Goal: Transaction & Acquisition: Purchase product/service

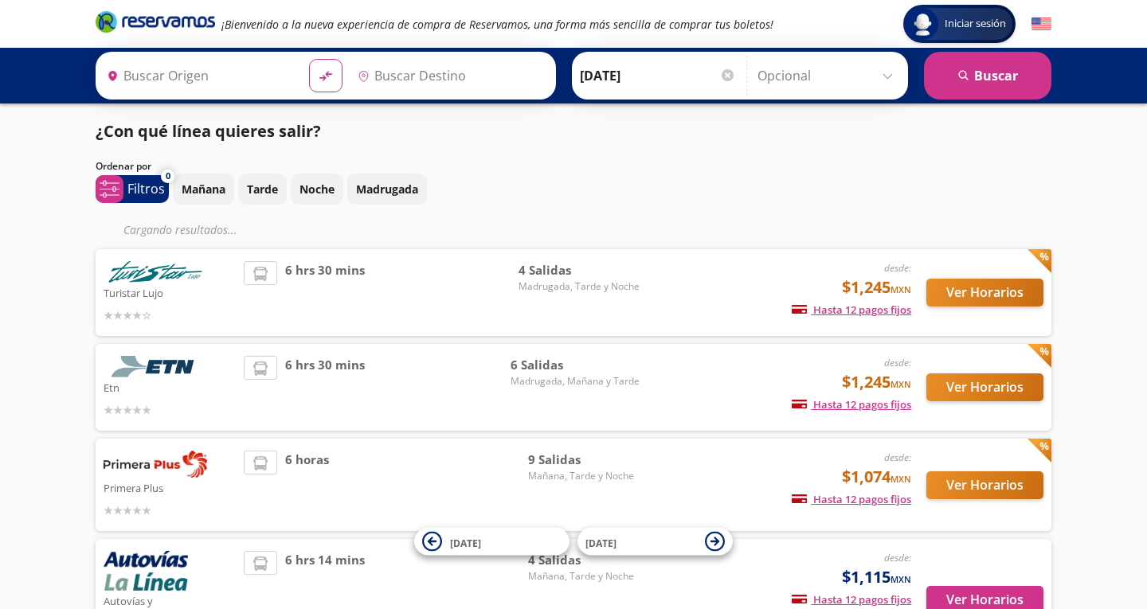
type input "Toluca, [GEOGRAPHIC_DATA]"
type input "[GEOGRAPHIC_DATA], [GEOGRAPHIC_DATA]"
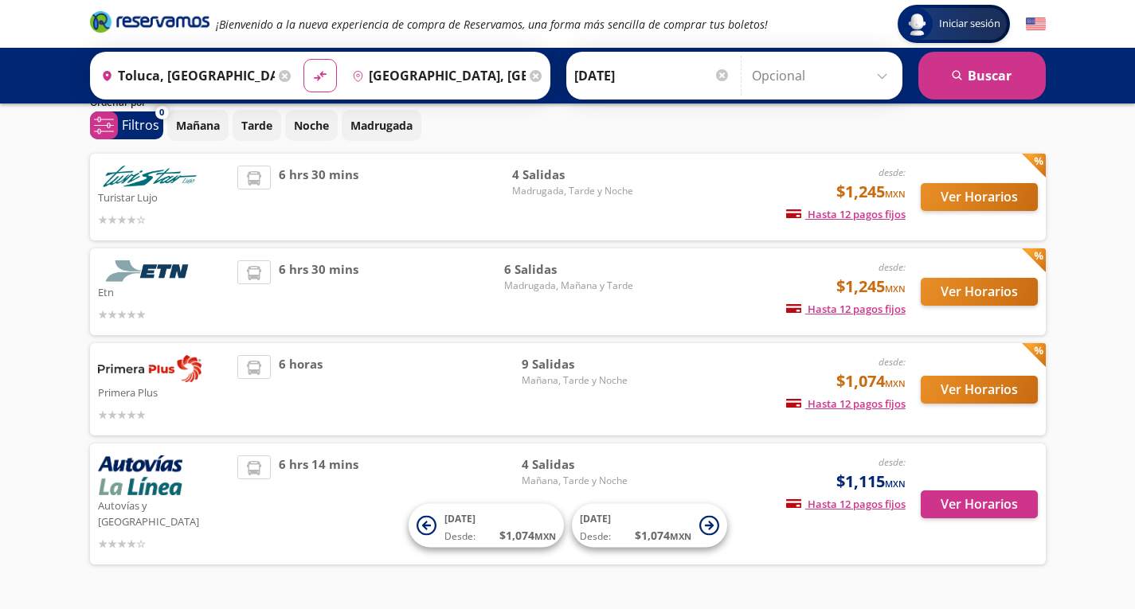
scroll to position [63, 0]
click at [976, 398] on button "Ver Horarios" at bounding box center [979, 391] width 117 height 28
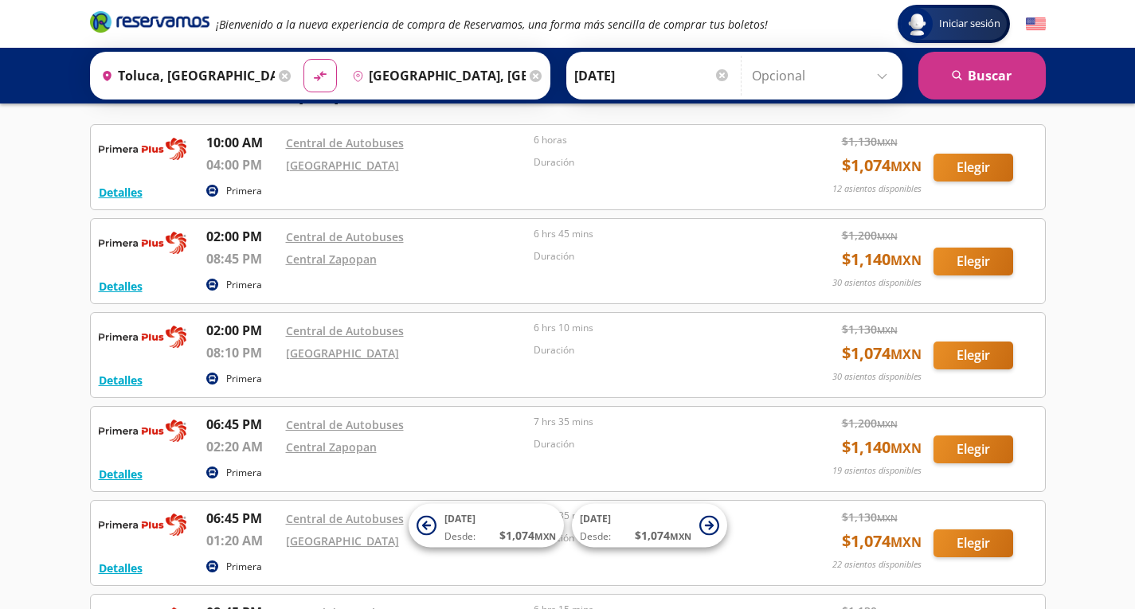
scroll to position [57, 0]
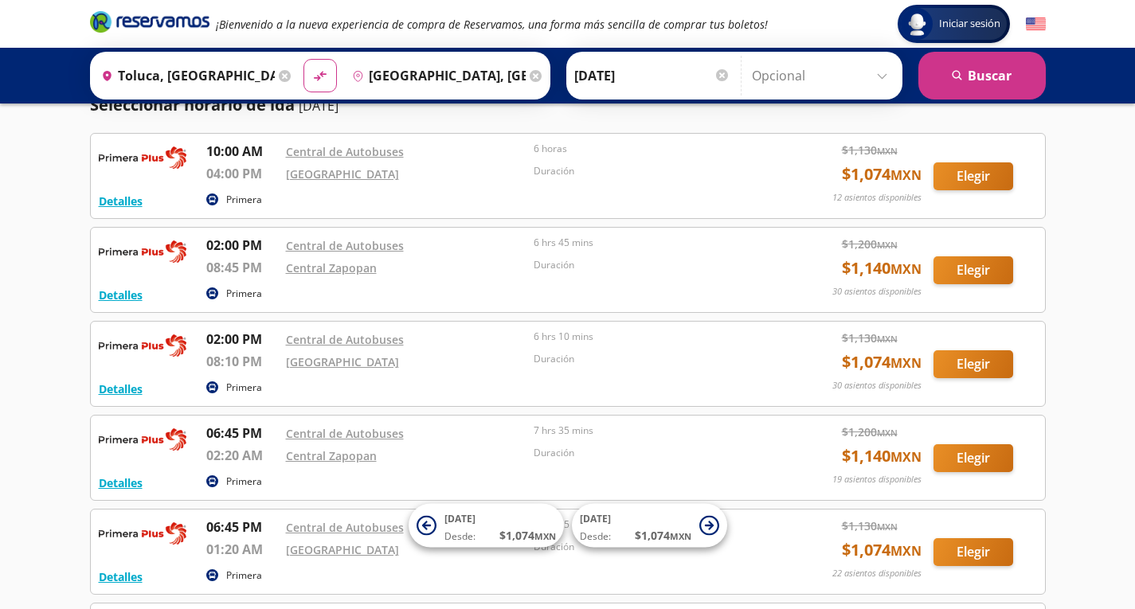
click at [419, 265] on div "Central Zapopan" at bounding box center [406, 267] width 240 height 19
click at [957, 273] on button "Elegir" at bounding box center [973, 270] width 80 height 28
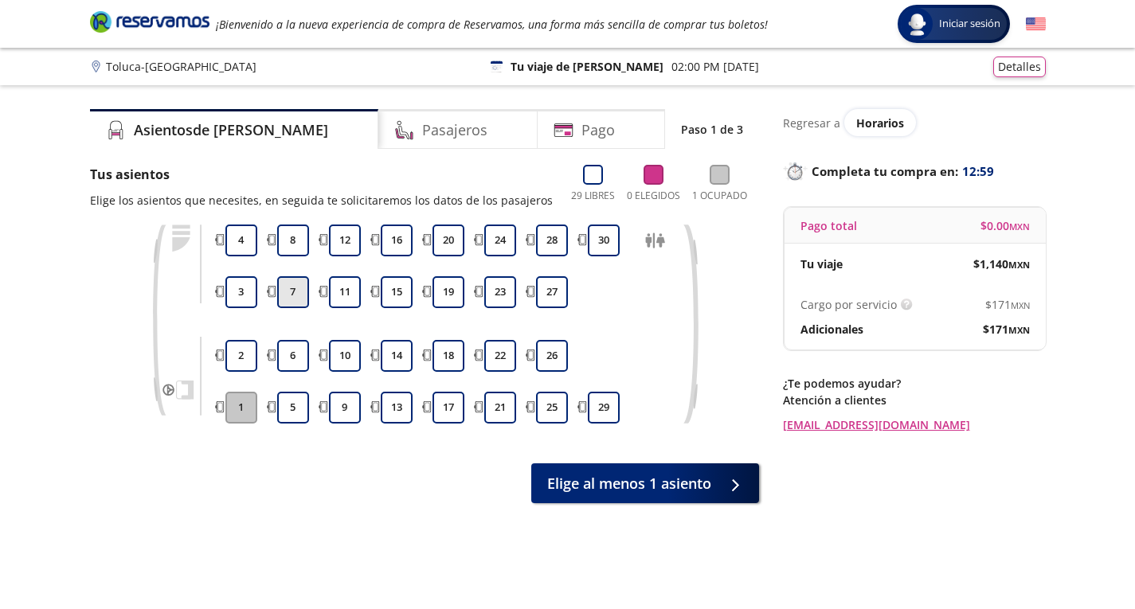
click at [286, 291] on button "7" at bounding box center [293, 292] width 32 height 32
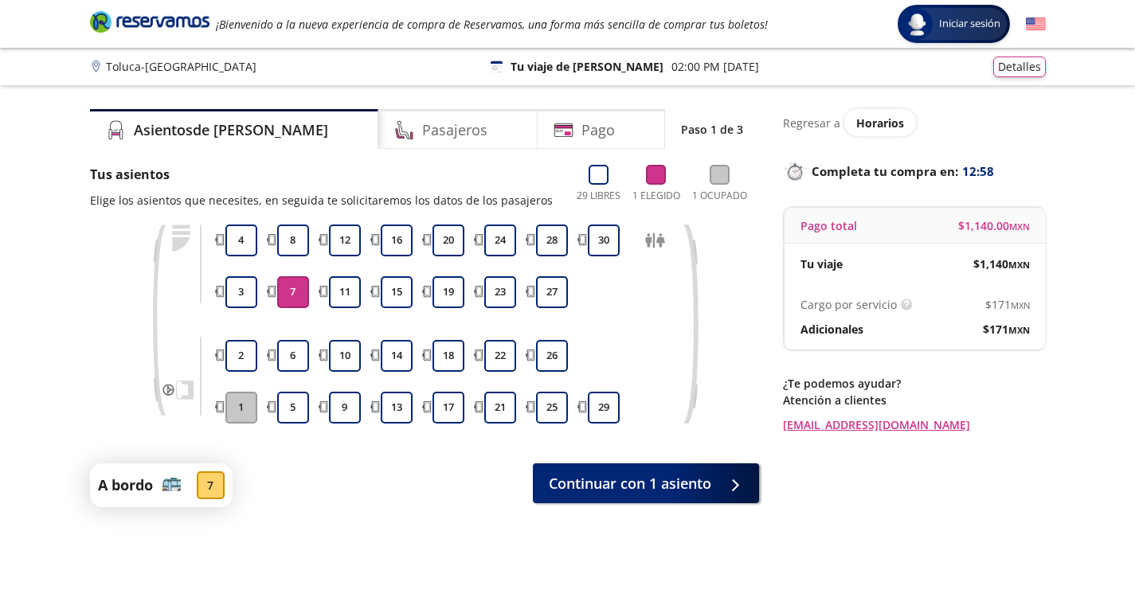
click at [291, 291] on button "7" at bounding box center [293, 292] width 32 height 32
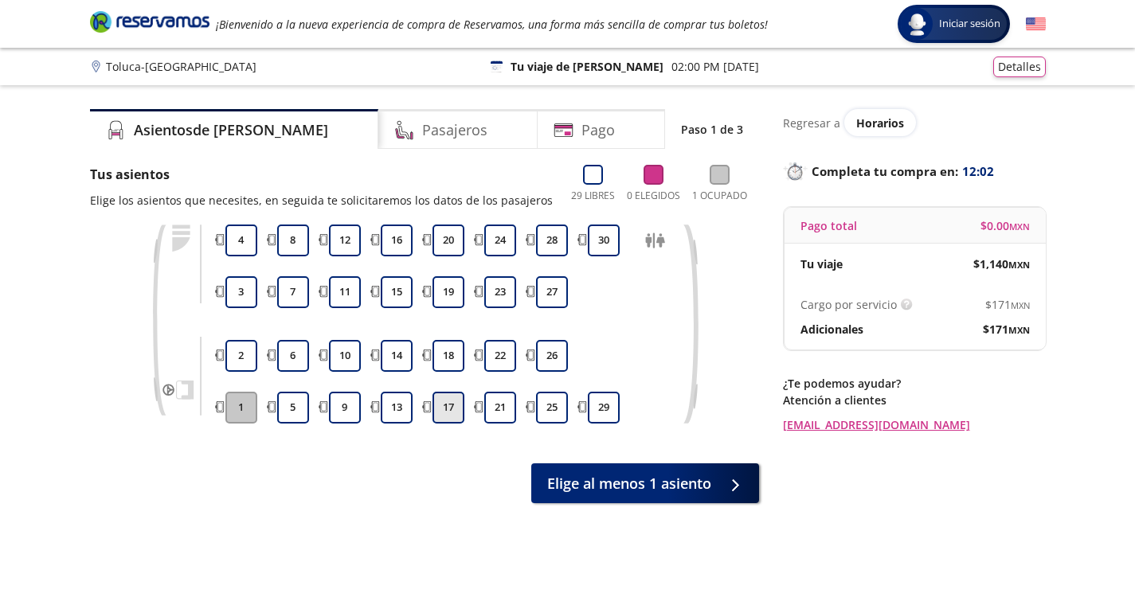
click at [451, 407] on button "17" at bounding box center [448, 408] width 32 height 32
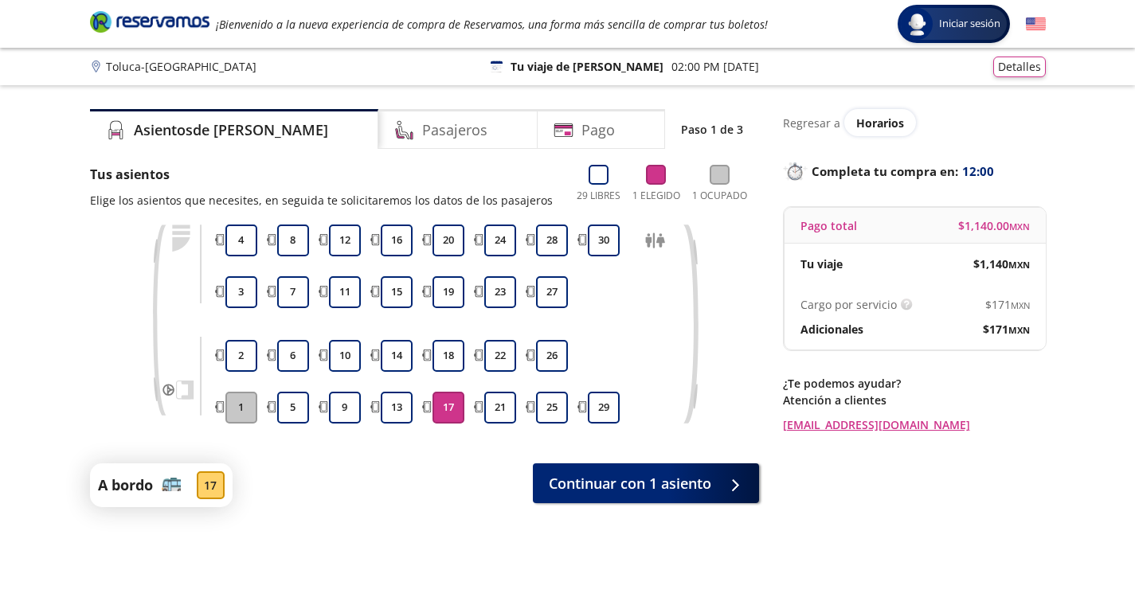
click at [452, 406] on button "17" at bounding box center [448, 408] width 32 height 32
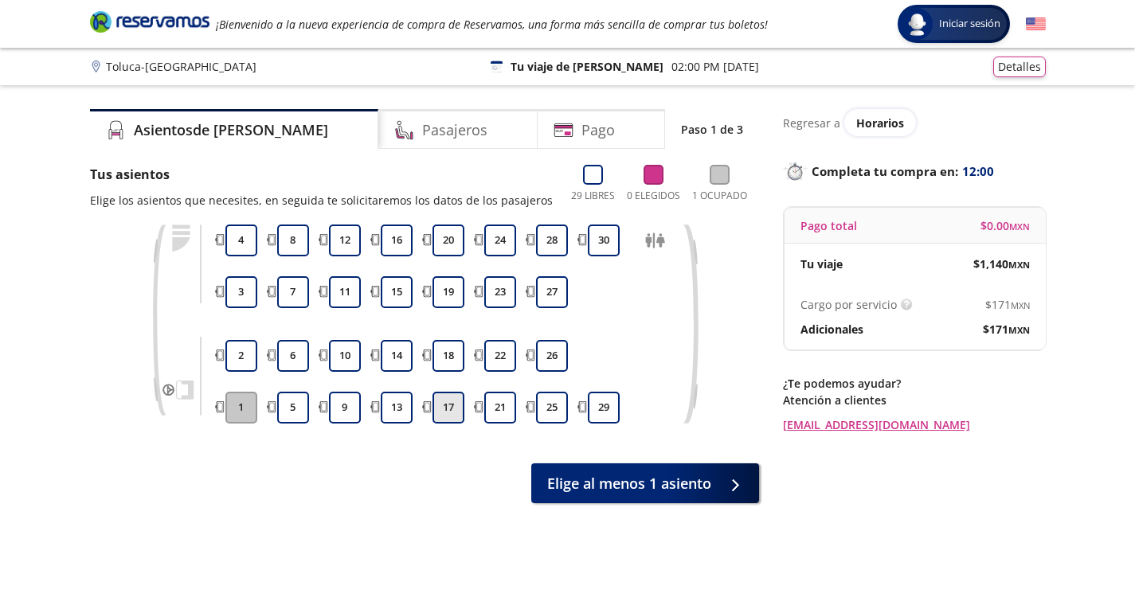
click at [452, 406] on button "17" at bounding box center [448, 408] width 32 height 32
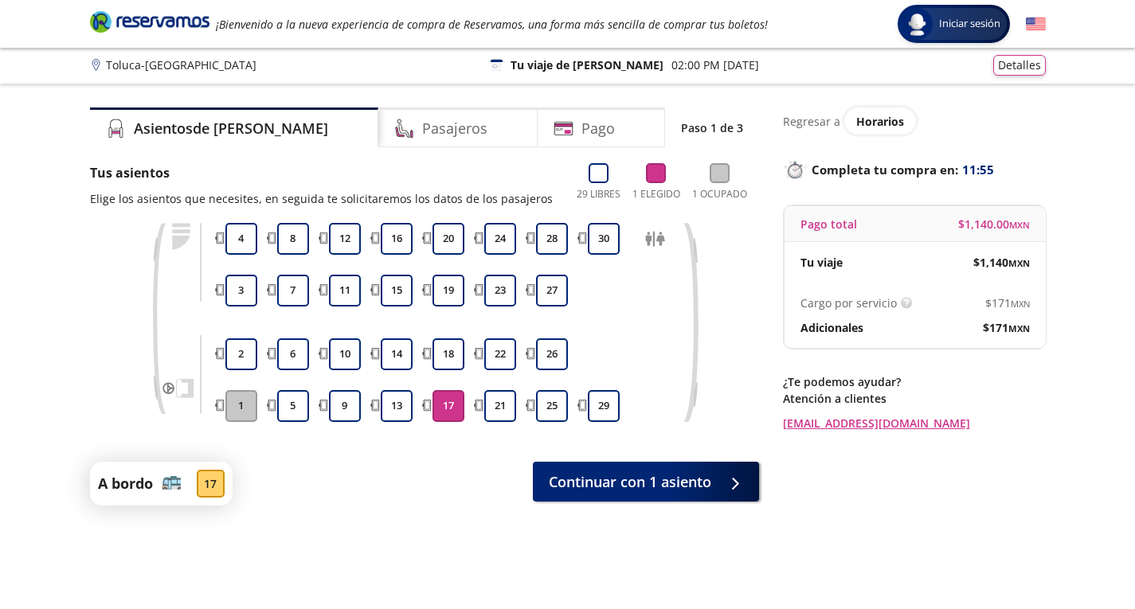
scroll to position [1, 0]
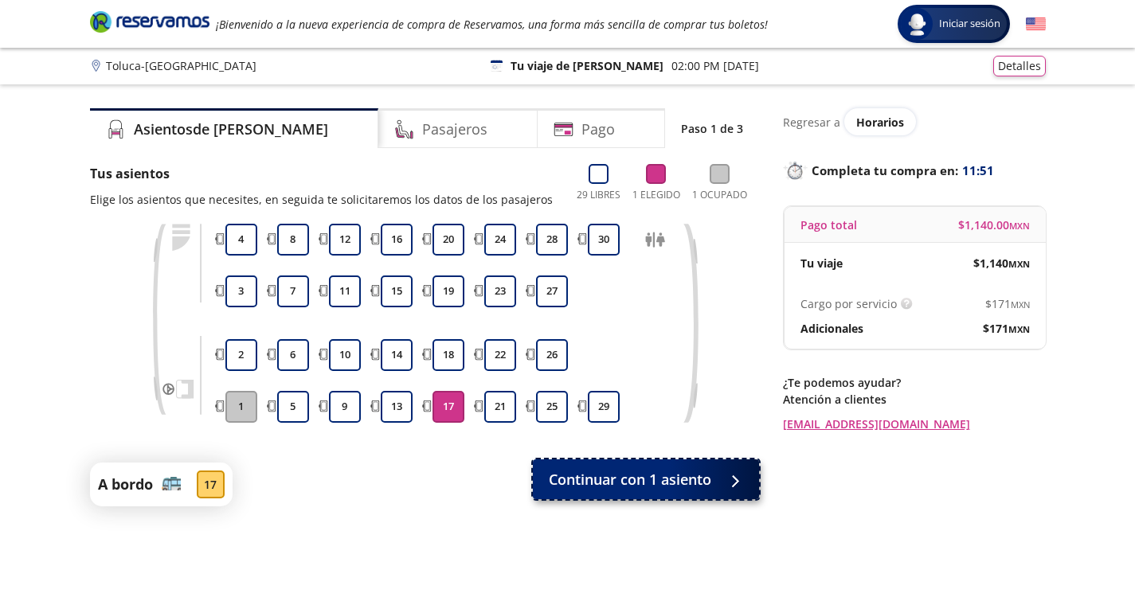
click at [694, 476] on span "Continuar con 1 asiento" at bounding box center [630, 480] width 162 height 22
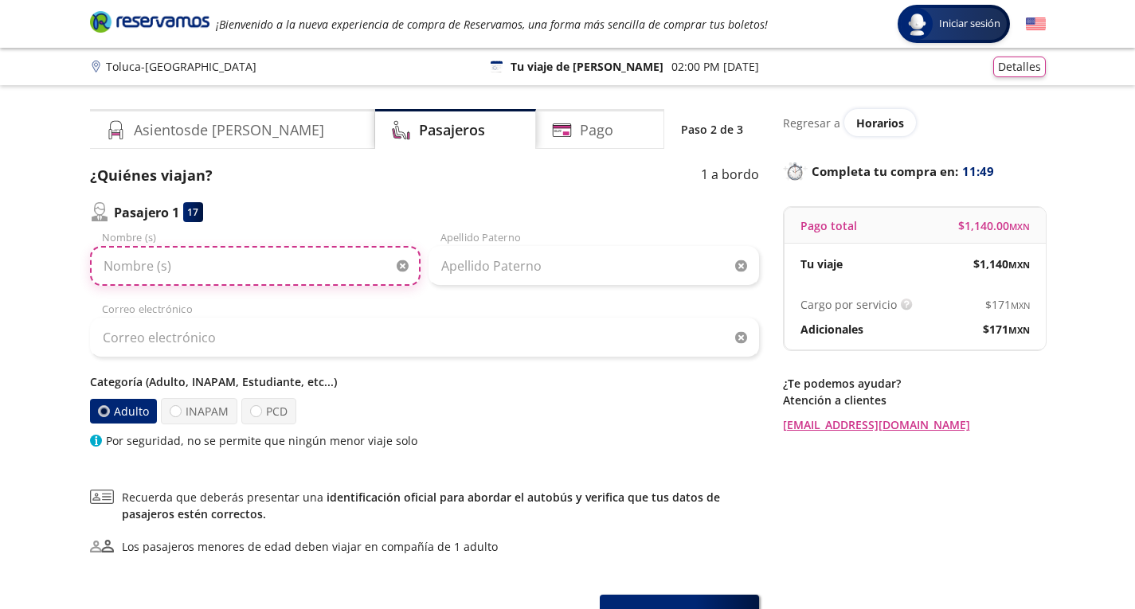
click at [191, 267] on input "Nombre (s)" at bounding box center [255, 266] width 330 height 40
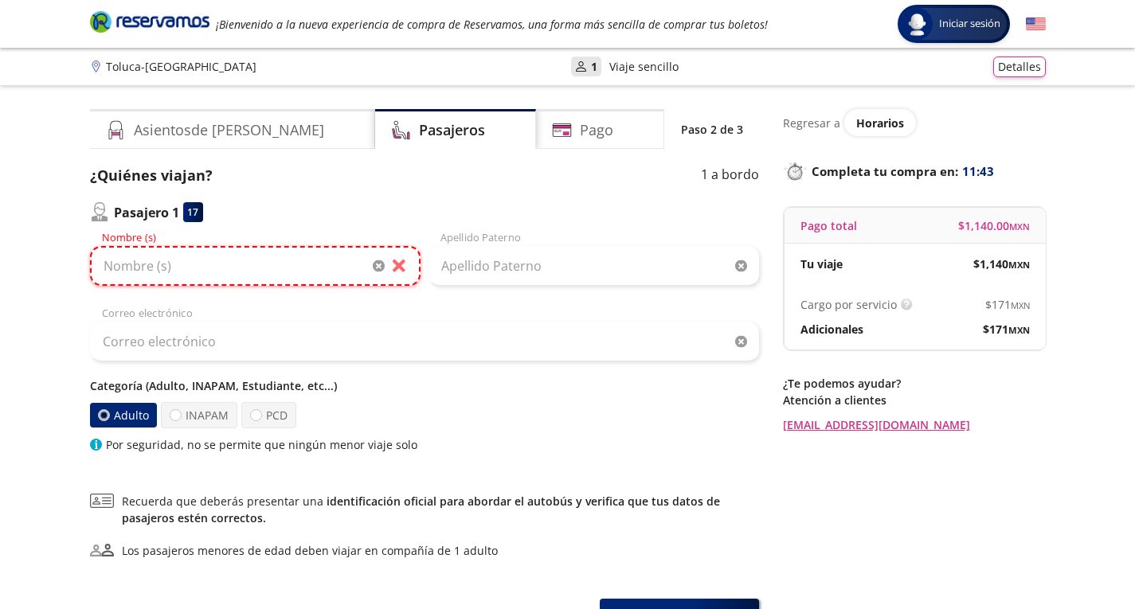
click at [249, 283] on input "Nombre (s)" at bounding box center [255, 266] width 330 height 40
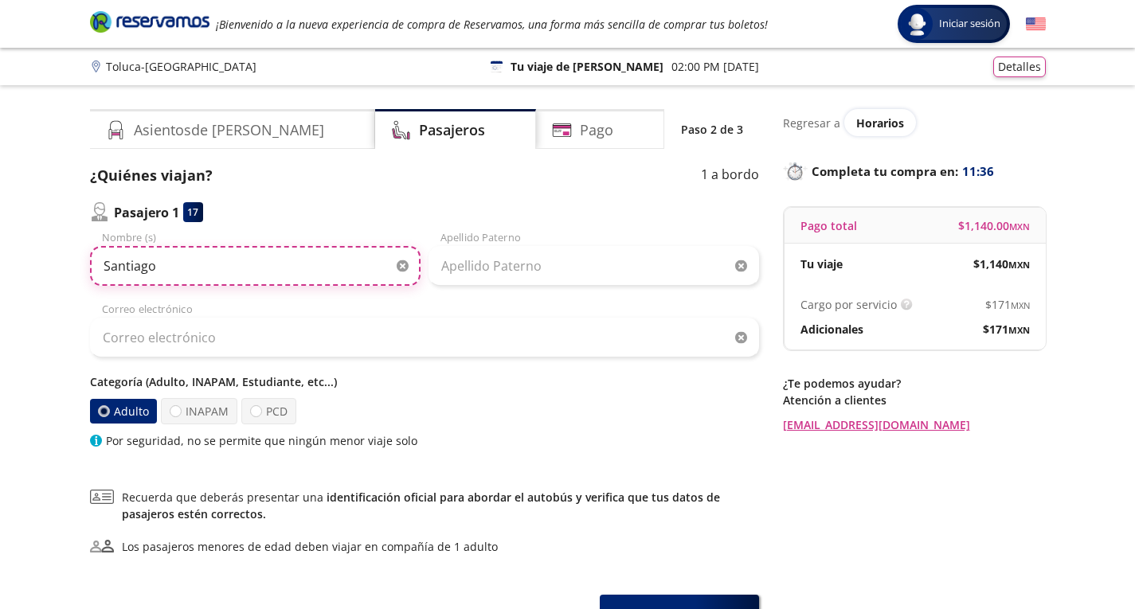
type input "Santiago"
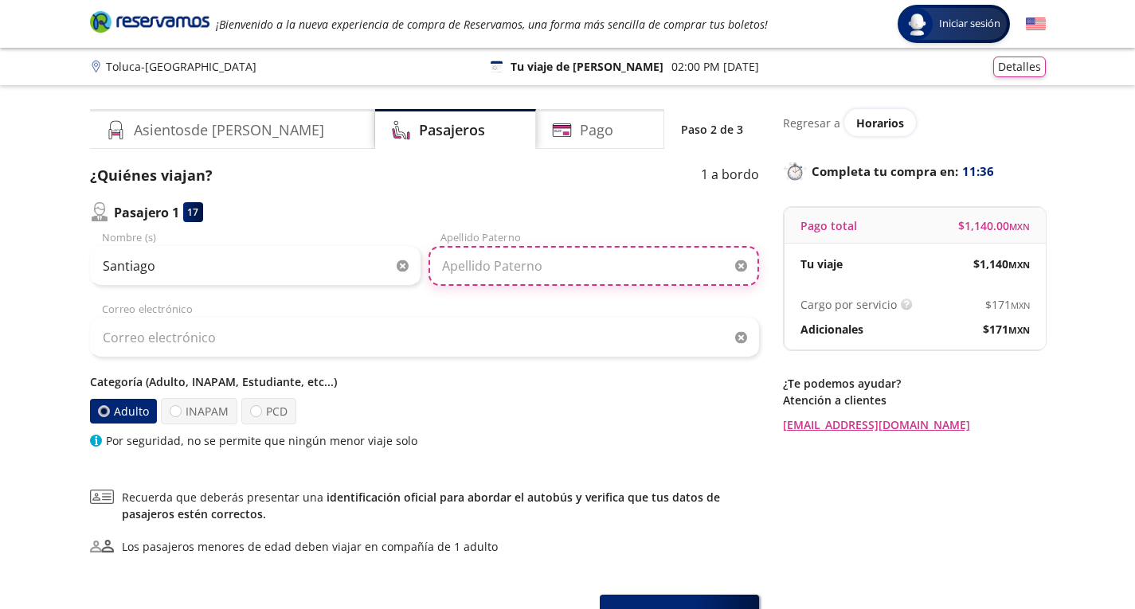
click at [487, 256] on input "Apellido Paterno" at bounding box center [593, 266] width 330 height 40
type input "Ruiz"
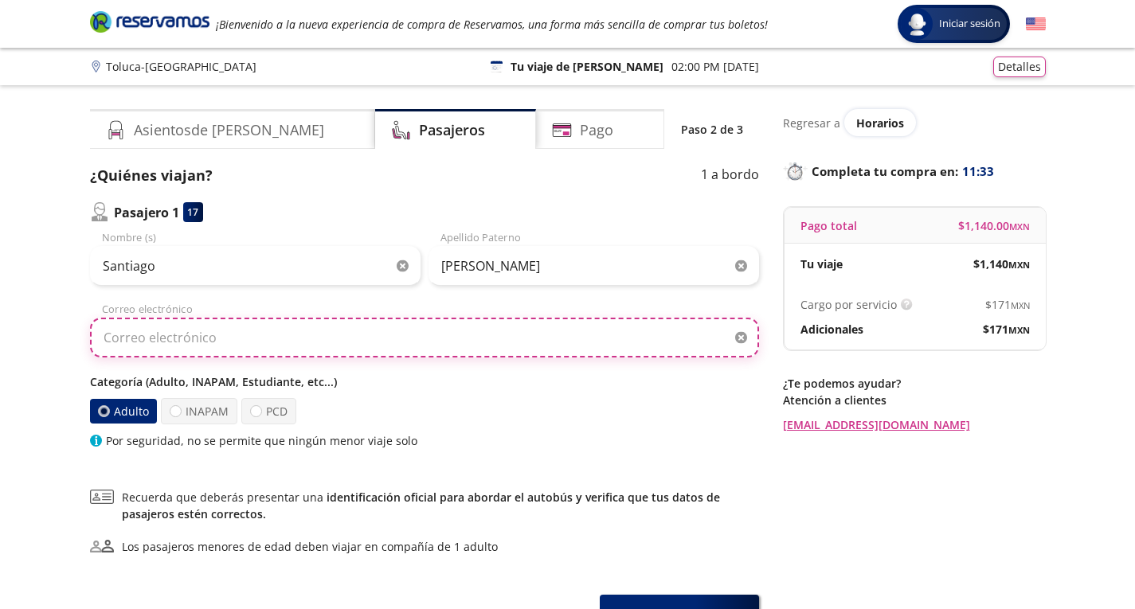
click at [192, 331] on input "Correo electrónico" at bounding box center [424, 338] width 669 height 40
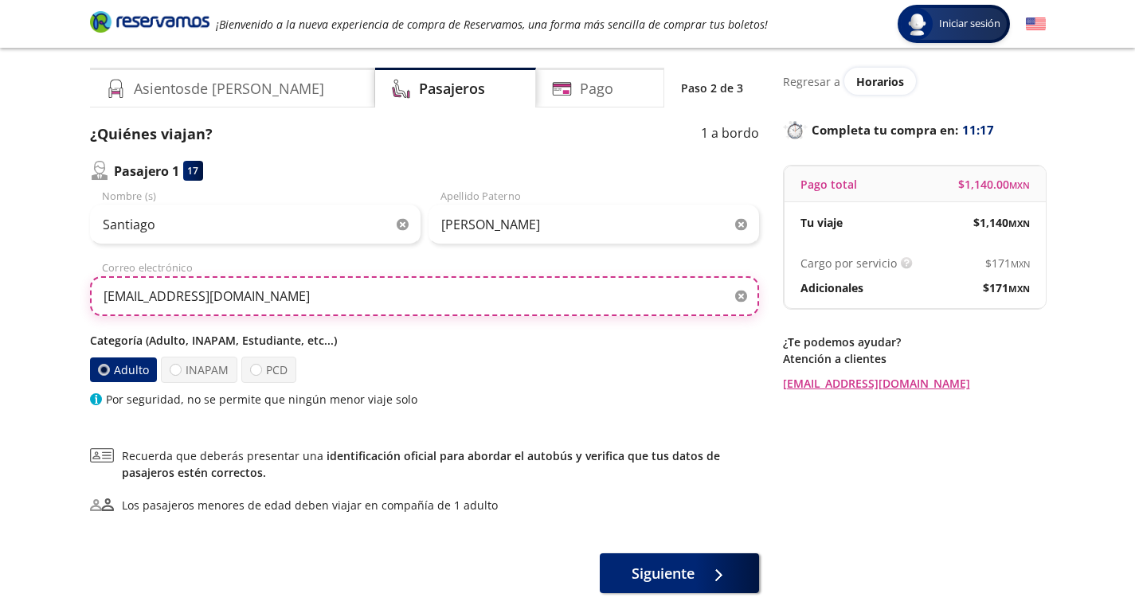
scroll to position [41, 0]
type input "[EMAIL_ADDRESS][DOMAIN_NAME]"
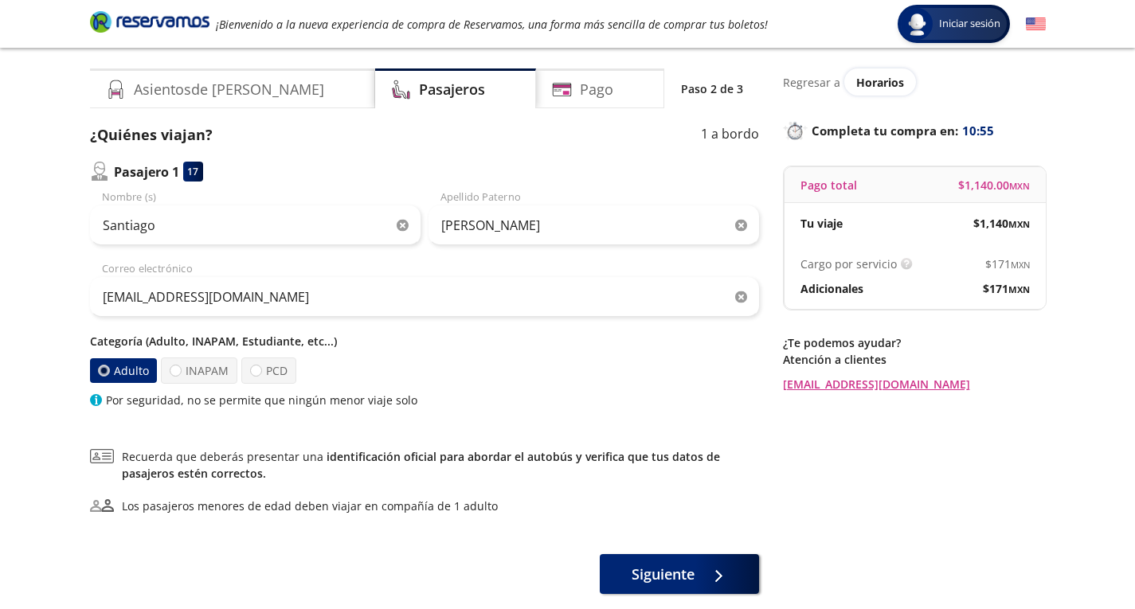
click at [323, 416] on div "¿Quiénes viajan? 1 a bordo Pasajero 1 17 Santiago Nombre (s) Ruiz Apellido Pate…" at bounding box center [424, 359] width 669 height 470
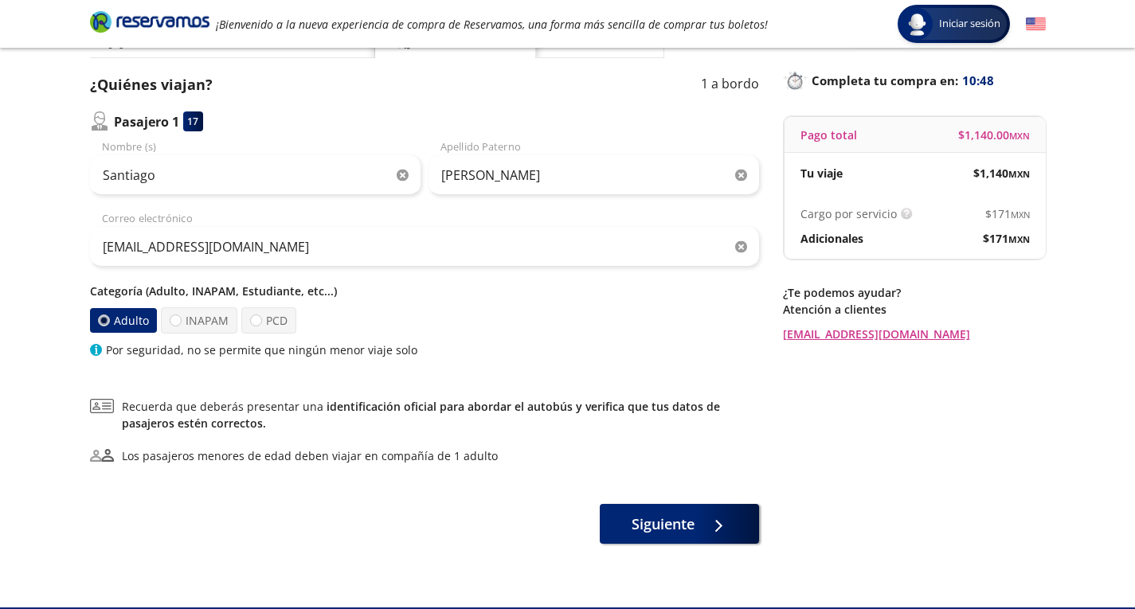
scroll to position [129, 0]
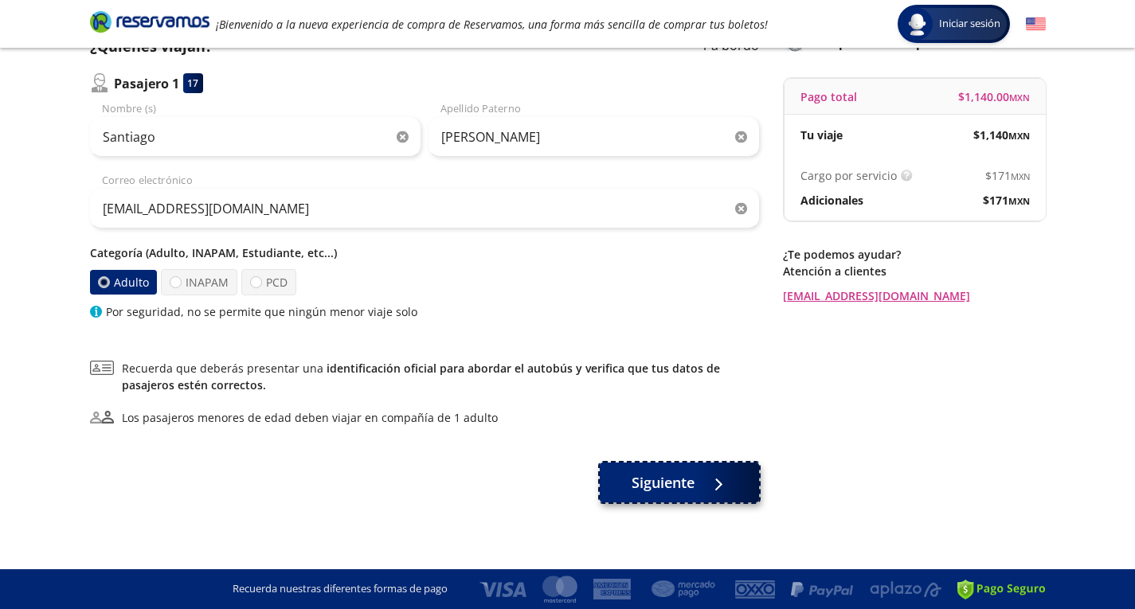
click at [671, 473] on span "Siguiente" at bounding box center [663, 483] width 63 height 22
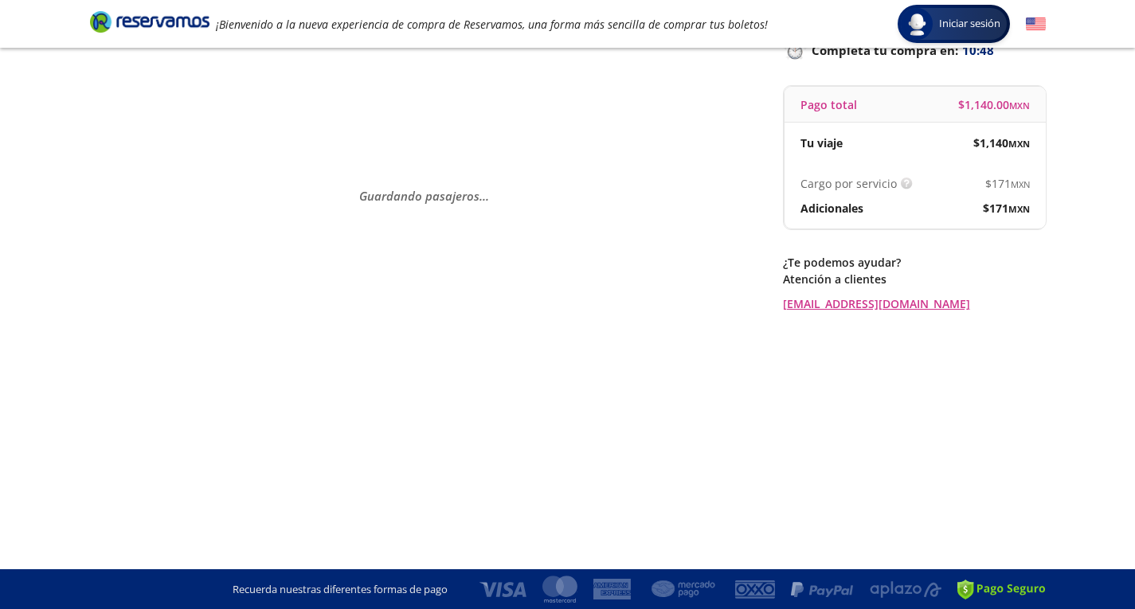
scroll to position [0, 0]
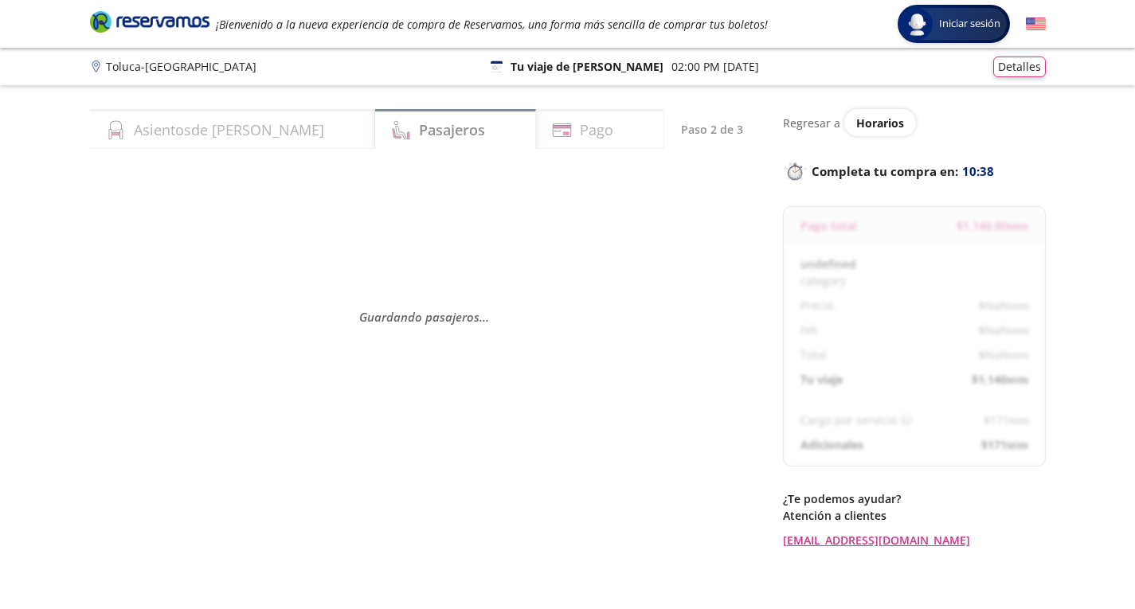
select select "MX"
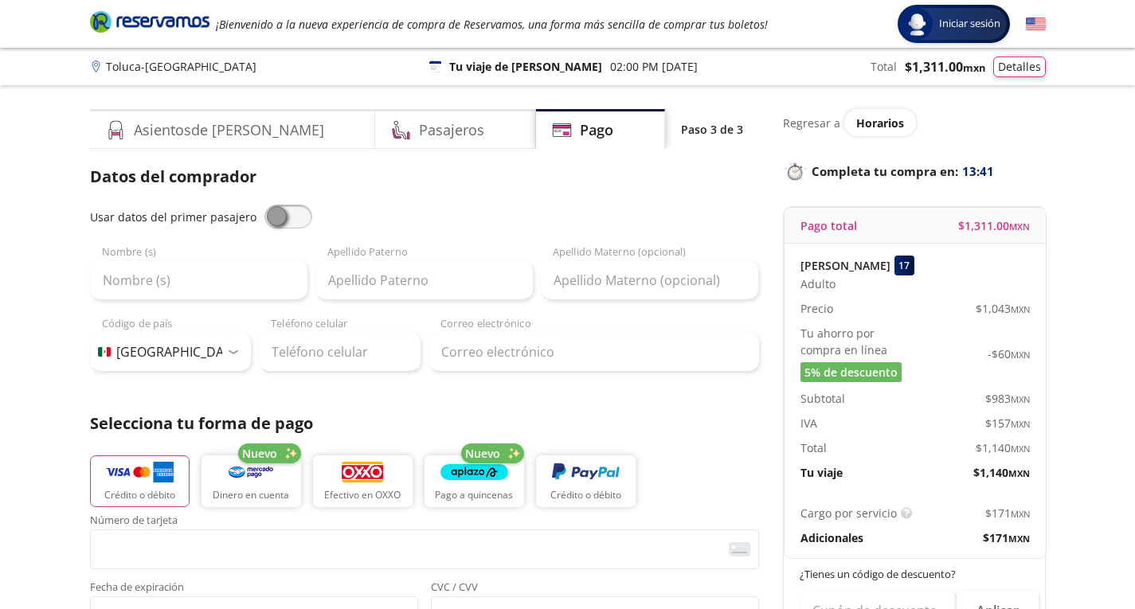
click at [280, 217] on span at bounding box center [288, 217] width 48 height 24
click at [264, 205] on input "checkbox" at bounding box center [264, 205] width 0 height 0
type input "Santiago"
type input "Ruiz"
type input "[EMAIL_ADDRESS][DOMAIN_NAME]"
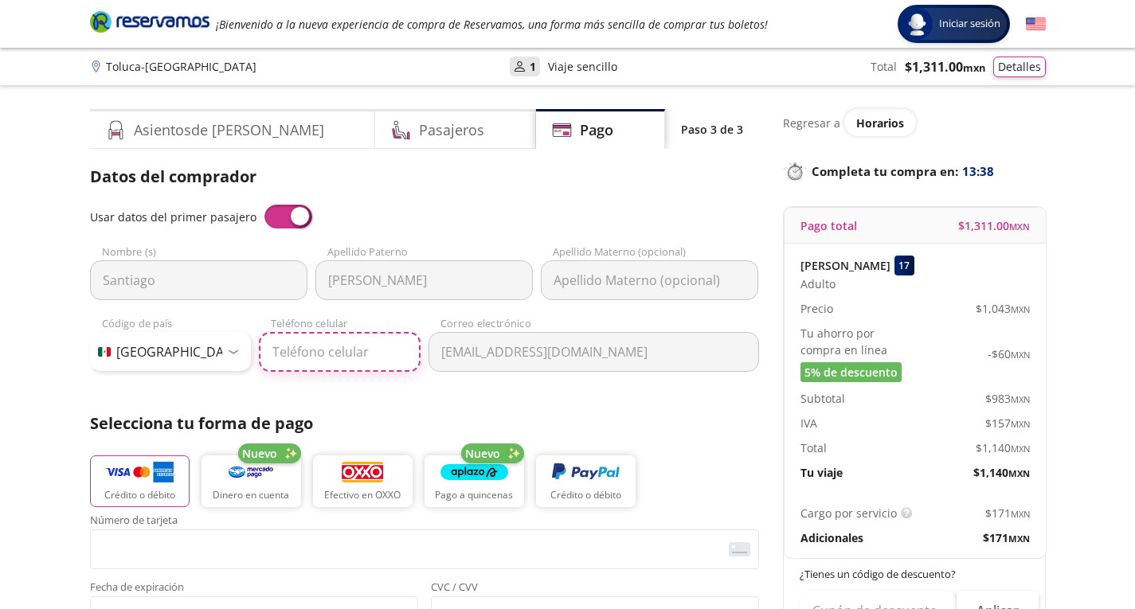
click at [294, 360] on input "Teléfono celular" at bounding box center [340, 352] width 162 height 40
type input "55 2909 0981"
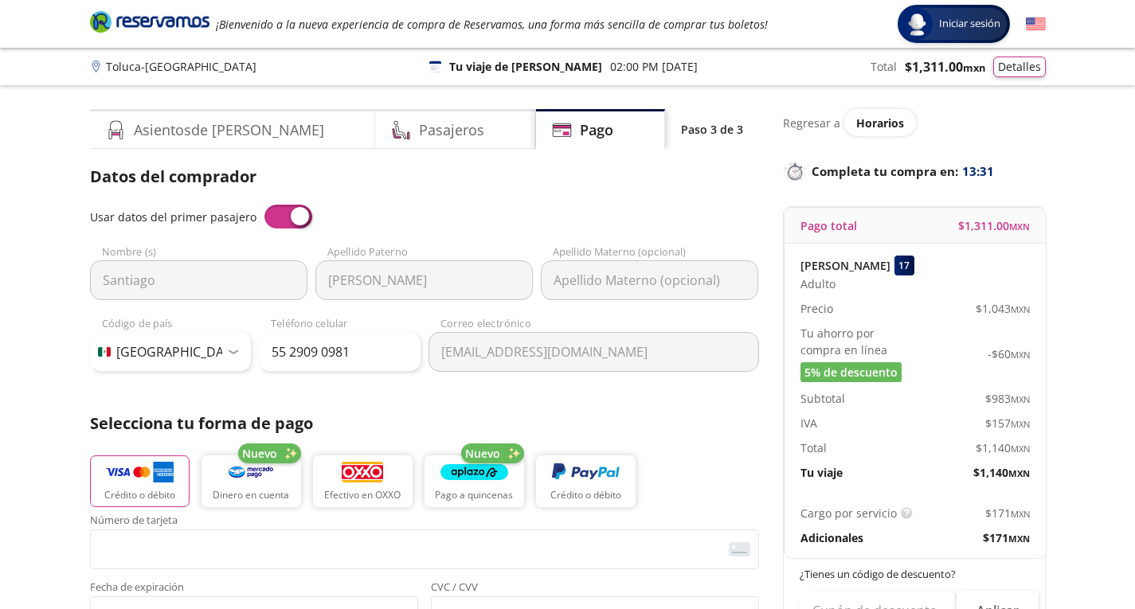
scroll to position [73, 0]
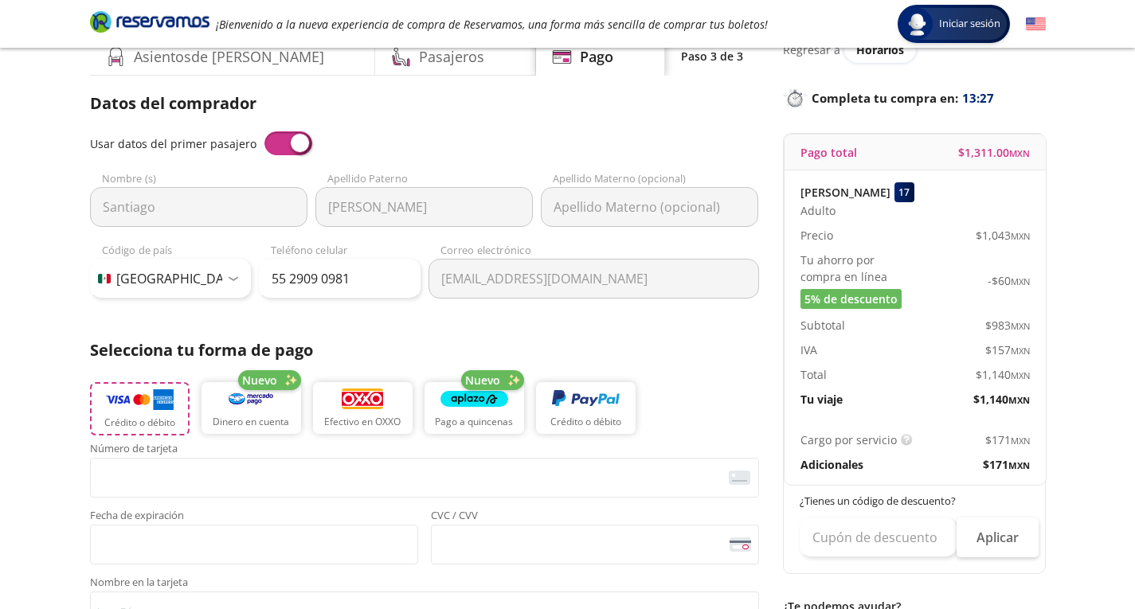
click at [161, 415] on button "Crédito o débito" at bounding box center [140, 408] width 100 height 53
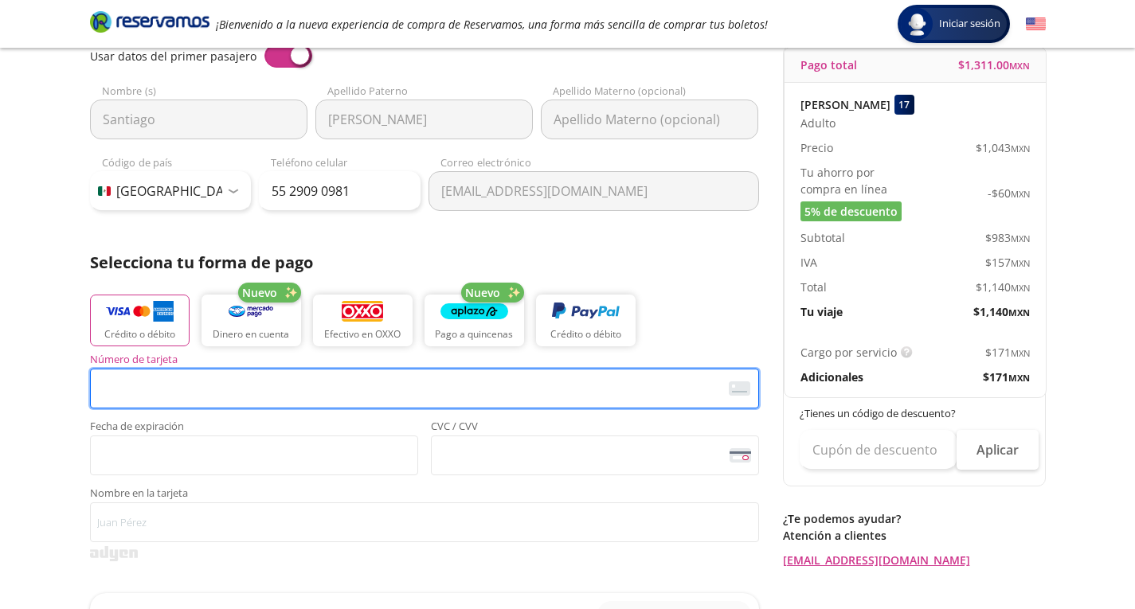
scroll to position [160, 0]
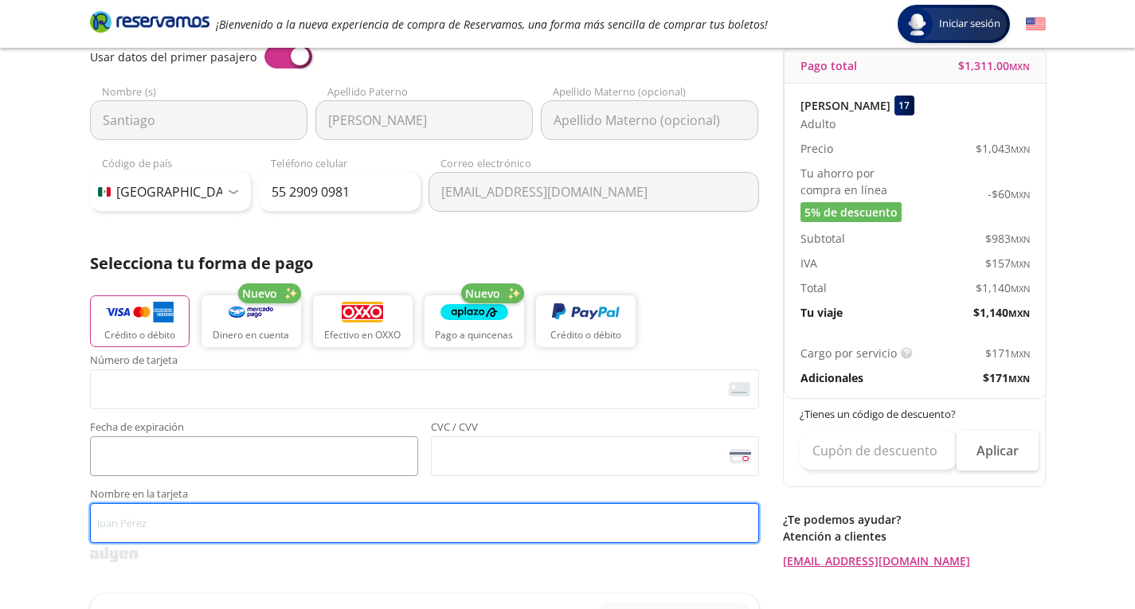
type input "[PERSON_NAME]"
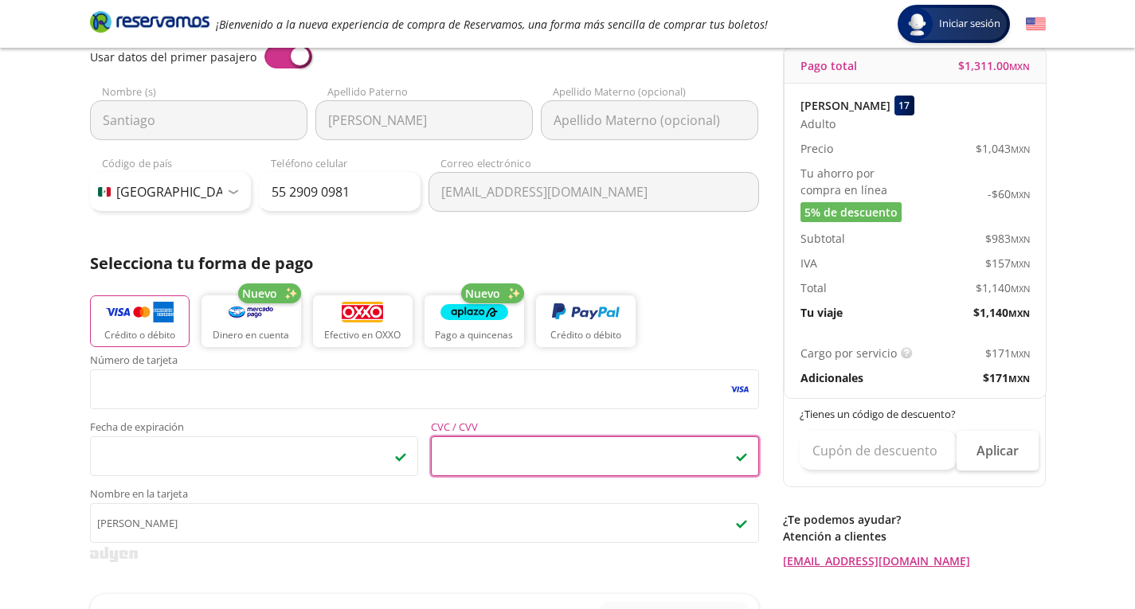
scroll to position [237, 0]
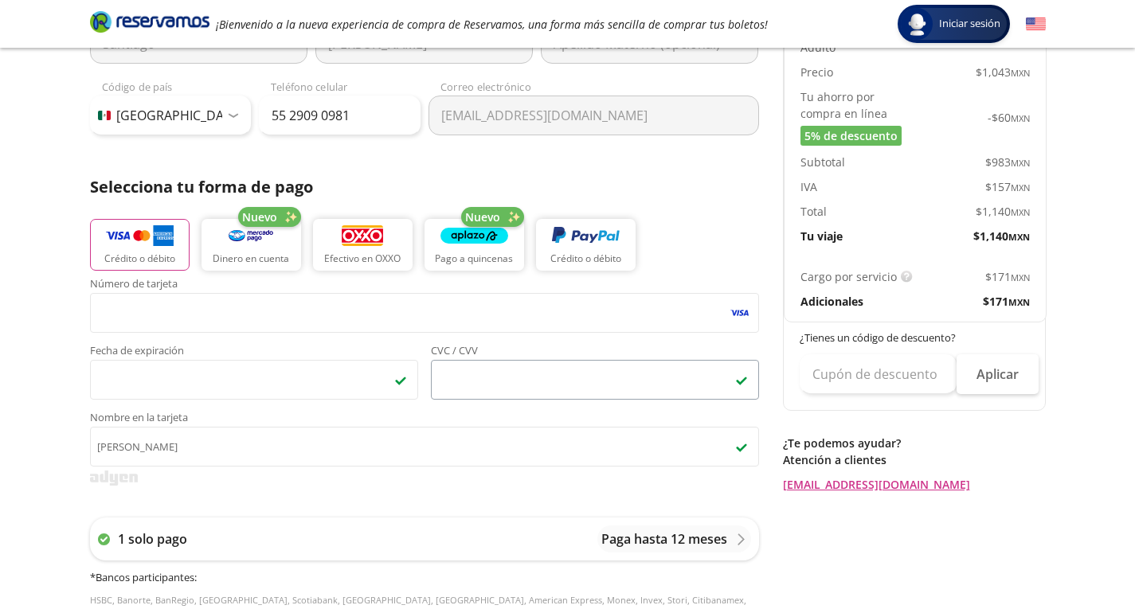
click at [545, 397] on span "<p>Your browser does not support iframes.</p>" at bounding box center [595, 380] width 328 height 40
click at [620, 413] on span "Nombre en la tarjeta" at bounding box center [424, 420] width 669 height 14
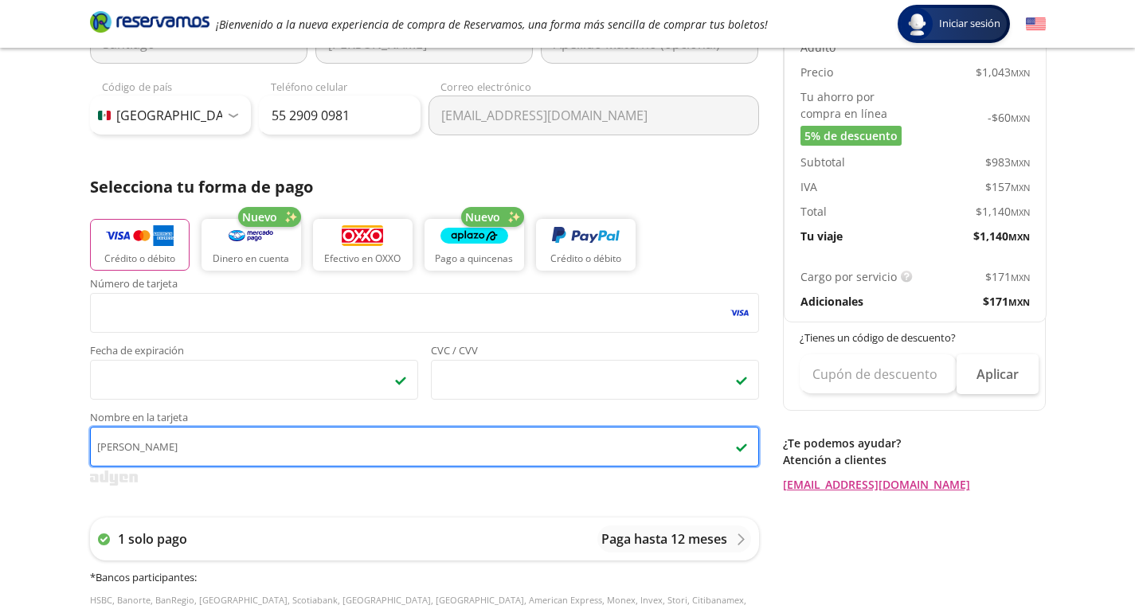
click at [620, 427] on input "[PERSON_NAME]" at bounding box center [424, 447] width 669 height 40
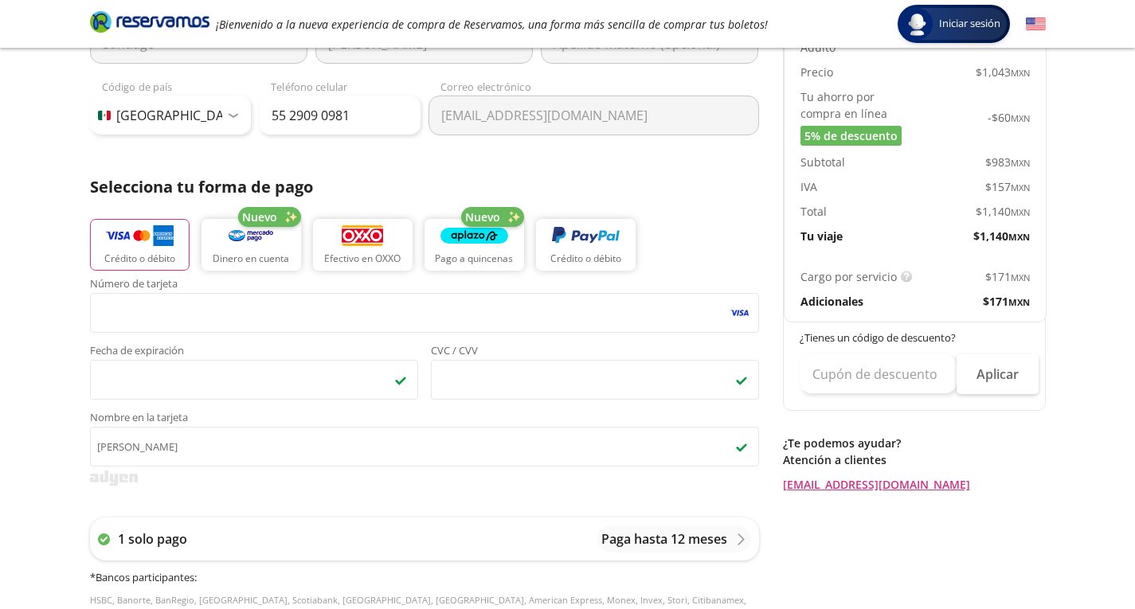
click at [409, 496] on div "Número de tarjeta <p>Your browser does not support iframes.</p> Fecha de expira…" at bounding box center [424, 464] width 669 height 370
click at [614, 335] on div "Número de tarjeta <p>Your browser does not support iframes.</p> Fecha de expira…" at bounding box center [424, 339] width 669 height 121
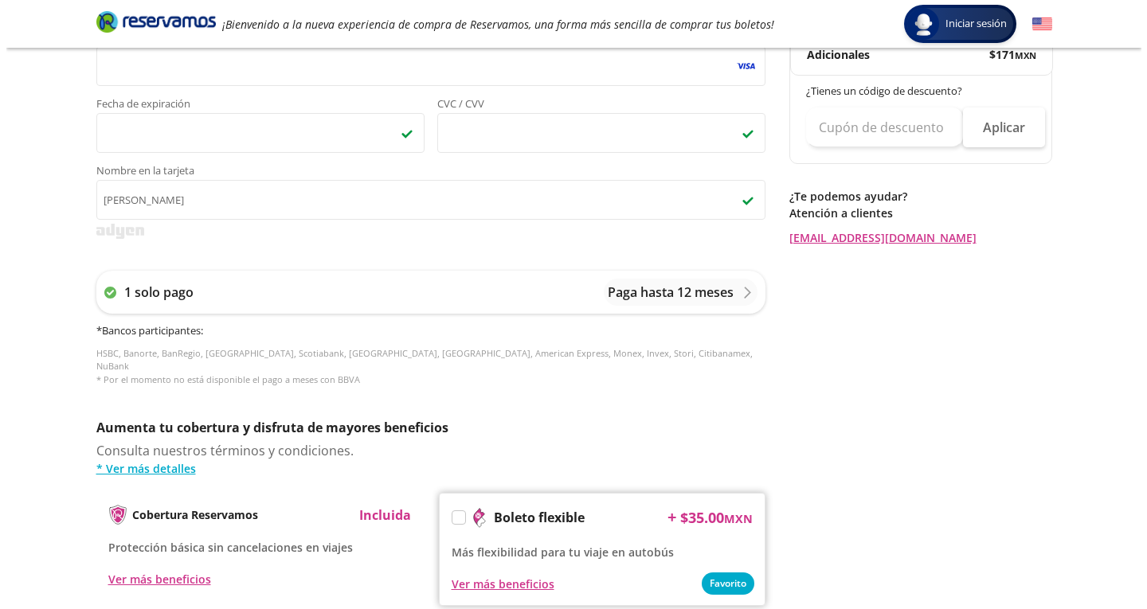
scroll to position [495, 0]
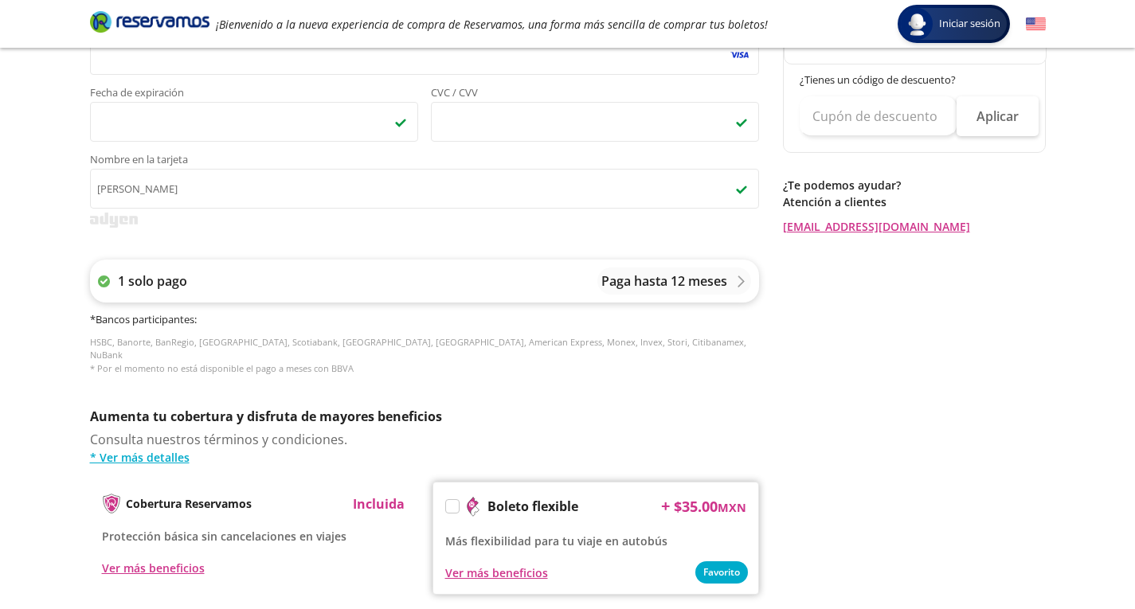
click at [639, 278] on p "Paga hasta 12 meses" at bounding box center [664, 281] width 126 height 19
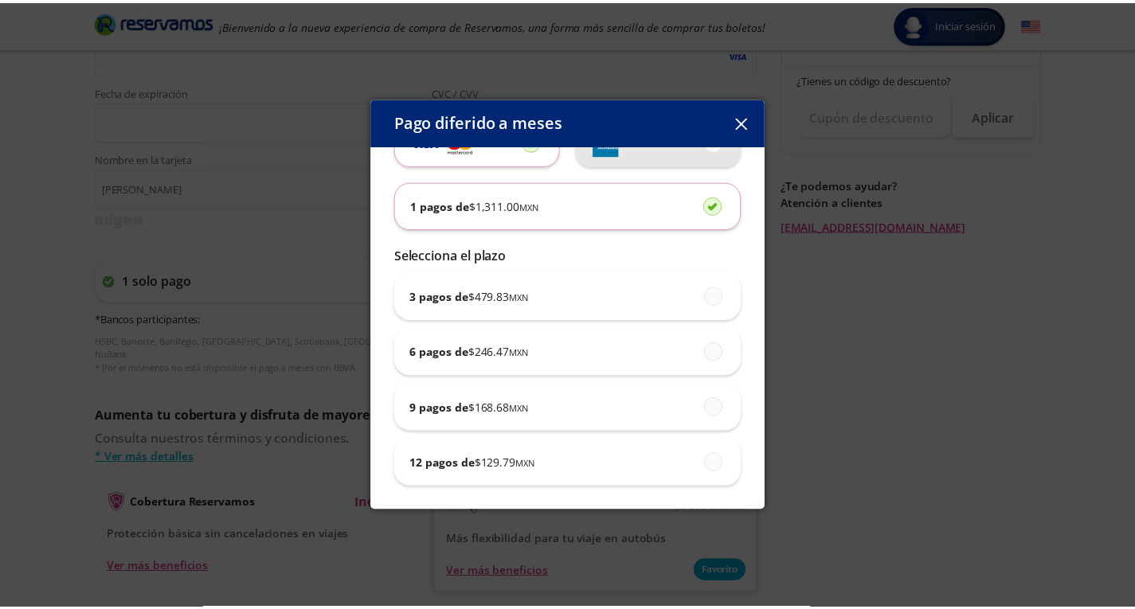
scroll to position [0, 0]
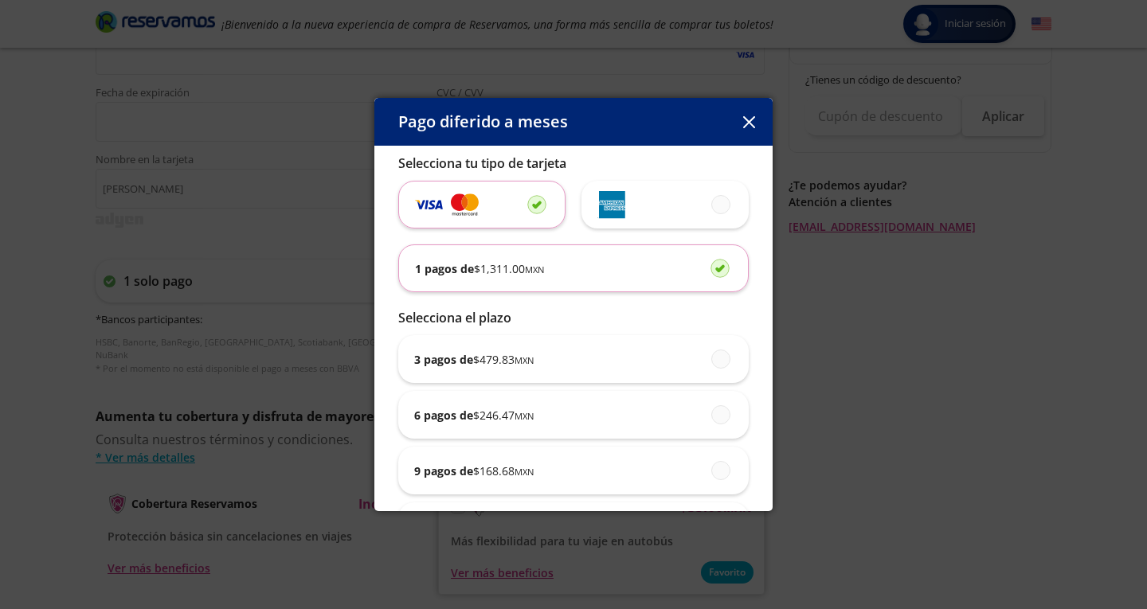
click at [749, 123] on icon "button" at bounding box center [749, 122] width 12 height 12
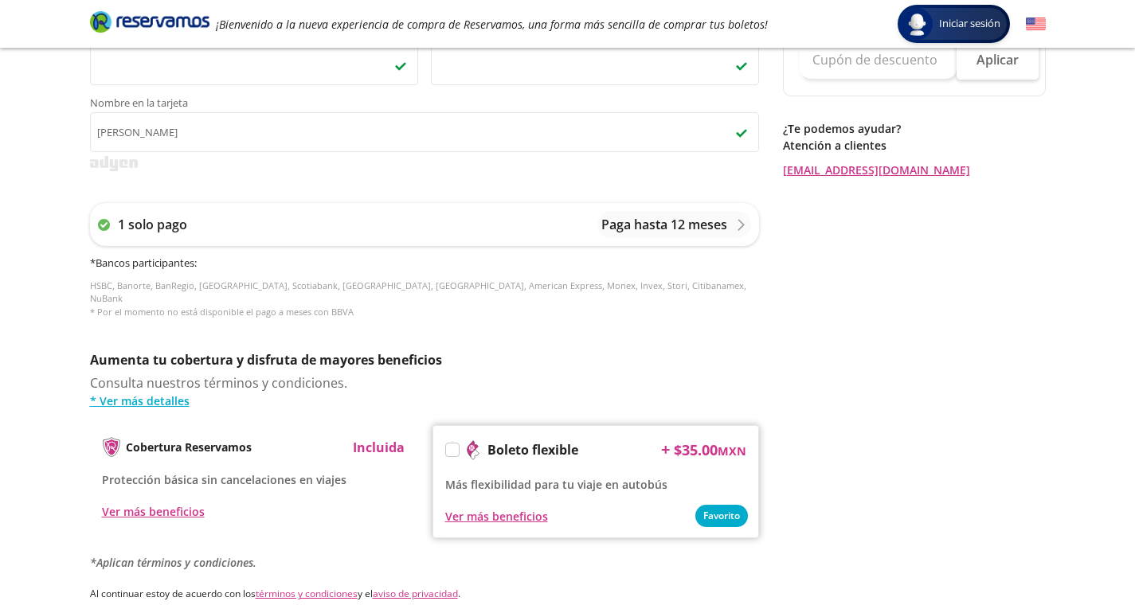
scroll to position [603, 0]
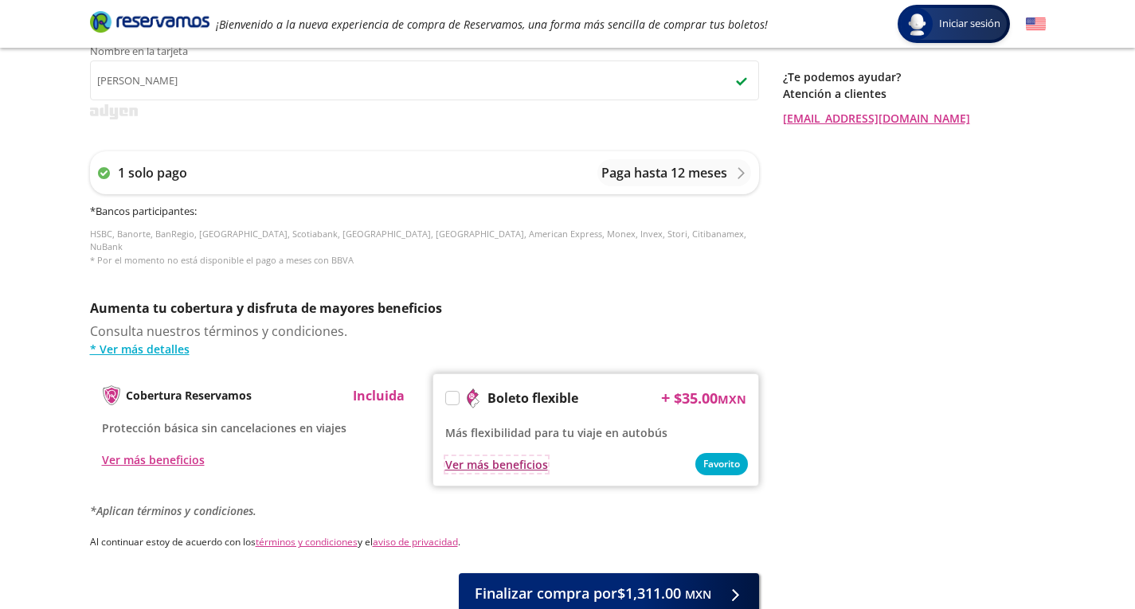
click at [506, 456] on div "Ver más beneficios" at bounding box center [496, 464] width 103 height 17
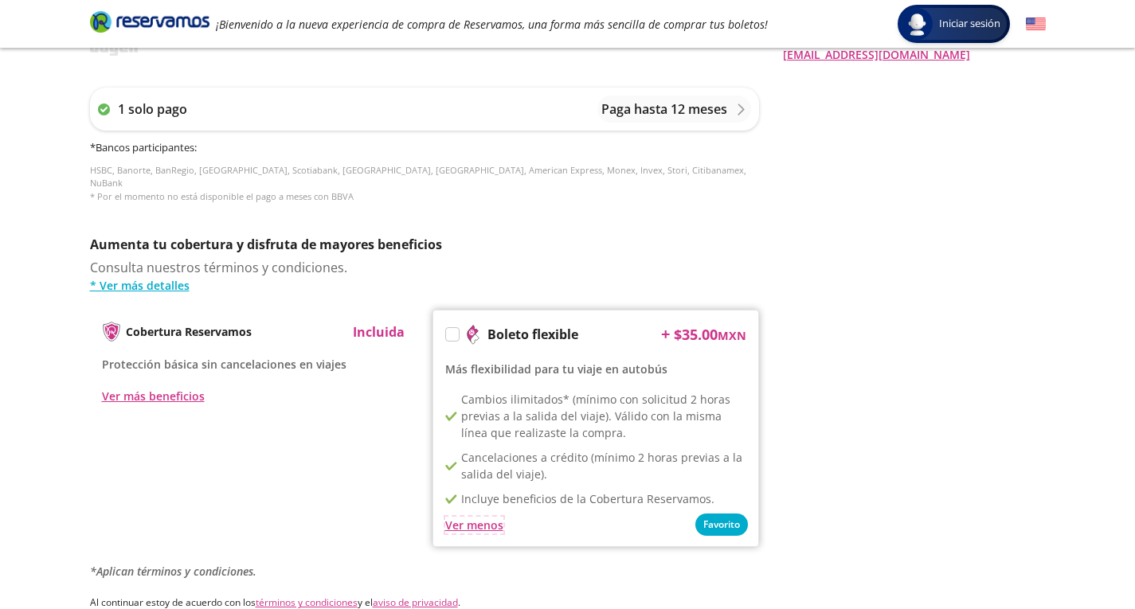
scroll to position [667, 0]
click at [147, 387] on div "Ver más beneficios" at bounding box center [153, 395] width 103 height 17
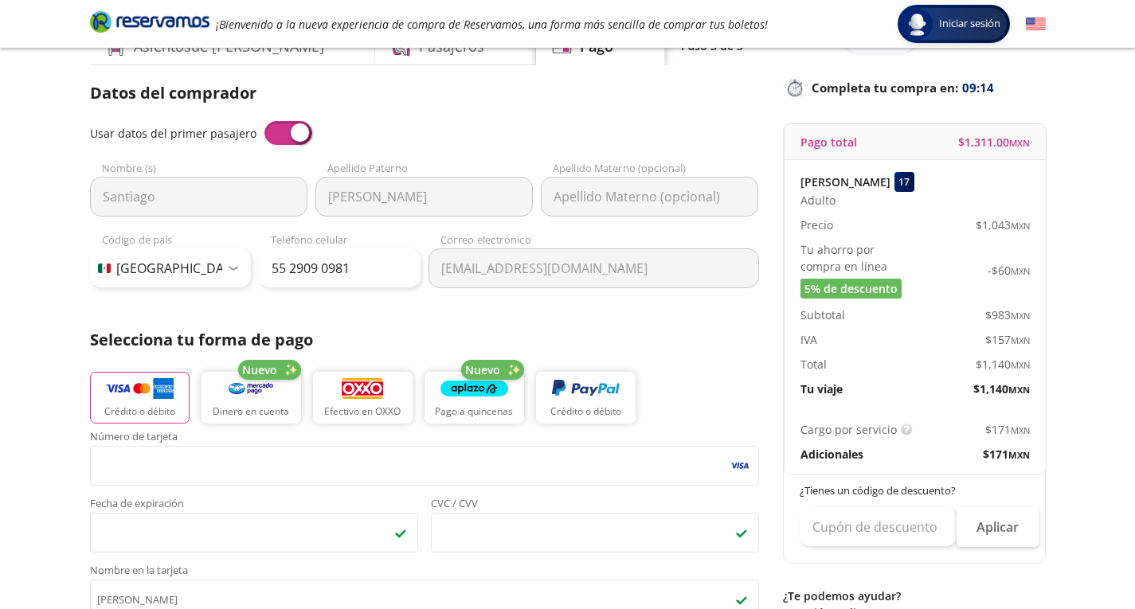
scroll to position [0, 0]
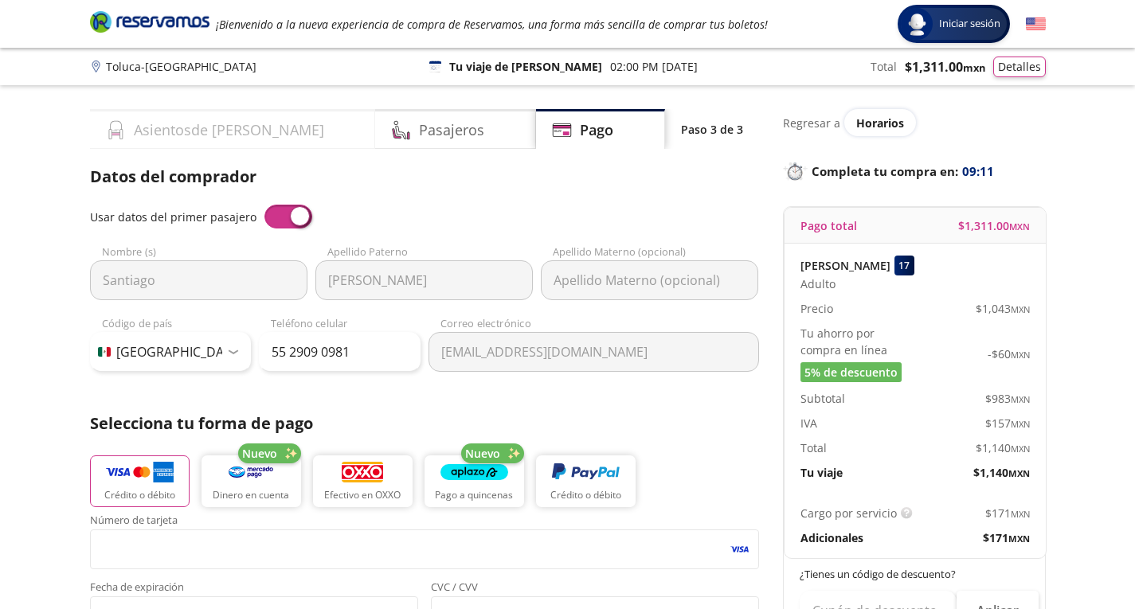
click at [226, 124] on h4 "Asientos de Ida" at bounding box center [229, 130] width 190 height 22
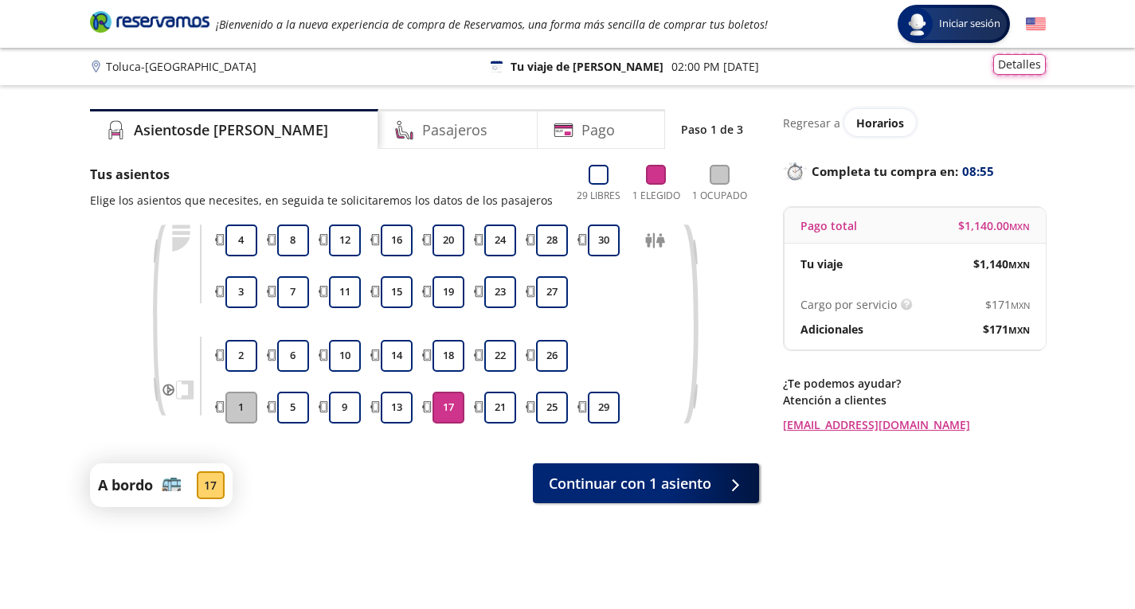
click at [1019, 65] on button "Detalles" at bounding box center [1019, 64] width 53 height 21
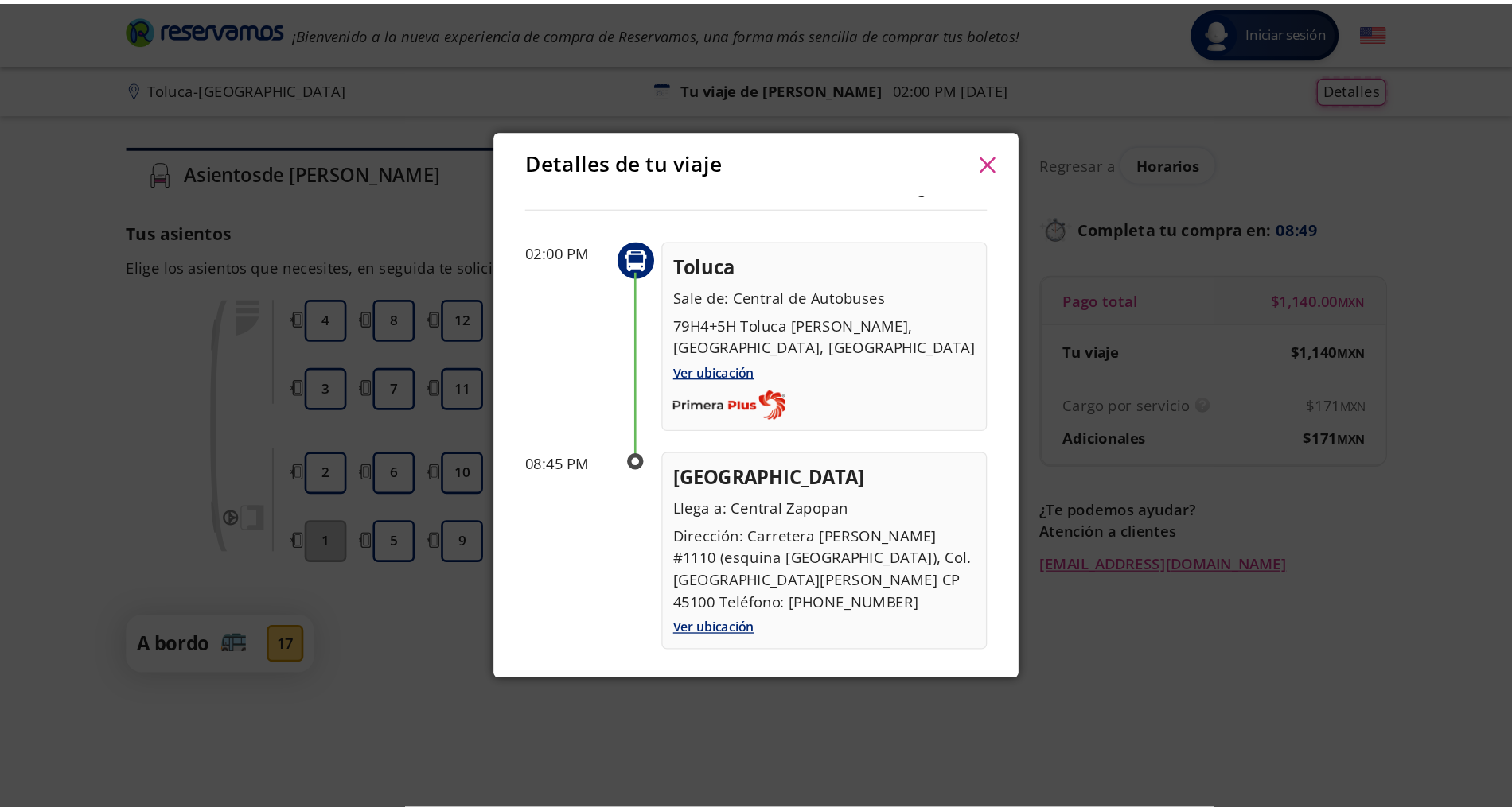
scroll to position [31, 0]
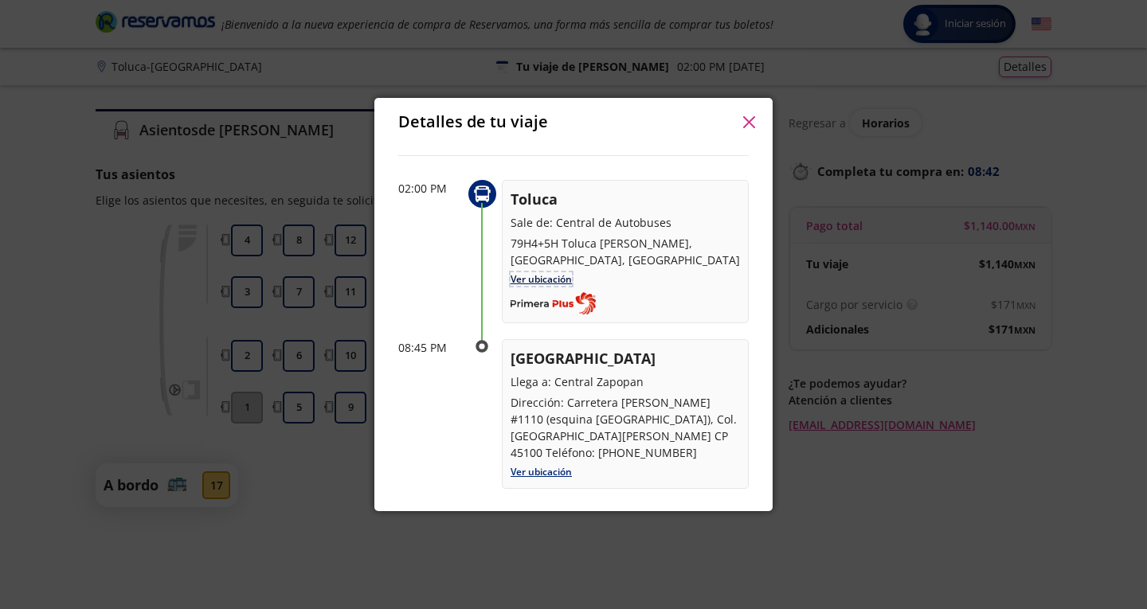
click at [556, 277] on link "Ver ubicación" at bounding box center [540, 279] width 61 height 14
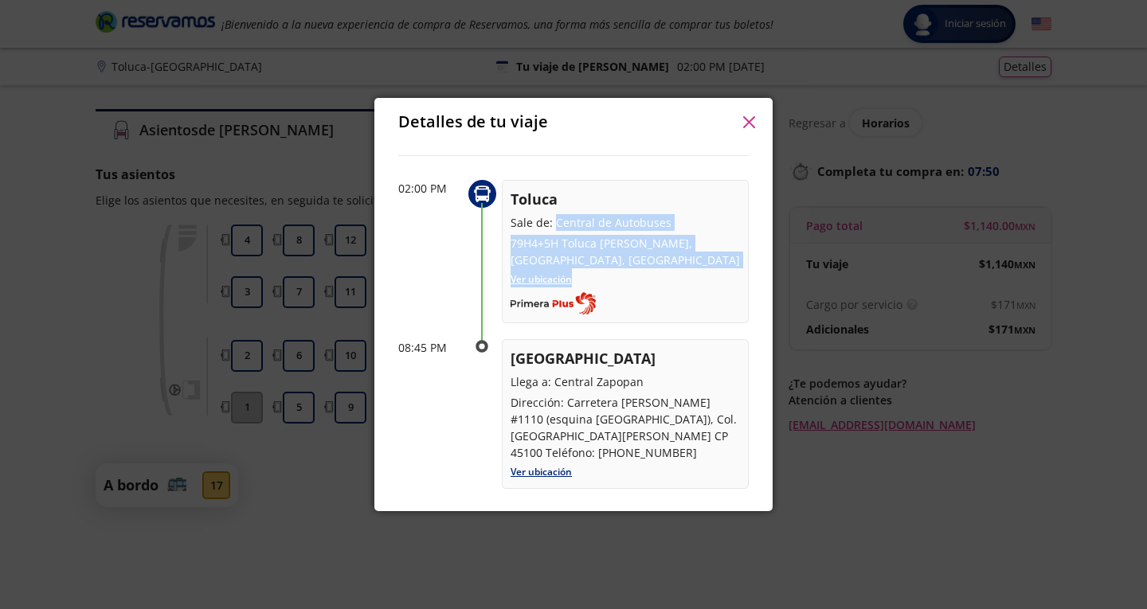
drag, startPoint x: 555, startPoint y: 219, endPoint x: 707, endPoint y: 283, distance: 164.9
click at [707, 283] on div "Toluca Sale de: Central de Autobuses 79H4+5H Toluca de Lerdo, Estado de México,…" at bounding box center [625, 251] width 247 height 143
click at [625, 243] on p "79H4+5H Toluca de Lerdo, Estado de México, México" at bounding box center [624, 251] width 229 height 33
drag, startPoint x: 555, startPoint y: 225, endPoint x: 606, endPoint y: 252, distance: 57.7
click at [606, 252] on div "Toluca Sale de: Central de Autobuses 79H4+5H Toluca de Lerdo, Estado de México,…" at bounding box center [624, 229] width 229 height 80
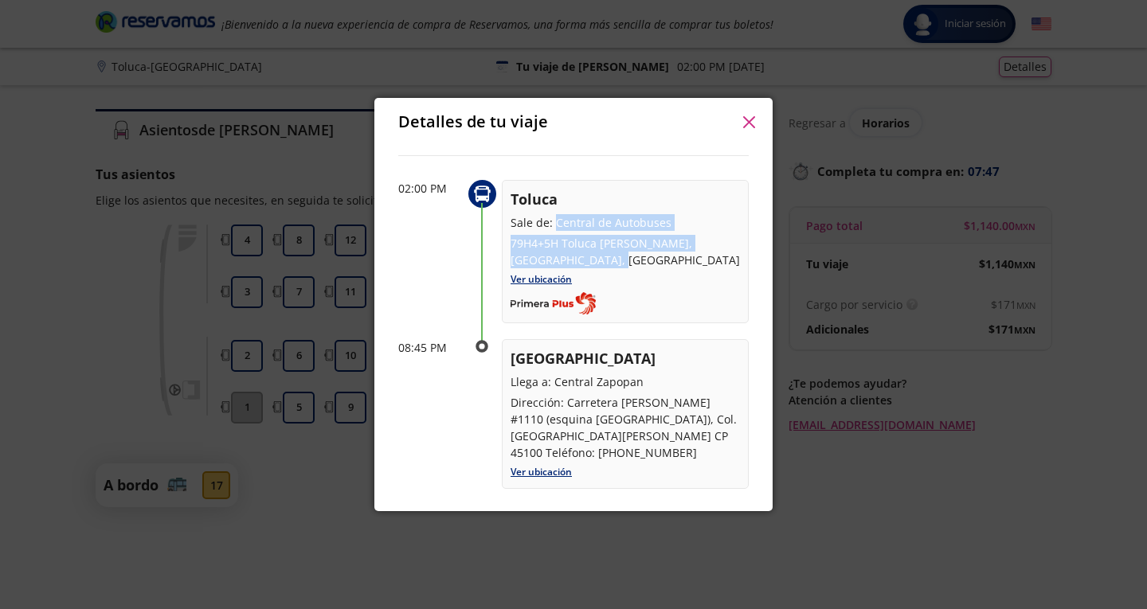
copy div "Central de Autobuses 79H4+5H Toluca de Lerdo, Estado de México, México"
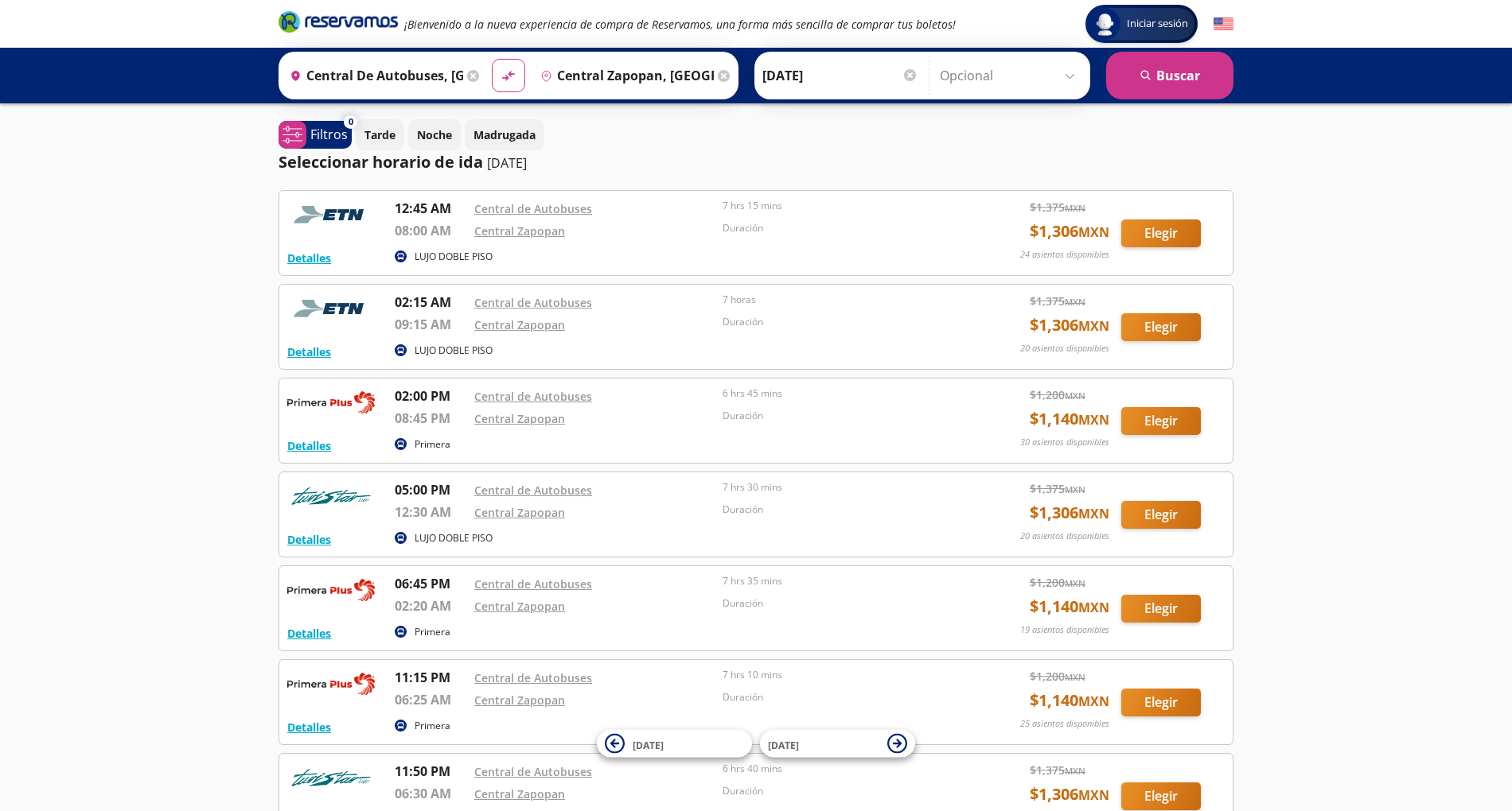
drag, startPoint x: 936, startPoint y: 0, endPoint x: 148, endPoint y: 390, distance: 879.2
click at [148, 390] on div "Iniciar sesión Iniciar sesión ¡Bienvenido a la nueva experiencia de compra de R…" at bounding box center [756, 494] width 1512 height 989
drag, startPoint x: 295, startPoint y: 5, endPoint x: 330, endPoint y: 22, distance: 38.9
click at [330, 22] on div "¡Bienvenido a la nueva experiencia de compra de Reservamos, una forma más senci…" at bounding box center [756, 24] width 971 height 48
click at [330, 22] on icon "Brand Logo" at bounding box center [338, 22] width 119 height 24
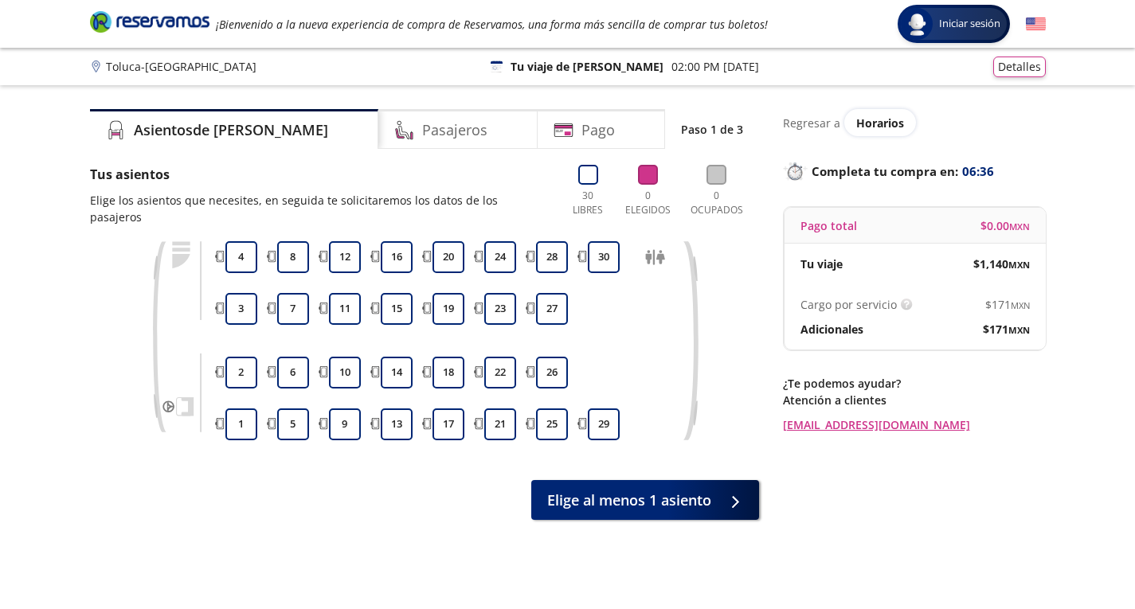
click at [815, 126] on p "Regresar a" at bounding box center [811, 123] width 57 height 17
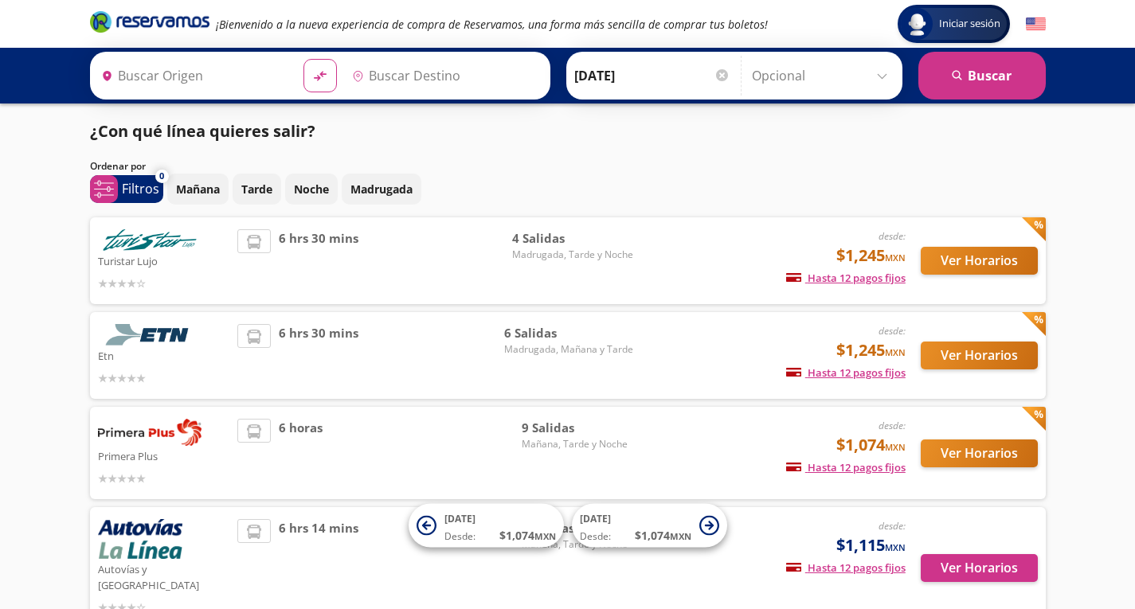
type input "Toluca, [GEOGRAPHIC_DATA]"
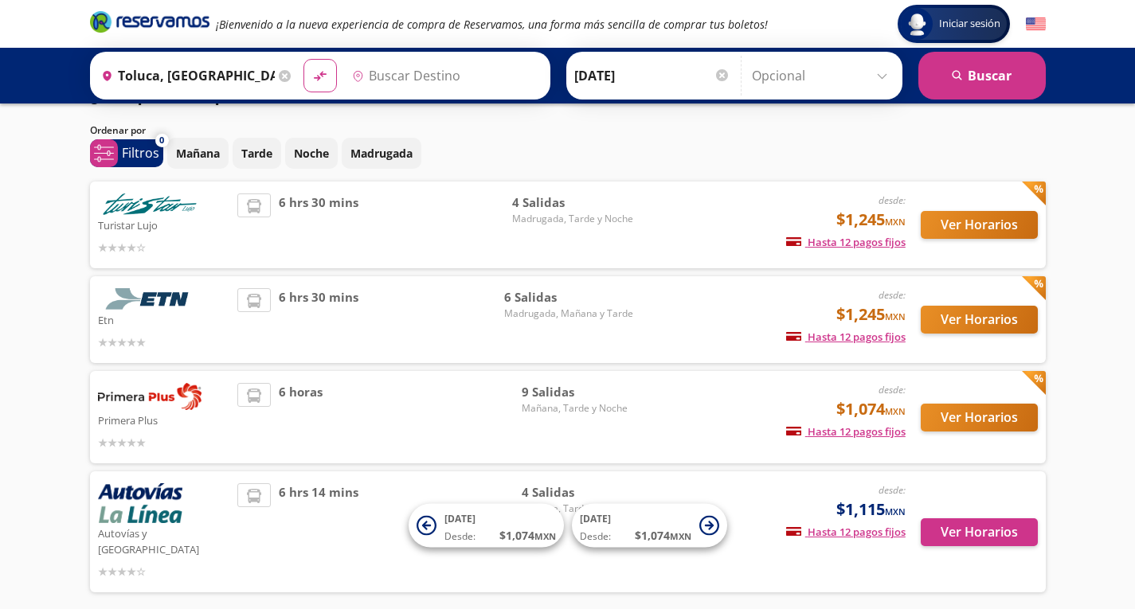
type input "[GEOGRAPHIC_DATA], [GEOGRAPHIC_DATA]"
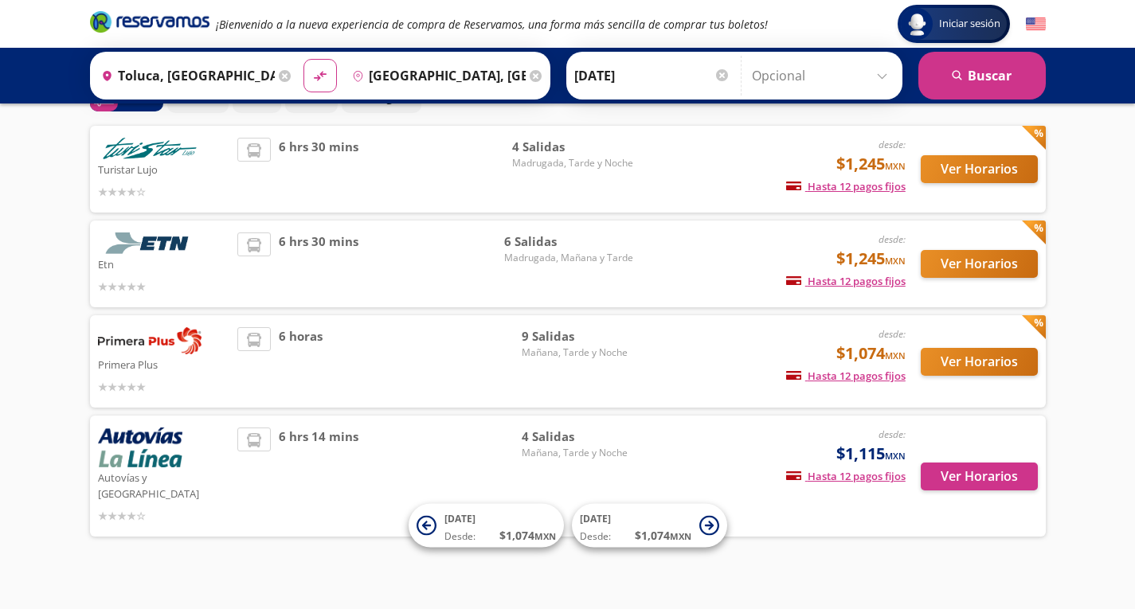
scroll to position [91, 0]
click at [569, 181] on div "4 Salidas Madrugada, Tarde y Noche" at bounding box center [572, 170] width 121 height 63
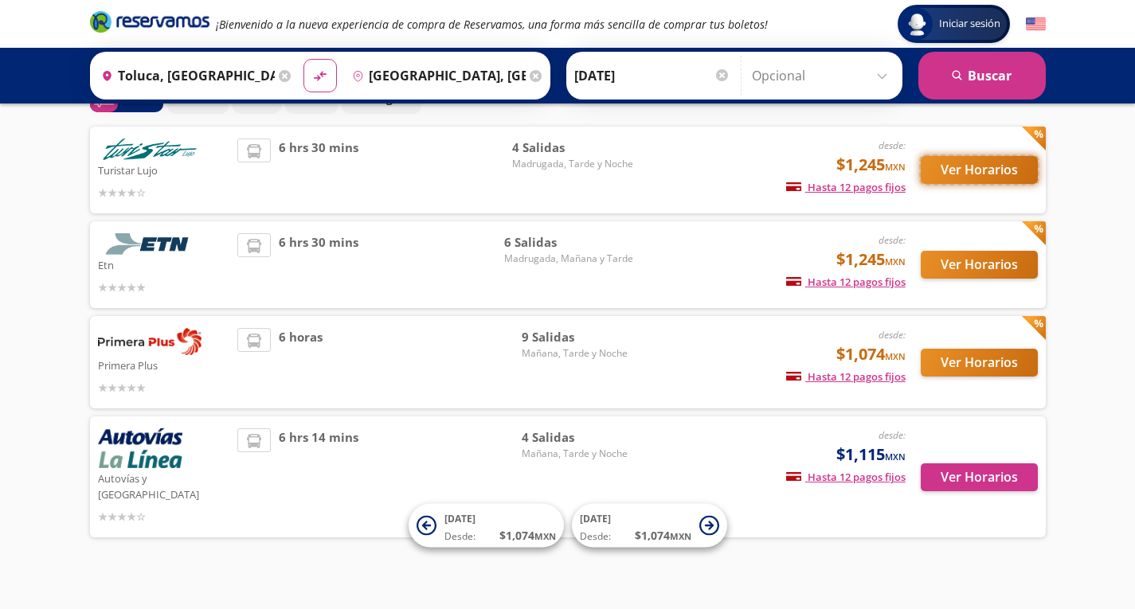
click at [1003, 166] on button "Ver Horarios" at bounding box center [979, 170] width 117 height 28
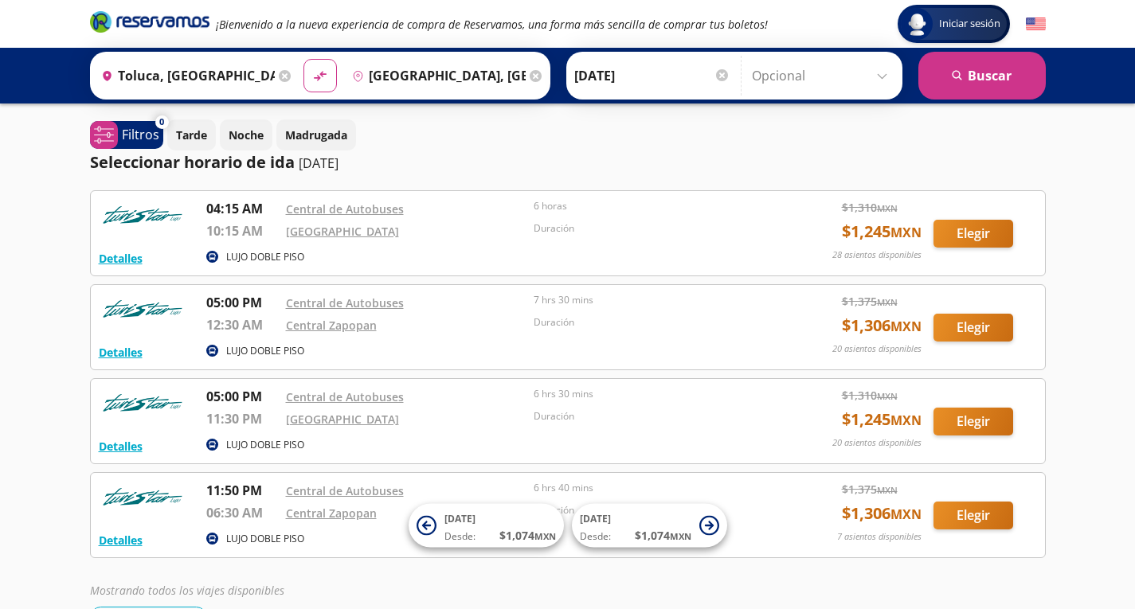
scroll to position [99, 0]
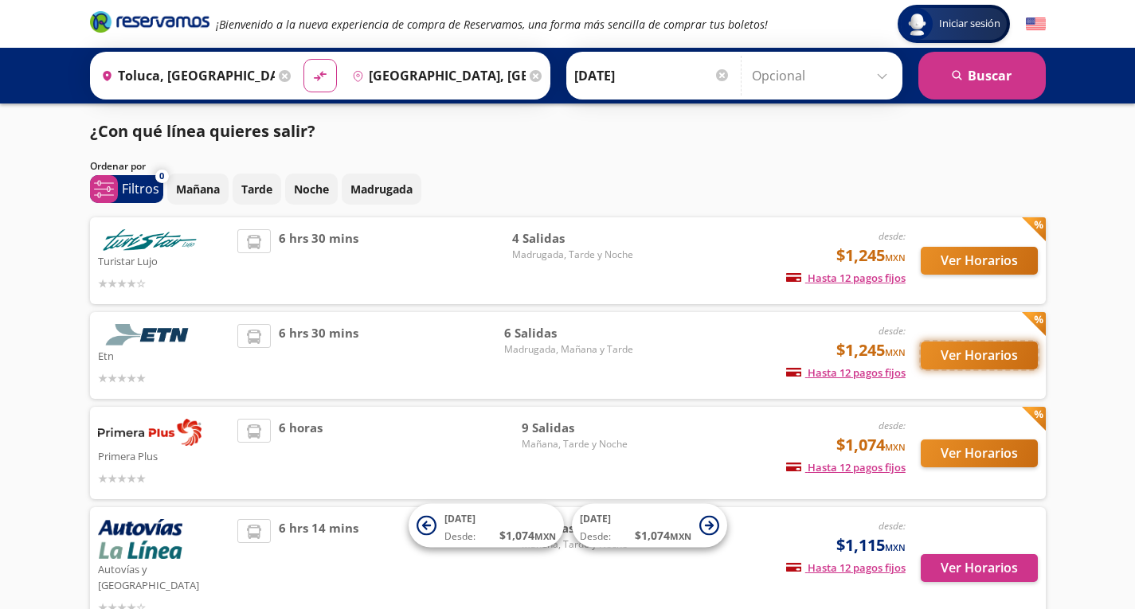
click at [987, 362] on button "Ver Horarios" at bounding box center [979, 356] width 117 height 28
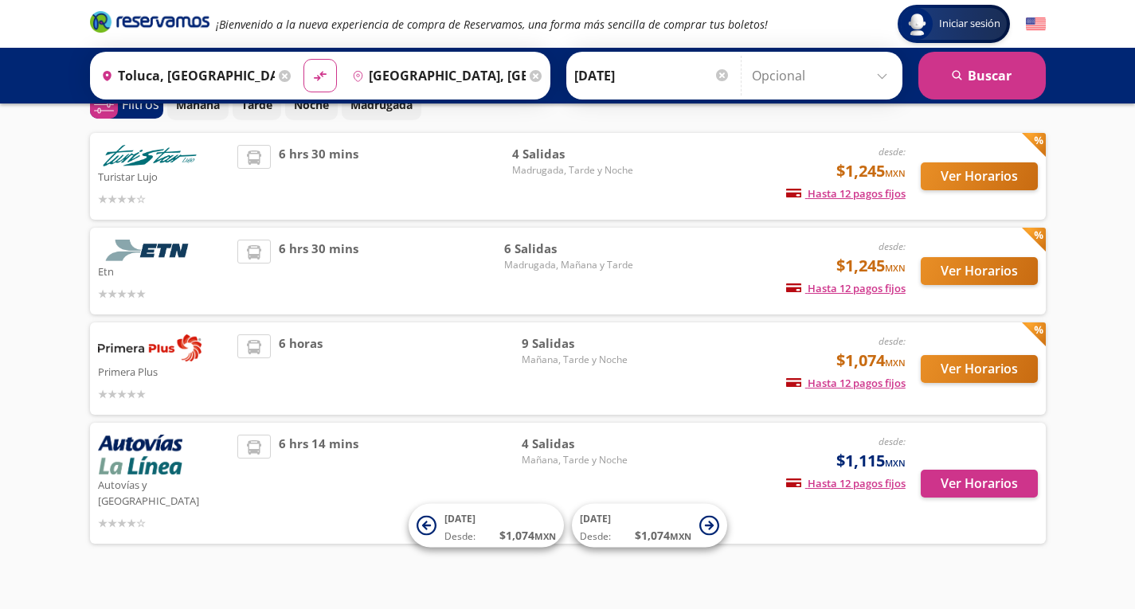
scroll to position [85, 0]
click at [1002, 377] on button "Ver Horarios" at bounding box center [979, 368] width 117 height 28
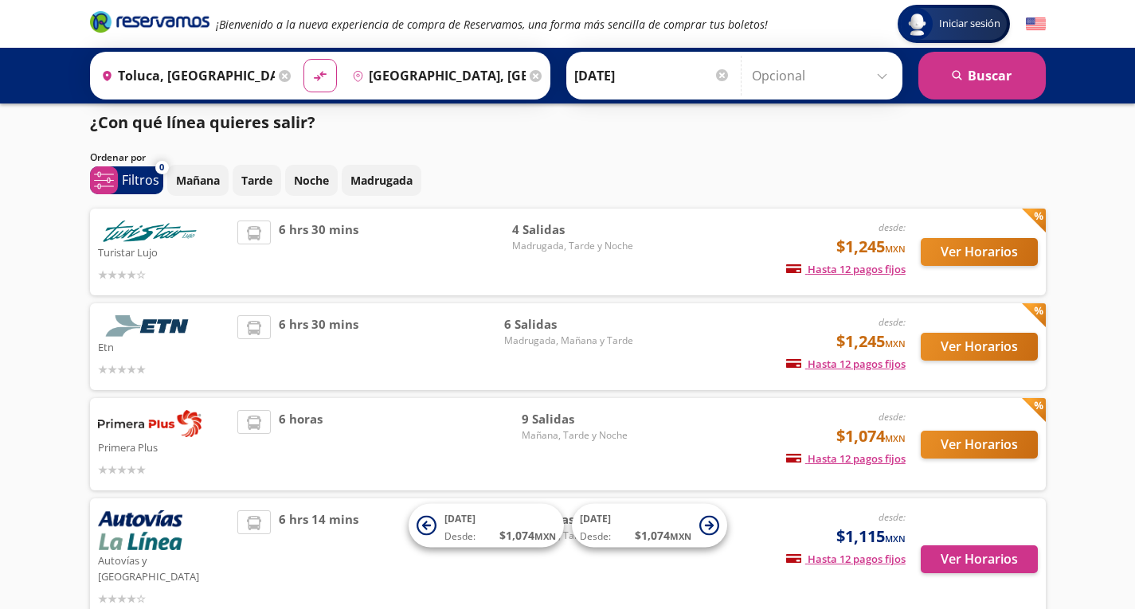
scroll to position [6, 0]
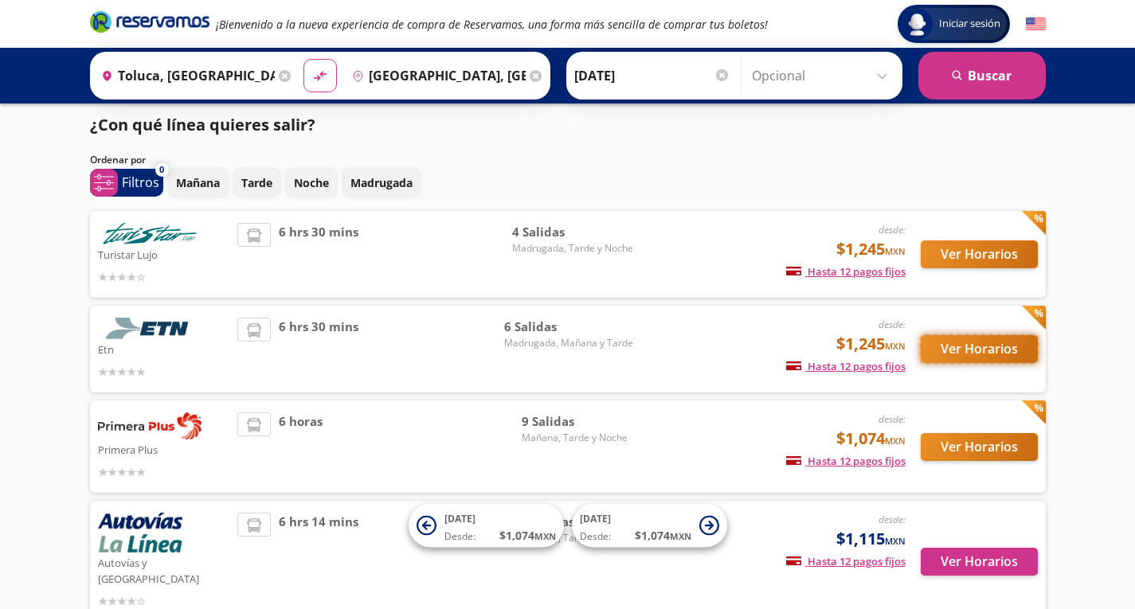
click at [1014, 342] on button "Ver Horarios" at bounding box center [979, 349] width 117 height 28
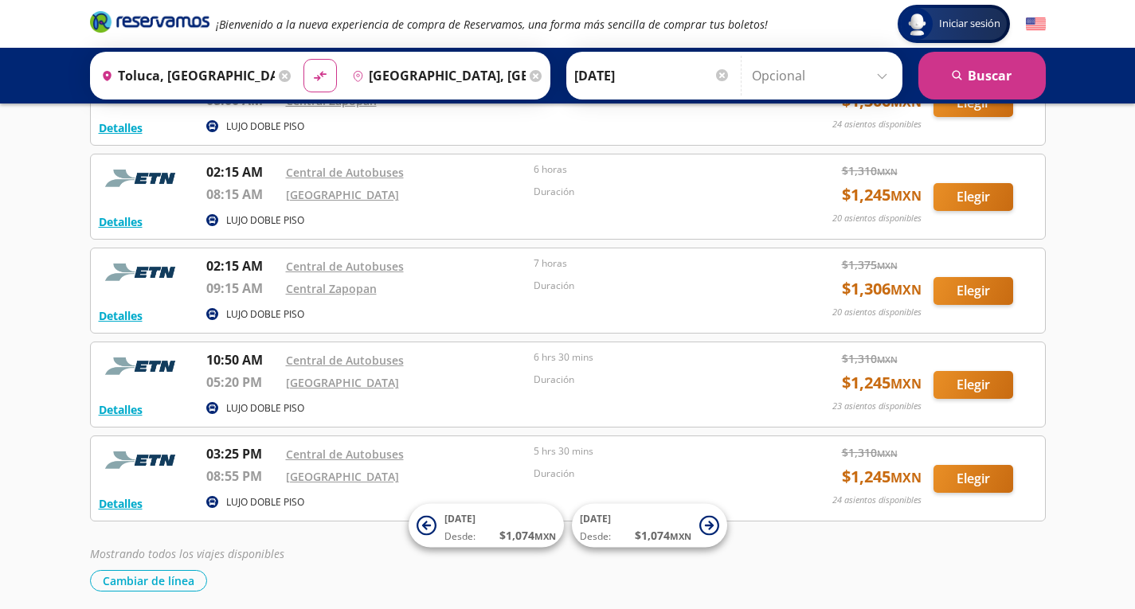
scroll to position [287, 0]
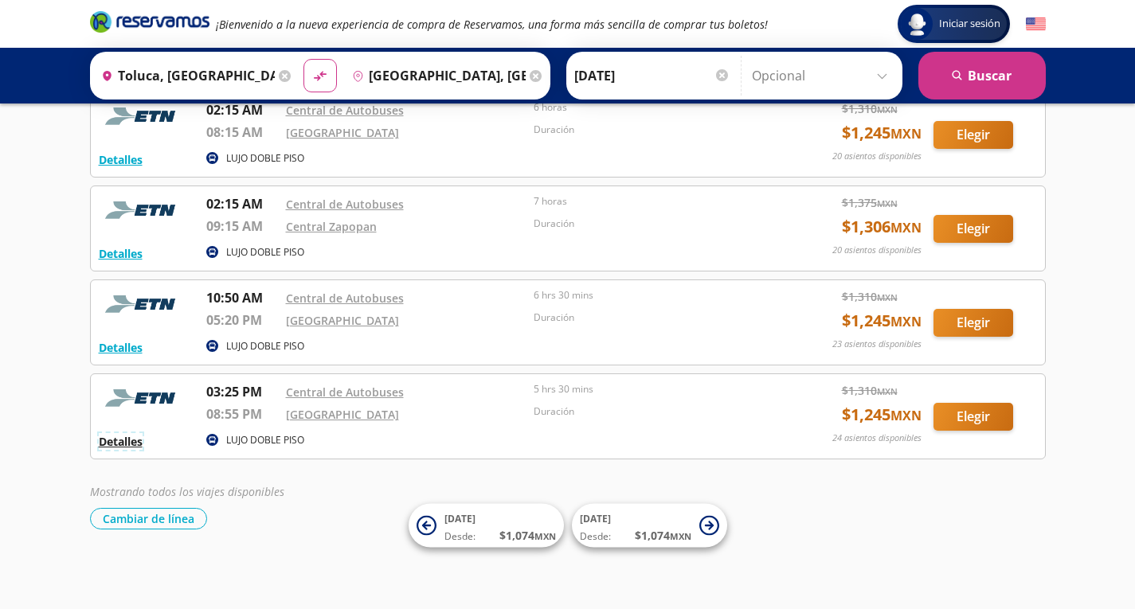
click at [119, 440] on button "Detalles" at bounding box center [121, 441] width 44 height 17
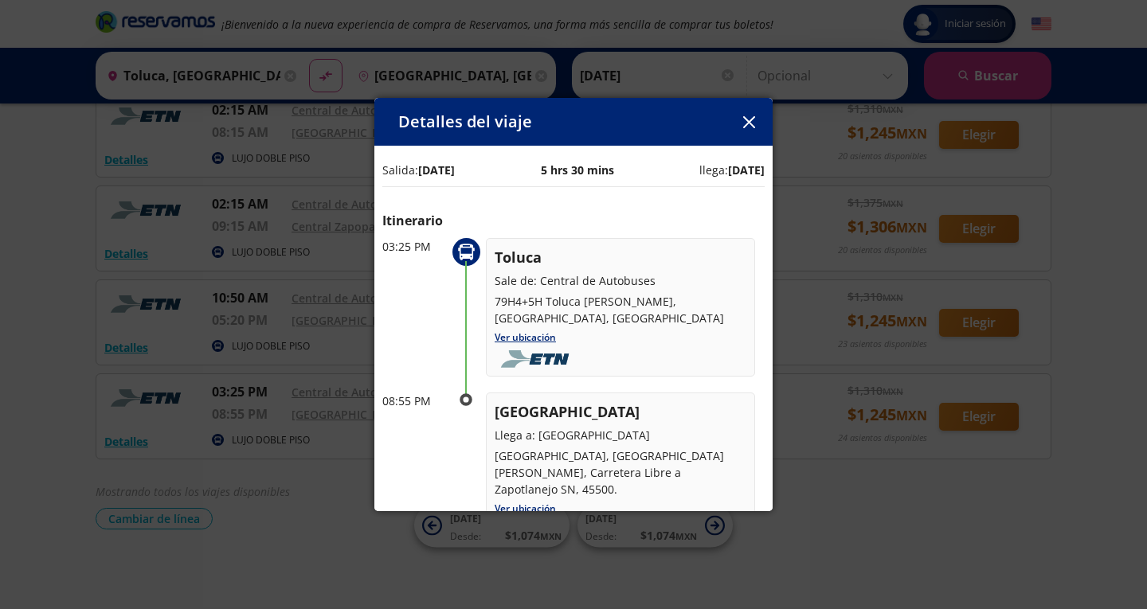
click at [746, 118] on icon "button" at bounding box center [749, 122] width 12 height 12
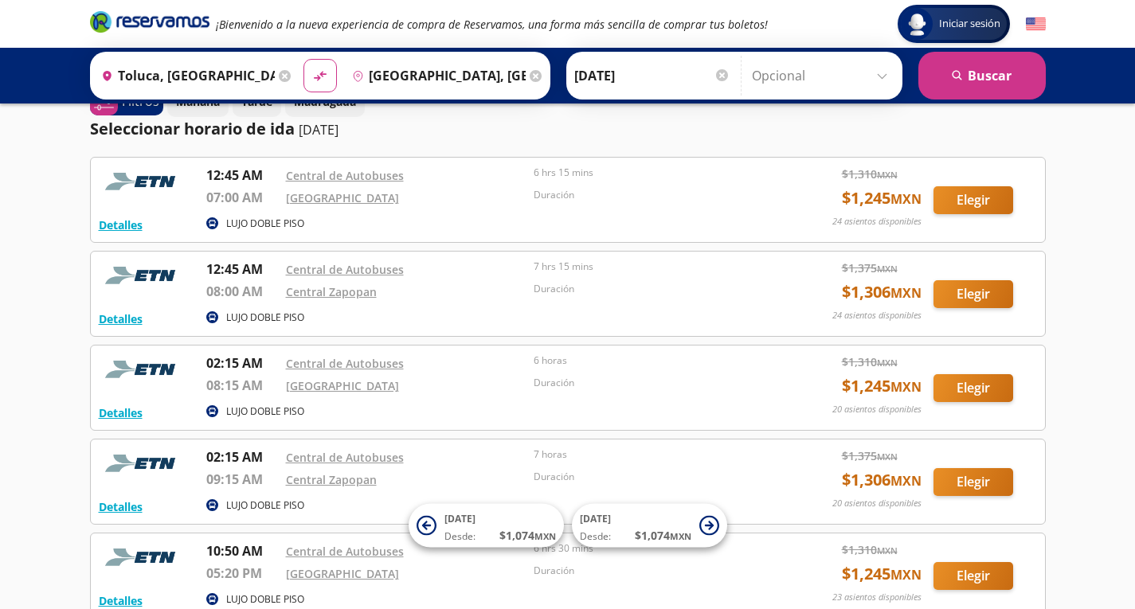
scroll to position [0, 0]
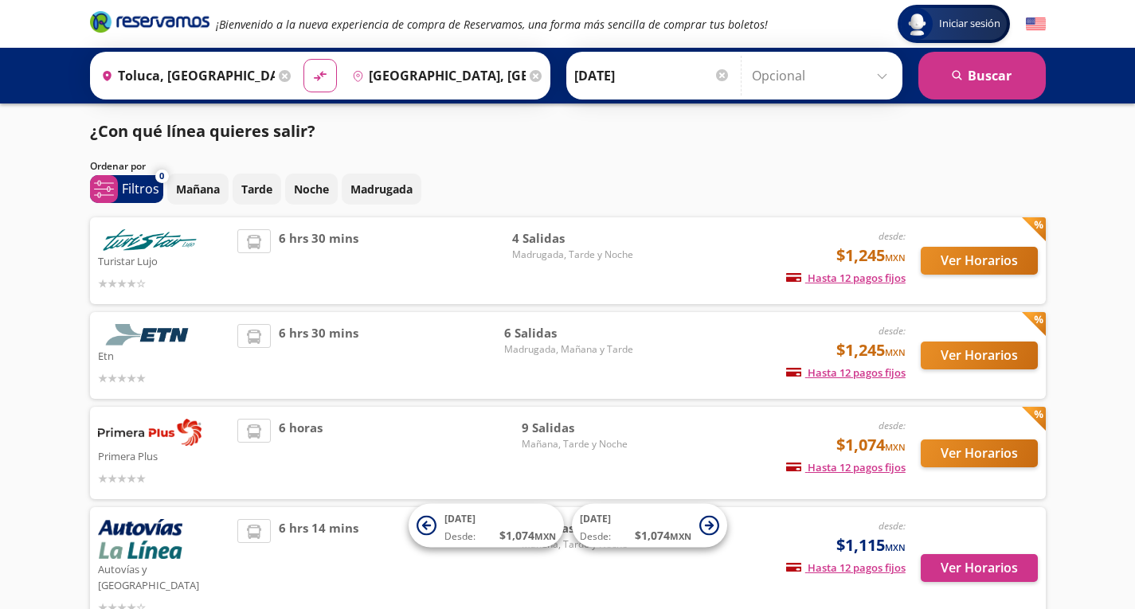
scroll to position [92, 0]
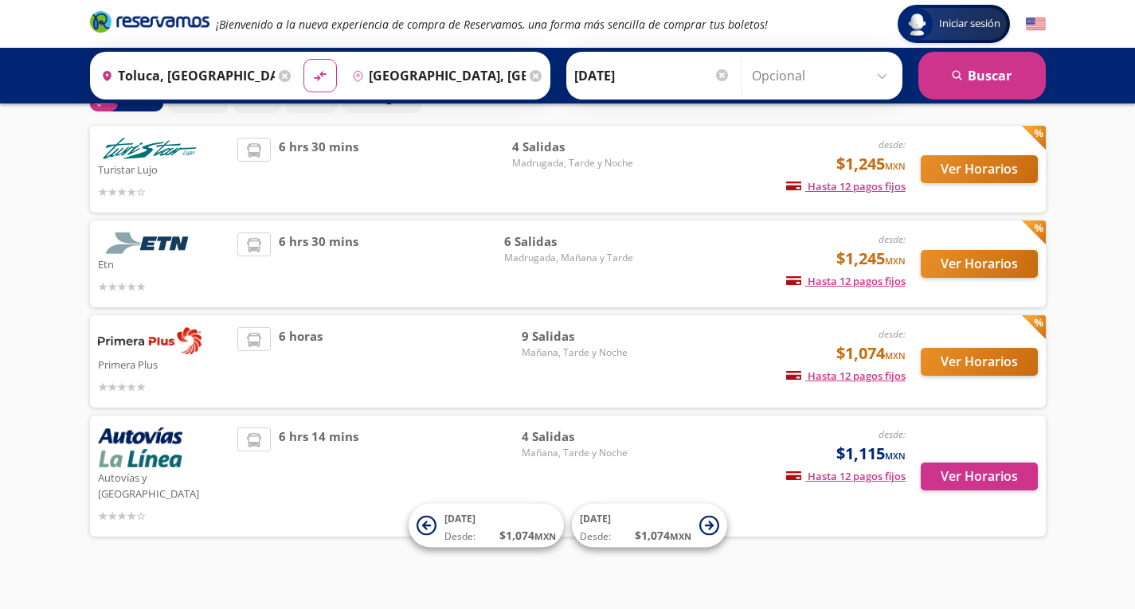
drag, startPoint x: 182, startPoint y: 177, endPoint x: 171, endPoint y: 159, distance: 20.3
click at [171, 159] on p "Turistar Lujo" at bounding box center [164, 168] width 132 height 19
click at [982, 376] on div "Ver Horarios" at bounding box center [971, 361] width 132 height 68
click at [976, 357] on button "Ver Horarios" at bounding box center [979, 362] width 117 height 28
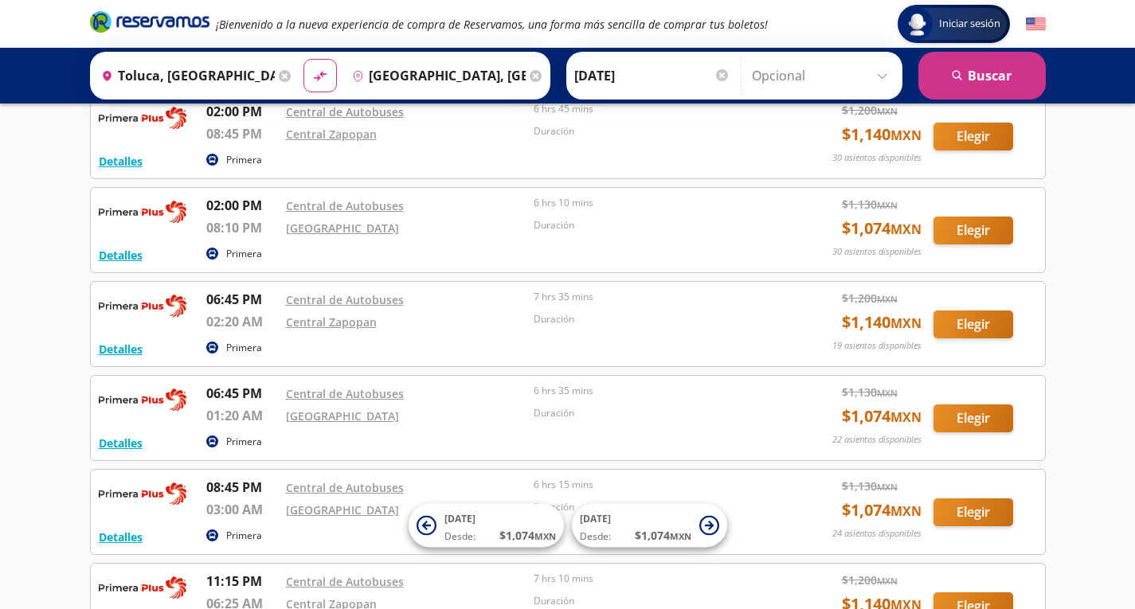
scroll to position [192, 0]
click at [562, 315] on p "Duración" at bounding box center [654, 318] width 240 height 14
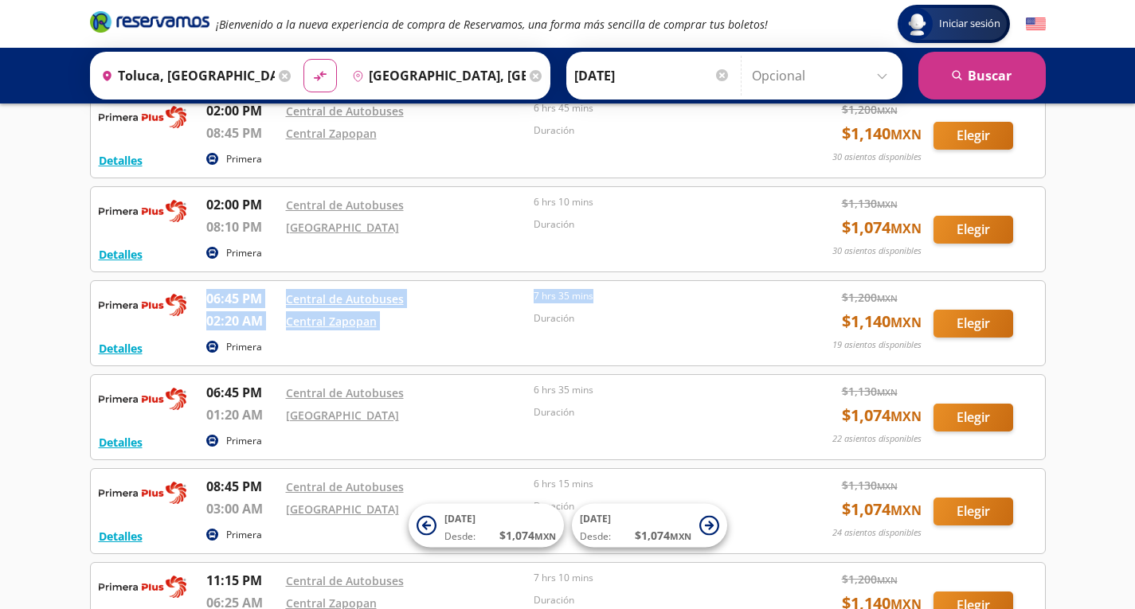
drag, startPoint x: 600, startPoint y: 341, endPoint x: 616, endPoint y: 300, distance: 43.6
click at [616, 300] on div "Detalles Primera 06:45 PM Central de Autobuses 02:20 AM Central Zapopan 7 hrs 3…" at bounding box center [568, 323] width 938 height 68
click at [621, 307] on div "7 hrs 35 mins" at bounding box center [654, 300] width 240 height 22
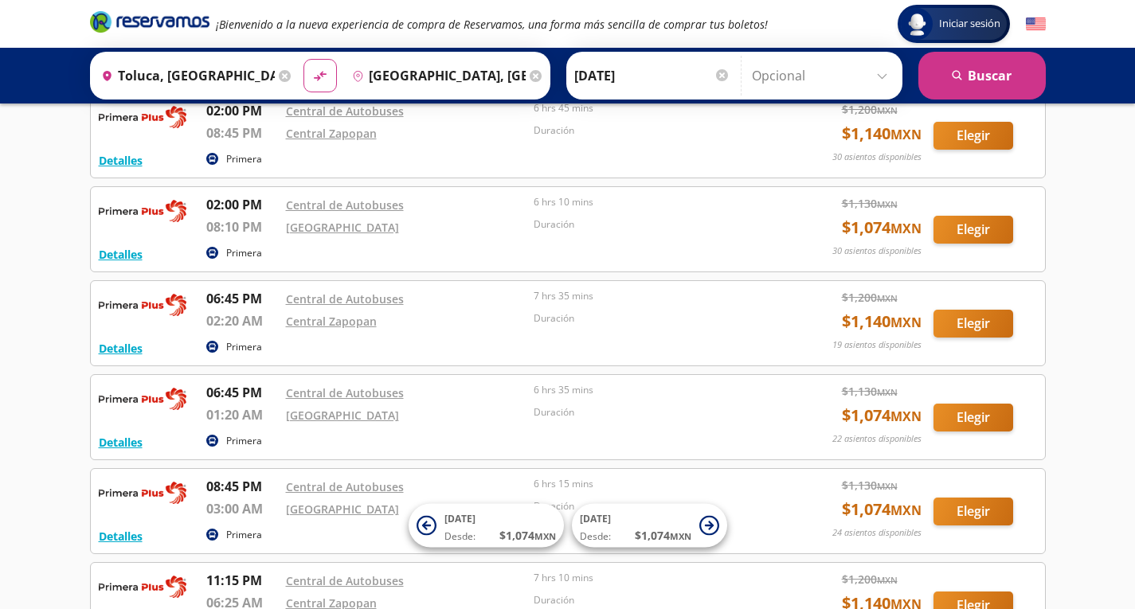
click at [592, 312] on p "Duración" at bounding box center [654, 318] width 240 height 14
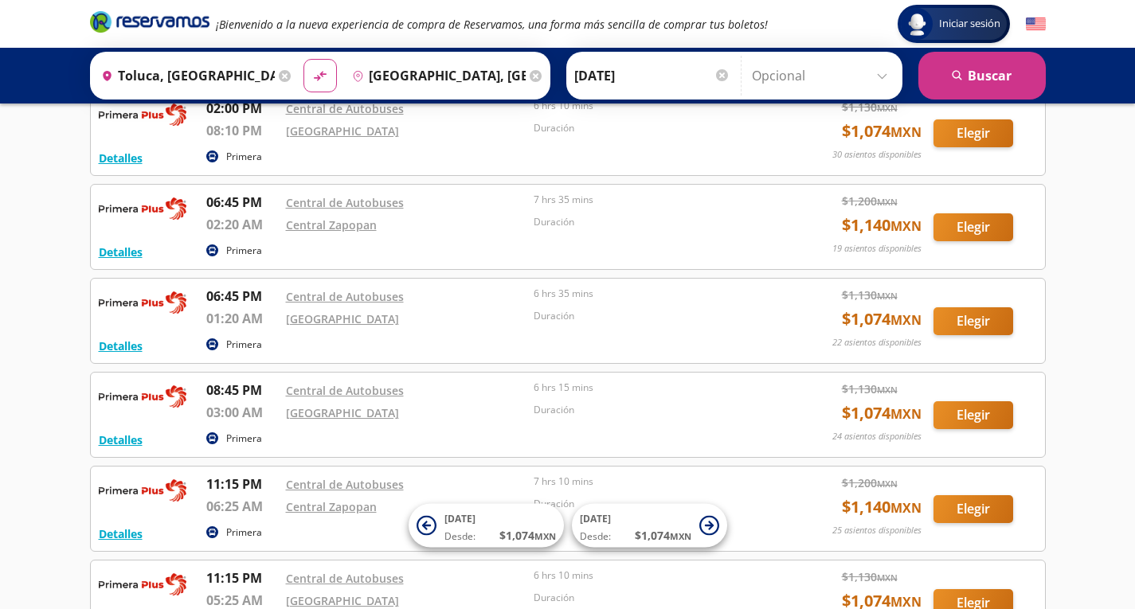
scroll to position [290, 0]
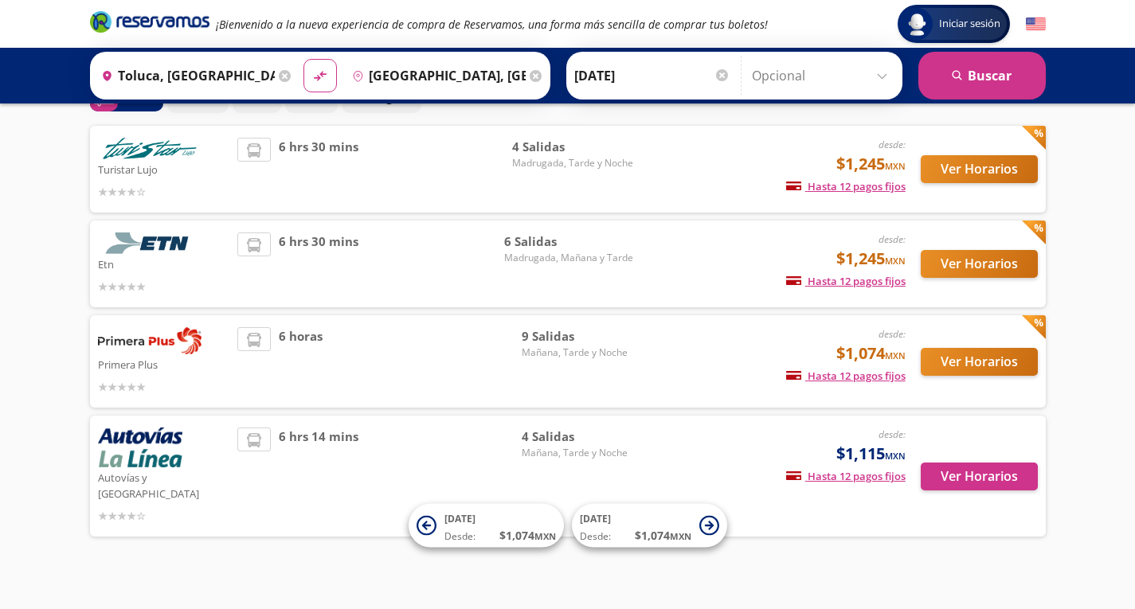
scroll to position [43, 0]
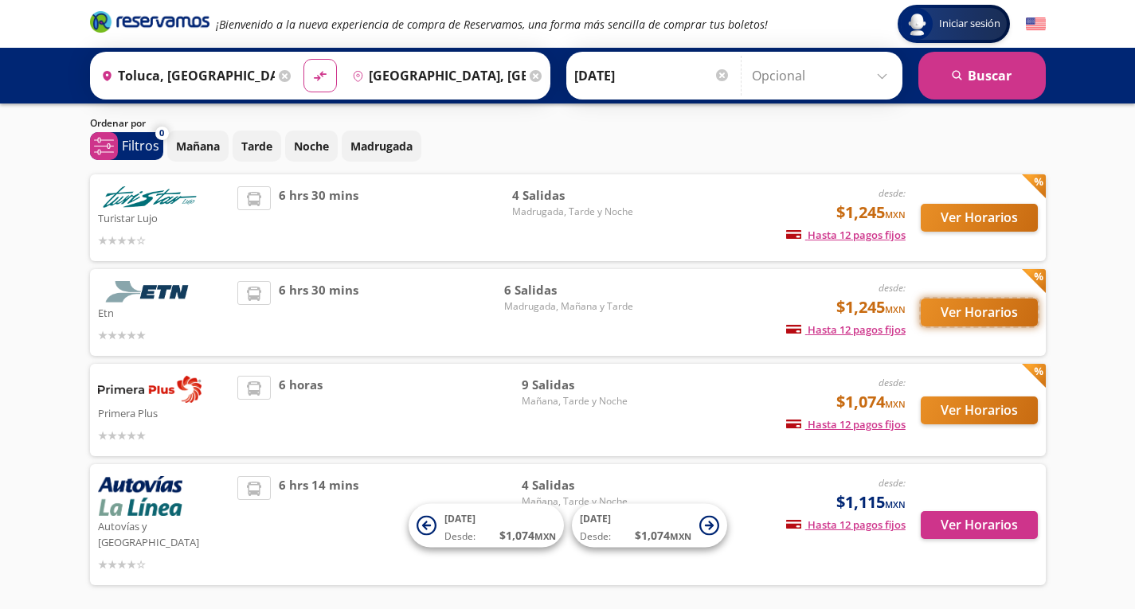
click at [948, 304] on button "Ver Horarios" at bounding box center [979, 313] width 117 height 28
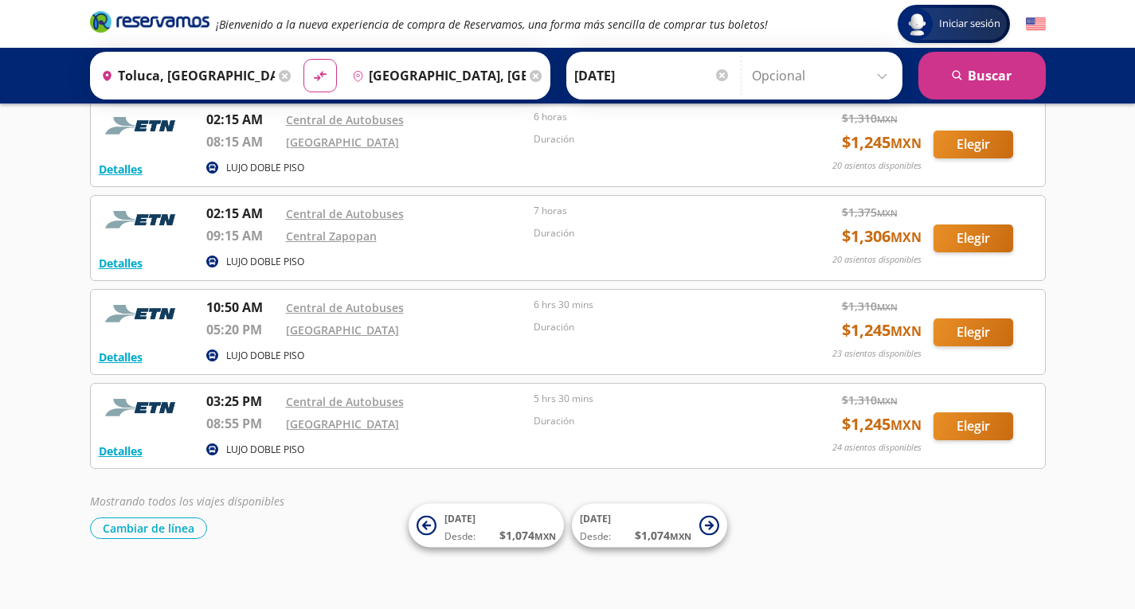
scroll to position [287, 0]
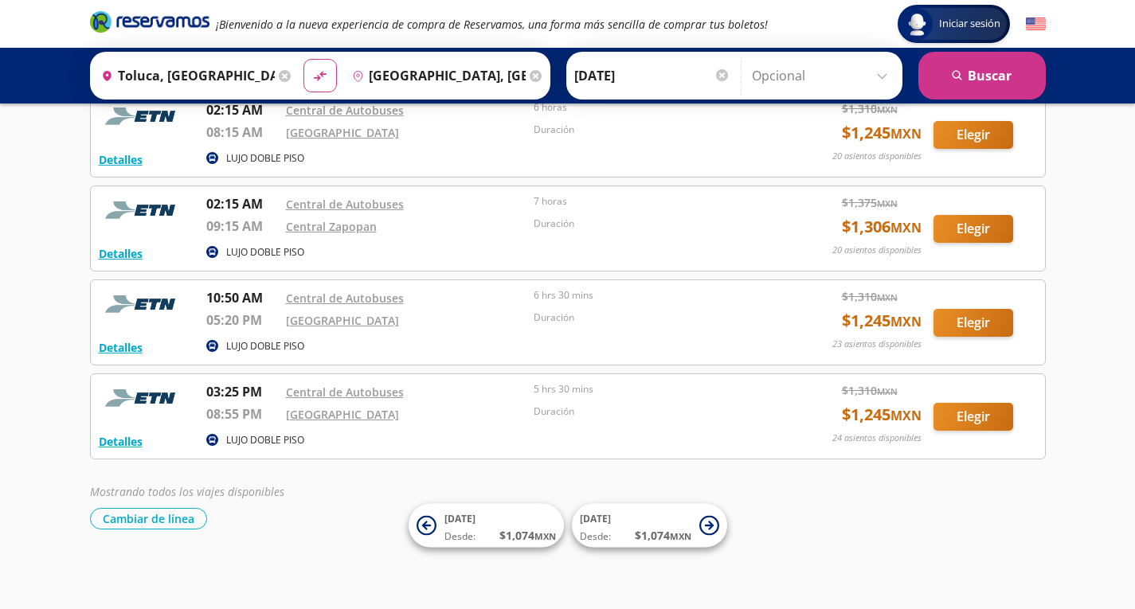
click at [538, 370] on div "Detalles LUJO DOBLE PISO 12:45 AM Central de Autobuses 07:00 AM Central Nueva 6…" at bounding box center [568, 182] width 956 height 556
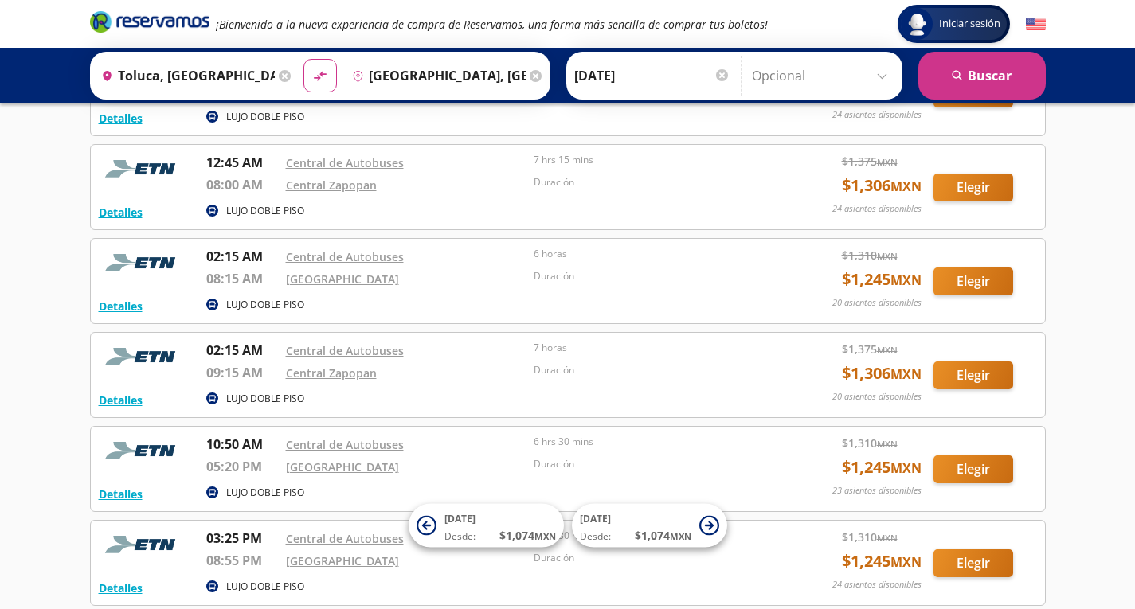
scroll to position [139, 0]
click at [982, 275] on button "Elegir" at bounding box center [973, 282] width 80 height 28
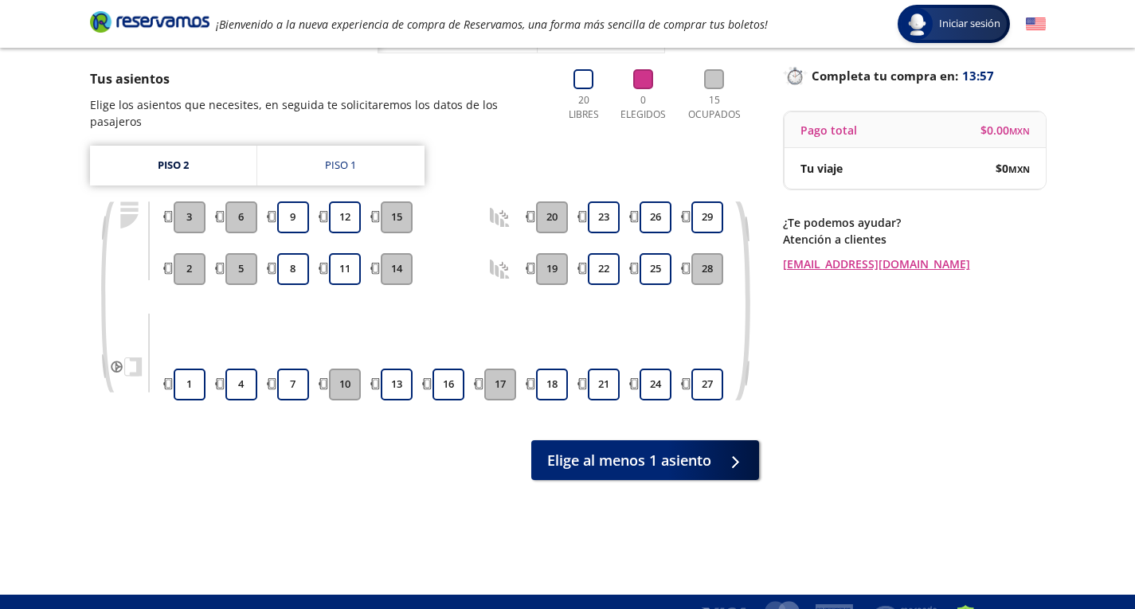
scroll to position [99, 0]
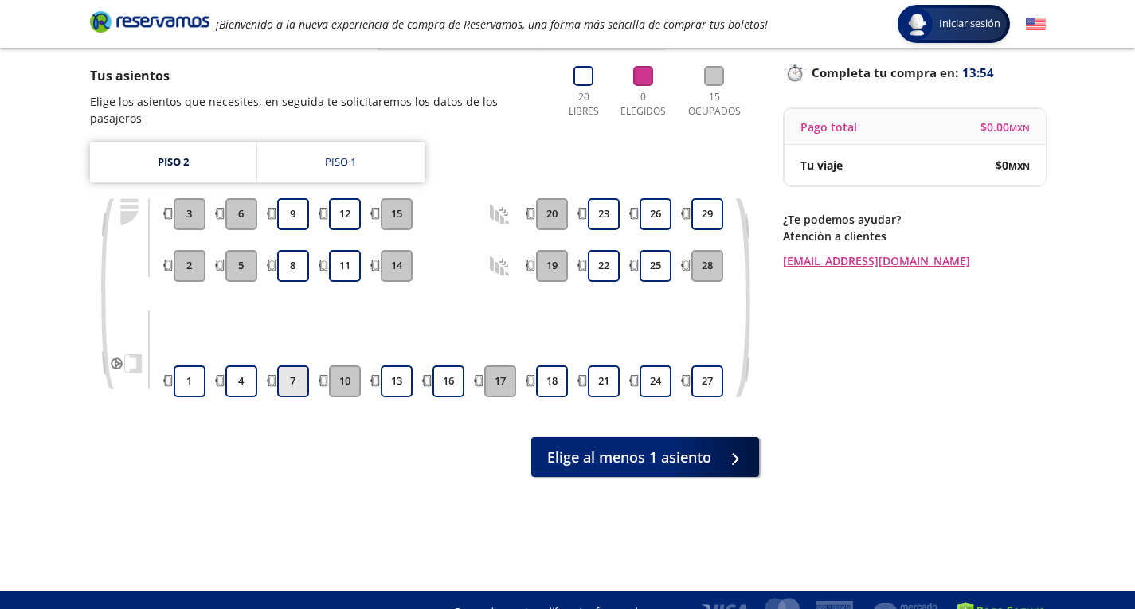
click at [295, 368] on button "7" at bounding box center [293, 382] width 32 height 32
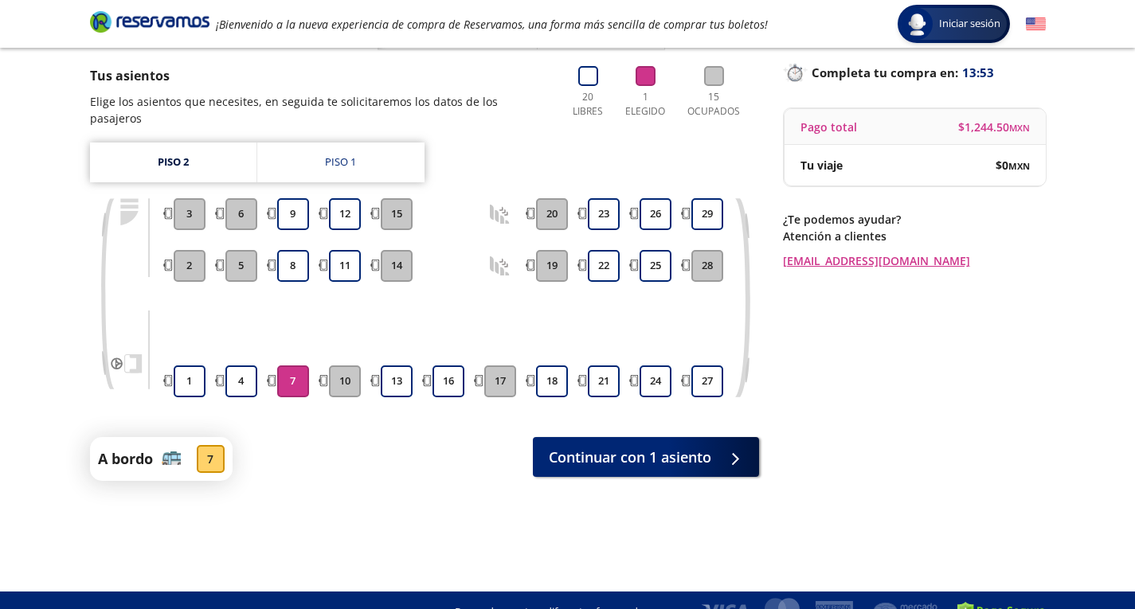
click at [295, 368] on button "7" at bounding box center [293, 382] width 32 height 32
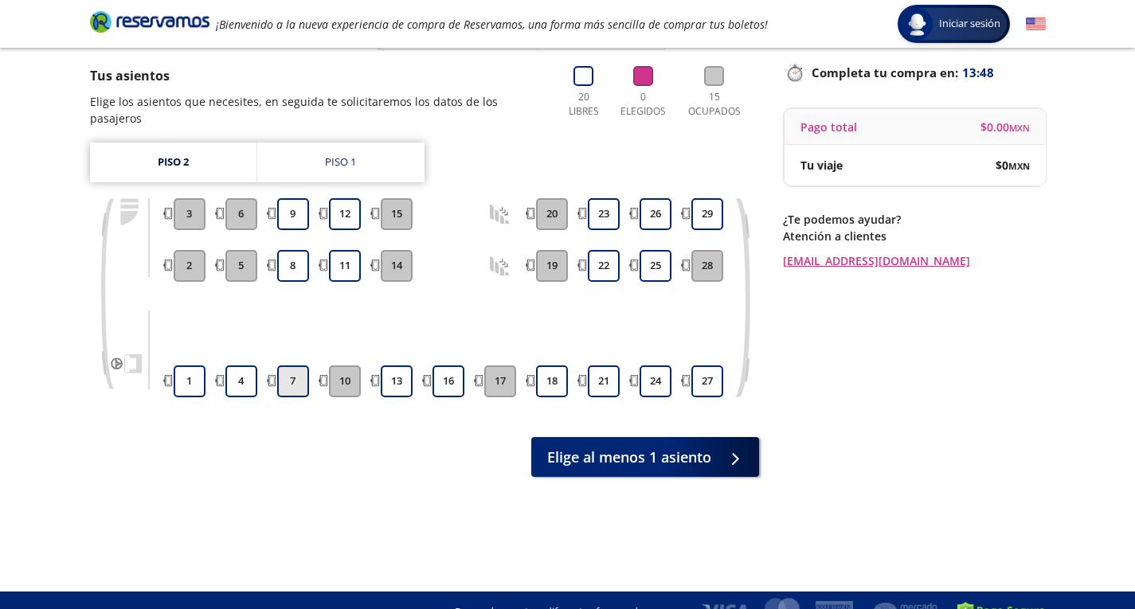
click at [300, 366] on button "7" at bounding box center [293, 382] width 32 height 32
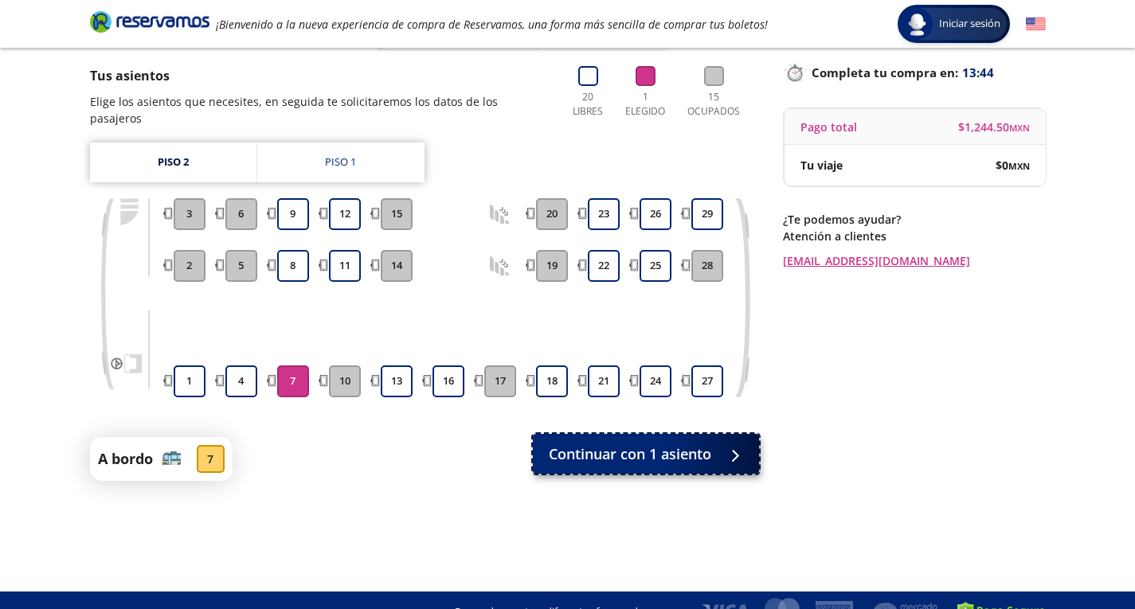
click at [651, 444] on span "Continuar con 1 asiento" at bounding box center [630, 455] width 162 height 22
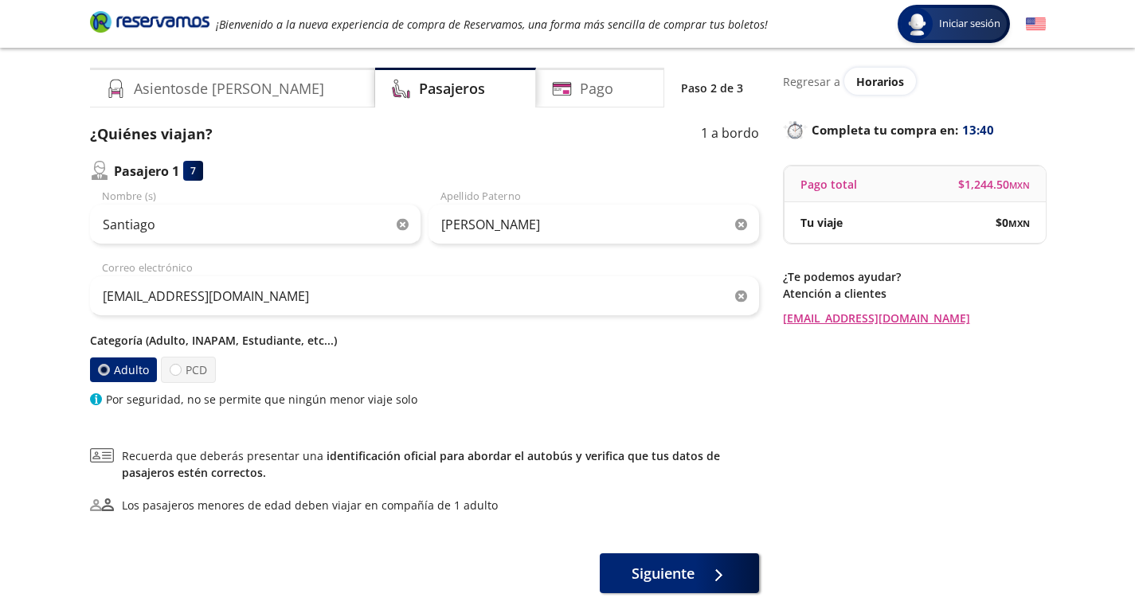
click at [555, 491] on div "Recuerda que deberás presentar una identificación oficial para abordar el autob…" at bounding box center [424, 481] width 669 height 66
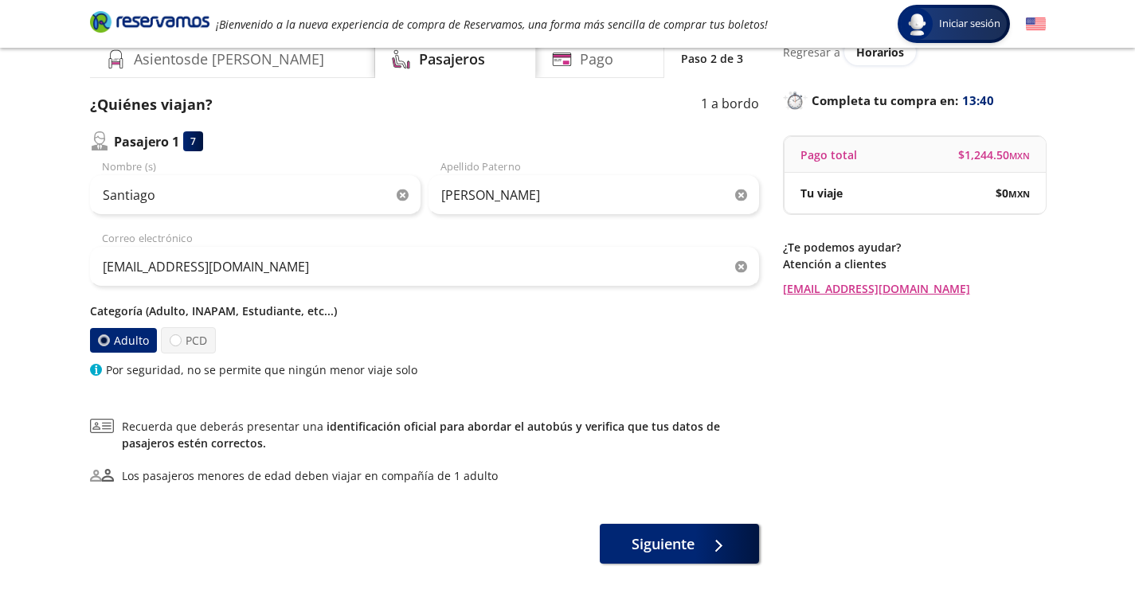
scroll to position [72, 0]
click at [645, 532] on span "Siguiente" at bounding box center [663, 541] width 63 height 22
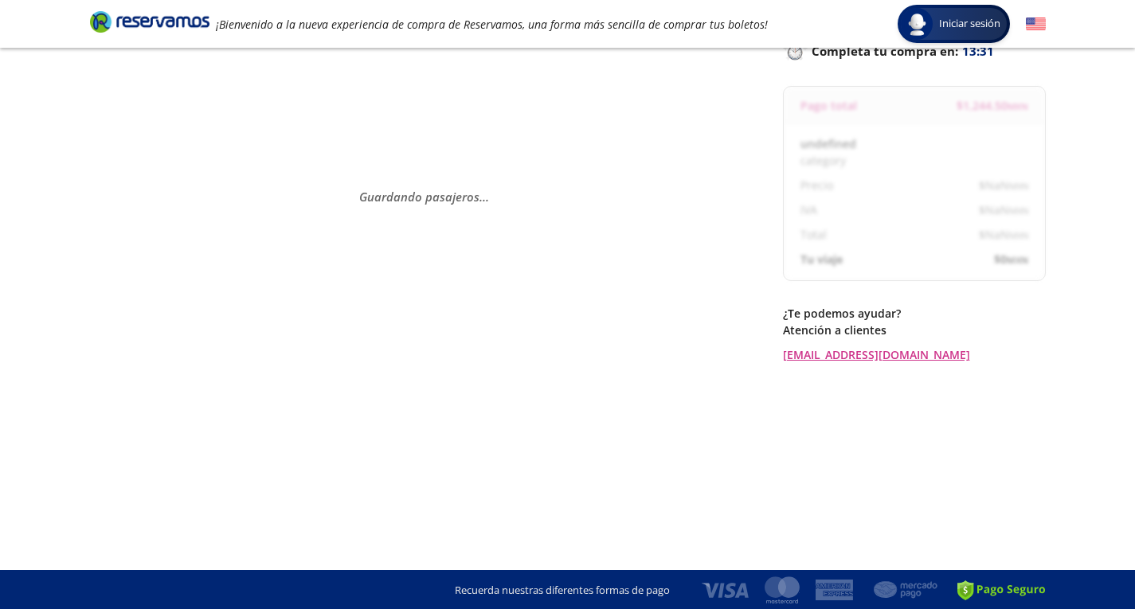
scroll to position [55, 0]
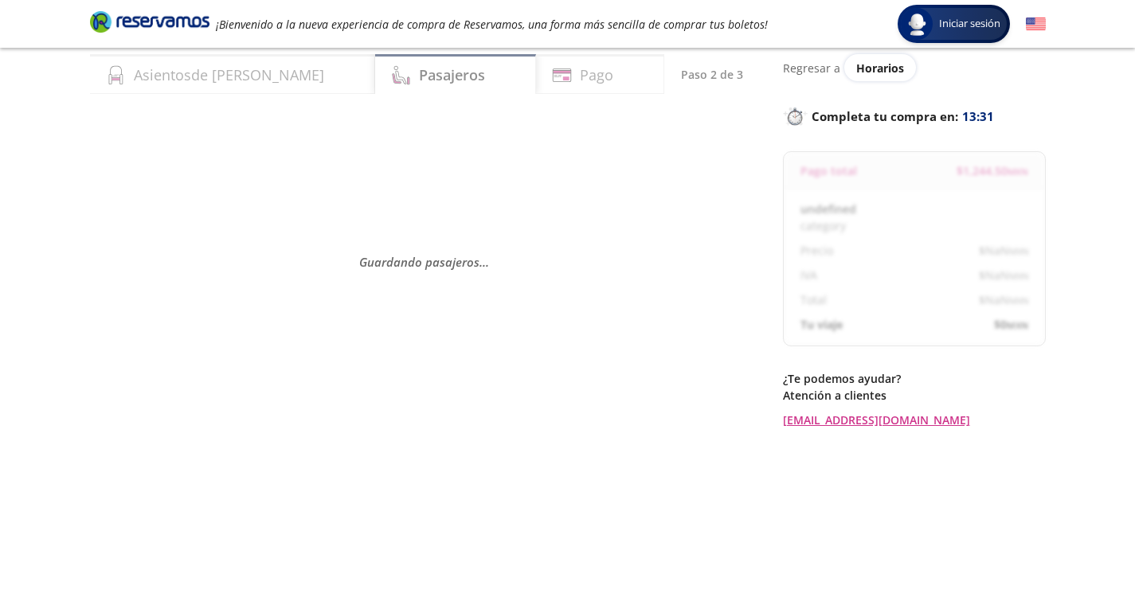
select select "MX"
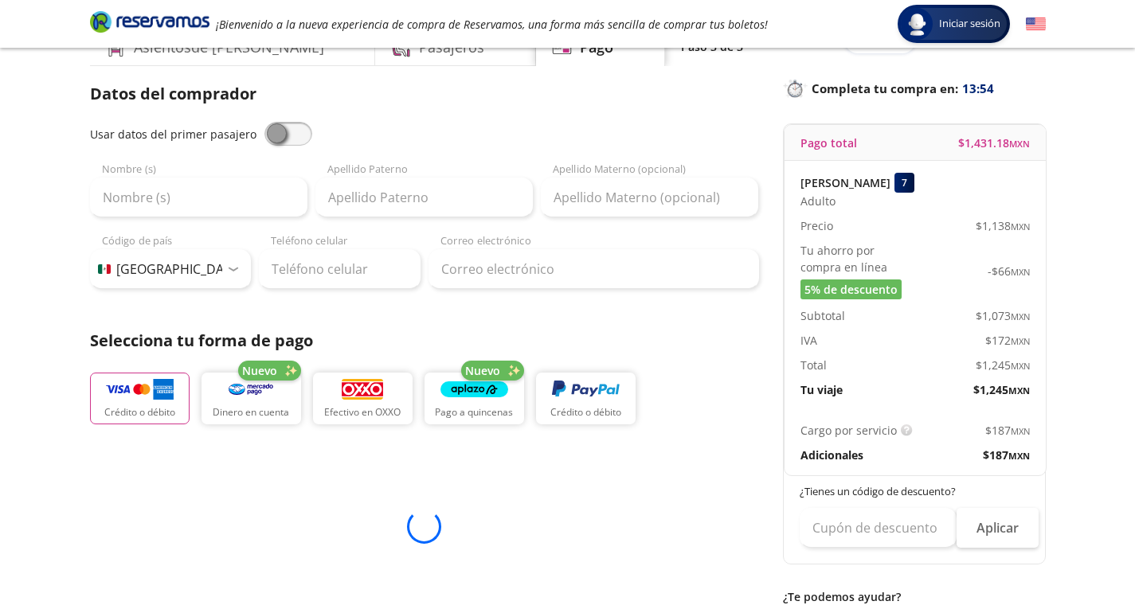
scroll to position [78, 0]
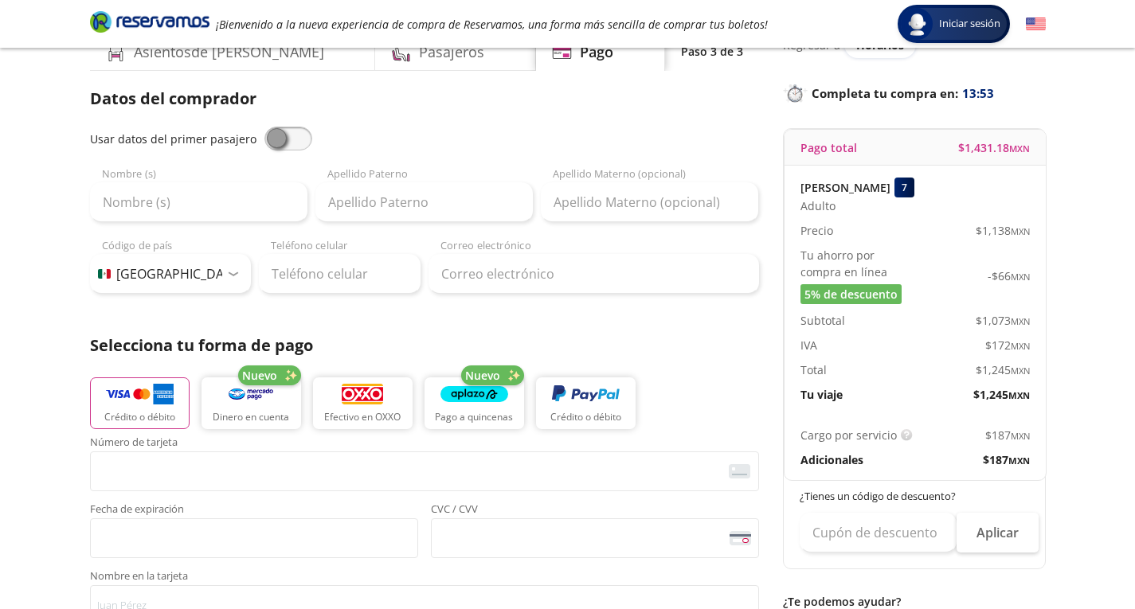
click at [275, 151] on div "Usar datos del primer pasajero Nombre (s) Apellido Paterno Apellido Materno (op…" at bounding box center [424, 210] width 669 height 167
click at [272, 144] on span at bounding box center [288, 139] width 48 height 24
click at [264, 127] on input "checkbox" at bounding box center [264, 127] width 0 height 0
type input "Santiago"
type input "Ruiz"
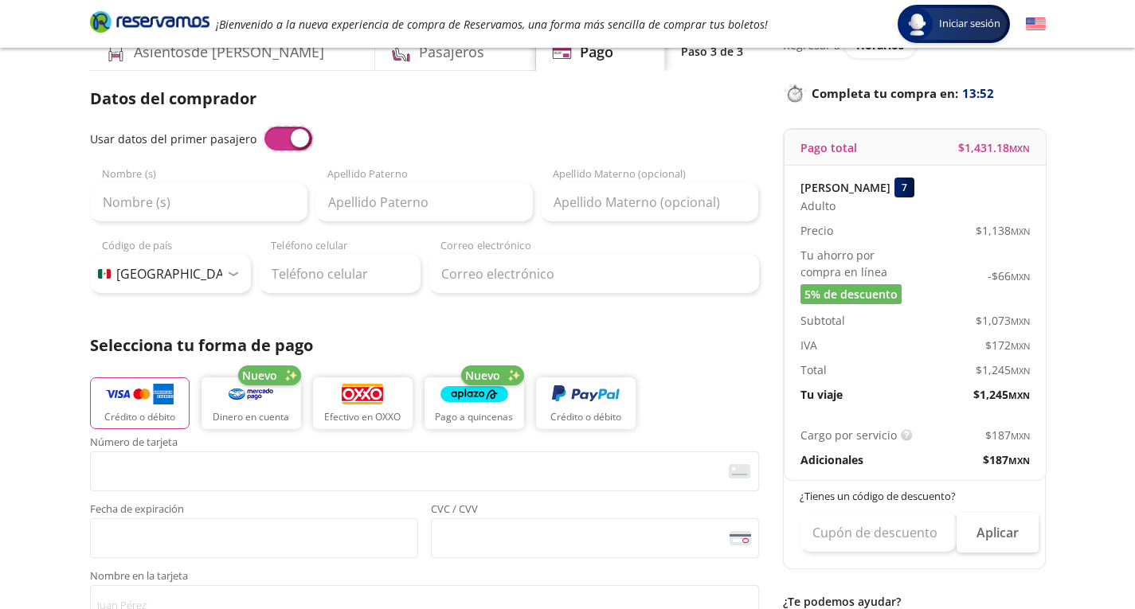
type input "[EMAIL_ADDRESS][DOMAIN_NAME]"
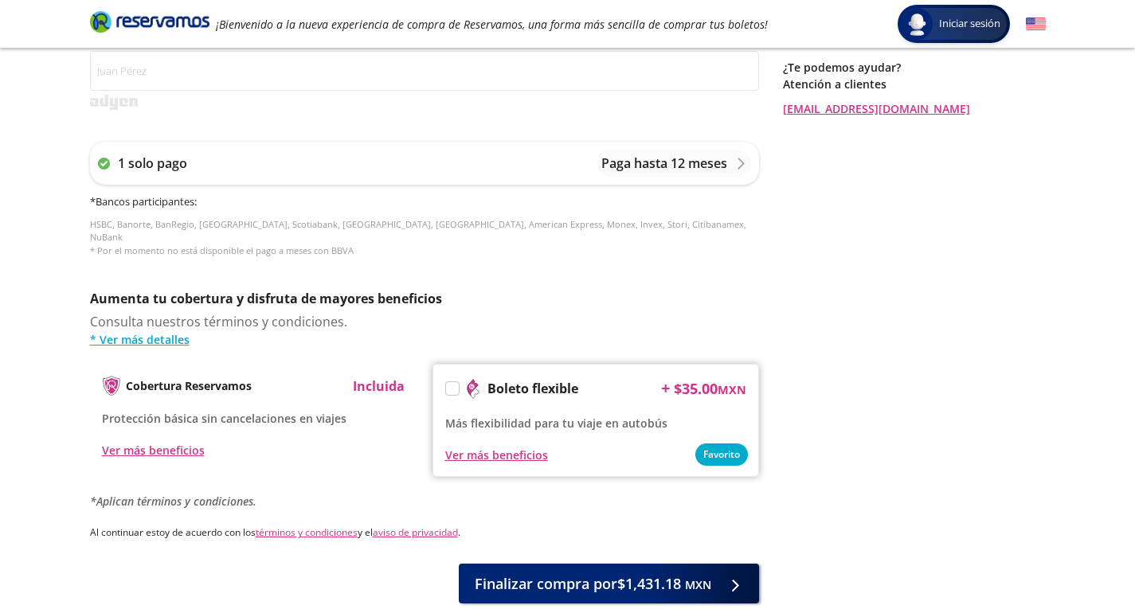
scroll to position [697, 0]
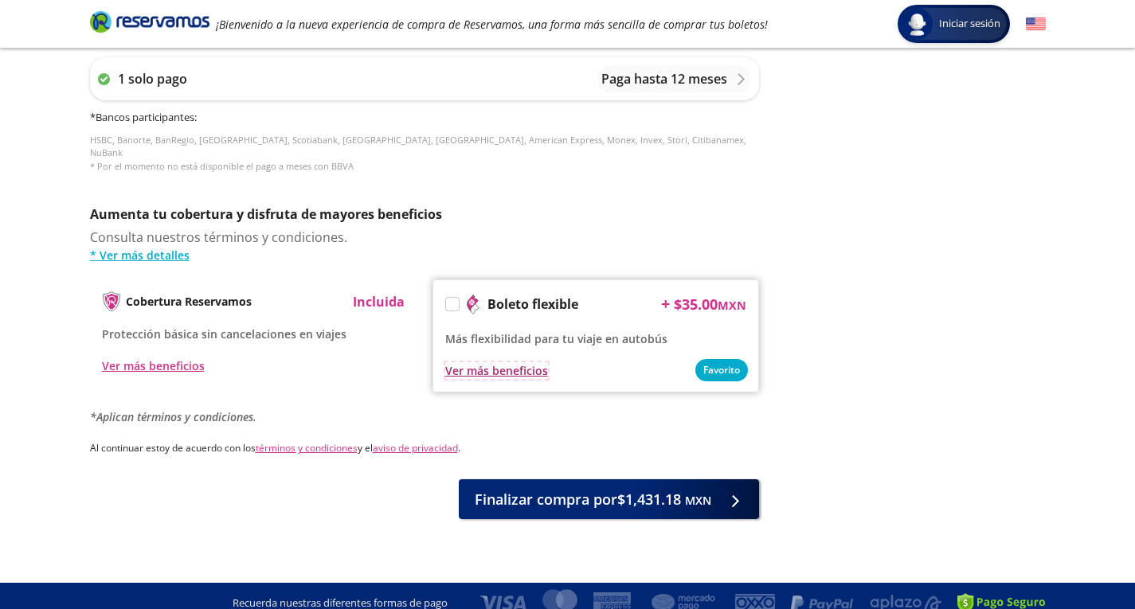
click at [542, 363] on div "Ver más beneficios" at bounding box center [496, 370] width 103 height 17
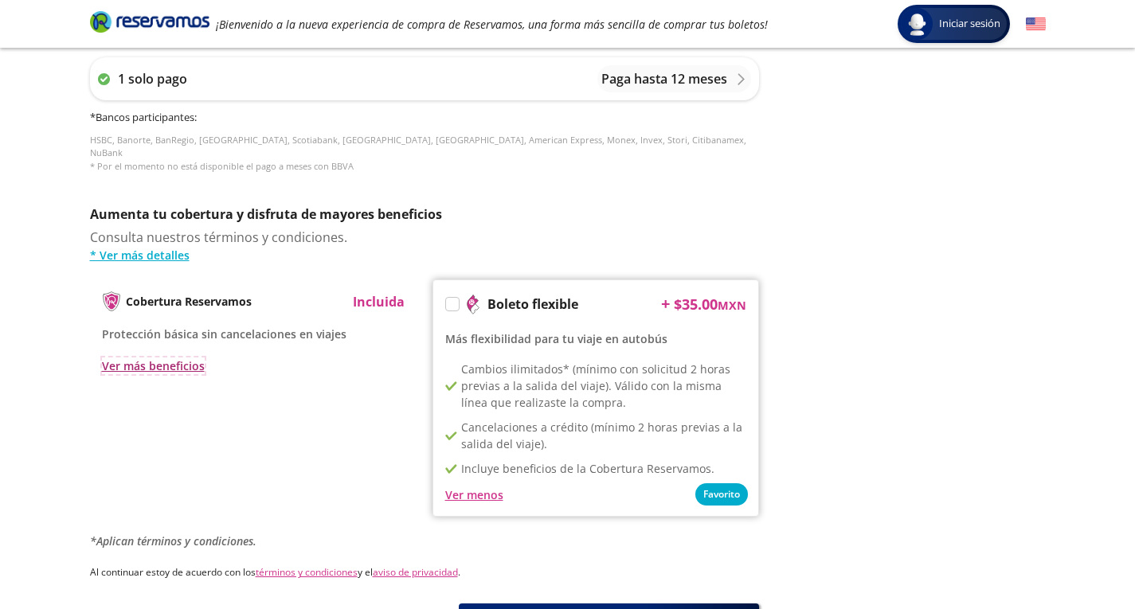
click at [139, 358] on div "Ver más beneficios" at bounding box center [153, 366] width 103 height 17
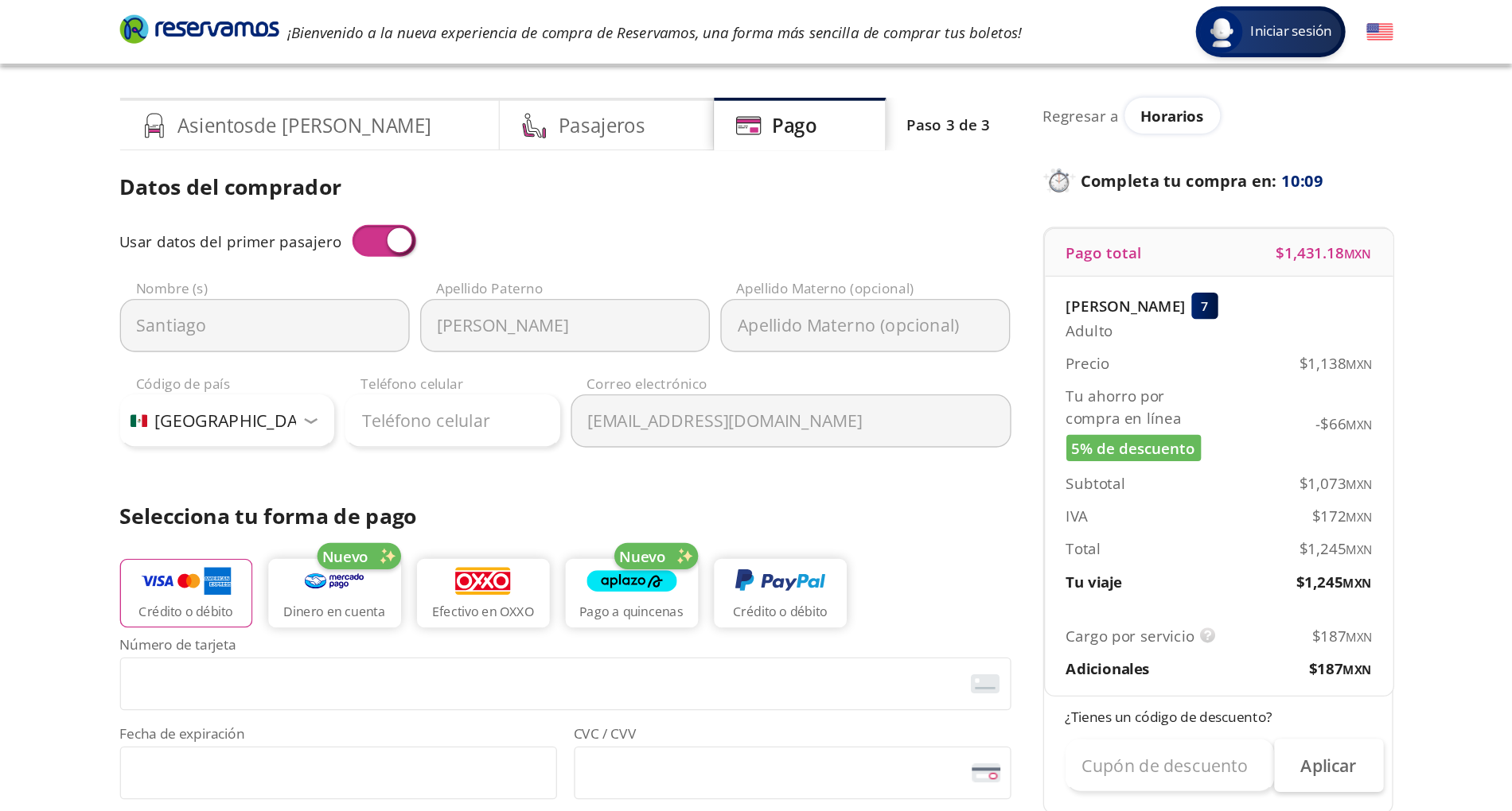
scroll to position [0, 0]
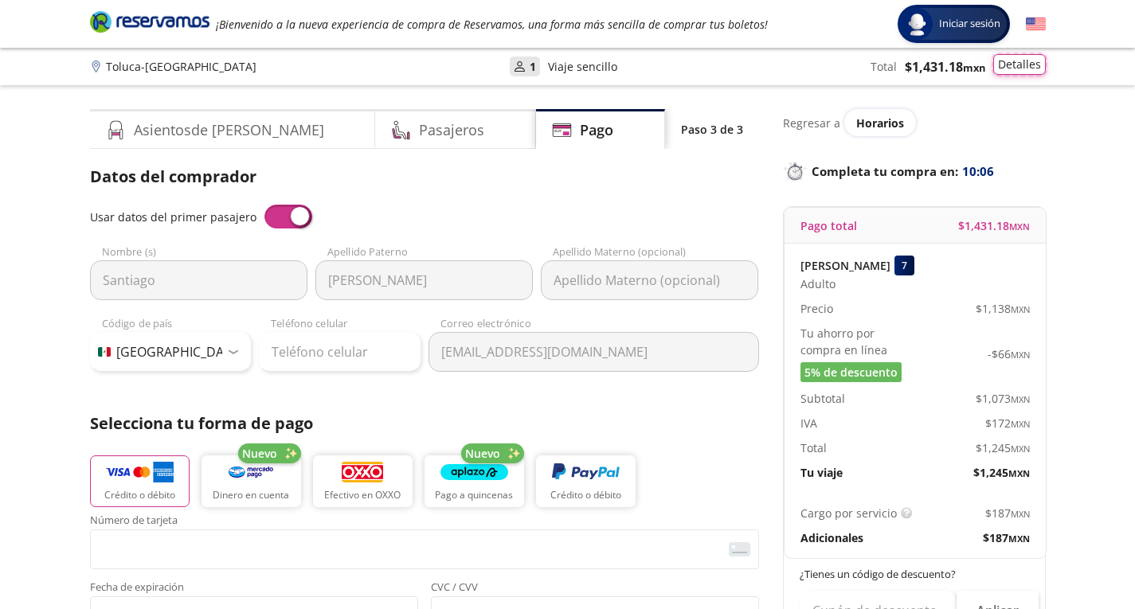
click at [1007, 61] on button "Detalles" at bounding box center [1019, 64] width 53 height 21
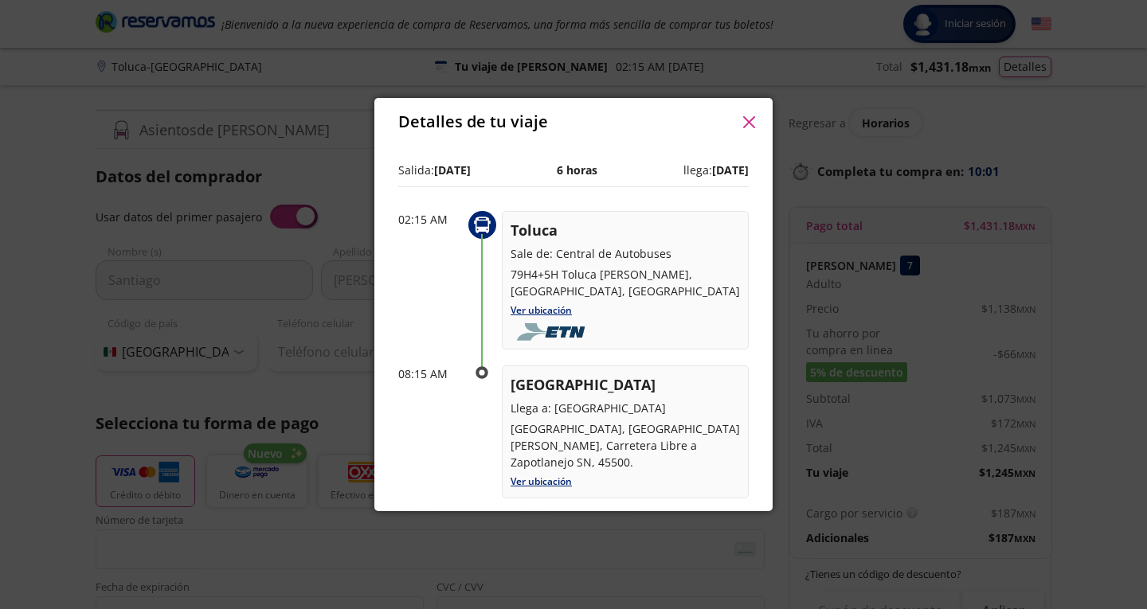
click at [554, 261] on p "Sale de: Central de Autobuses" at bounding box center [624, 253] width 229 height 17
drag, startPoint x: 594, startPoint y: 287, endPoint x: 549, endPoint y: 248, distance: 59.9
click at [549, 248] on div "Toluca Sale de: Central de Autobuses 79H4+5H Toluca de Lerdo, Estado de México,…" at bounding box center [624, 260] width 229 height 80
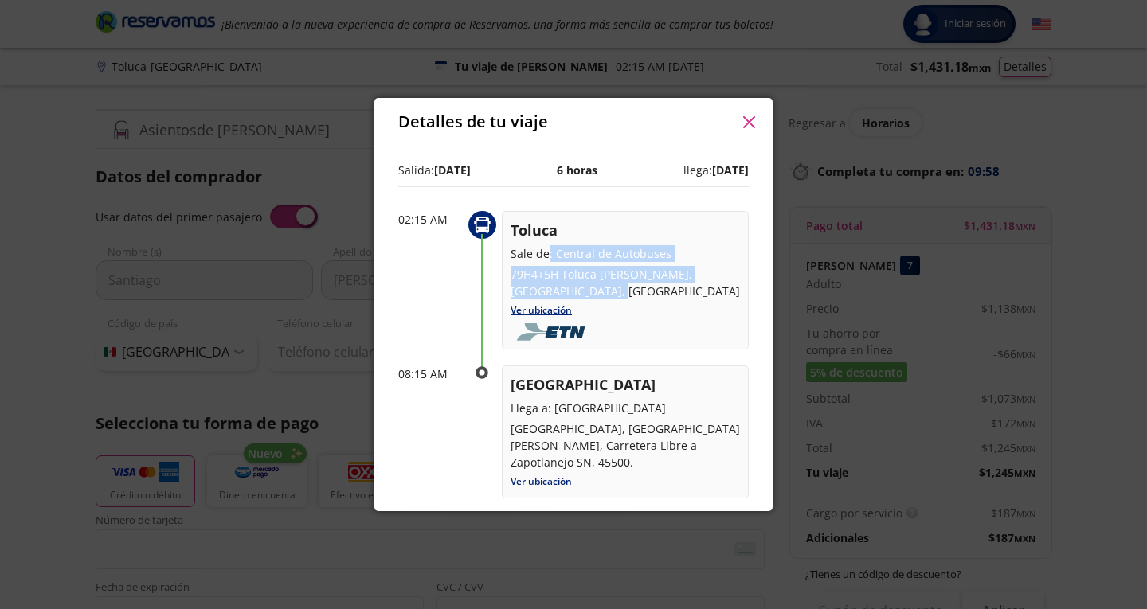
copy div ": Central de Autobuses 79H4+5H Toluca de Lerdo, Estado de México, México"
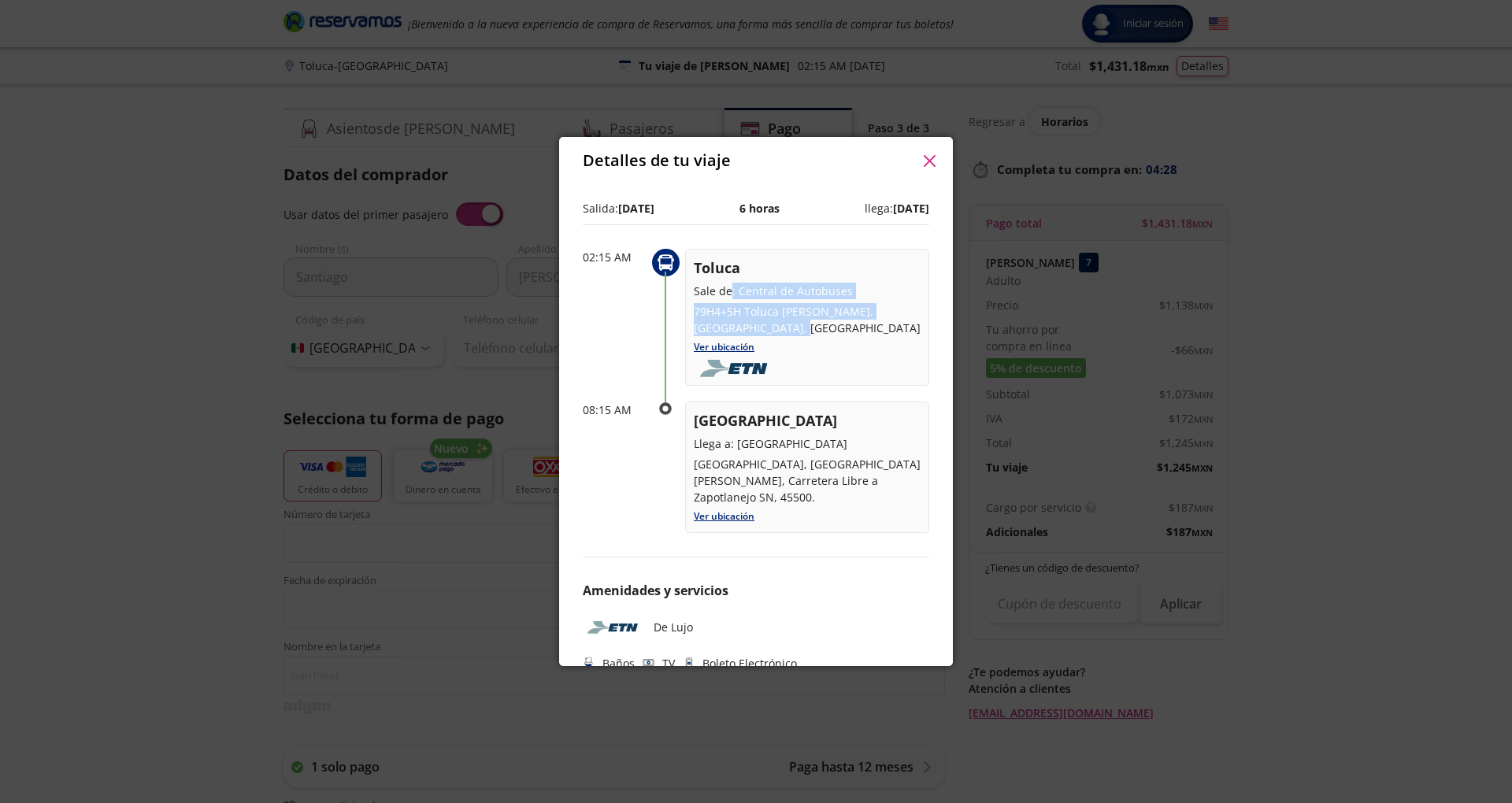
click at [934, 168] on button "button" at bounding box center [930, 161] width 24 height 24
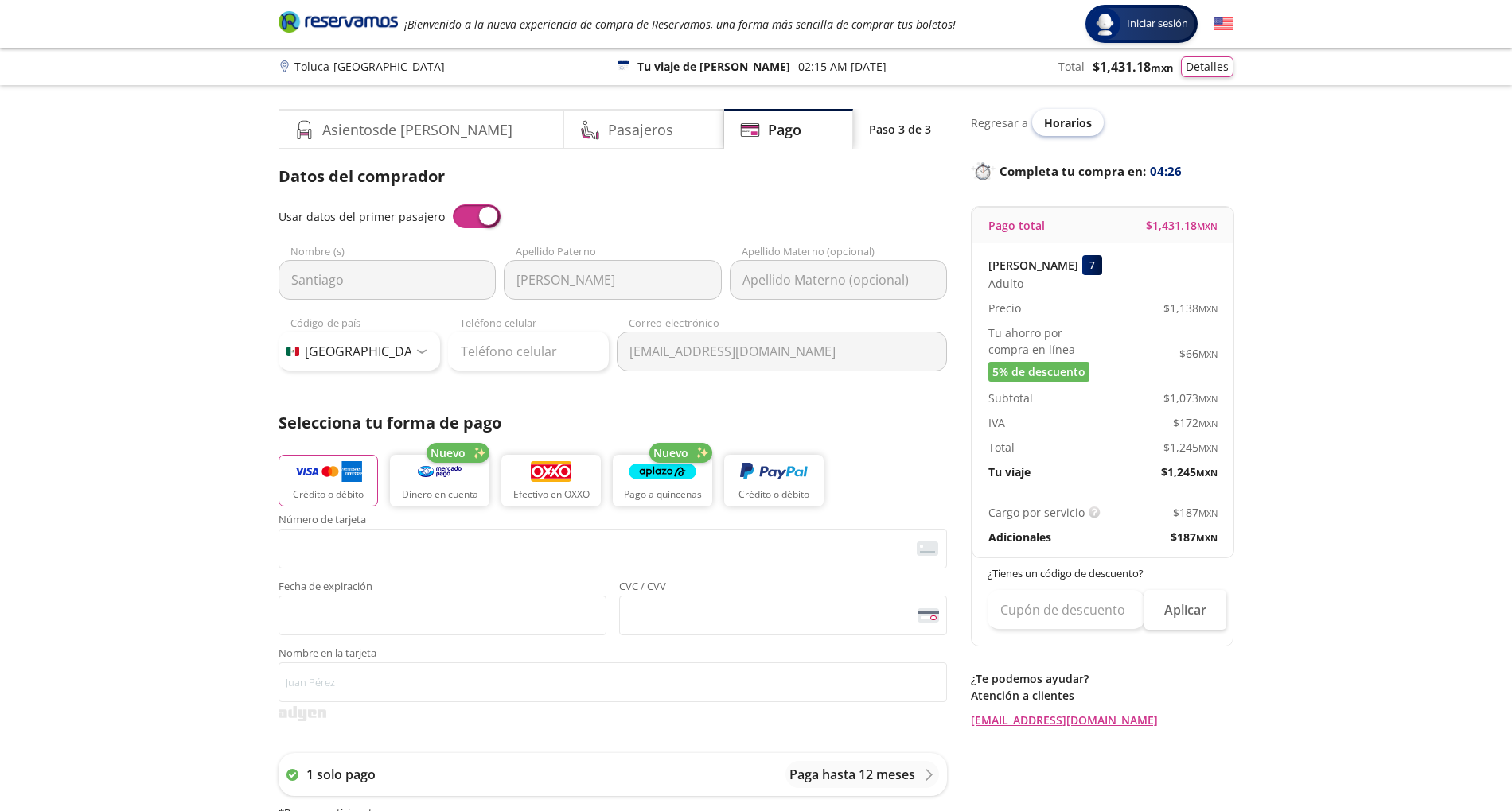
click at [1065, 119] on span "Horarios" at bounding box center [1068, 122] width 48 height 15
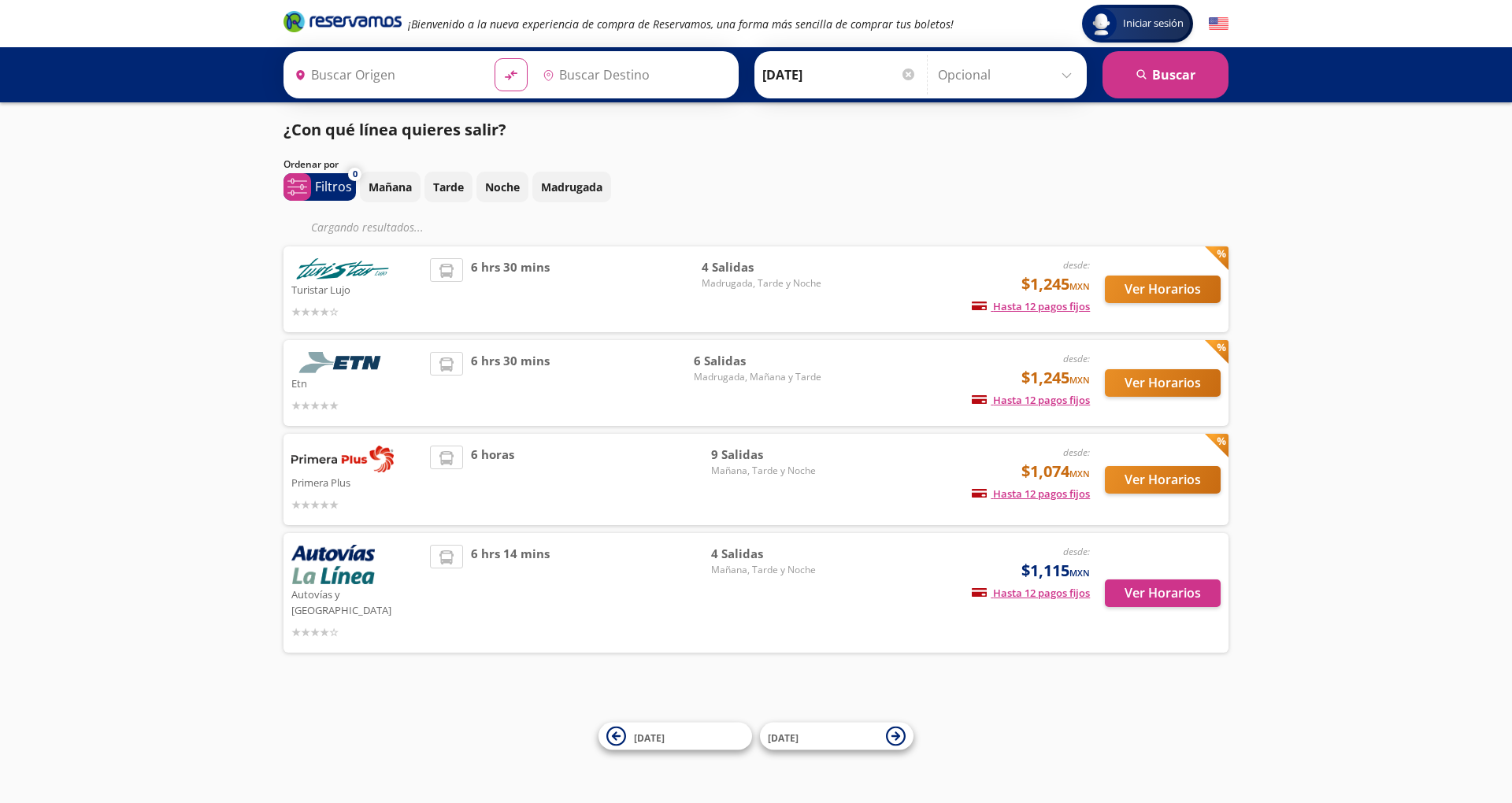
type input "Guadalajara, Jalisco"
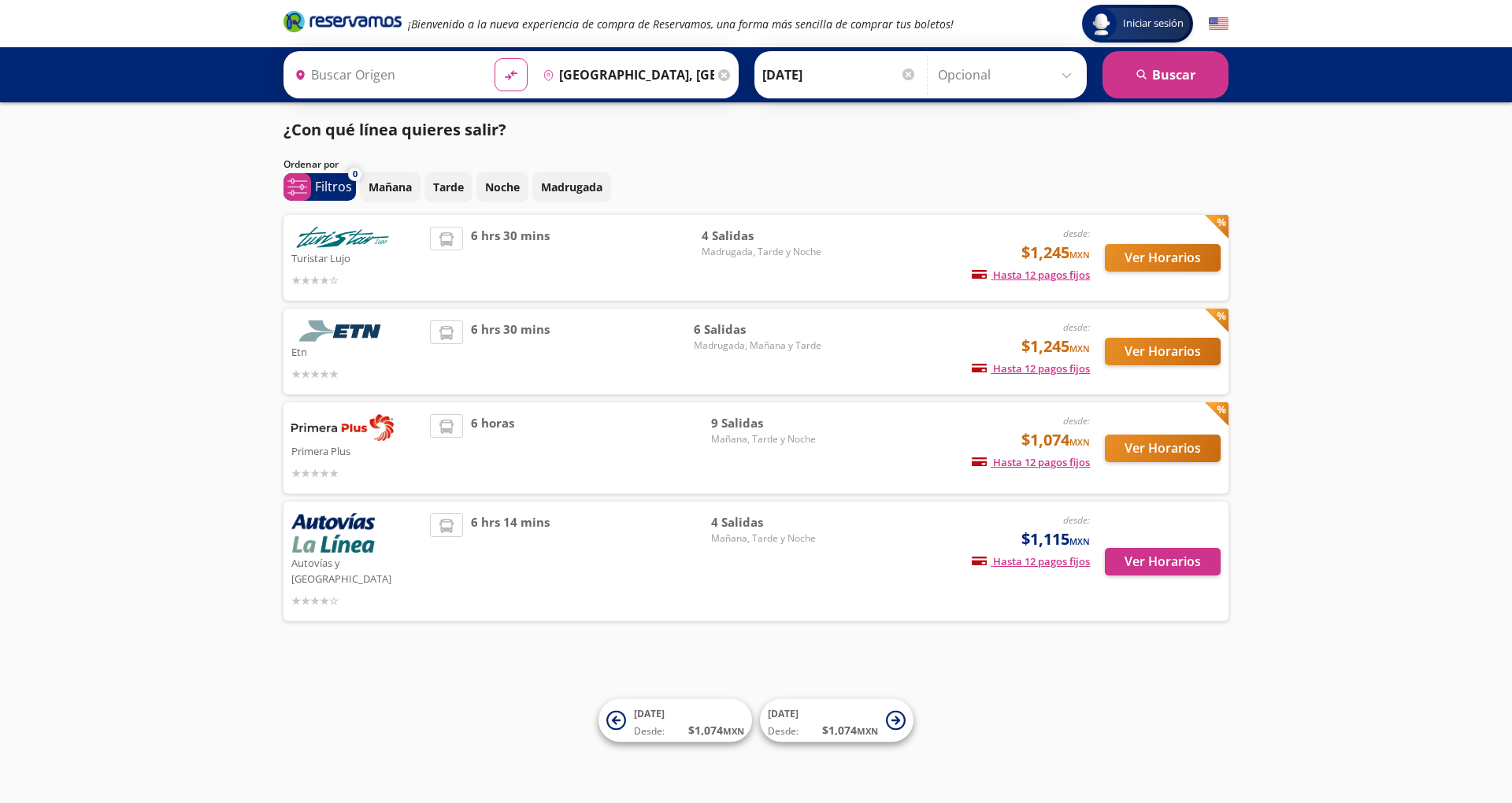
type input "Toluca, México"
click at [1121, 372] on div "Ver Horarios" at bounding box center [1155, 351] width 131 height 62
click at [1121, 359] on button "Ver Horarios" at bounding box center [1162, 352] width 116 height 28
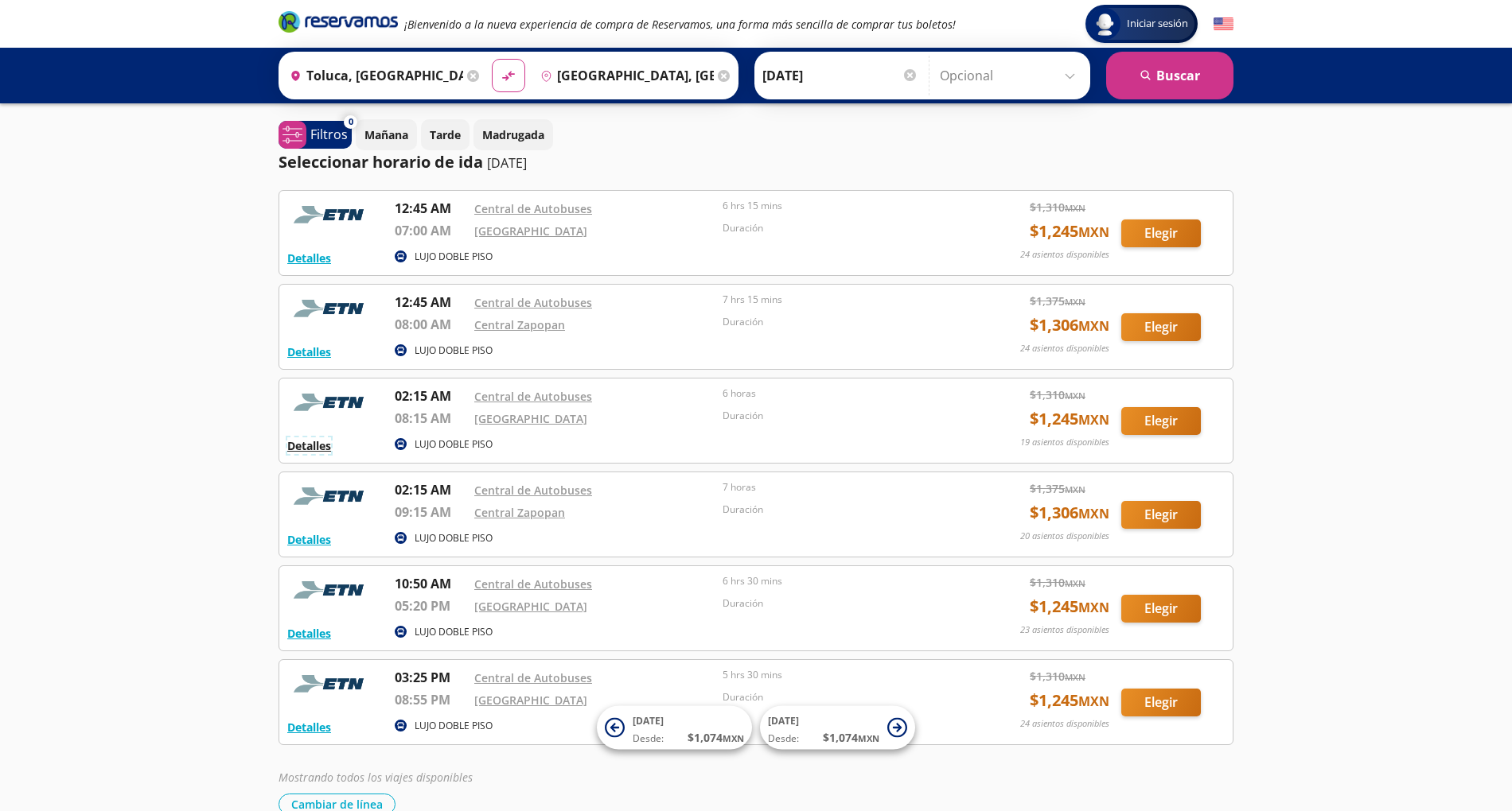
click at [319, 439] on button "Detalles" at bounding box center [309, 445] width 44 height 17
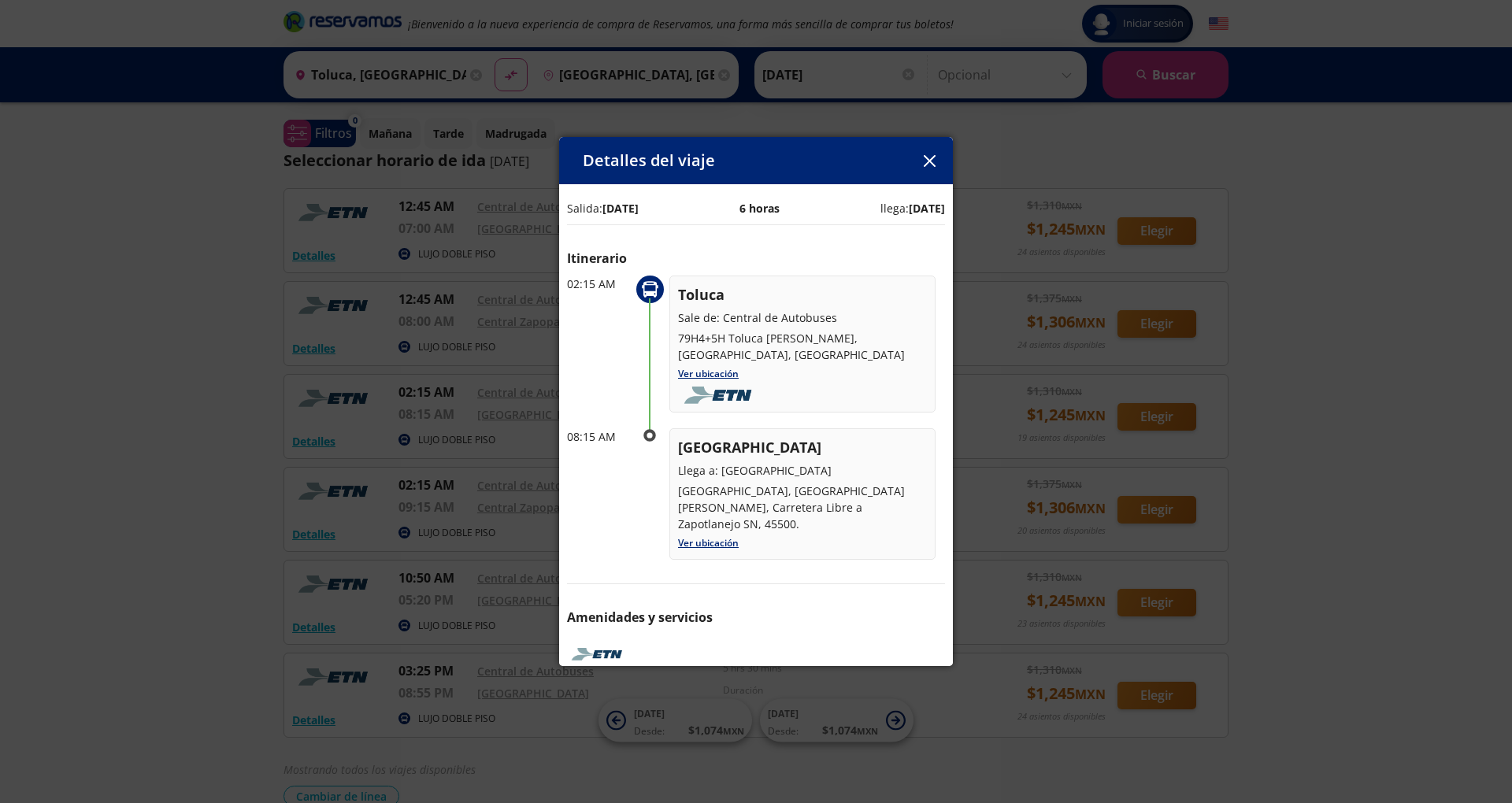
click at [923, 175] on div "Detalles del viaje" at bounding box center [756, 161] width 394 height 47
click at [927, 168] on button "button" at bounding box center [930, 161] width 24 height 24
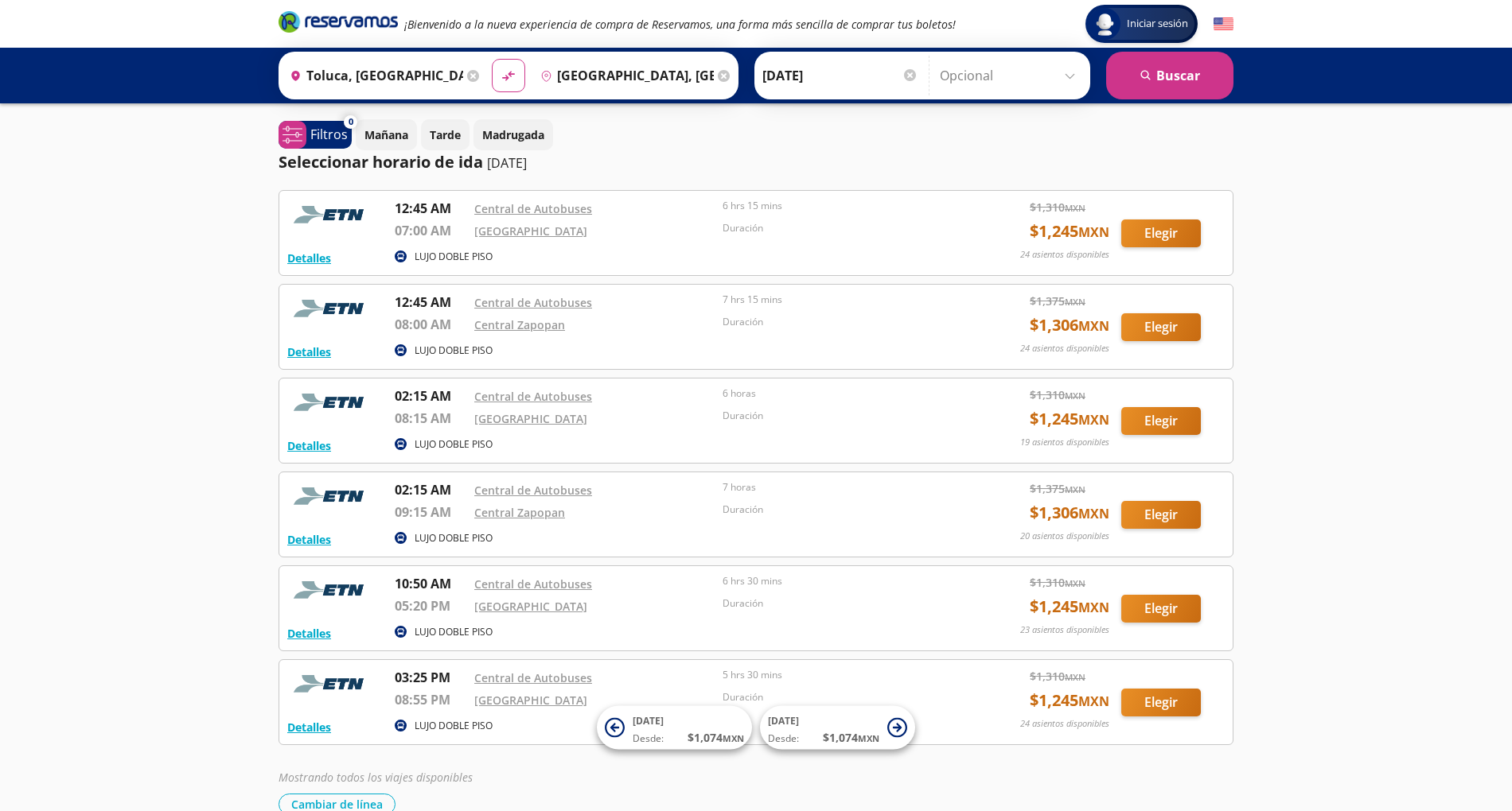
scroll to position [45, 0]
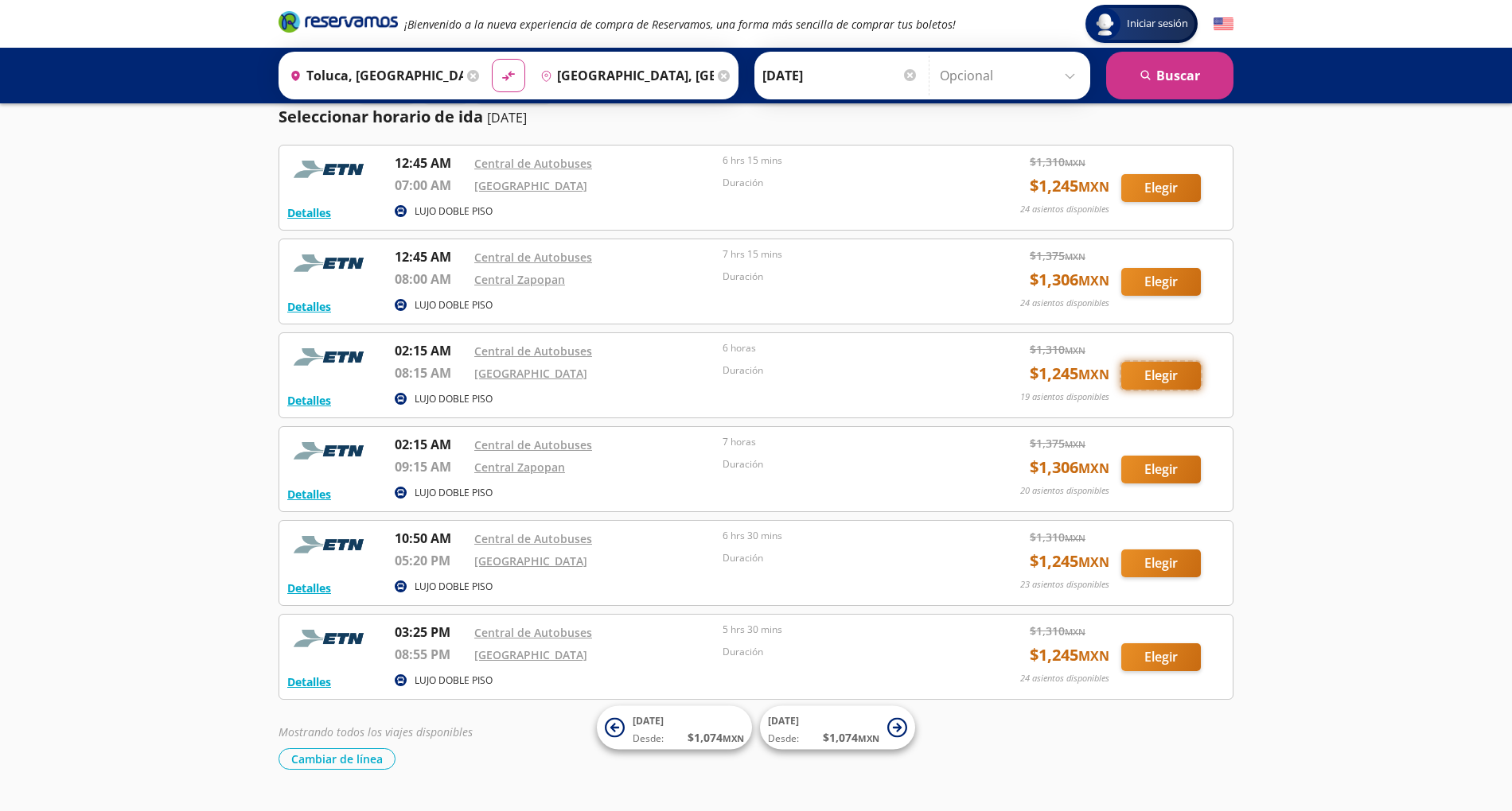
click at [1133, 377] on button "Elegir" at bounding box center [1161, 376] width 80 height 28
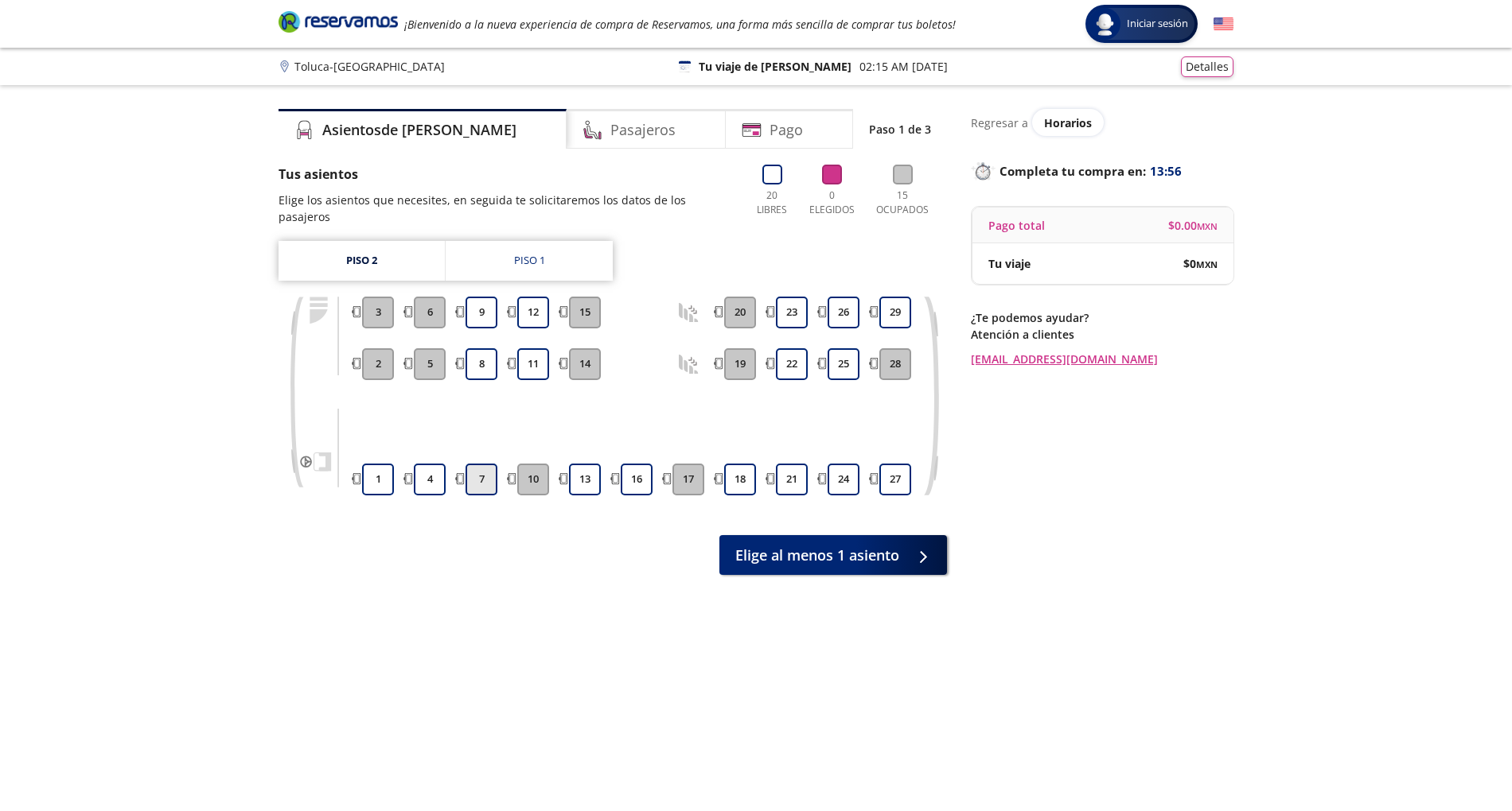
click at [470, 463] on button "7" at bounding box center [482, 479] width 32 height 32
click at [489, 463] on button "7" at bounding box center [482, 479] width 32 height 32
click at [489, 466] on button "7" at bounding box center [482, 479] width 32 height 32
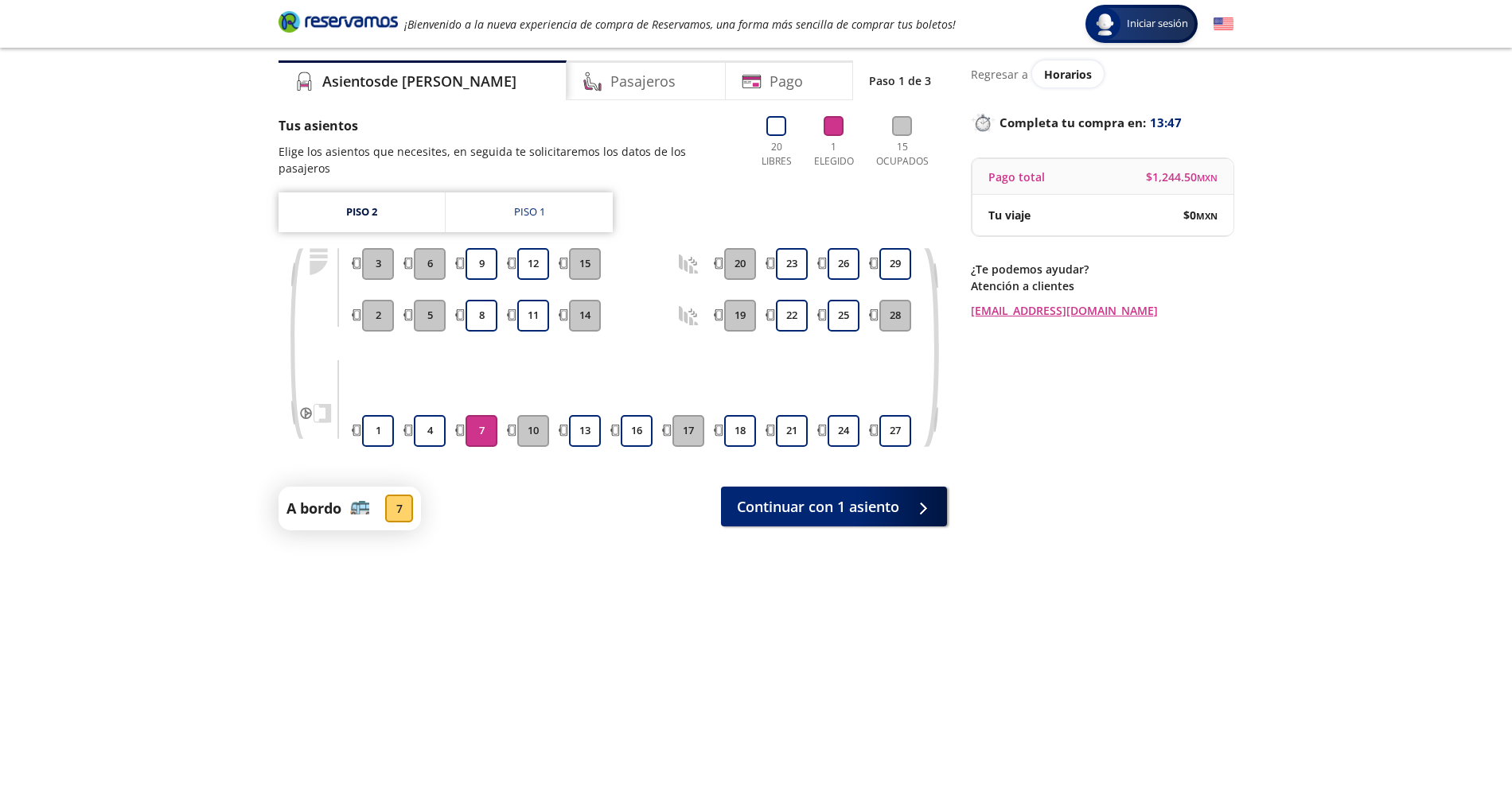
scroll to position [91, 0]
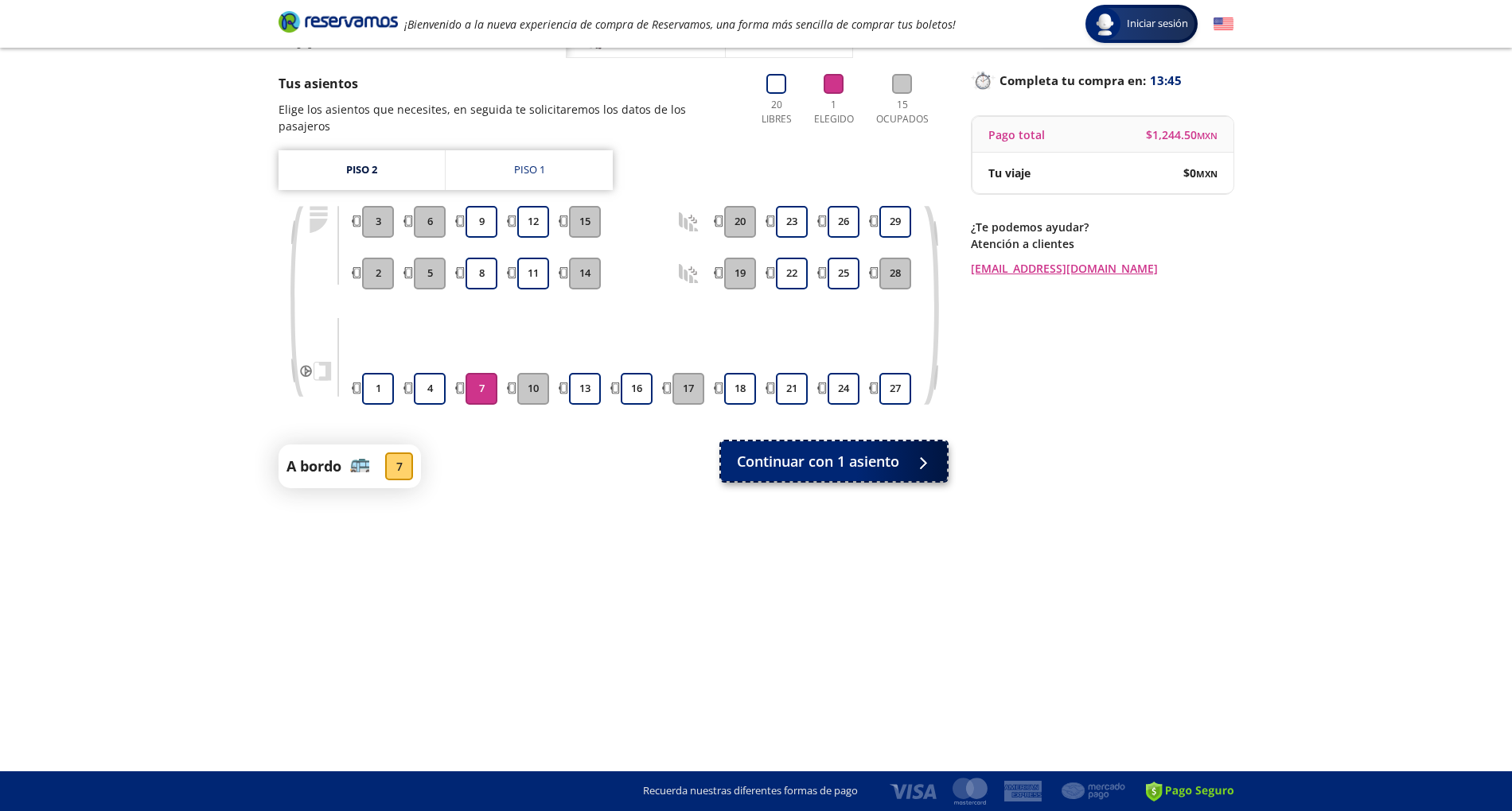
click at [895, 458] on button "Continuar con 1 asiento" at bounding box center [833, 461] width 226 height 40
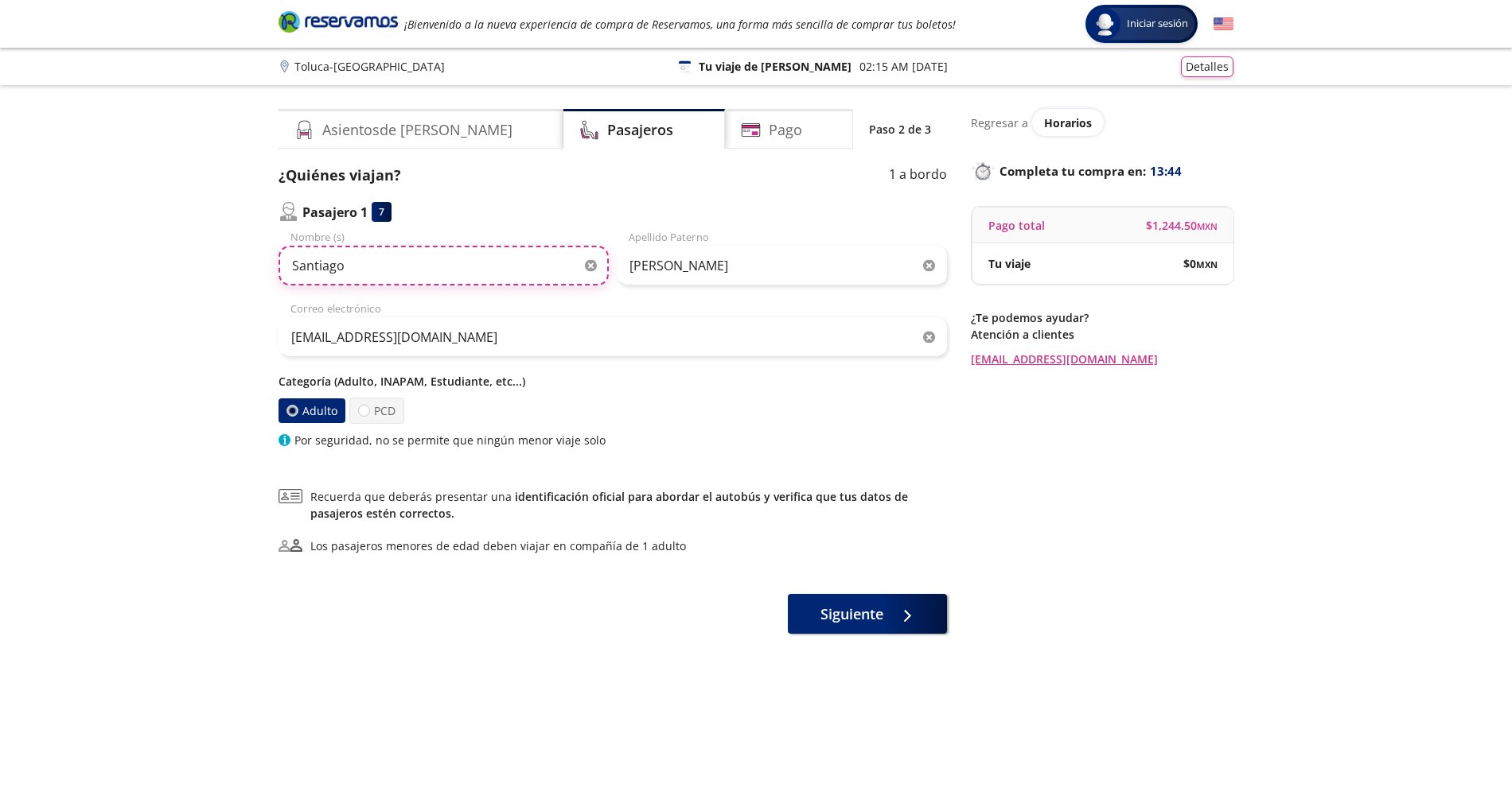
click at [396, 262] on input "Santiago" at bounding box center [444, 266] width 330 height 40
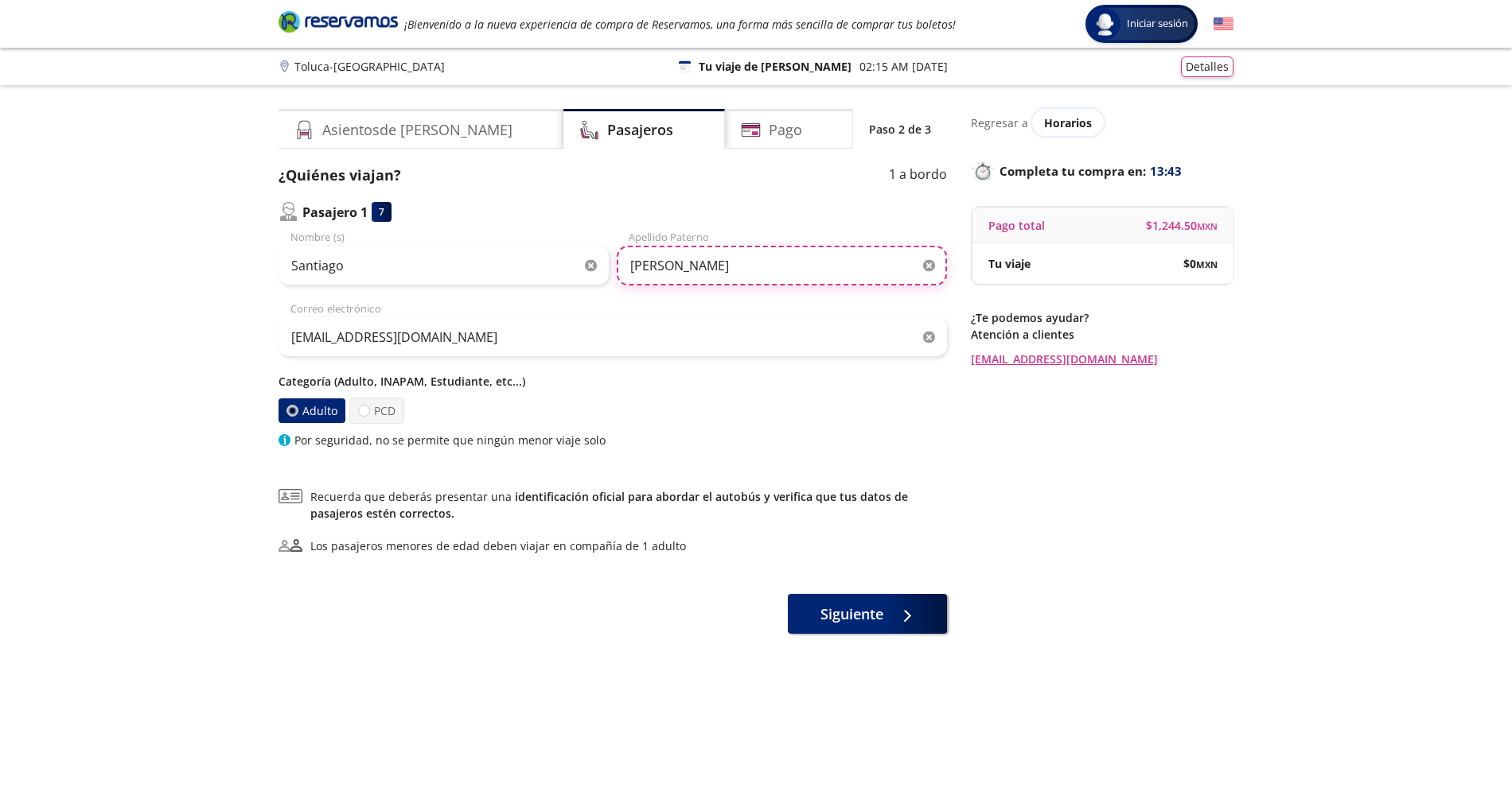
drag, startPoint x: 713, startPoint y: 278, endPoint x: 541, endPoint y: 348, distance: 185.7
click at [541, 348] on div "Santiago Nombre (s) Ruiz Apellido Paterno ruizsantiago1407@gmail.com Correo ele…" at bounding box center [613, 339] width 669 height 219
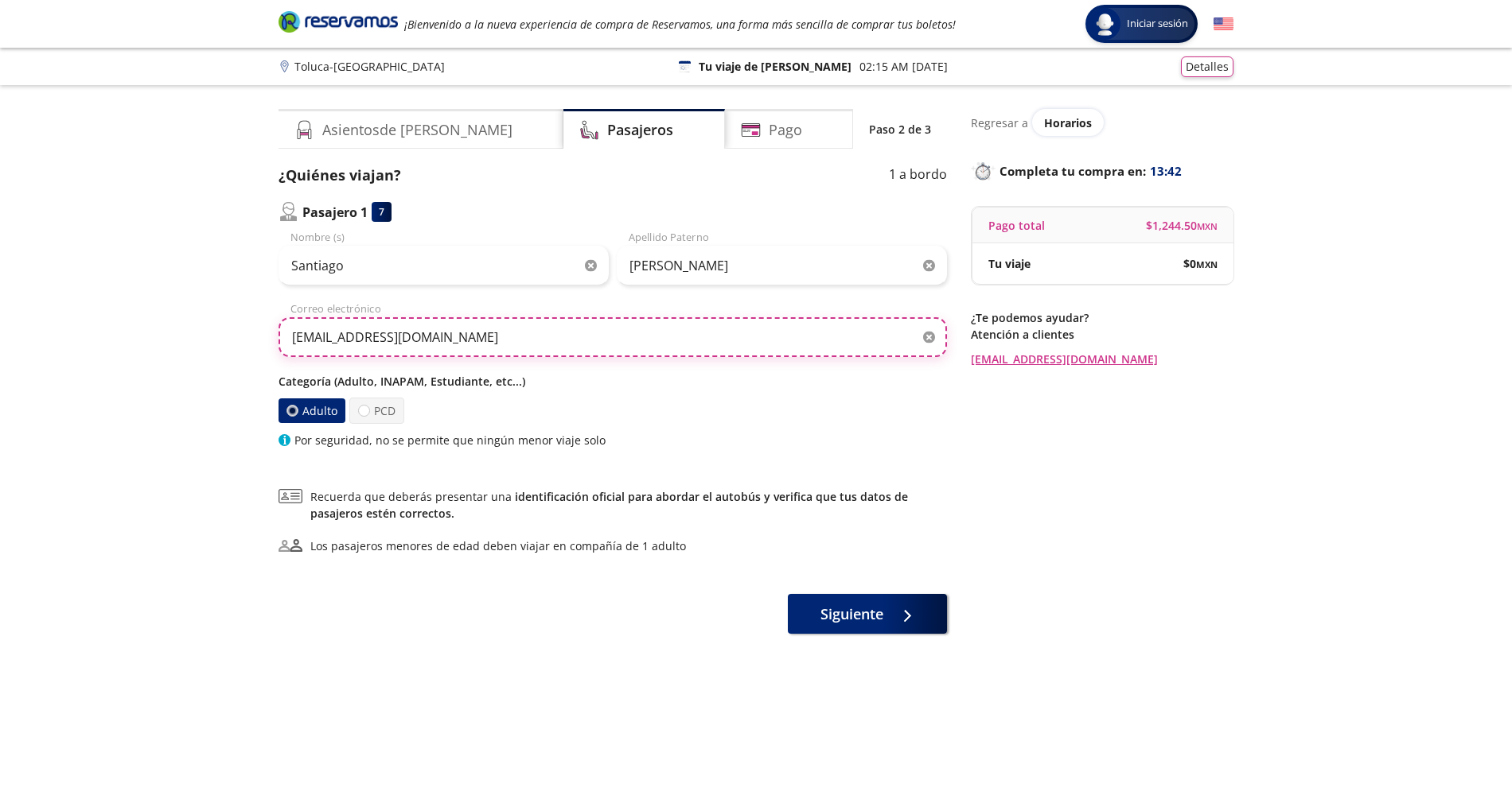
click at [541, 348] on input "ruizsantiago1407@gmail.com" at bounding box center [613, 338] width 669 height 40
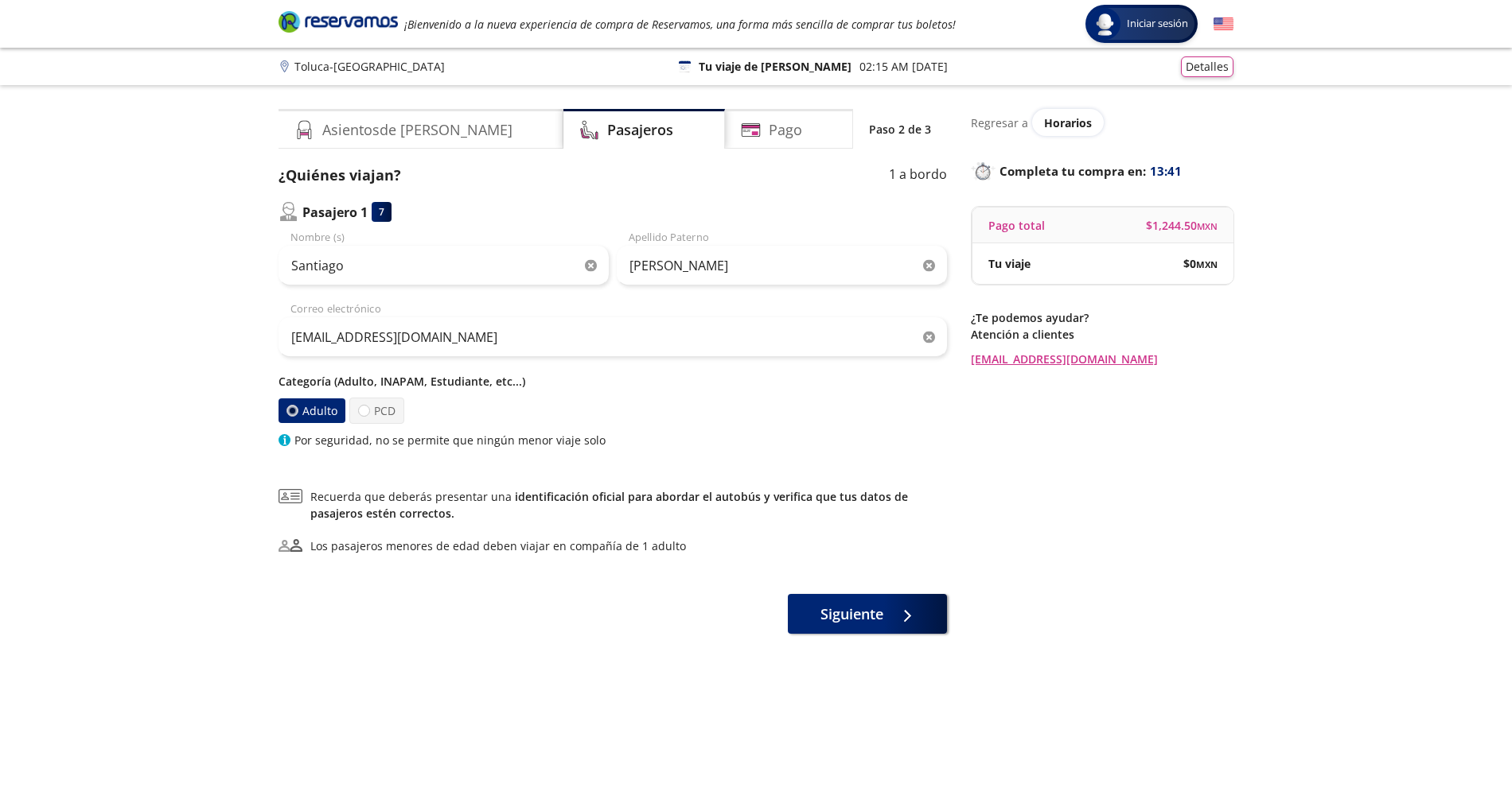
click at [511, 414] on div "Adulto PCD" at bounding box center [613, 410] width 669 height 26
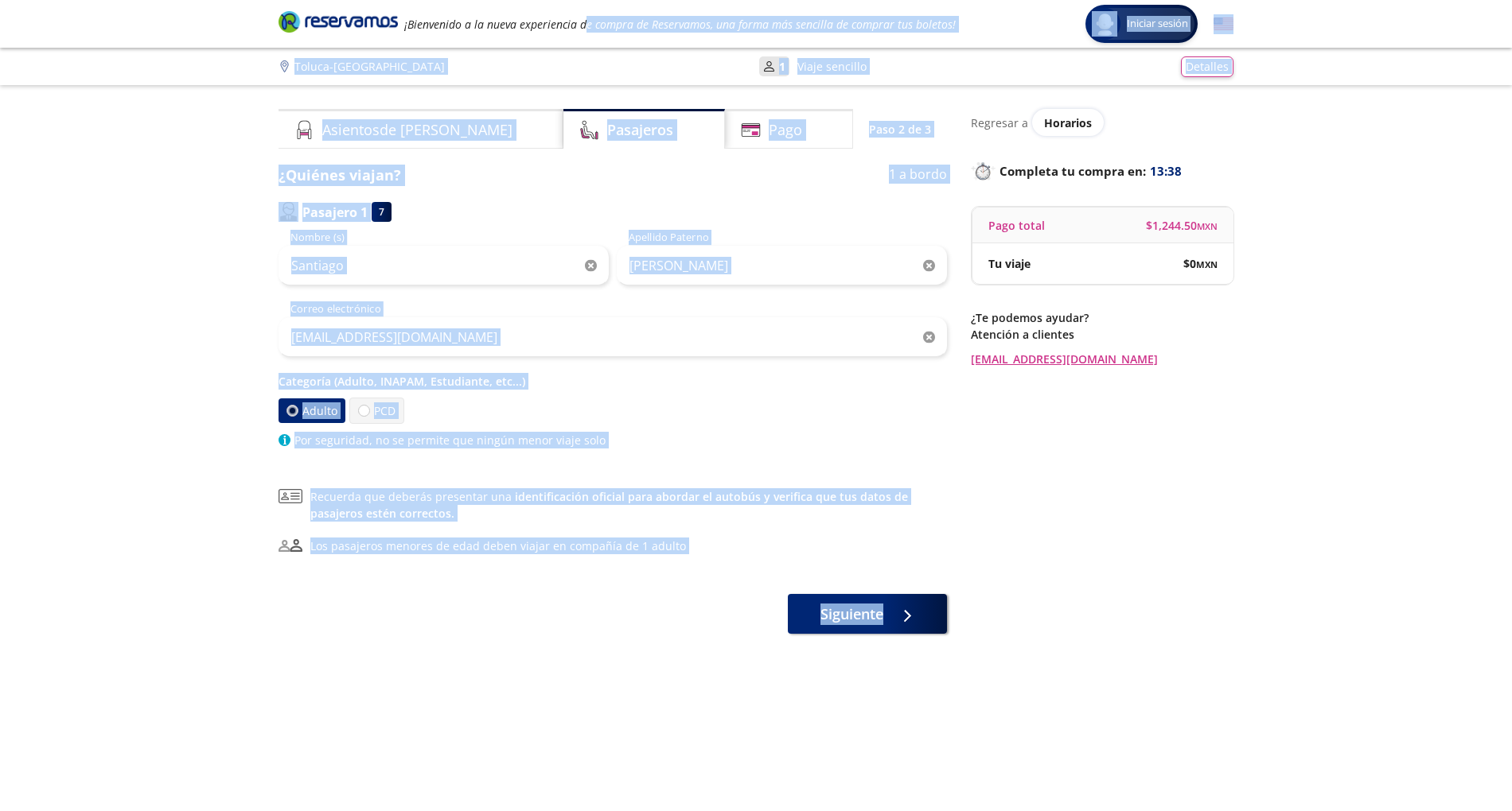
drag, startPoint x: 886, startPoint y: 591, endPoint x: 578, endPoint y: 40, distance: 631.2
click at [578, 40] on div "Group 9 Created with Sketch. Datos para la compra Toluca - Guadalajara Iniciar …" at bounding box center [756, 450] width 1512 height 902
click at [93, 310] on div "Group 9 Created with Sketch. Datos para la compra Toluca - Guadalajara Iniciar …" at bounding box center [756, 450] width 1512 height 902
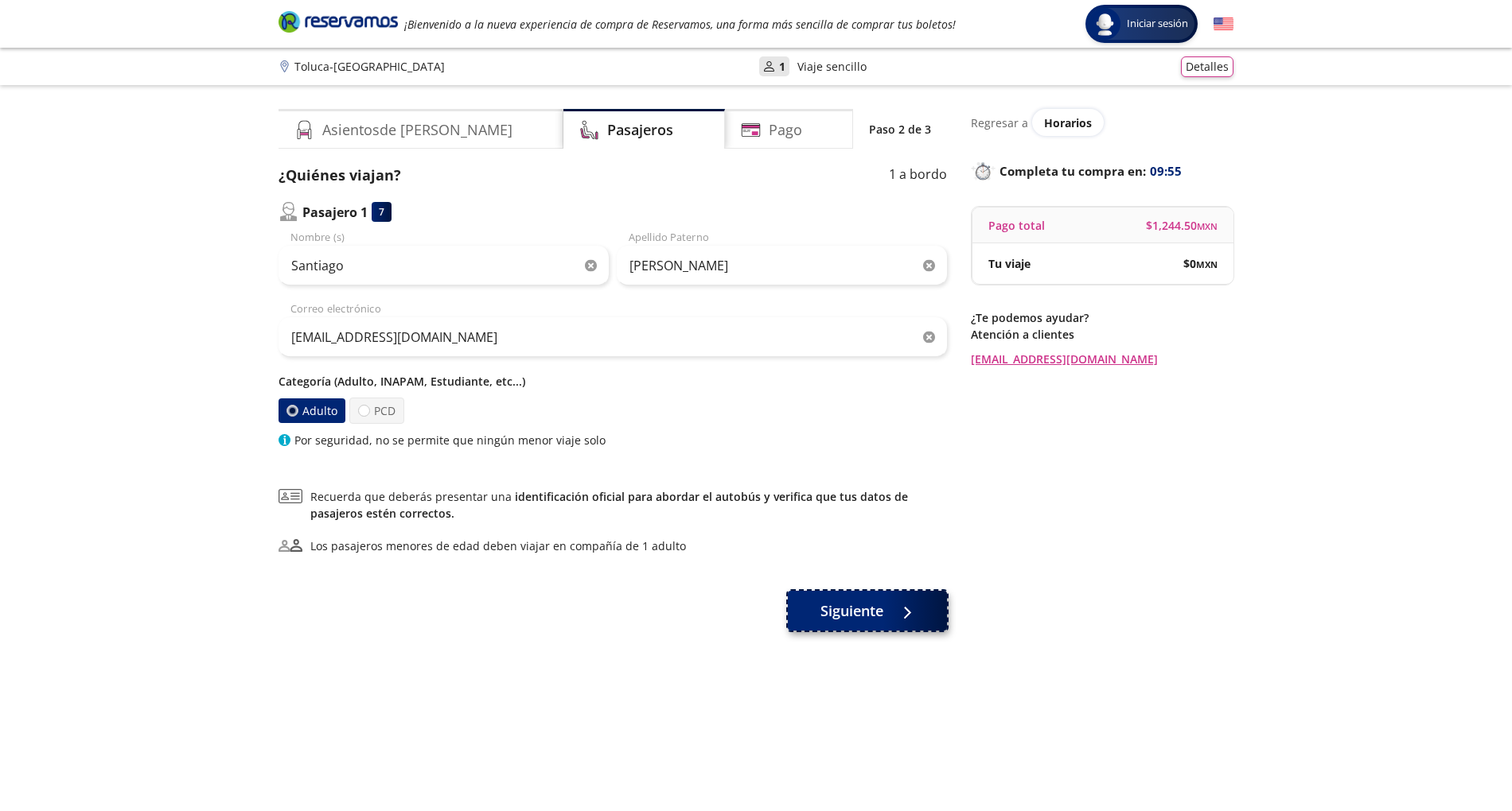
click at [856, 598] on button "Siguiente" at bounding box center [866, 611] width 159 height 40
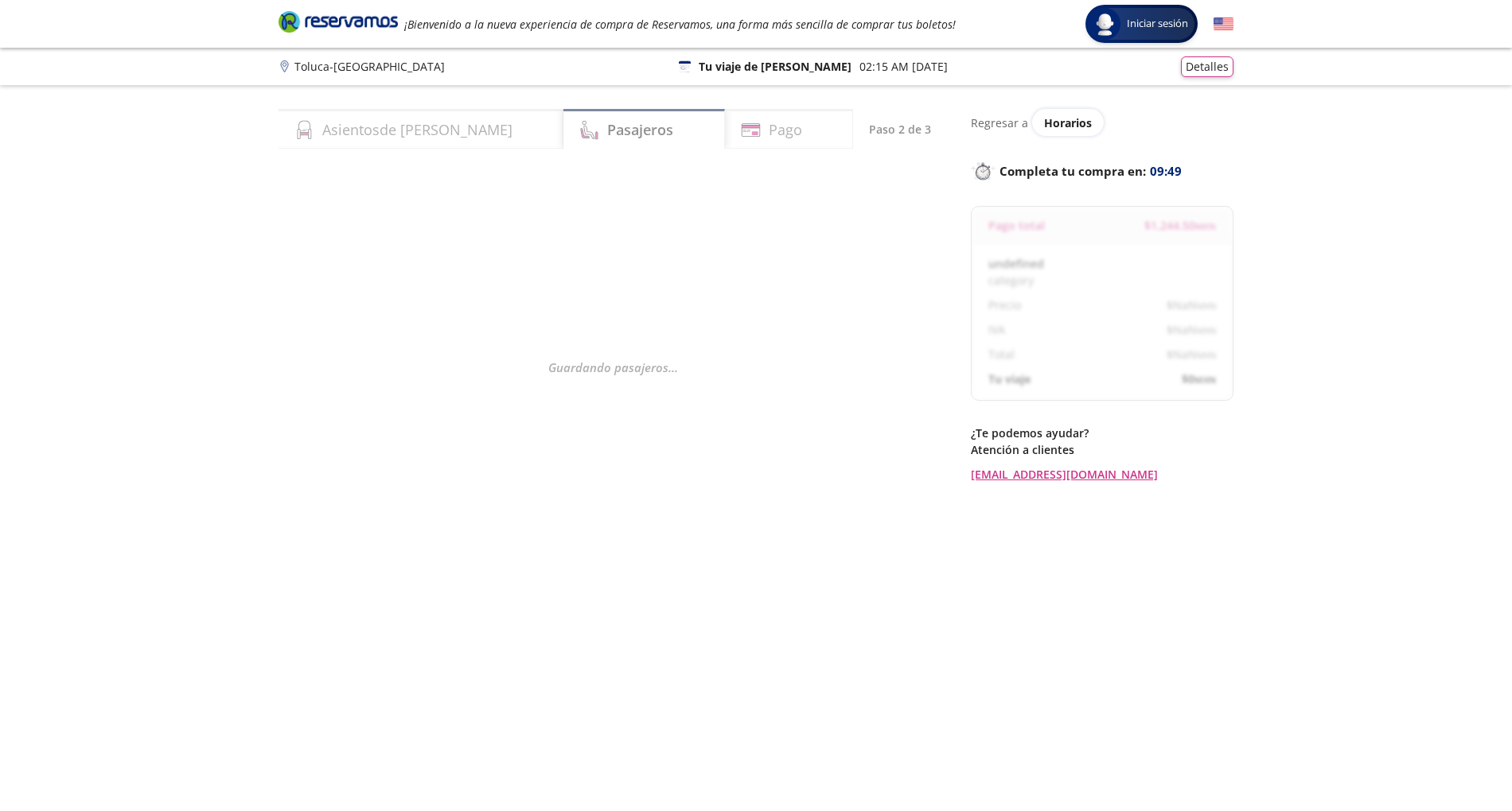
select select "MX"
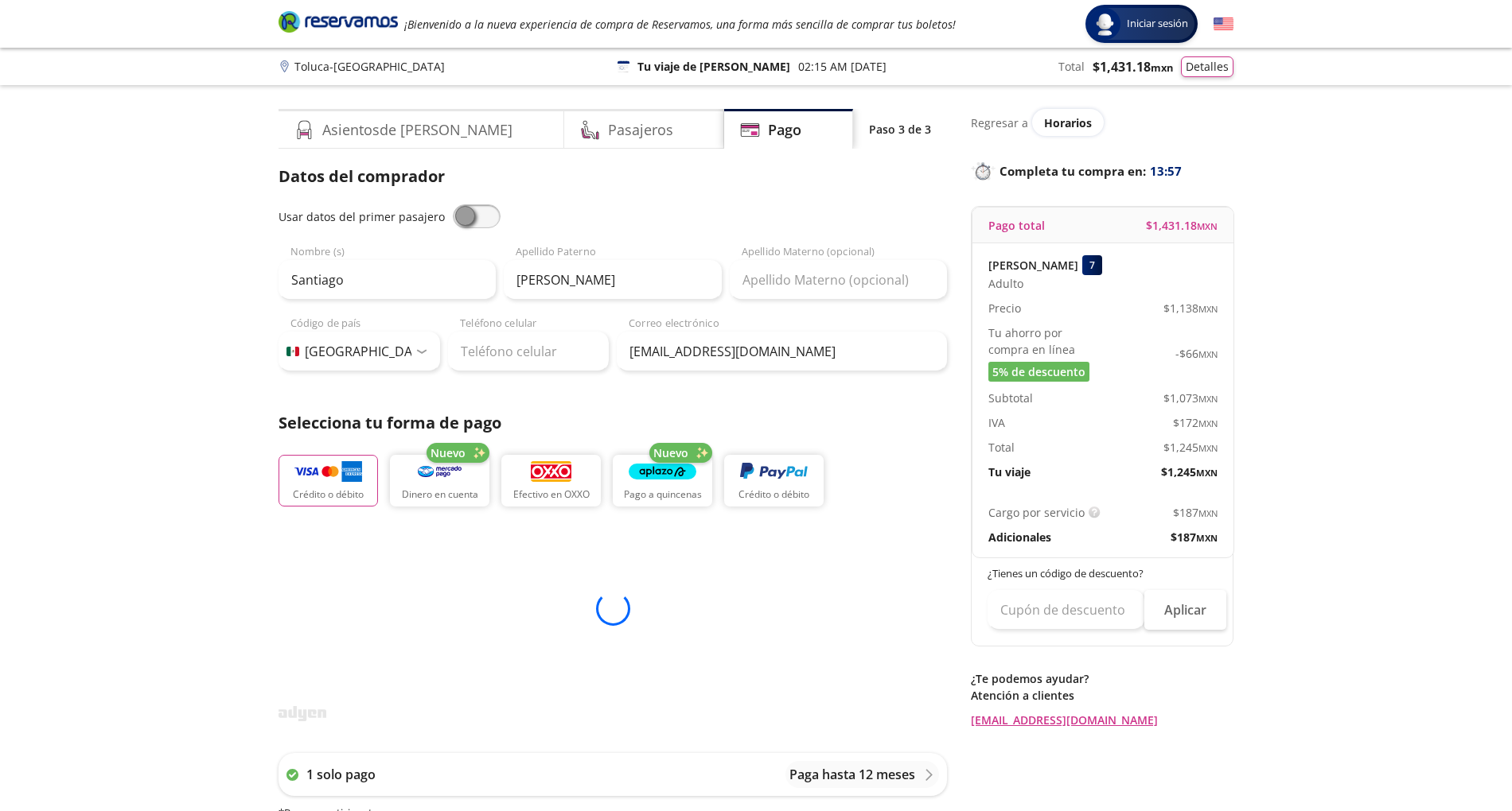
click at [438, 241] on div "Usar datos del primer pasajero Santiago Nombre (s) Ruiz Apellido Paterno Apelli…" at bounding box center [613, 288] width 669 height 167
click at [477, 217] on span at bounding box center [477, 217] width 48 height 24
click at [453, 205] on input "checkbox" at bounding box center [453, 205] width 0 height 0
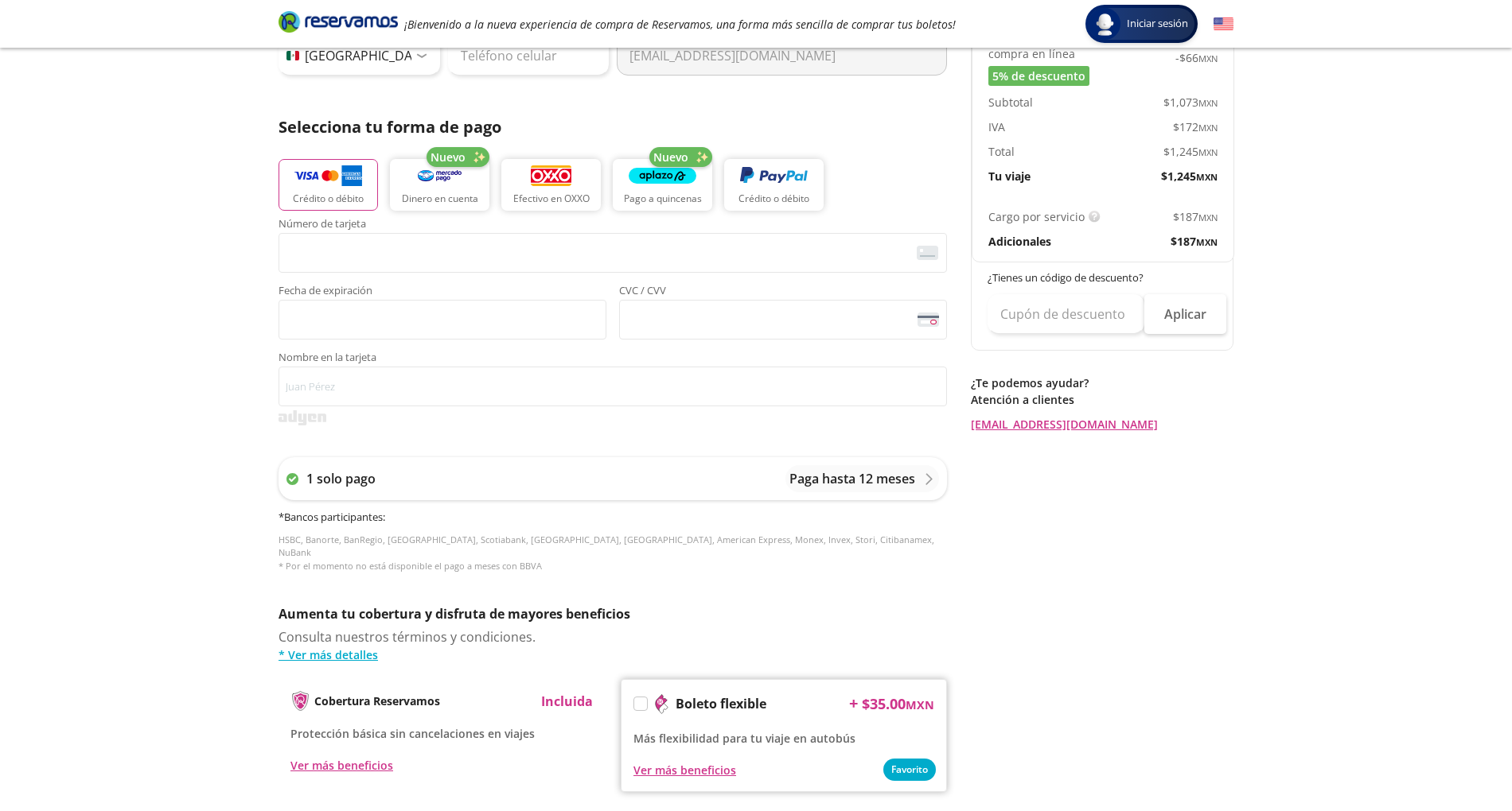
scroll to position [493, 0]
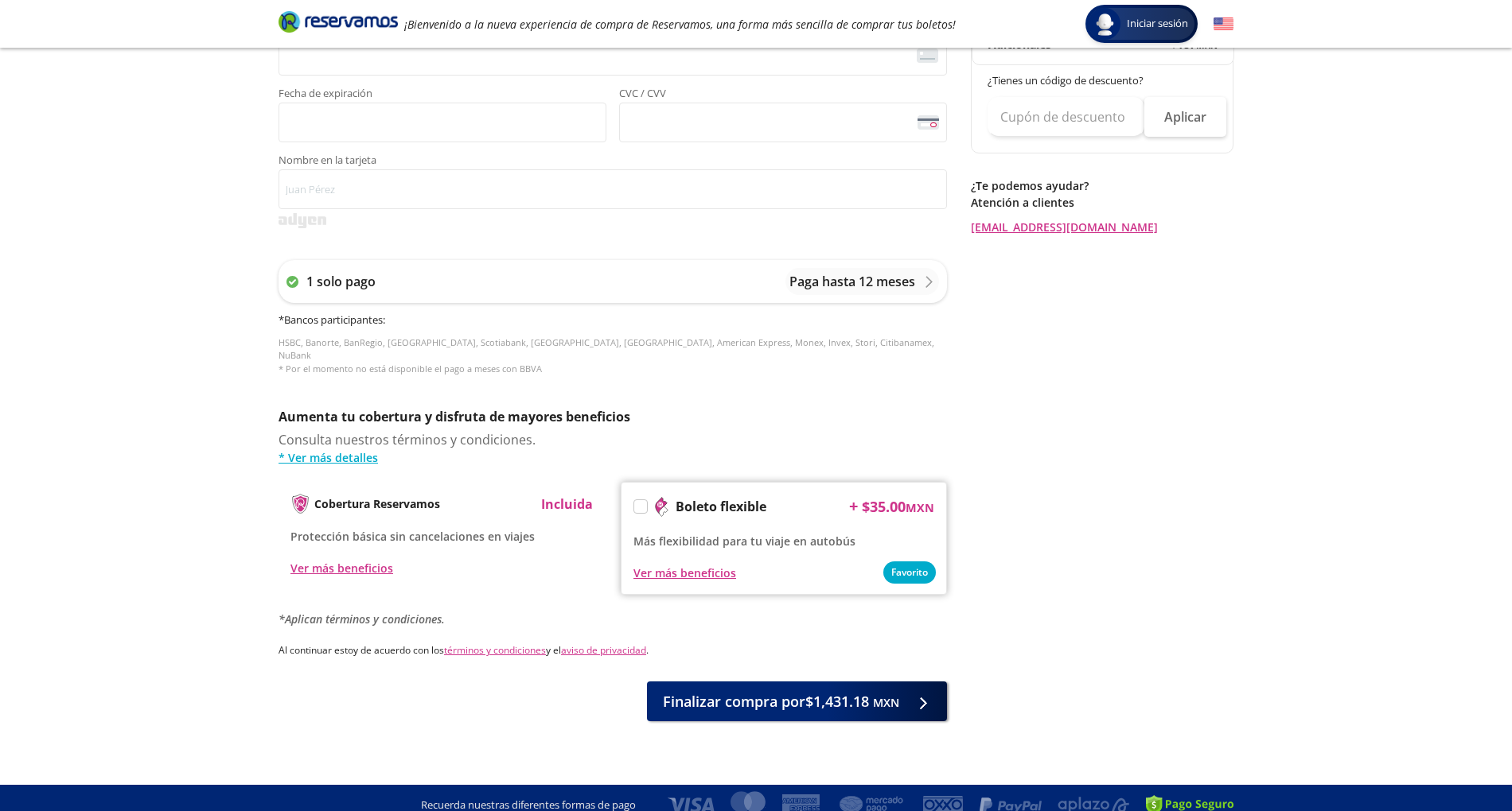
click at [721, 416] on div "Aumenta tu cobertura y disfruta de mayores beneficios Consulta nuestros término…" at bounding box center [613, 436] width 669 height 59
click at [707, 533] on span "Más flexibilidad para tu viaje en autobús" at bounding box center [745, 540] width 222 height 15
click at [589, 527] on div "Protección básica sin cancelaciones en viajes" at bounding box center [442, 535] width 303 height 19
click at [516, 504] on div "Cobertura Reservamos Incluida Protección básica sin cancelaciones en viajes Ver…" at bounding box center [442, 536] width 327 height 108
click at [663, 533] on span "Más flexibilidad para tu viaje en autobús" at bounding box center [745, 540] width 222 height 15
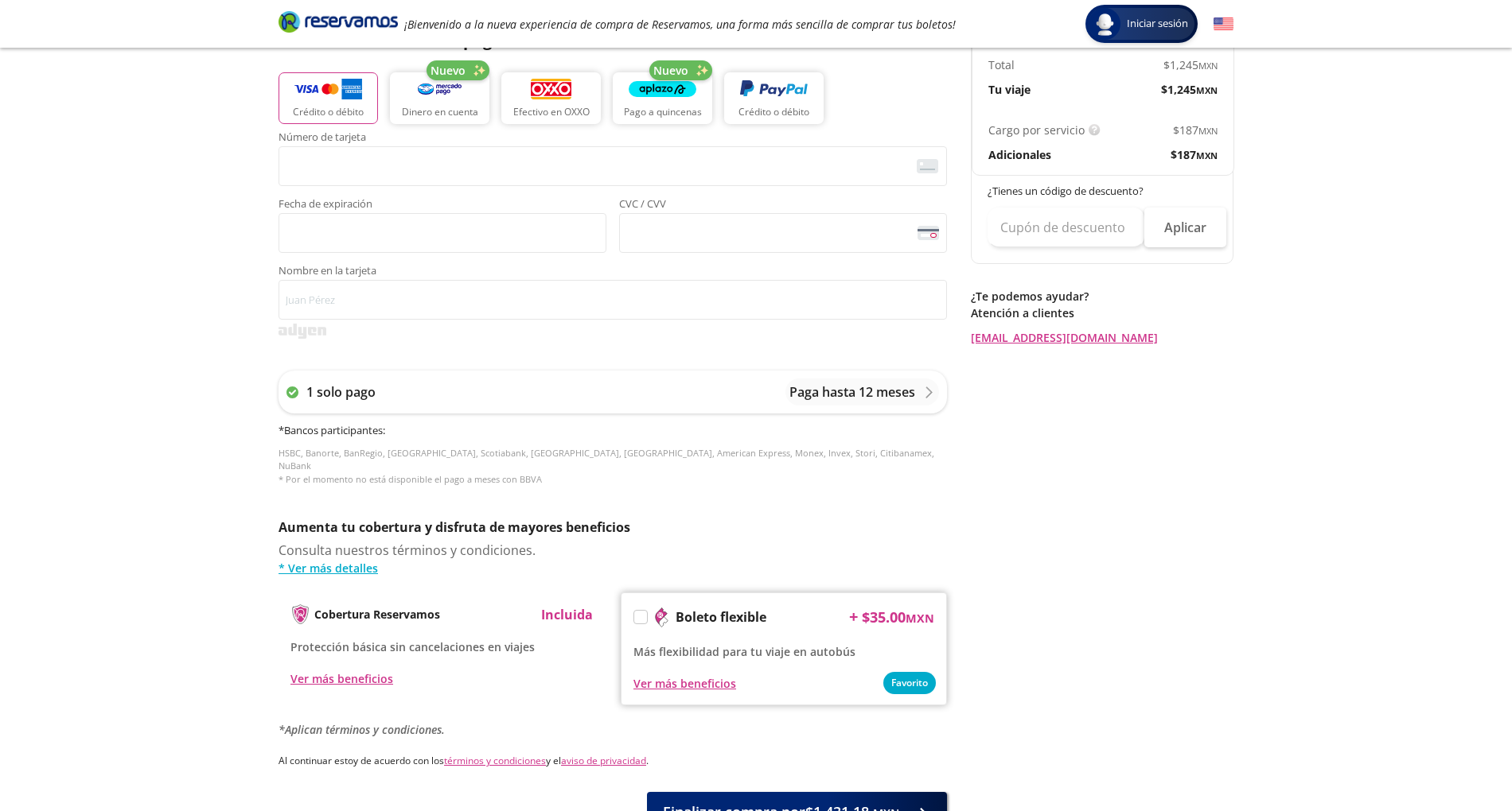
scroll to position [382, 0]
click at [910, 607] on div "Ver más beneficios" at bounding box center [783, 683] width 301 height 19
click at [693, 607] on div "Ver más beneficios" at bounding box center [685, 684] width 103 height 17
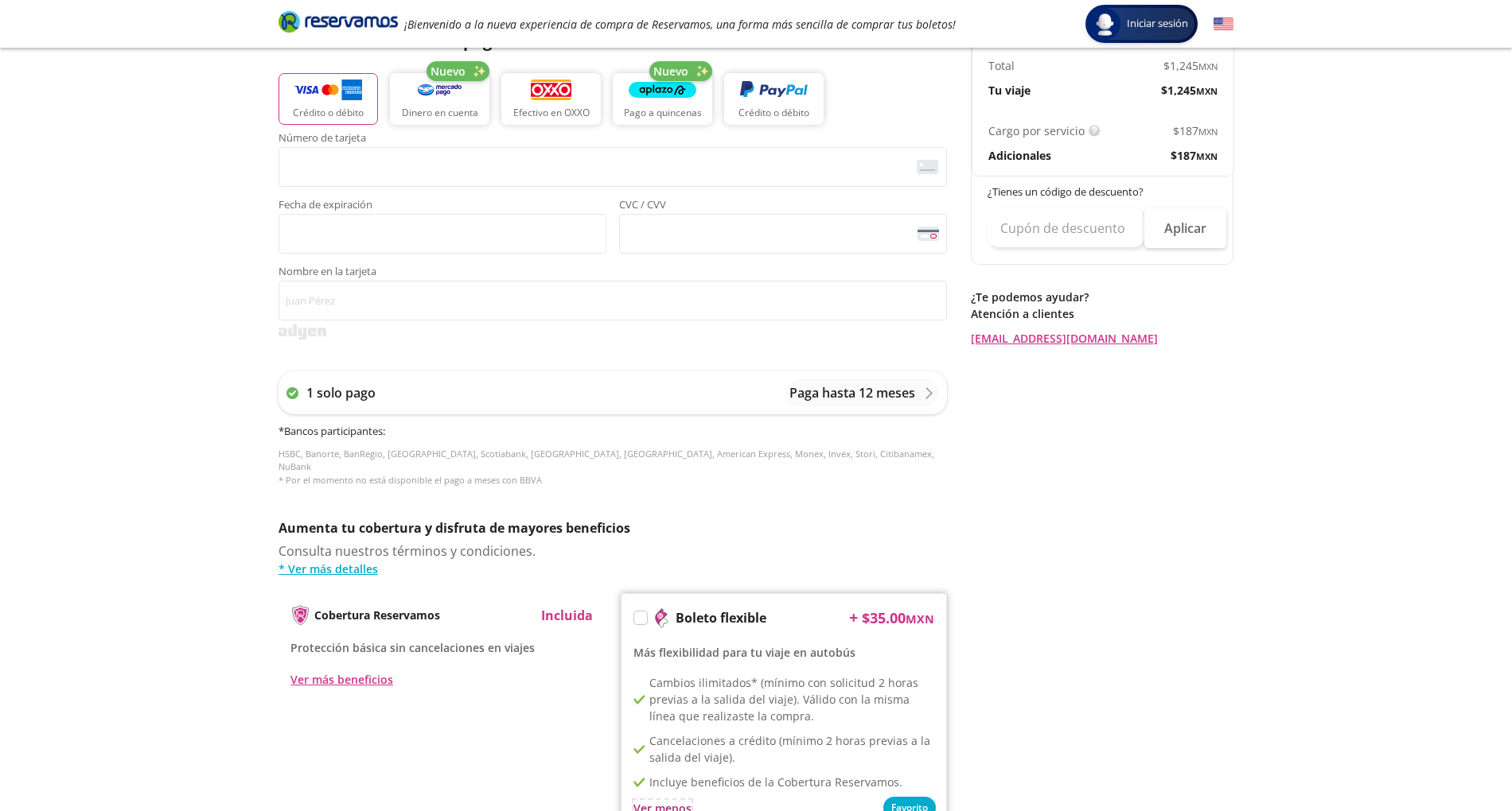
scroll to position [617, 0]
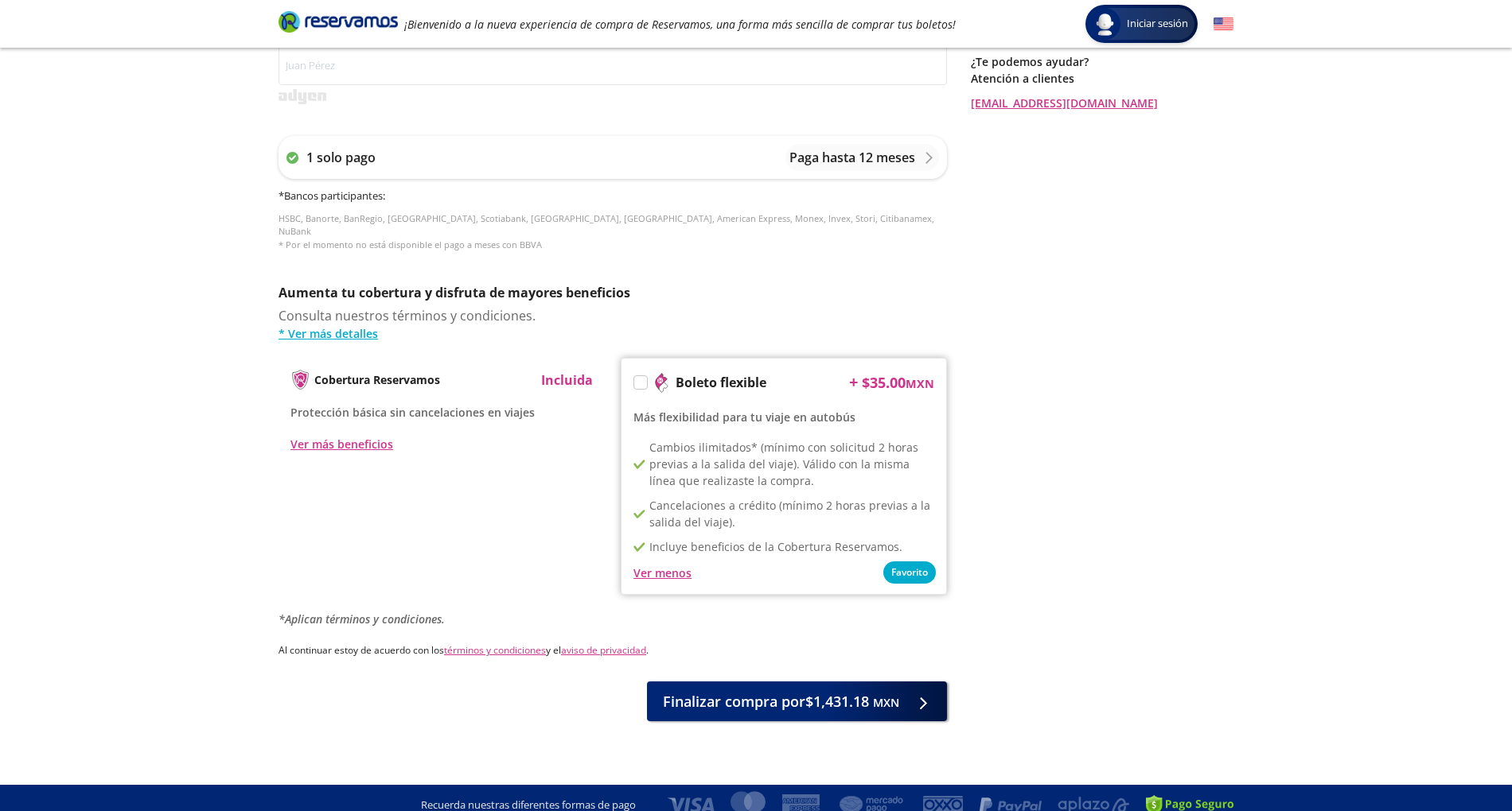
click at [920, 563] on div "Ver menos" at bounding box center [783, 572] width 301 height 19
click at [877, 407] on div "Más flexibilidad para tu viaje en autobús" at bounding box center [783, 416] width 301 height 19
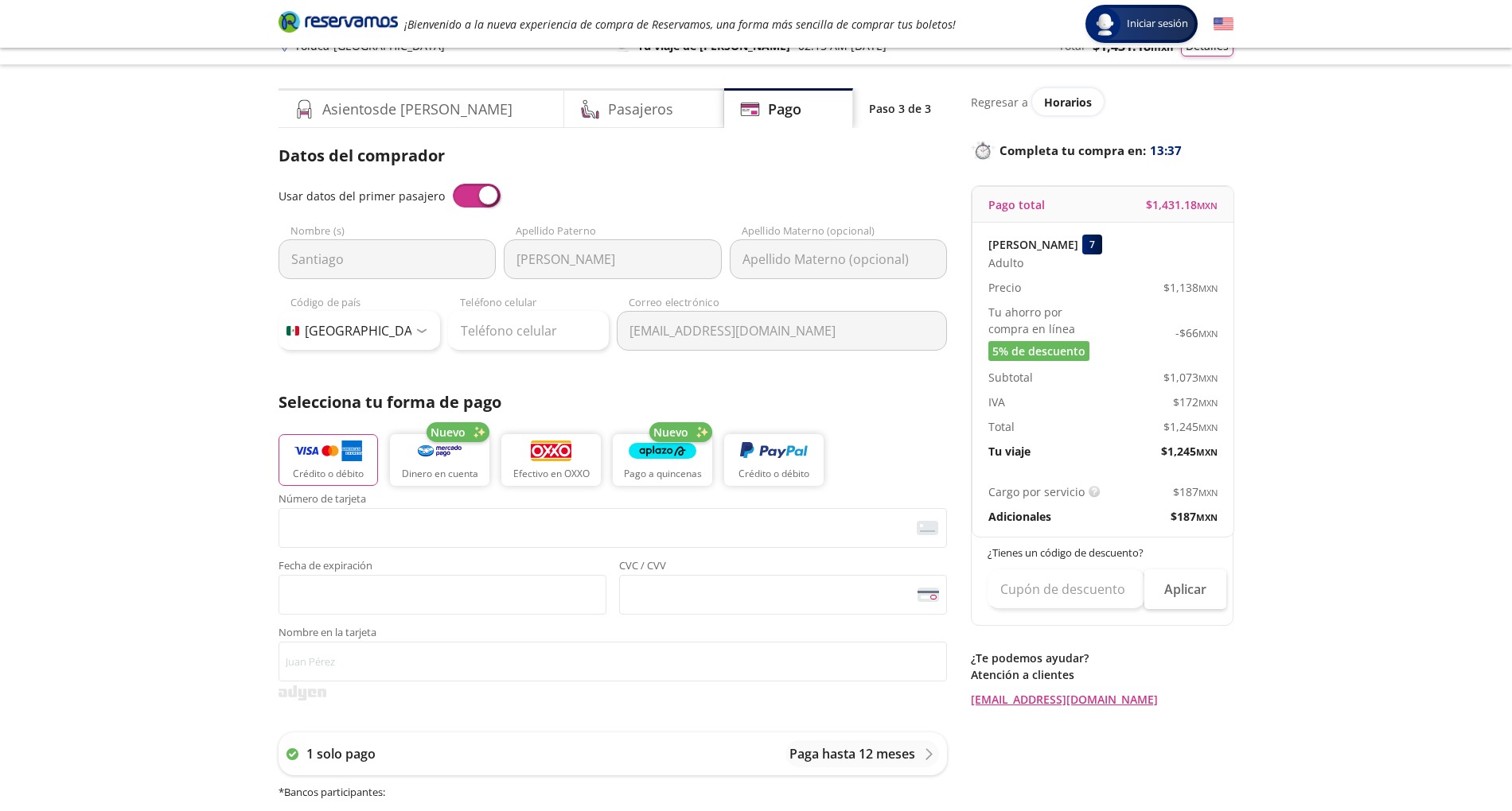
scroll to position [22, 0]
click at [530, 343] on input "Teléfono celular" at bounding box center [529, 330] width 162 height 40
type input "55 2909 0981"
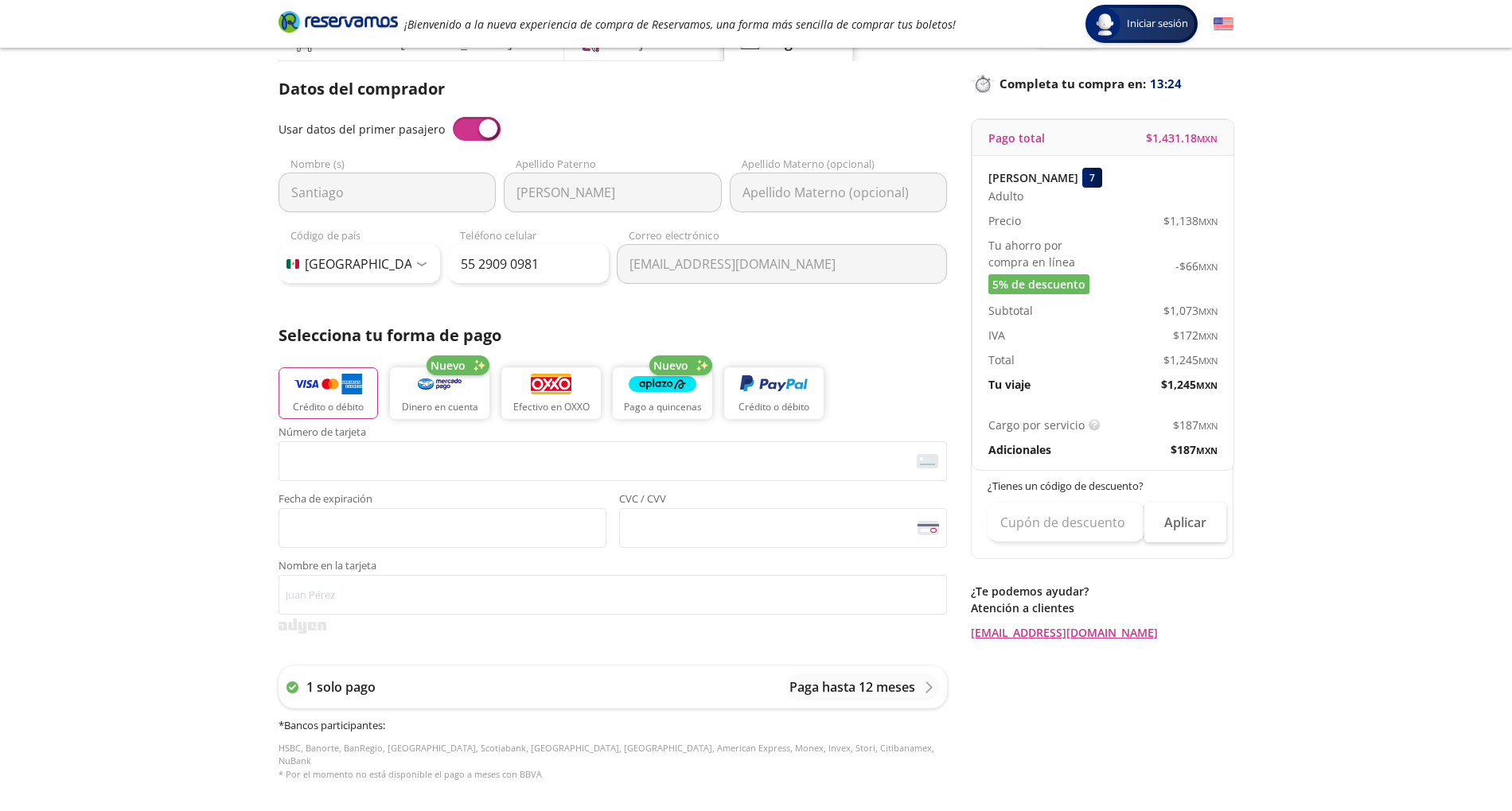
scroll to position [89, 0]
click at [1019, 278] on span "5% de descuento" at bounding box center [1038, 283] width 93 height 17
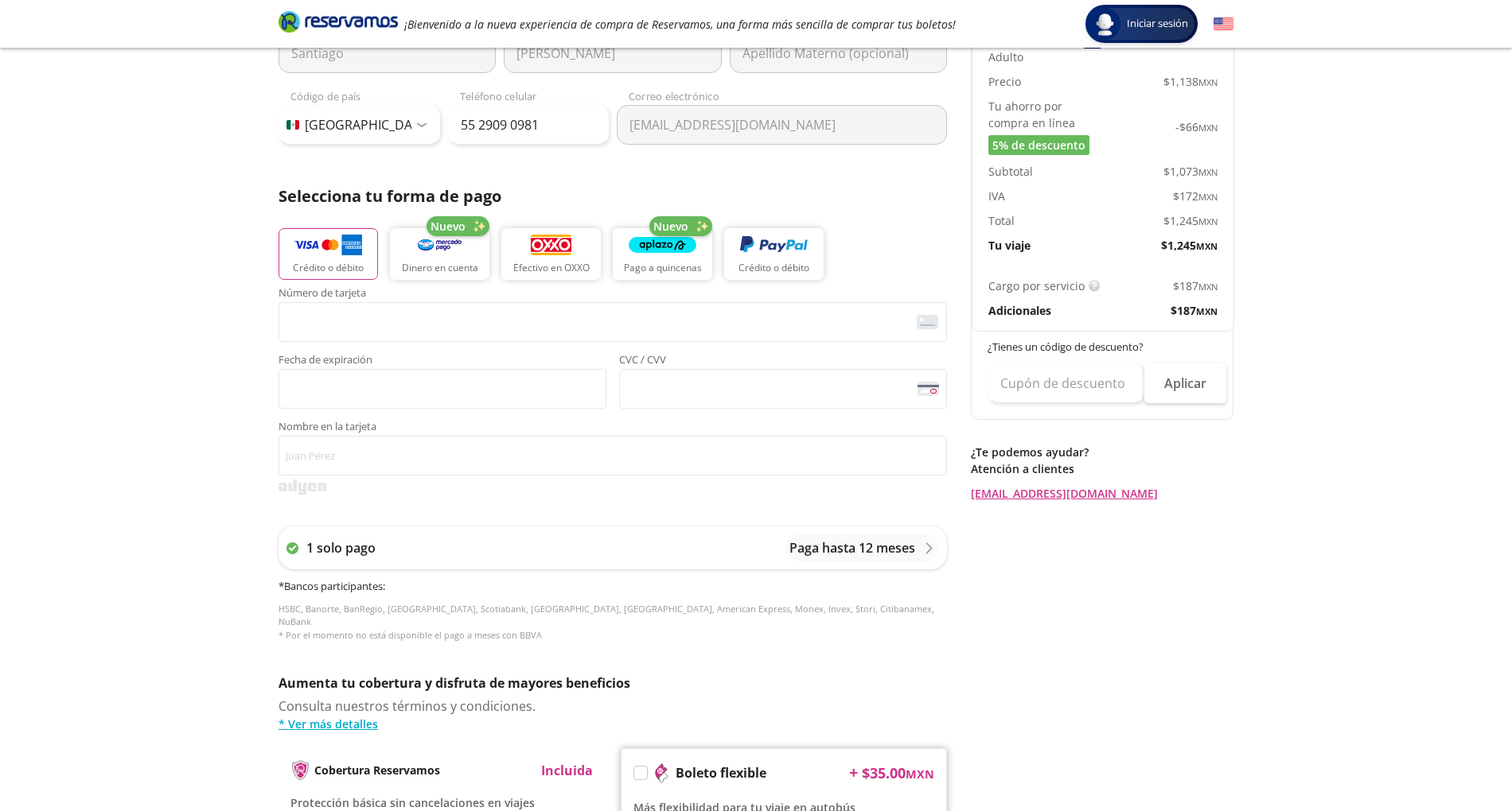
scroll to position [455, 0]
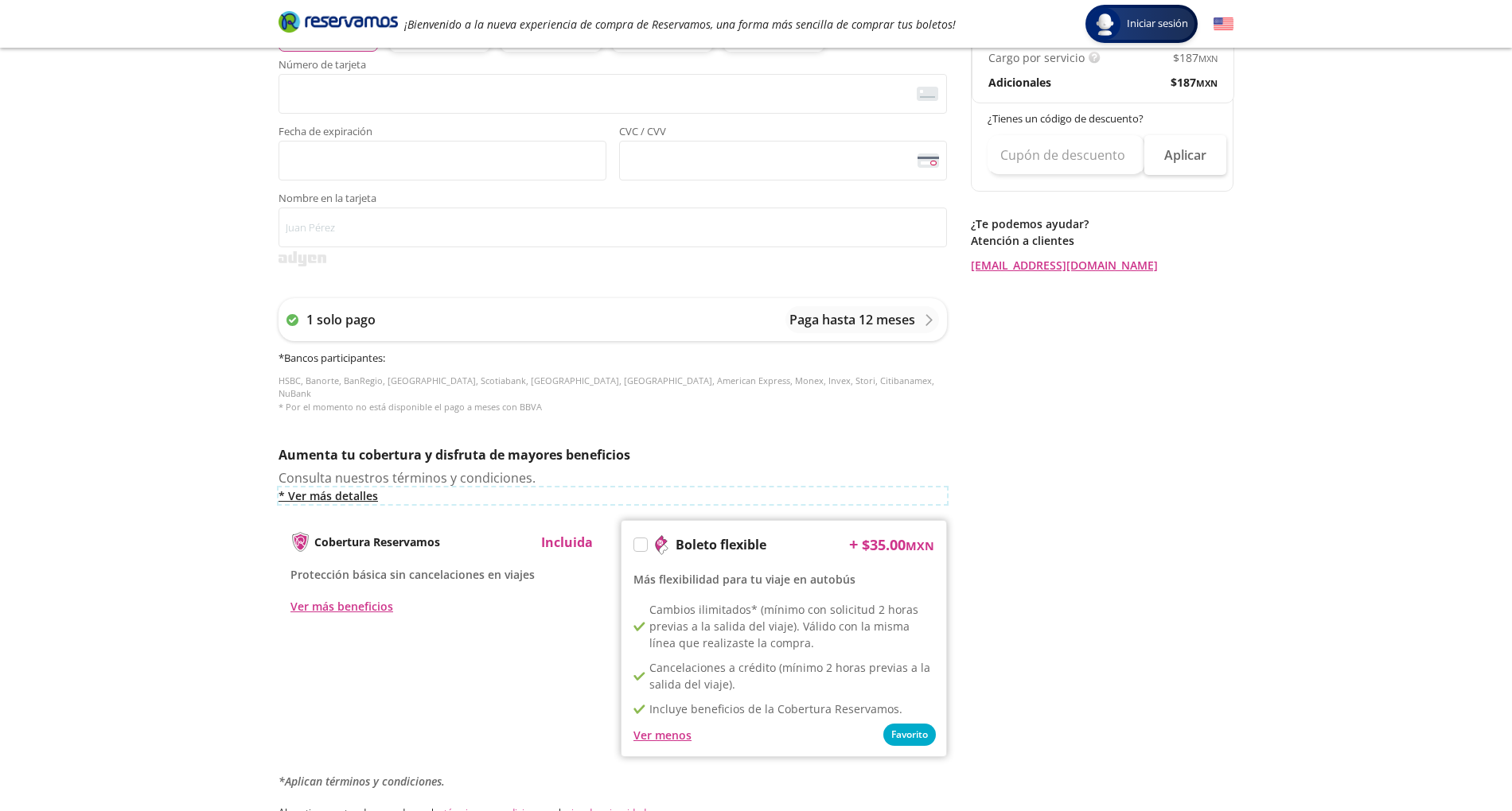
click at [330, 487] on link "* Ver más detalles" at bounding box center [613, 495] width 669 height 17
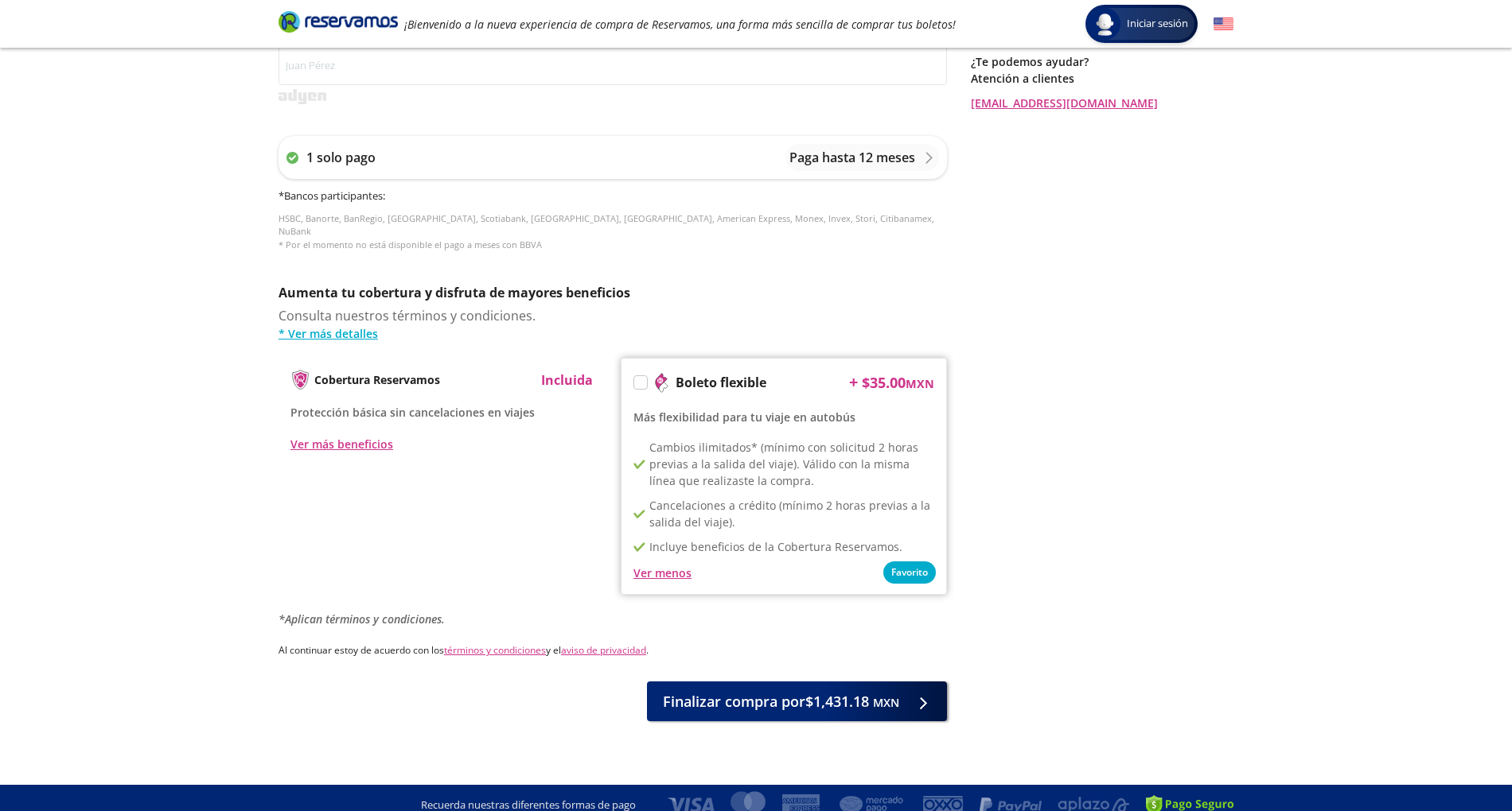
click at [635, 377] on label at bounding box center [641, 383] width 13 height 13
click at [635, 381] on input "Boleto flexible" at bounding box center [640, 386] width 10 height 10
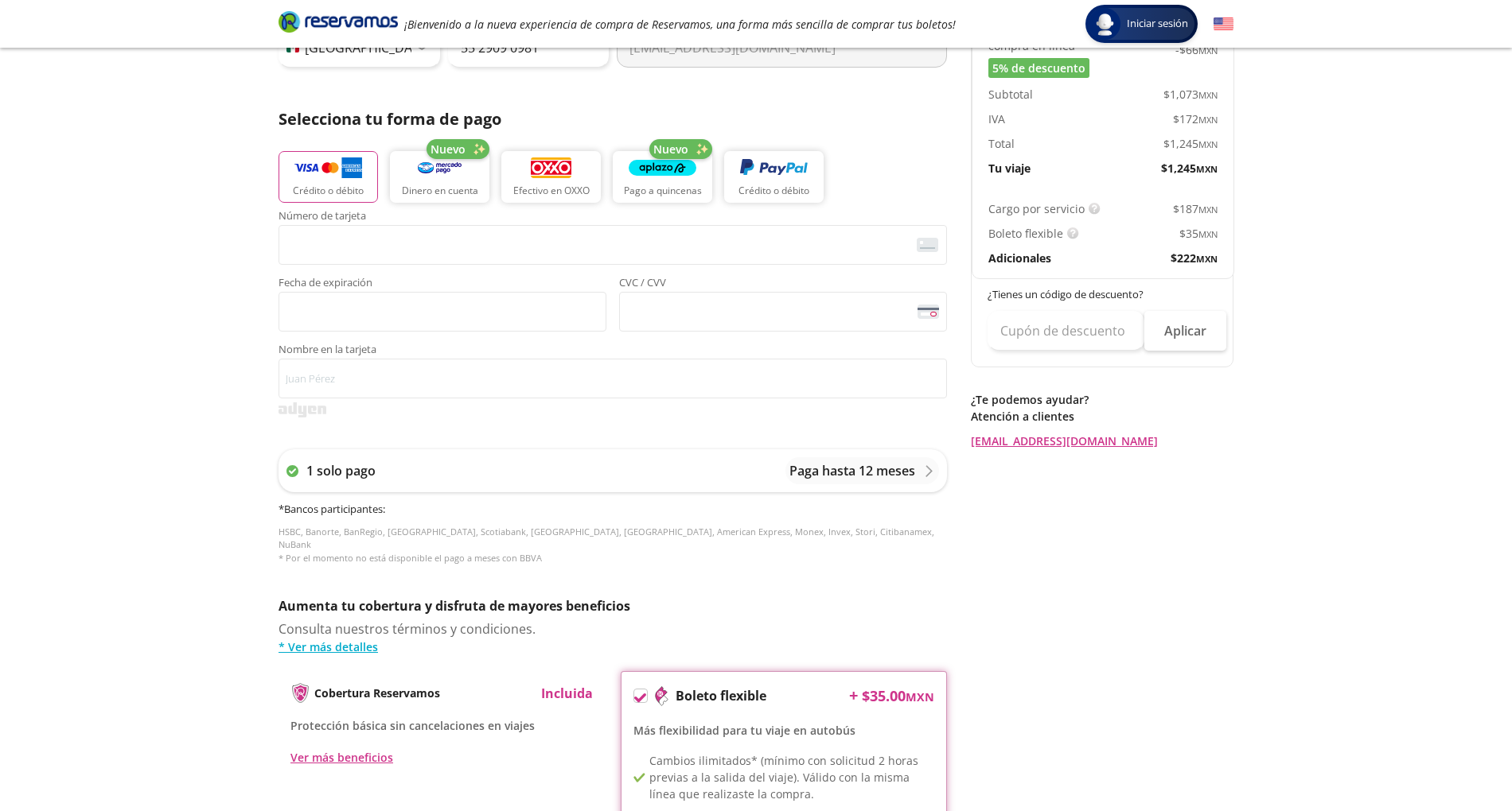
scroll to position [300, 0]
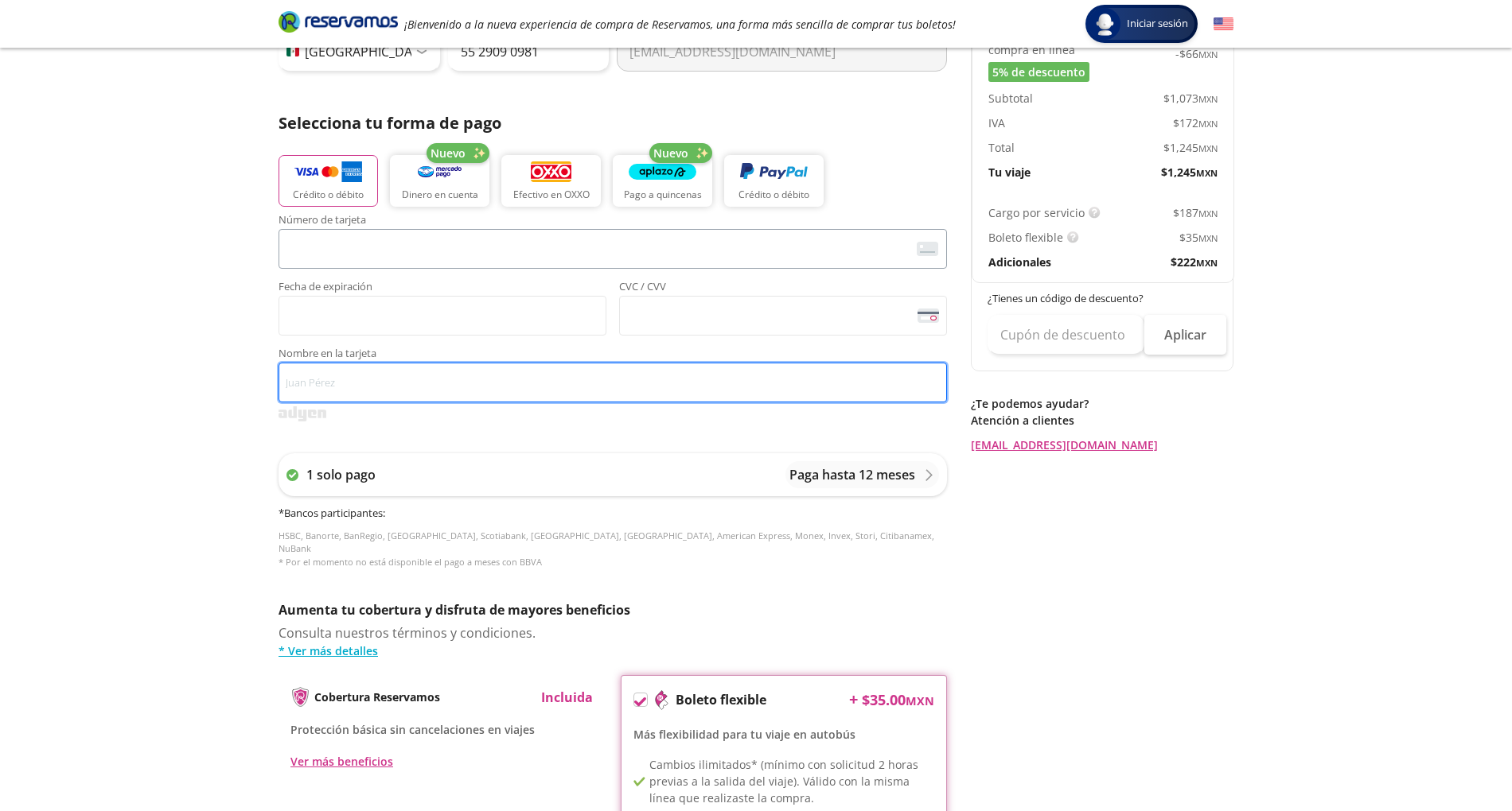
type input "Santiago Ruiz"
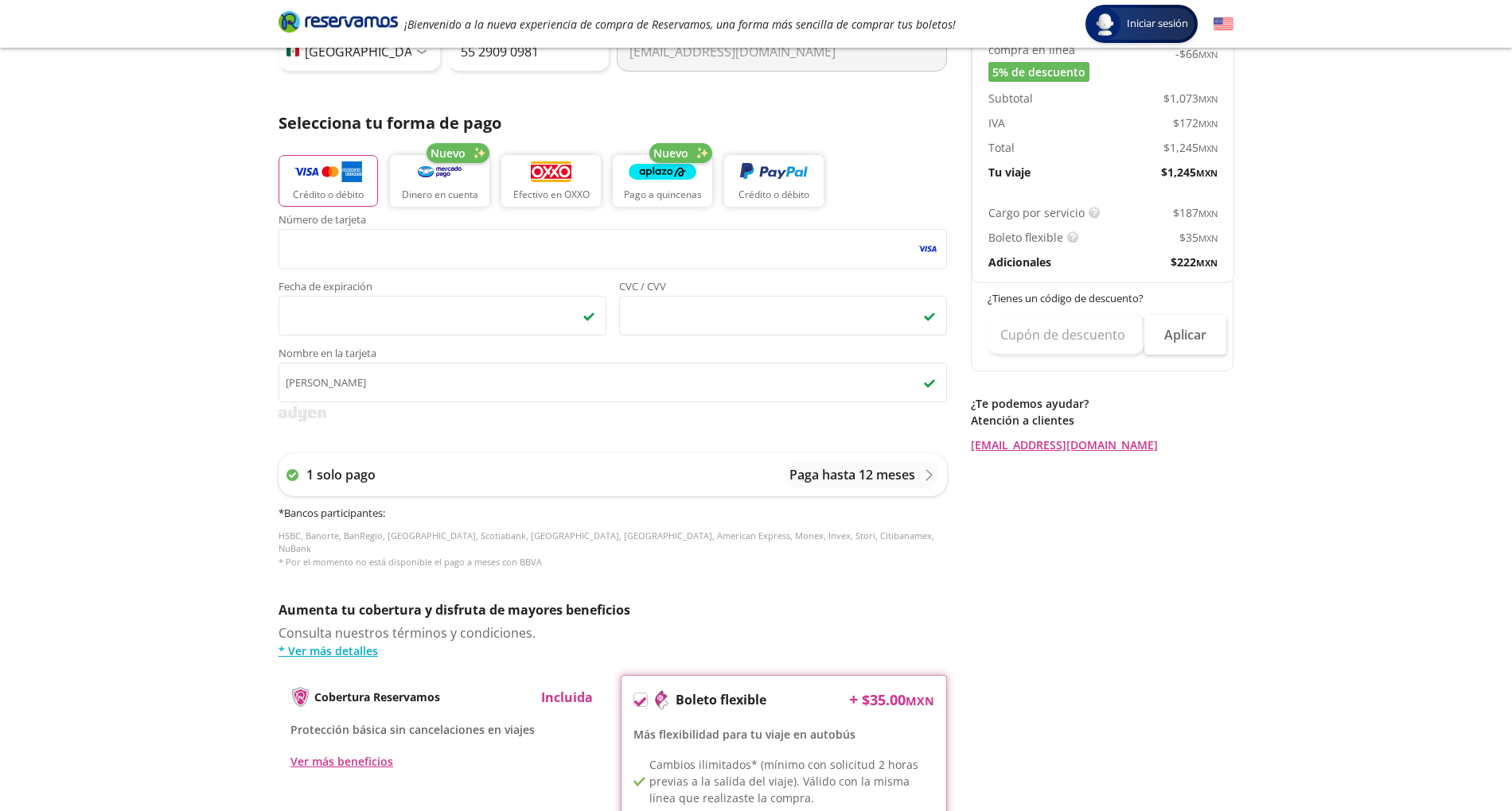
click at [1117, 563] on div "Regresar a Horarios Completa tu compra en : 12:04 Pago total $ 1,466.18 MXN San…" at bounding box center [1102, 423] width 263 height 1229
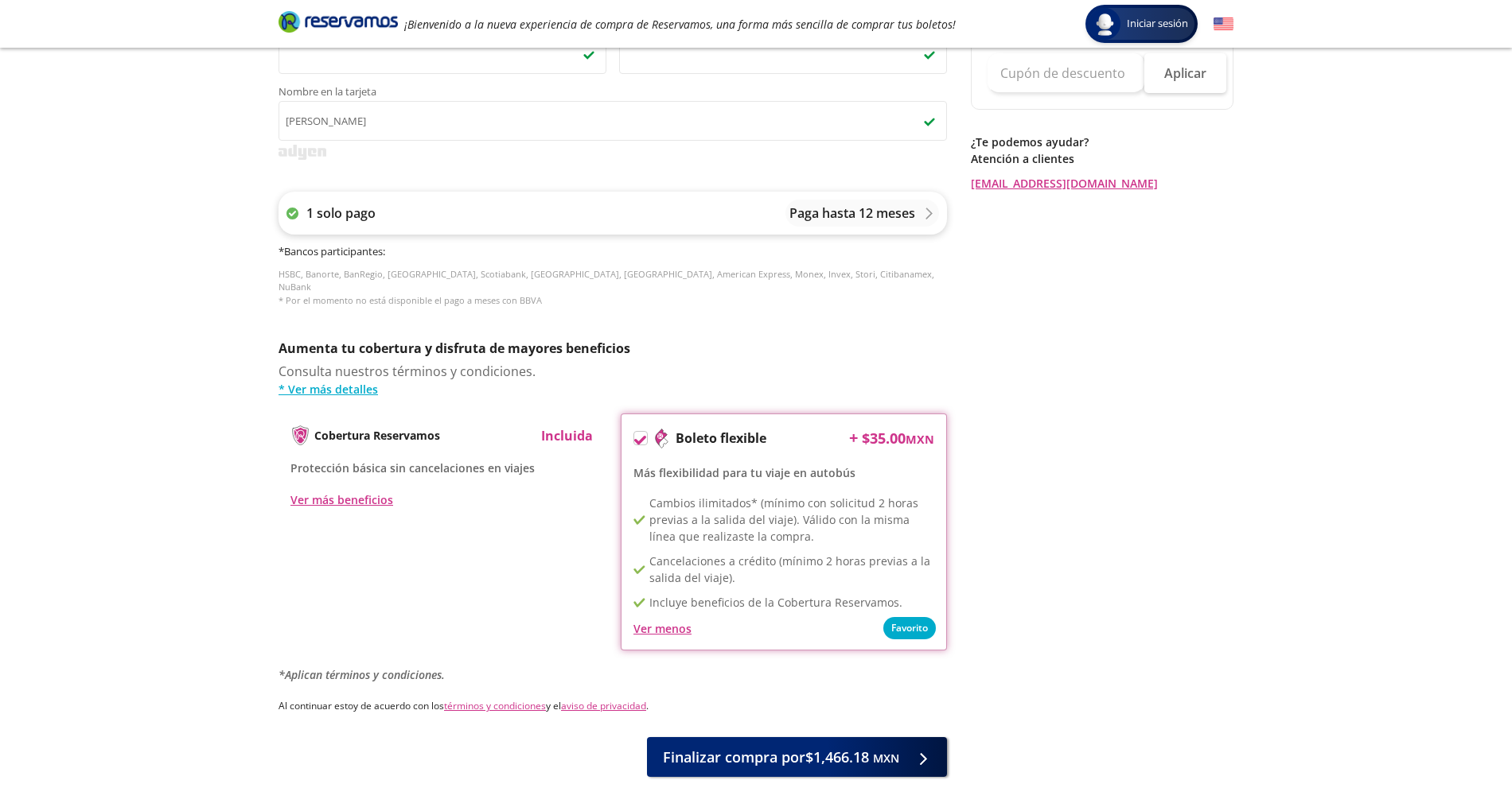
scroll to position [617, 0]
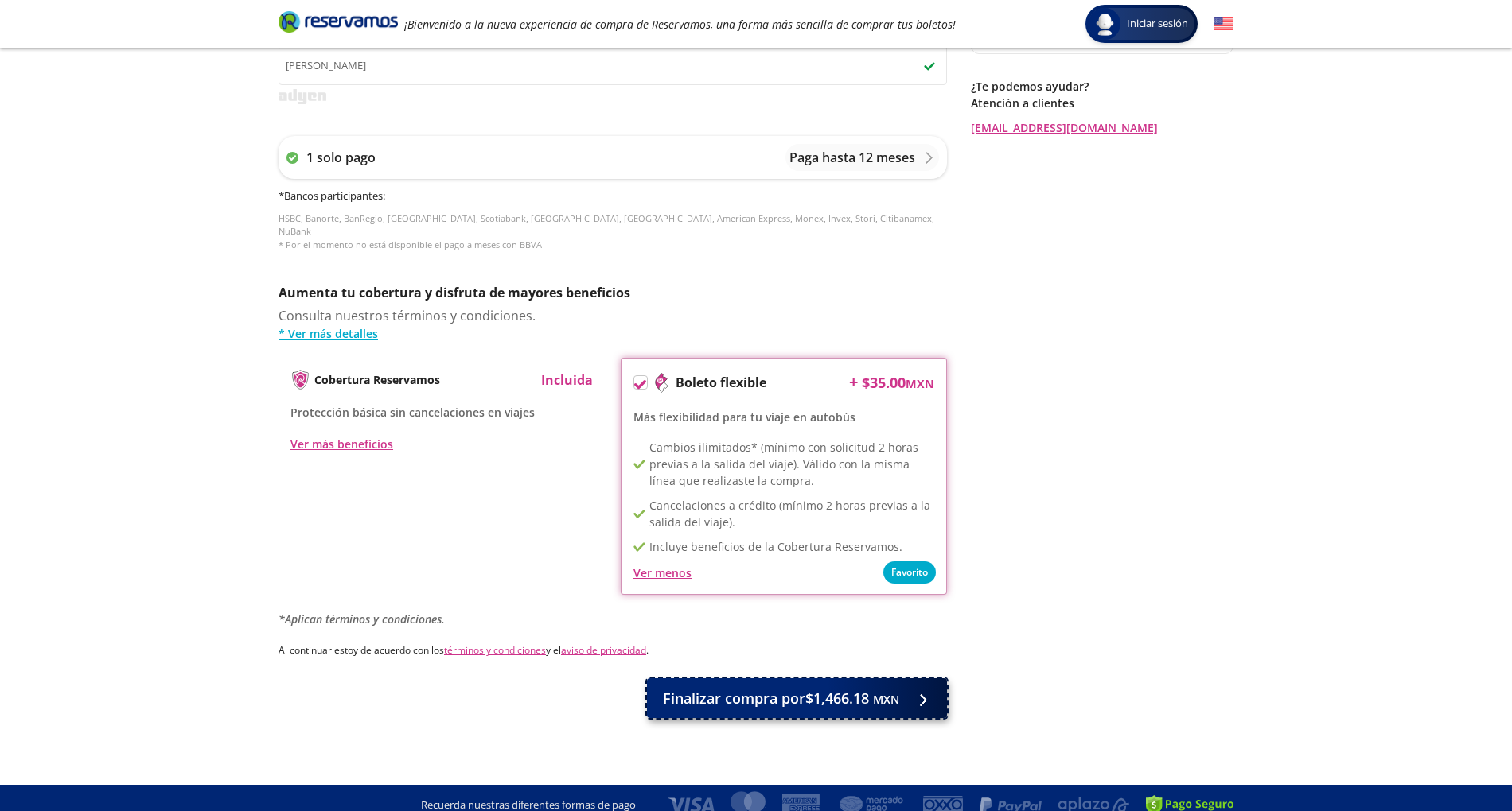
click at [822, 607] on span "Finalizar compra por $1,466.18 MXN" at bounding box center [780, 699] width 237 height 22
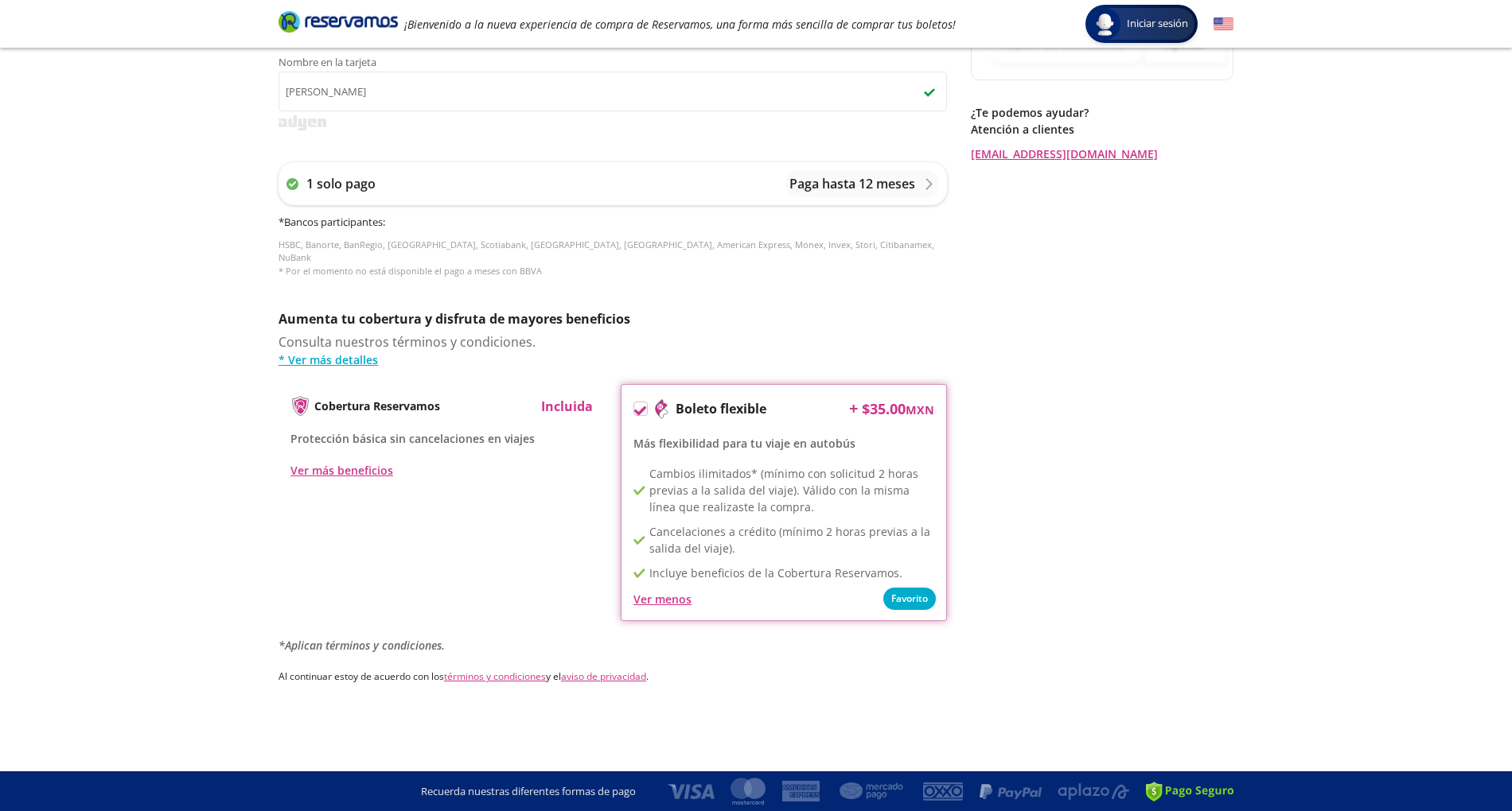
scroll to position [0, 0]
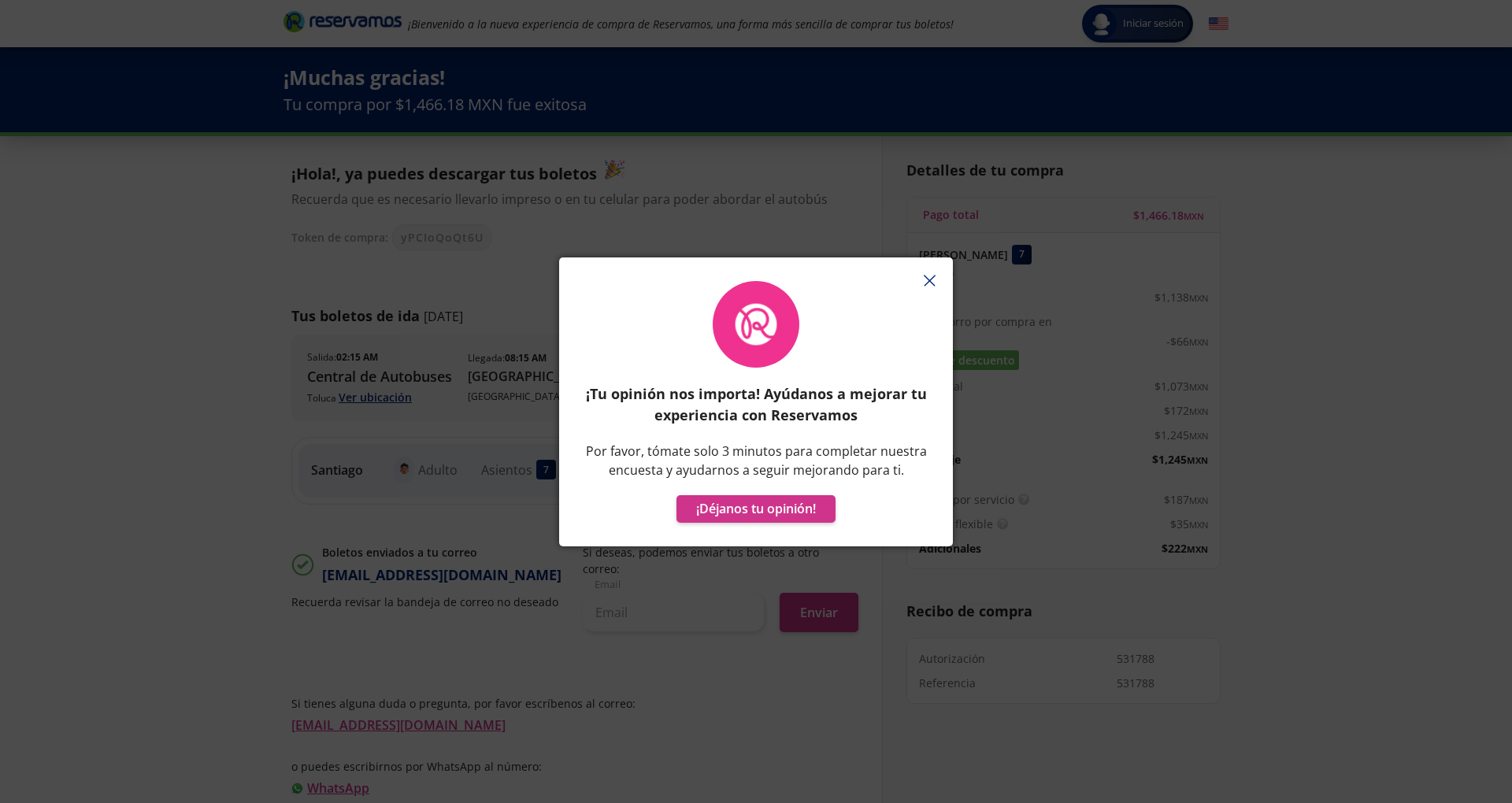
click at [931, 288] on button "button" at bounding box center [930, 281] width 24 height 24
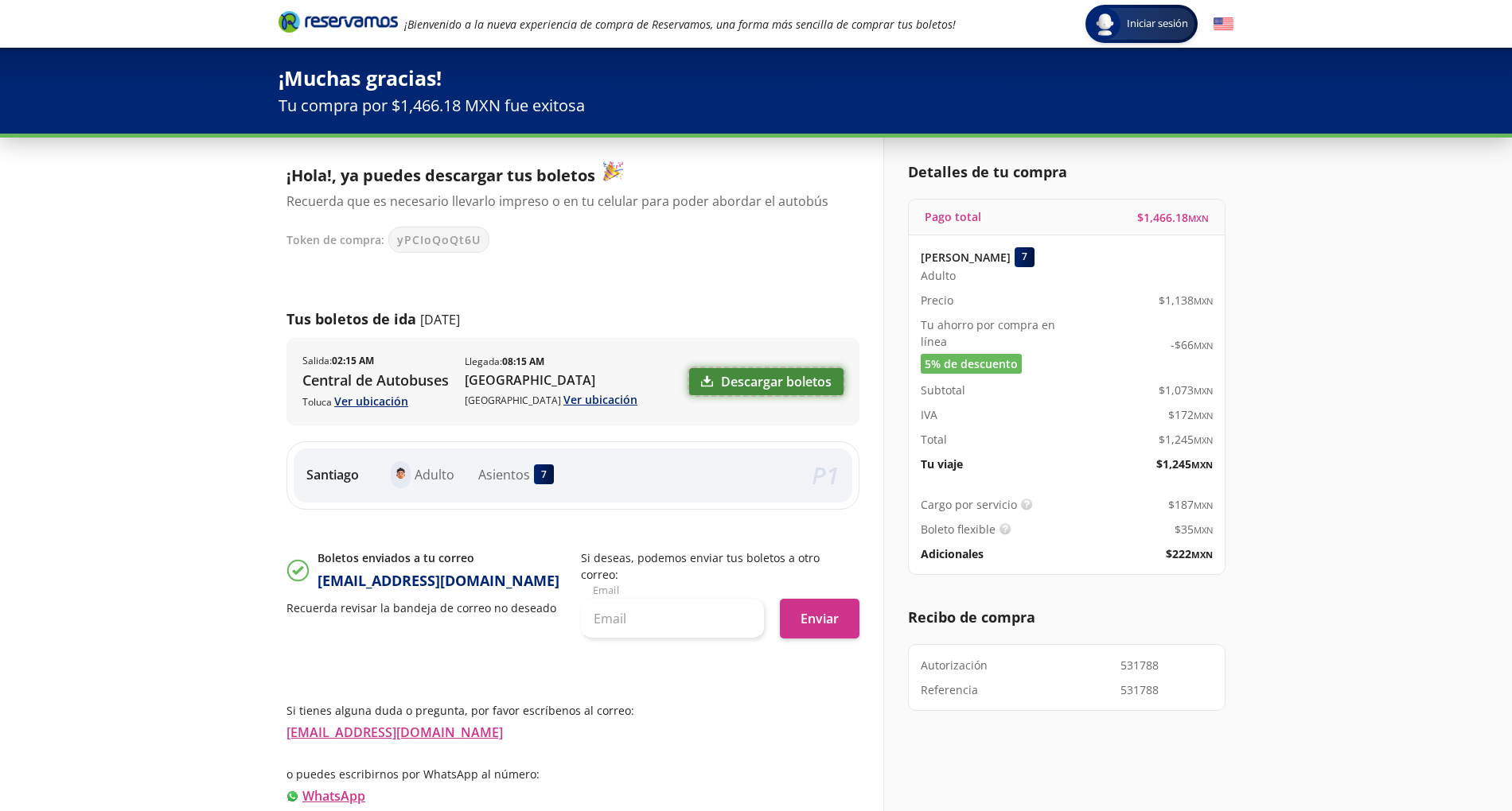
click at [760, 378] on link "Descargar boletos" at bounding box center [766, 382] width 154 height 27
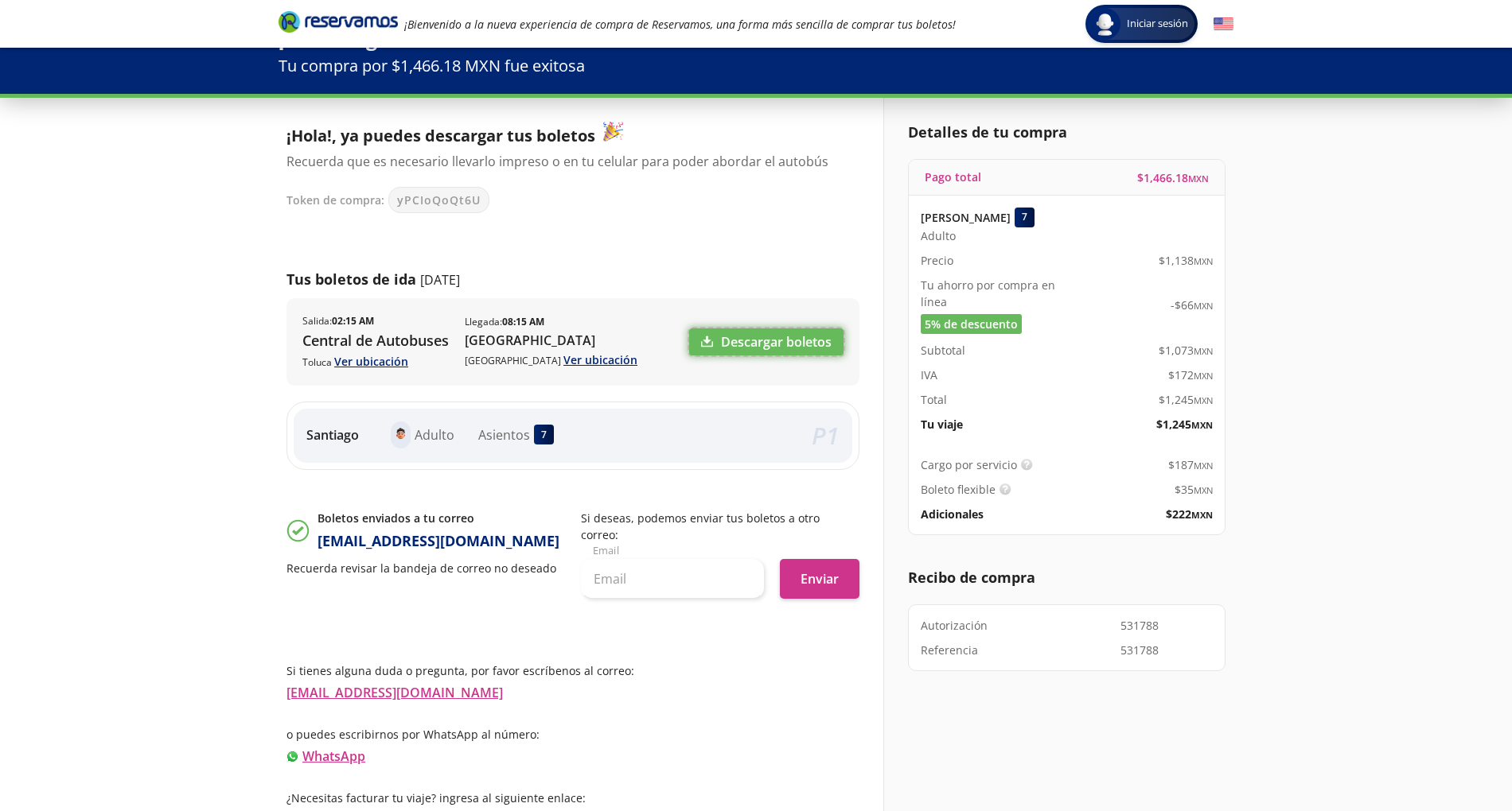
scroll to position [38, 0]
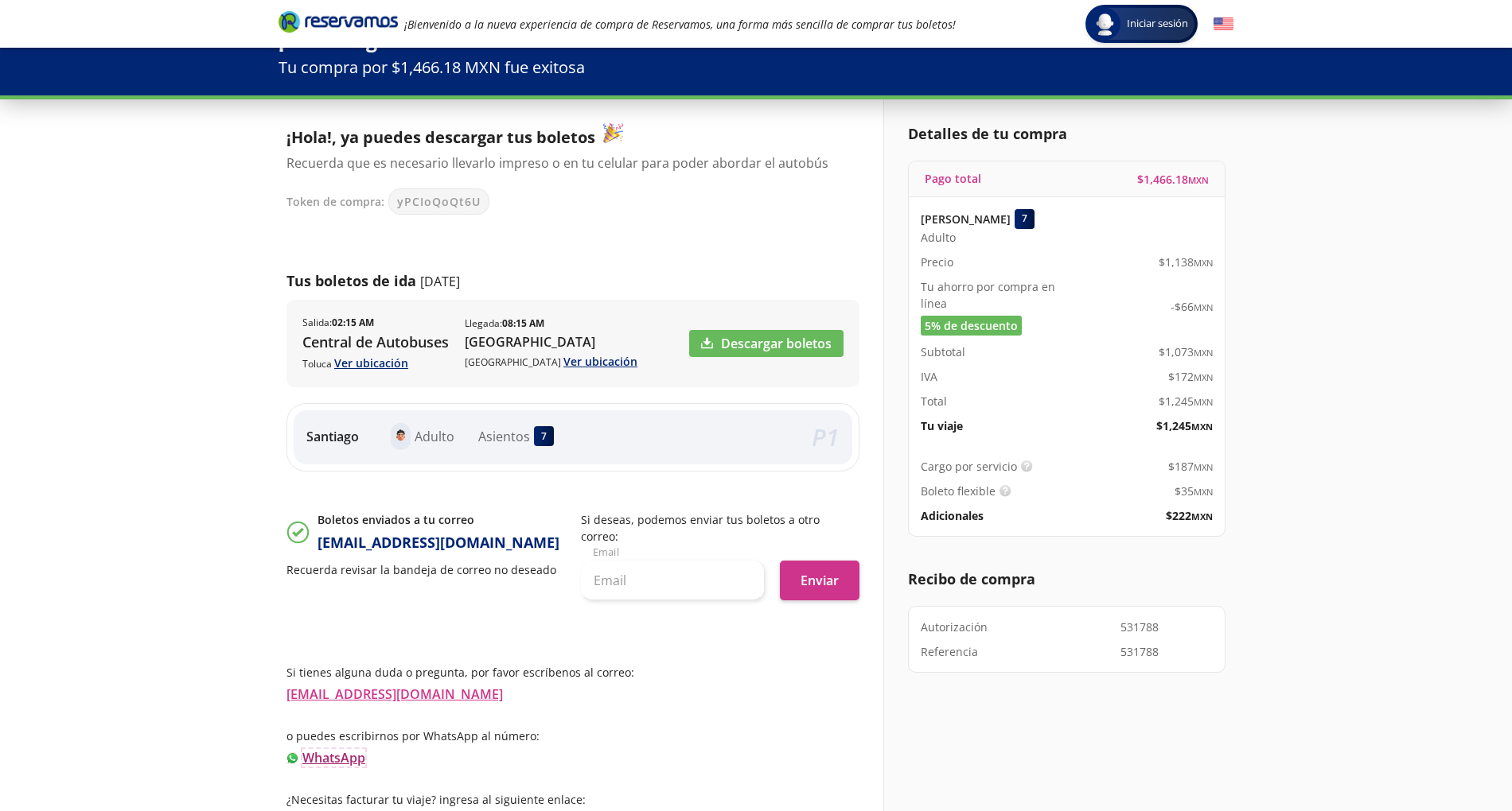
click at [335, 607] on link "WhatsApp" at bounding box center [334, 758] width 63 height 18
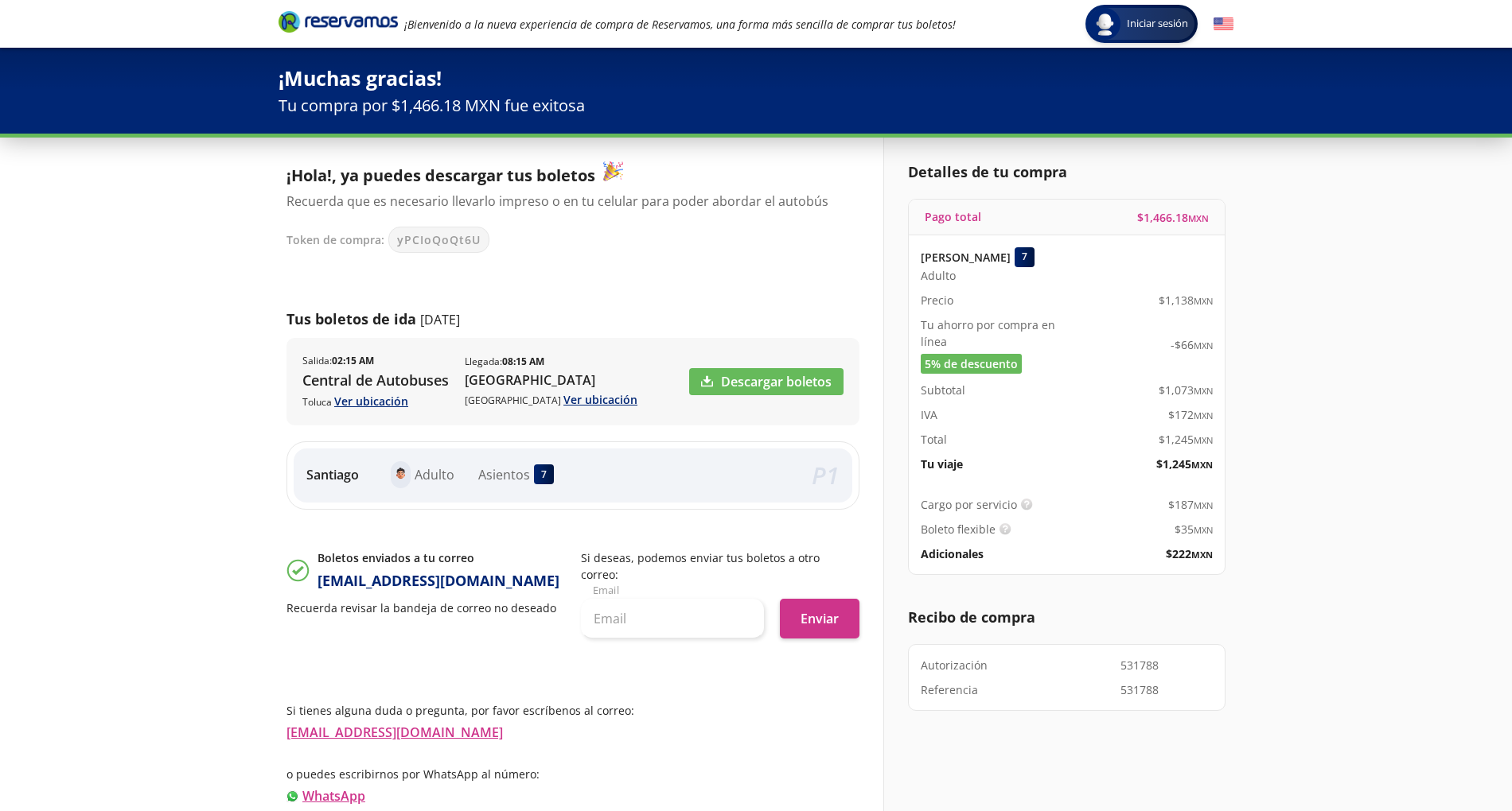
click at [972, 607] on div "Detalles de tu compra Pago total $ 1,466.18 MXN Santiago Ruiz 7 Adulto Precio $…" at bounding box center [1058, 503] width 350 height 732
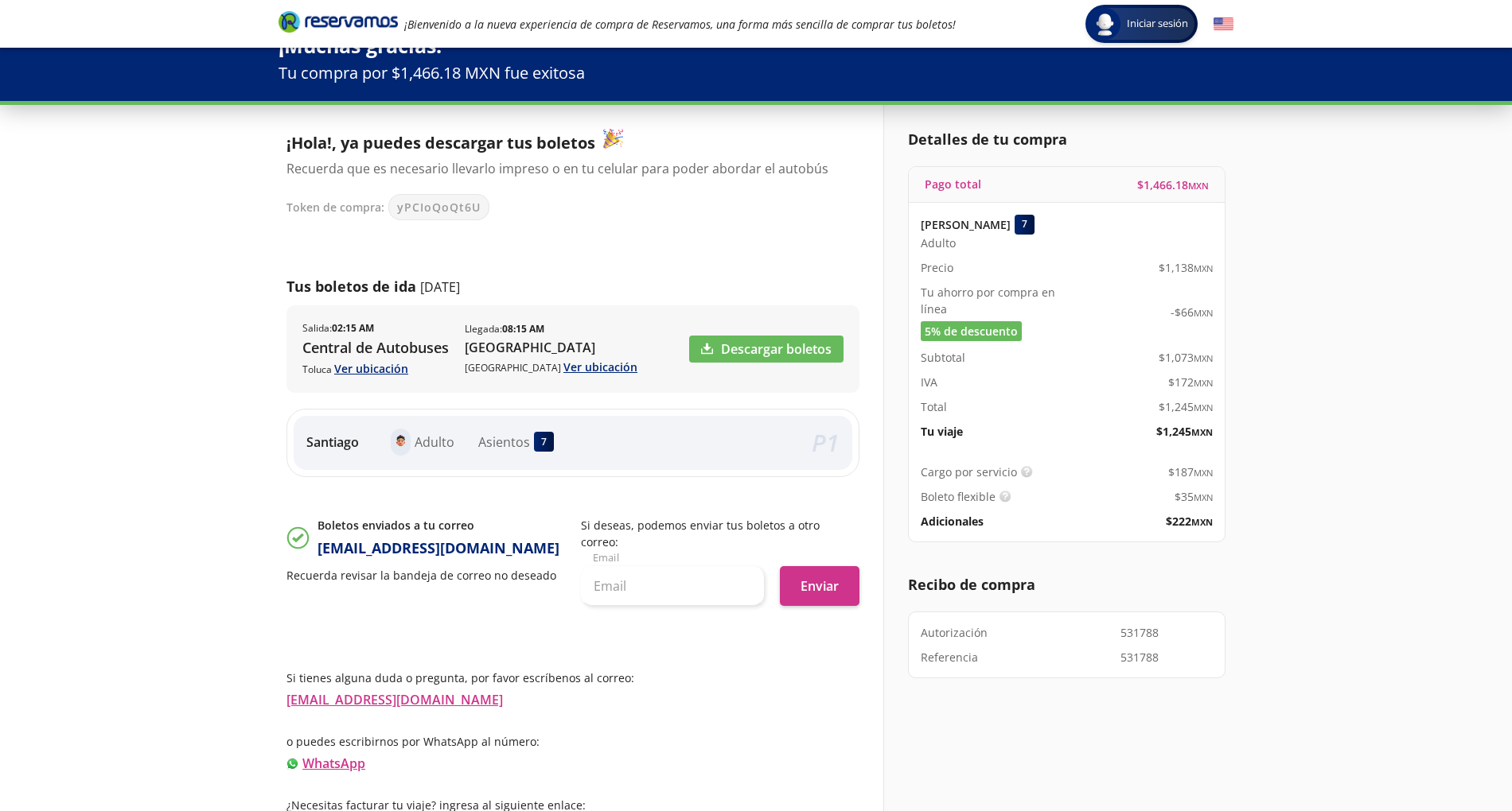
scroll to position [40, 0]
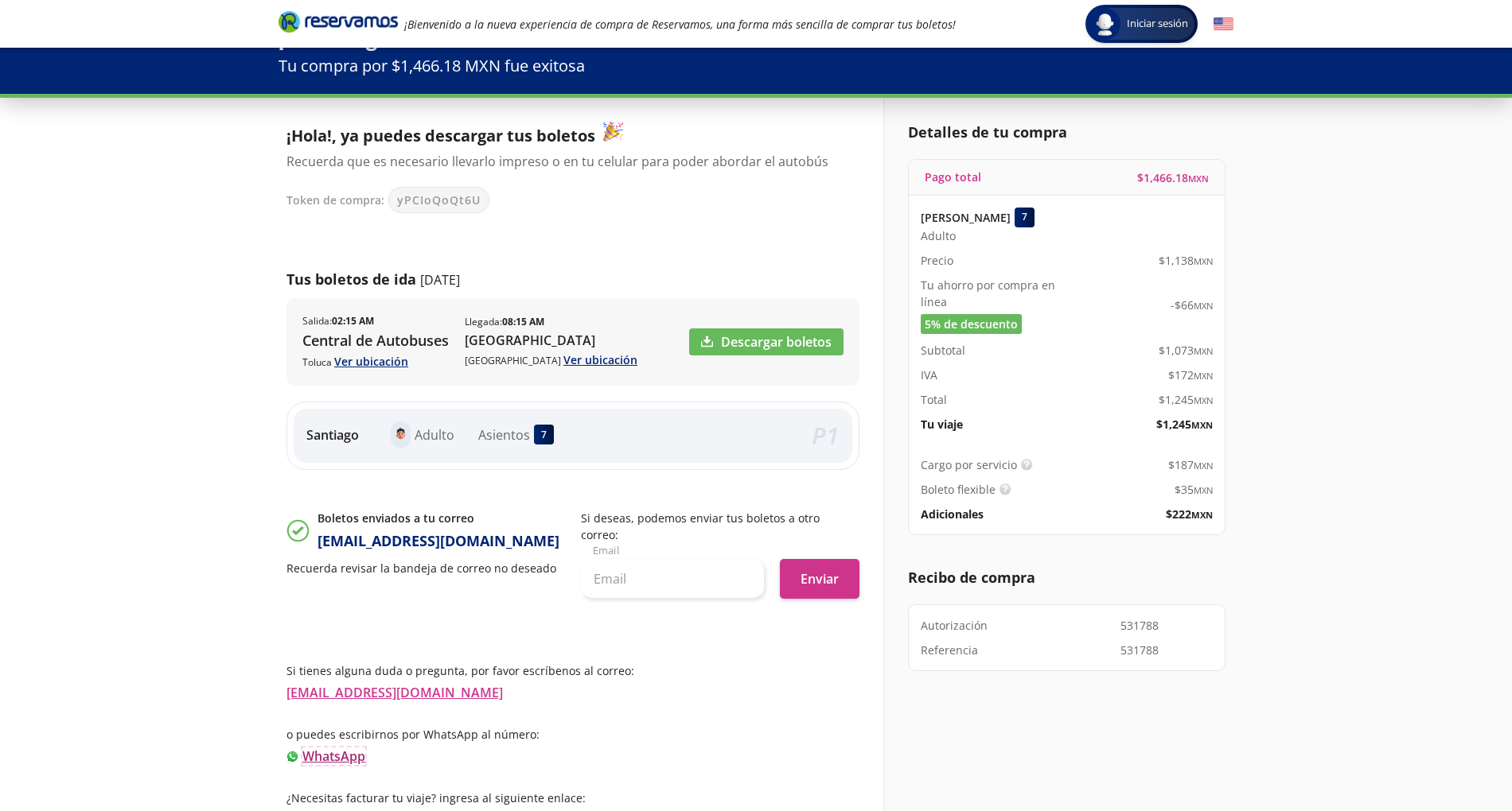
click at [350, 607] on link "WhatsApp" at bounding box center [334, 757] width 63 height 18
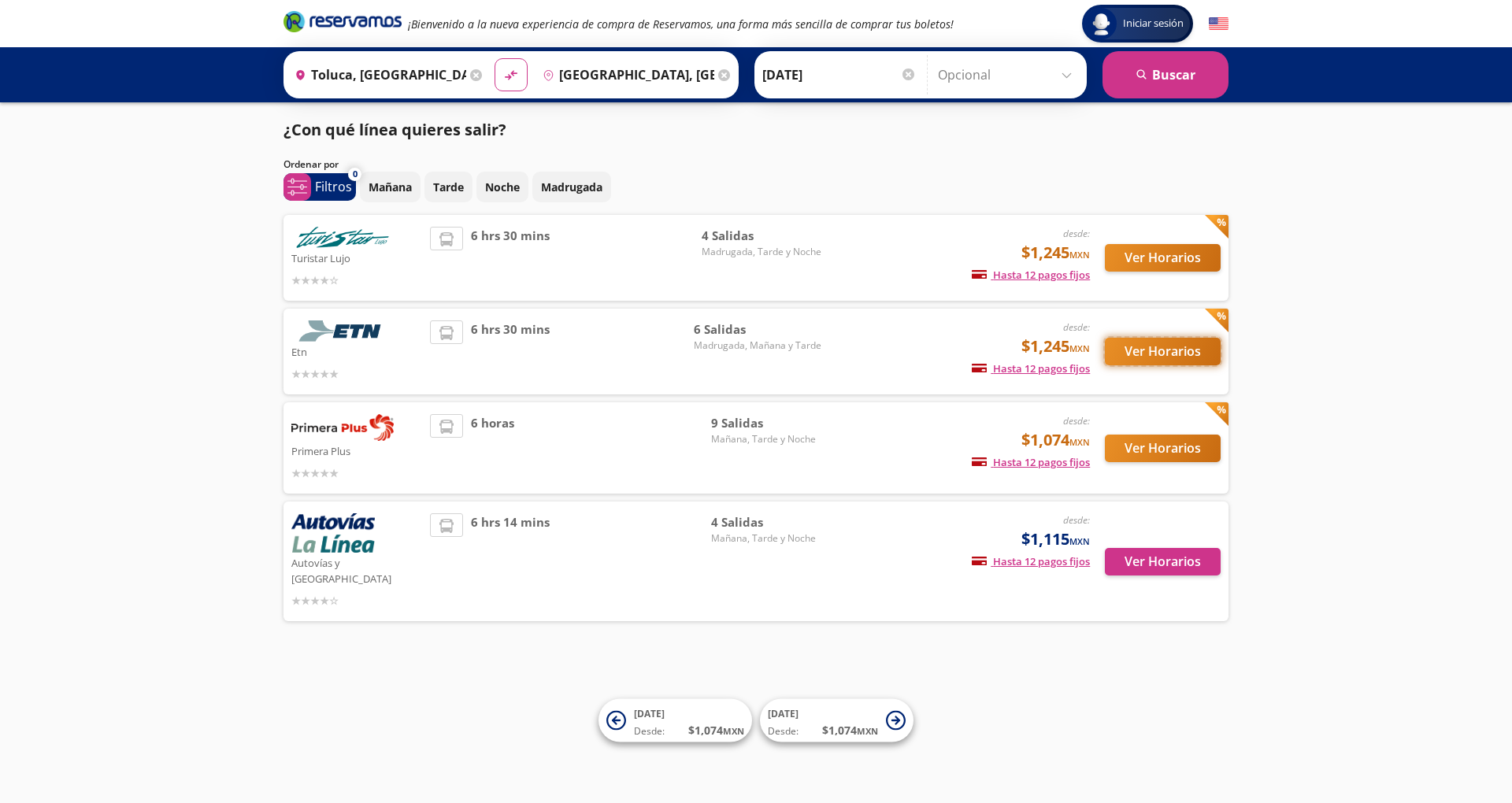
click at [1127, 350] on button "Ver Horarios" at bounding box center [1162, 352] width 116 height 28
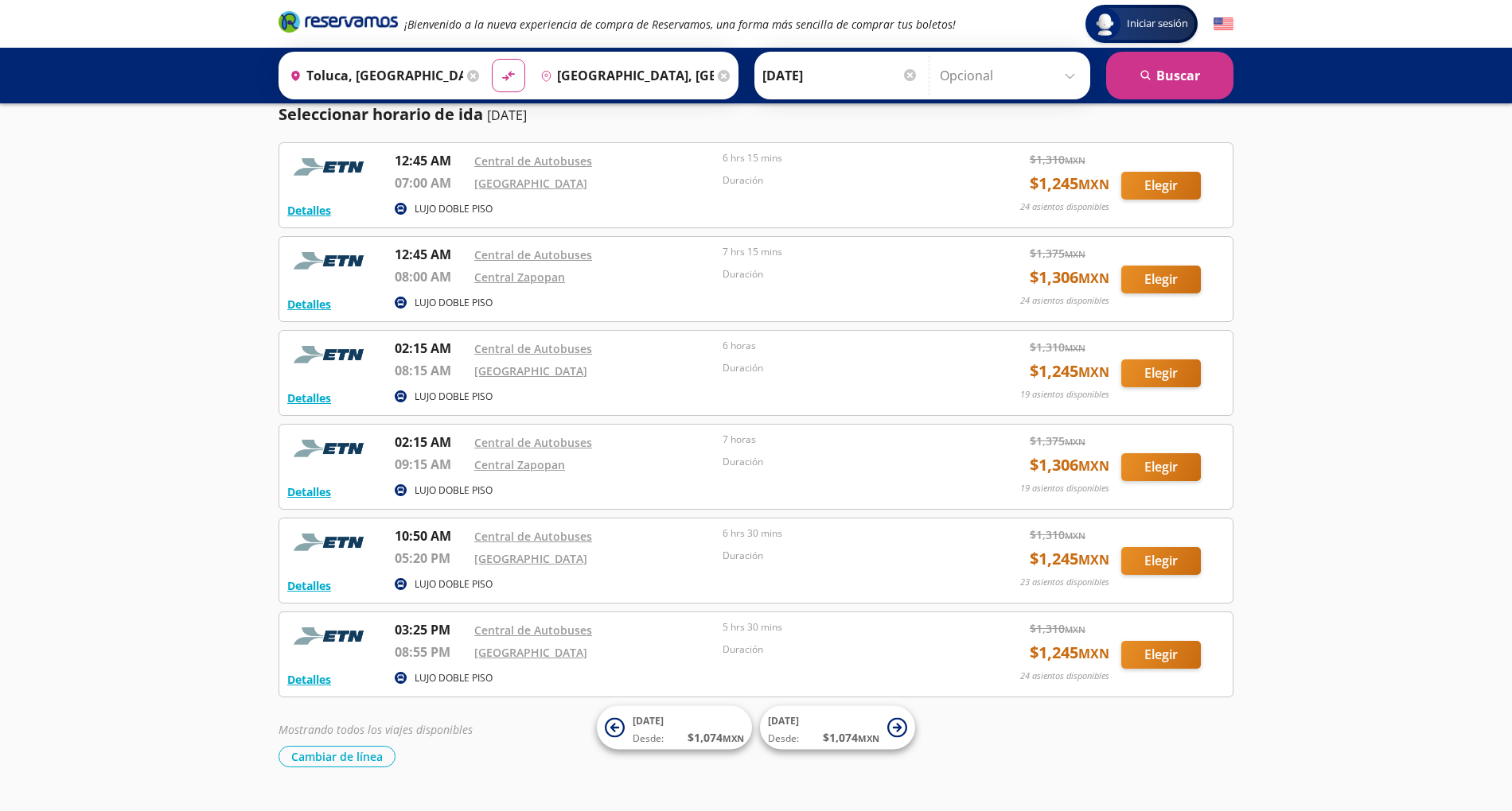
scroll to position [80, 0]
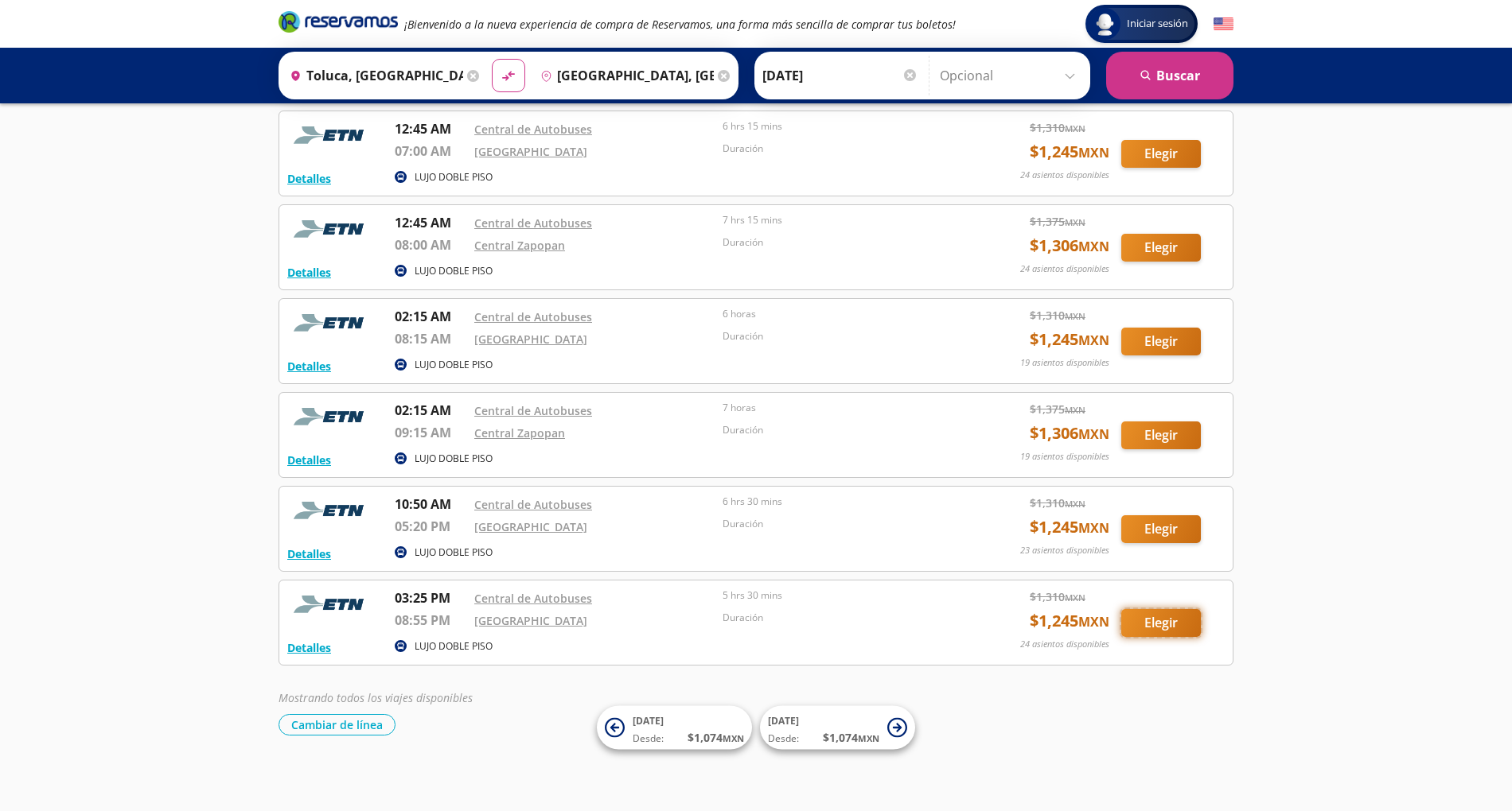
click at [1171, 616] on button "Elegir" at bounding box center [1161, 623] width 80 height 28
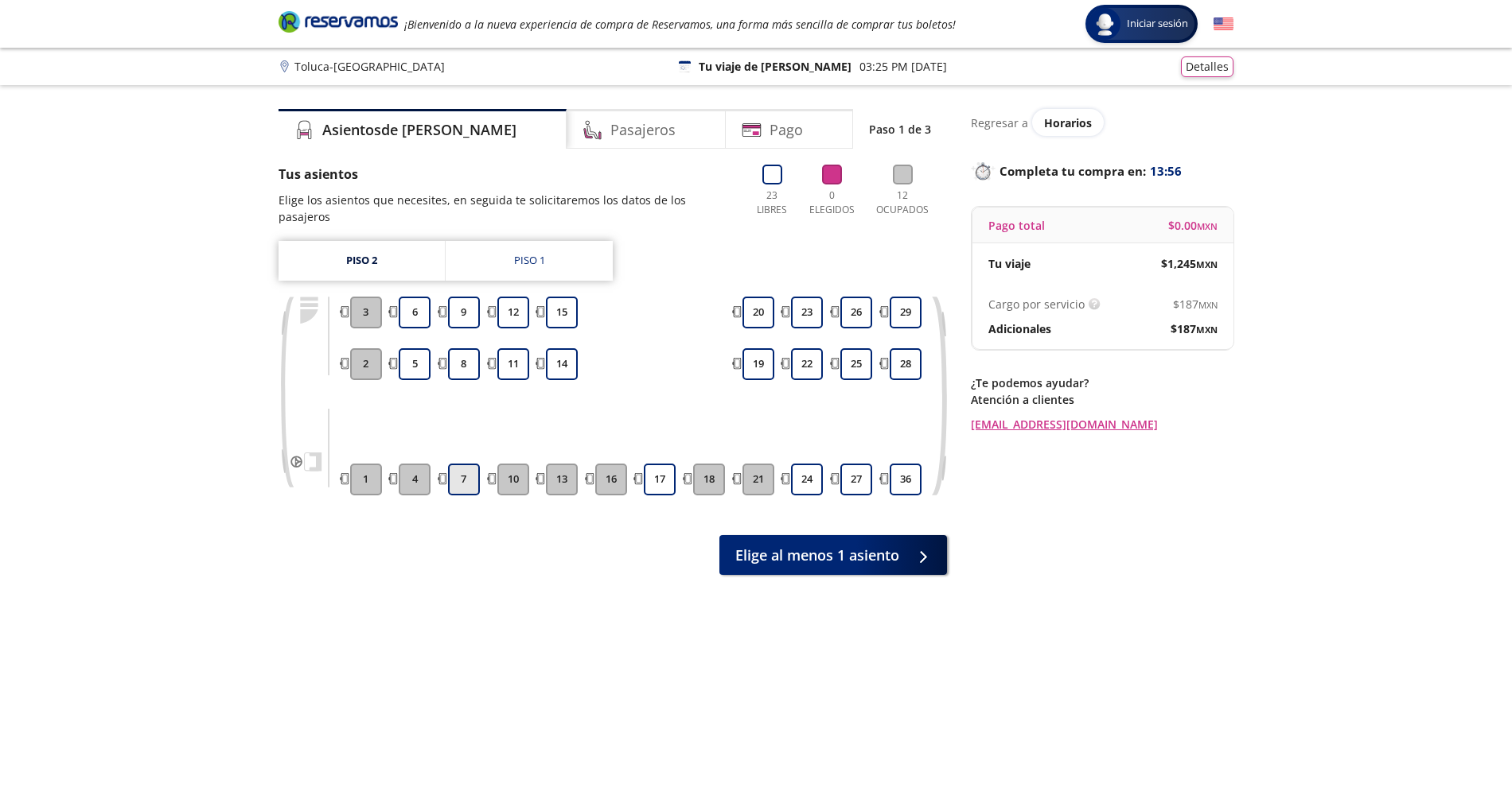
click at [464, 464] on button "7" at bounding box center [464, 479] width 32 height 32
click at [164, 418] on div "Group 9 Created with Sketch. Elige tus asientos Toluca - Guadalajara Iniciar se…" at bounding box center [756, 449] width 1512 height 902
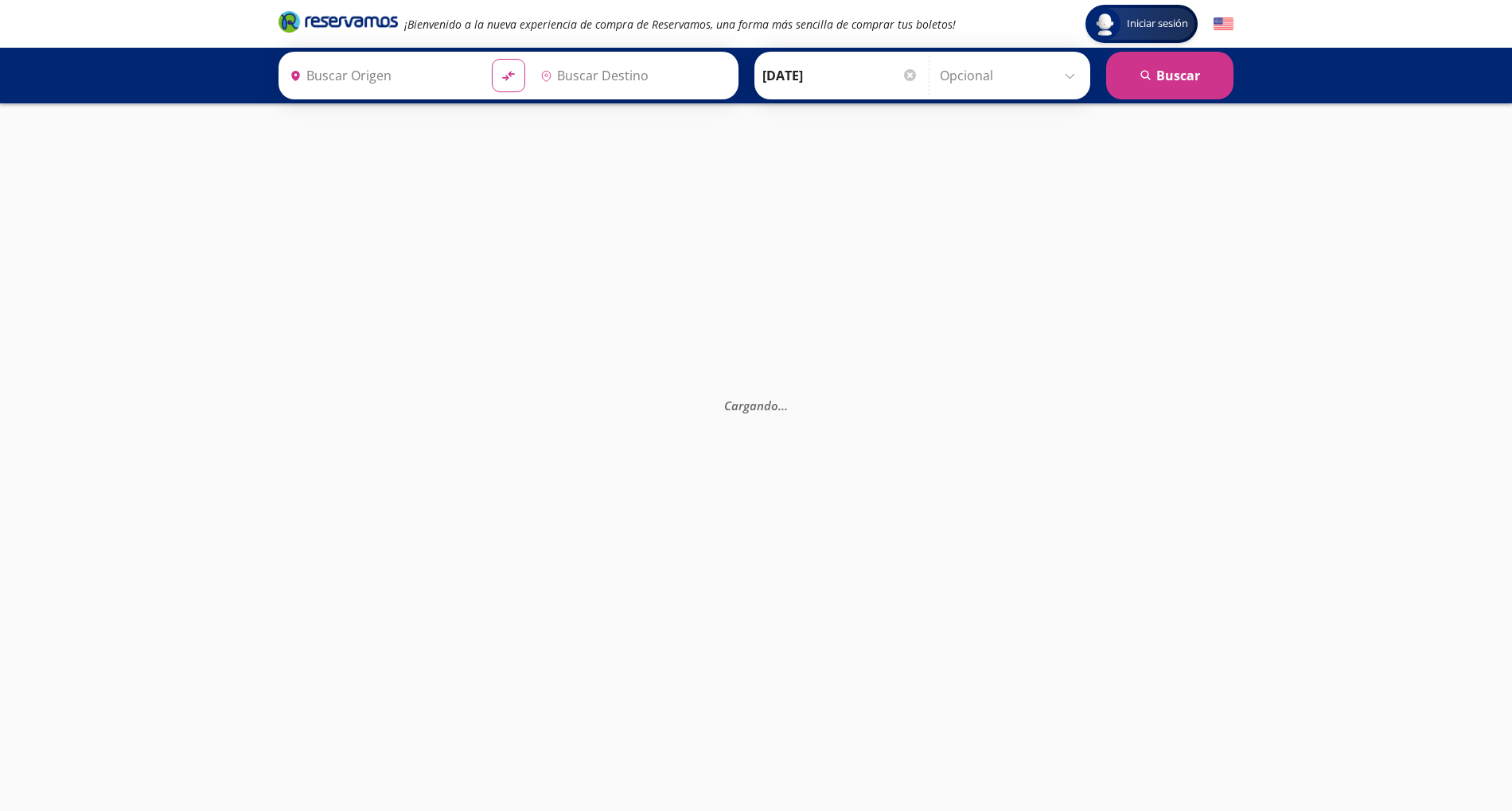
type input "Central de Autobuses, México"
type input "Central Nueva, Jalisco"
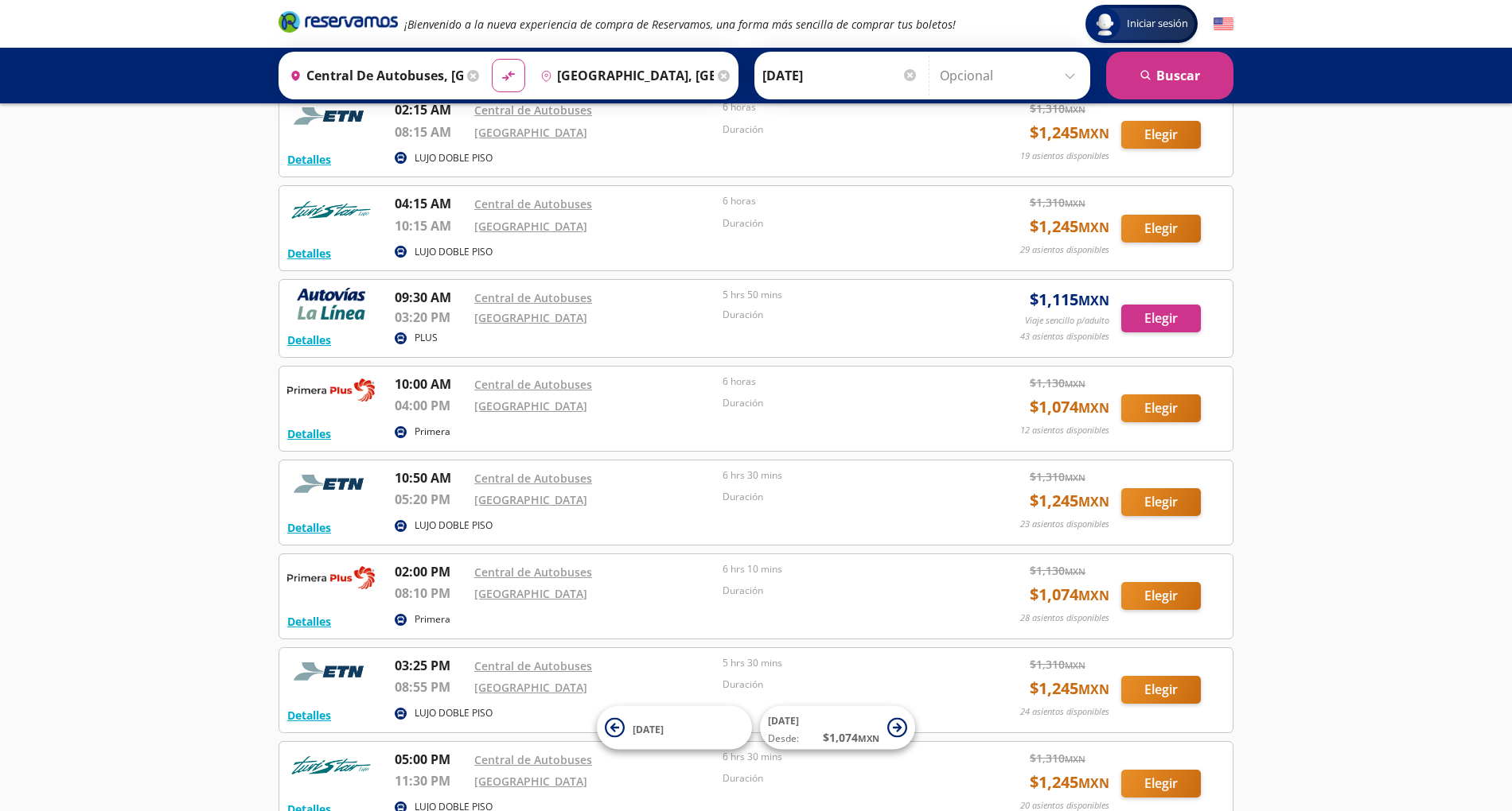
scroll to position [411, 0]
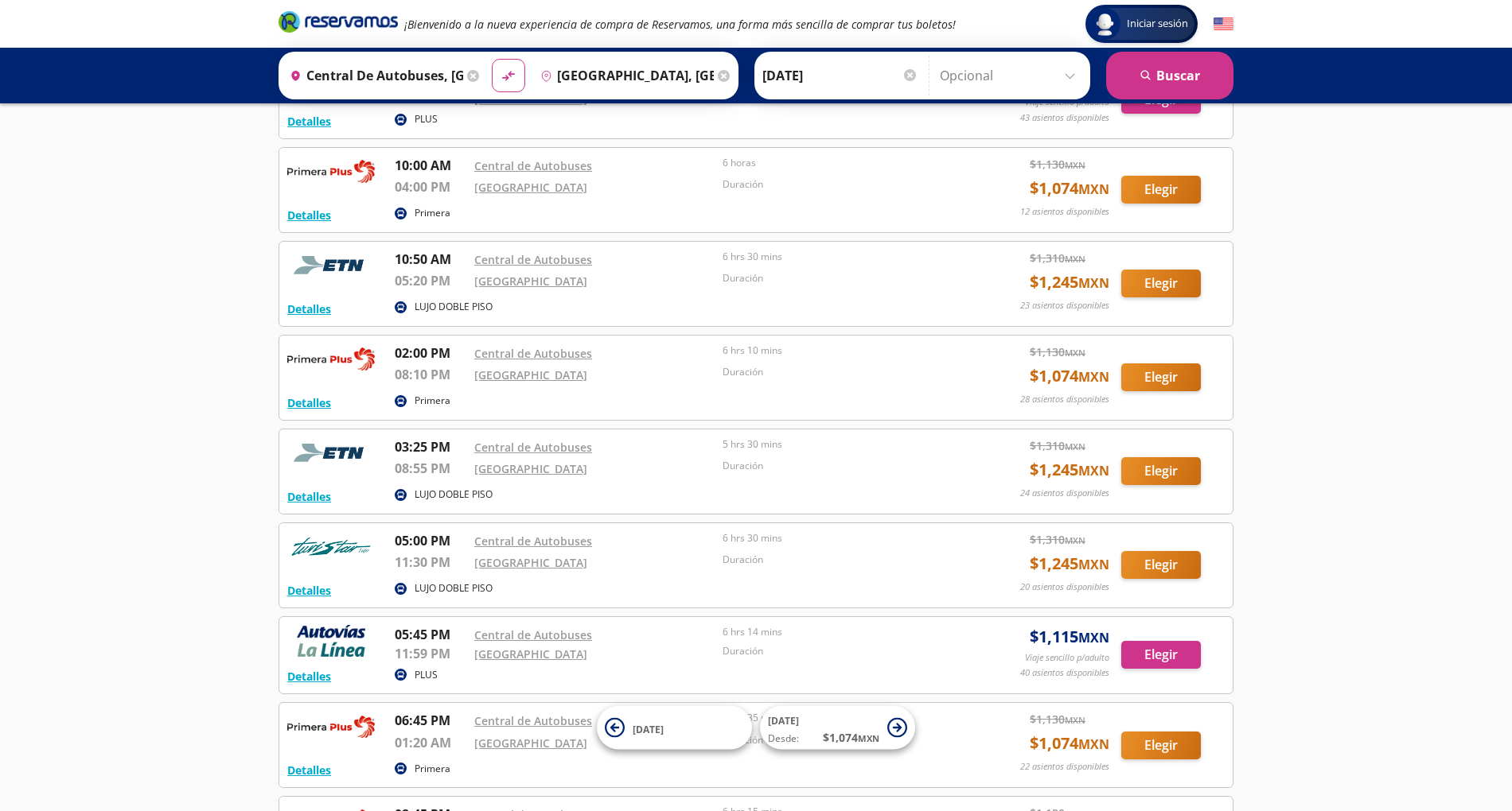
click at [787, 486] on div "LUJO DOBLE PISO" at bounding box center [679, 495] width 568 height 19
click at [1158, 457] on button "Elegir" at bounding box center [1161, 471] width 80 height 28
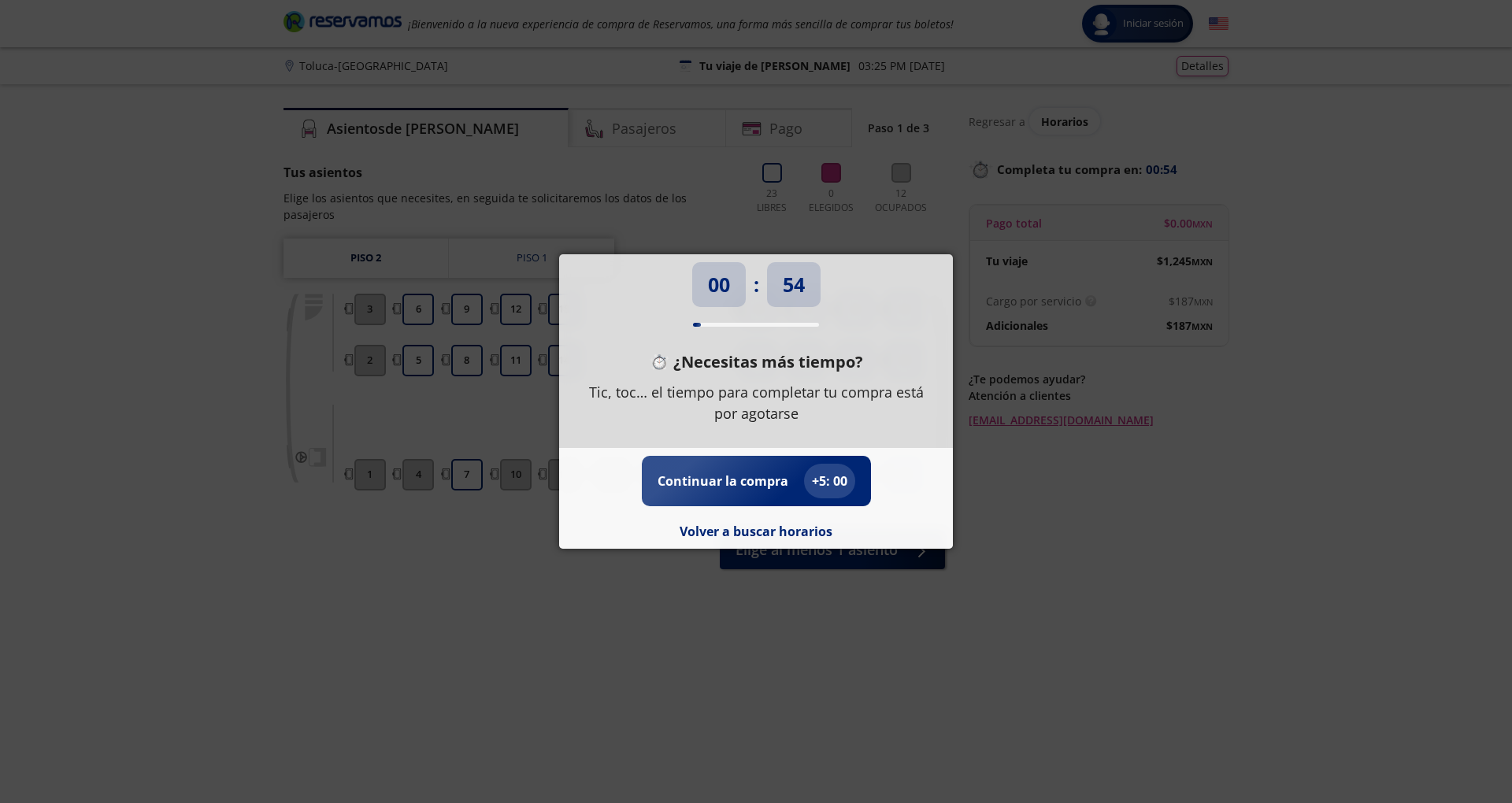
click at [999, 503] on div "00 : 54 ¿Necesitas más tiempo? Tic, toc… el tiempo para completar tu compra est…" at bounding box center [756, 402] width 1512 height 803
click at [751, 487] on p "Continuar la compra" at bounding box center [723, 481] width 131 height 19
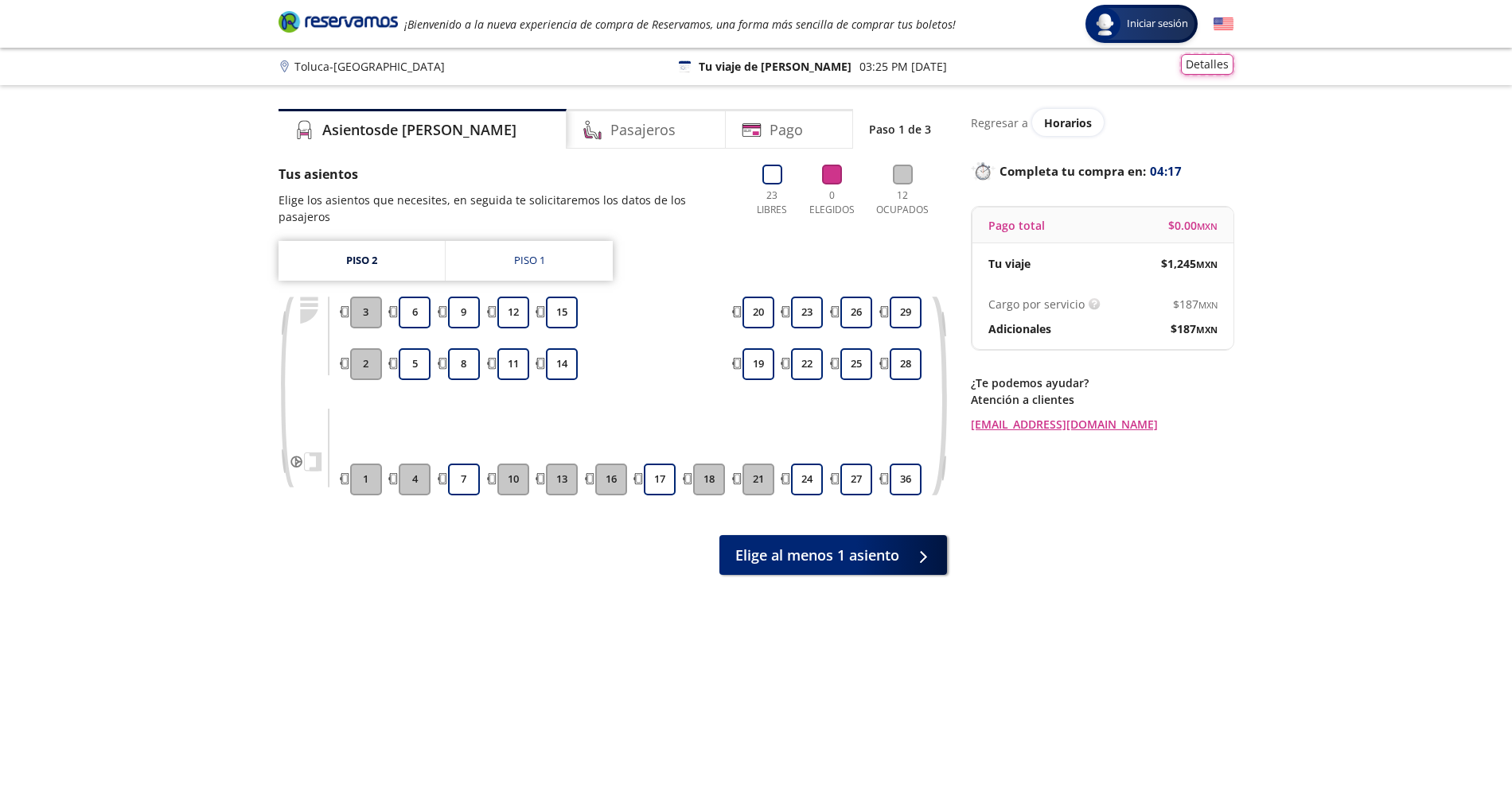
click at [1220, 68] on button "Detalles" at bounding box center [1207, 64] width 53 height 21
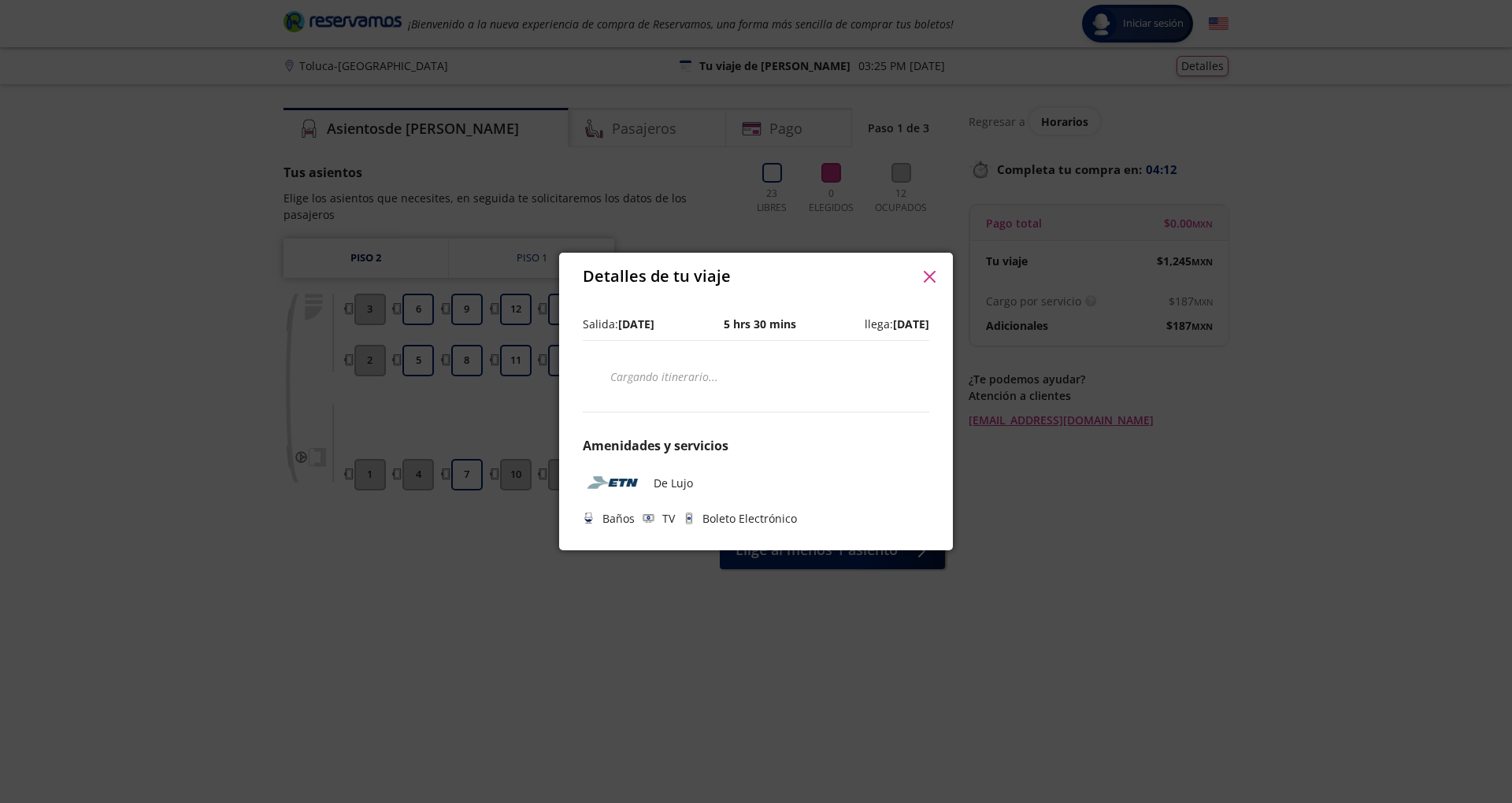
click at [933, 296] on div "Detalles de tu viaje" at bounding box center [756, 277] width 394 height 47
click at [930, 290] on div "Detalles de tu viaje" at bounding box center [756, 277] width 394 height 47
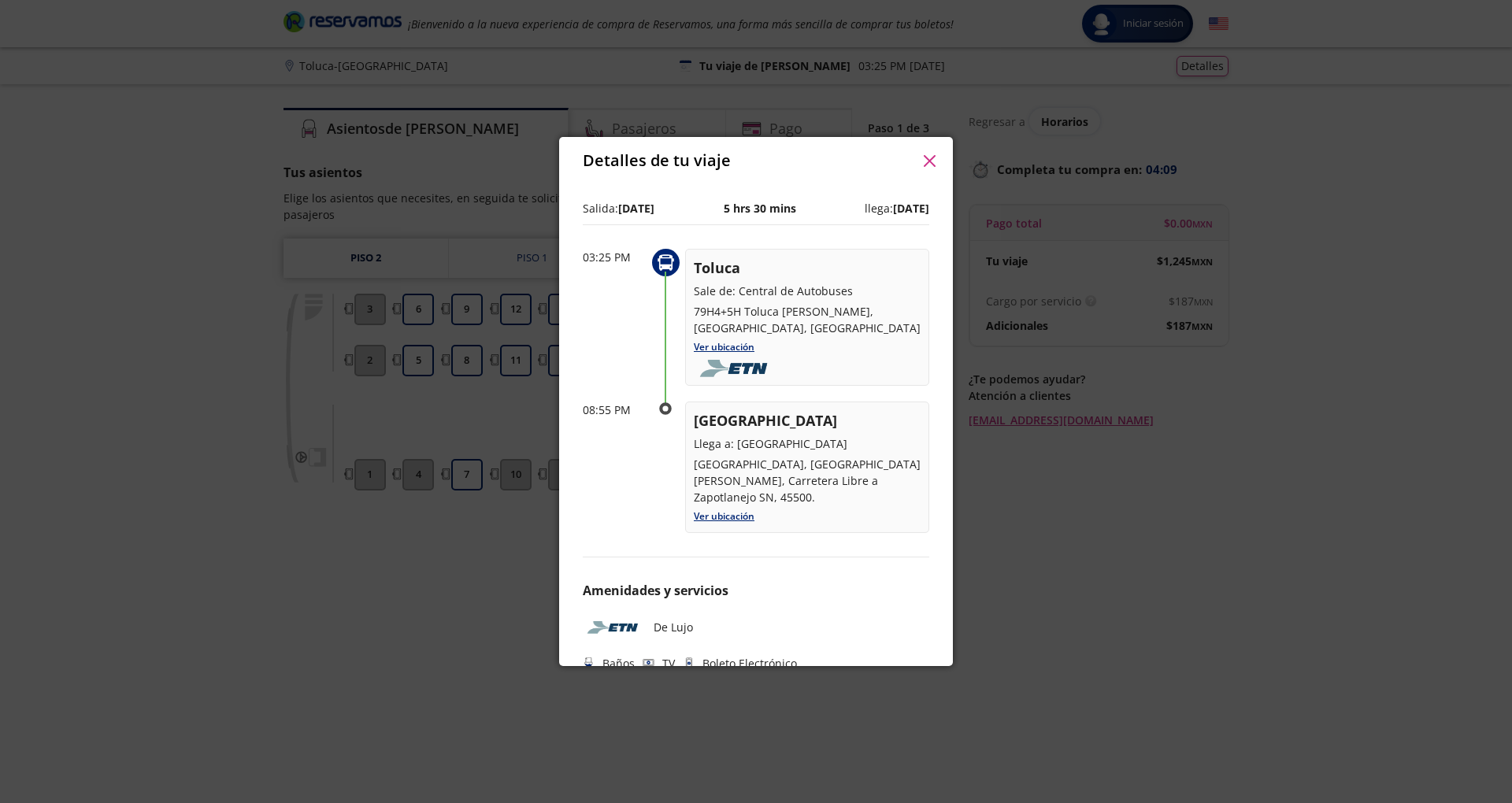
click at [927, 156] on icon "button" at bounding box center [929, 161] width 12 height 12
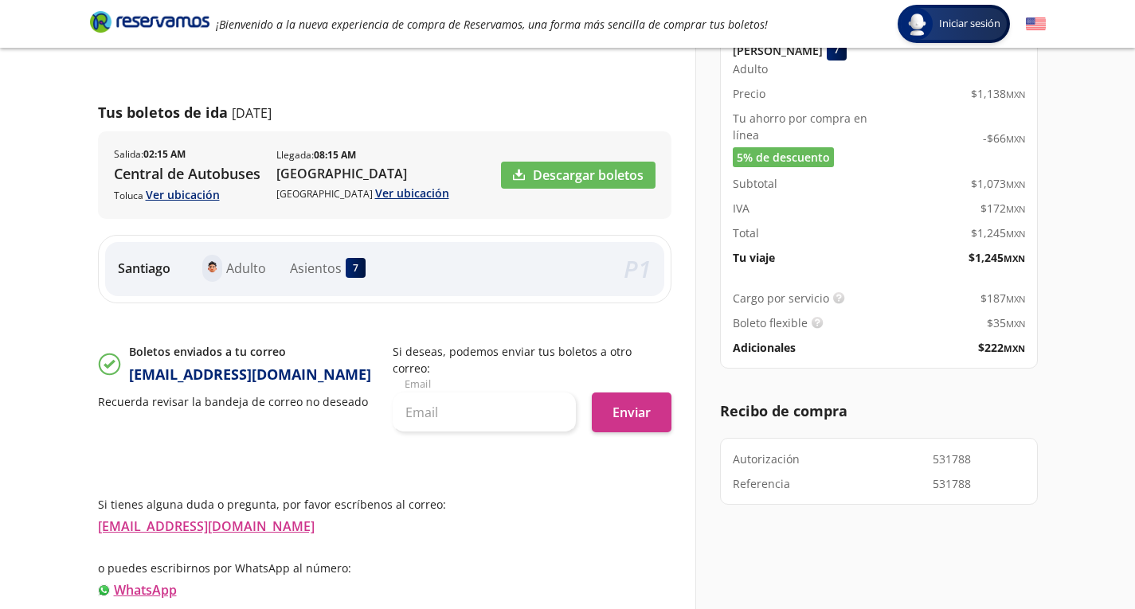
scroll to position [244, 0]
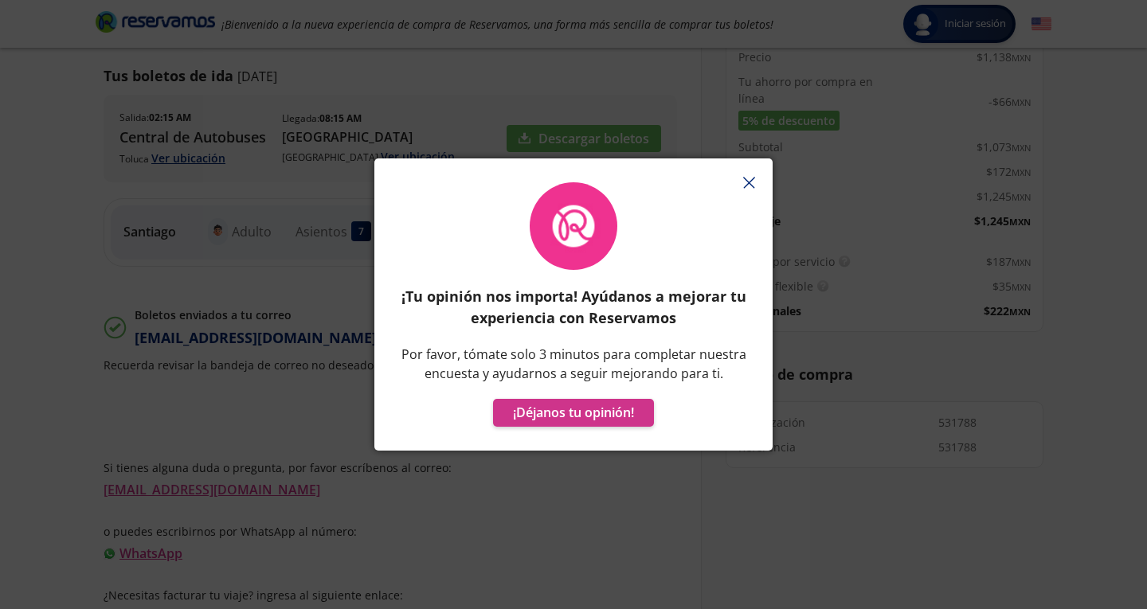
click at [748, 178] on icon "button" at bounding box center [749, 183] width 12 height 12
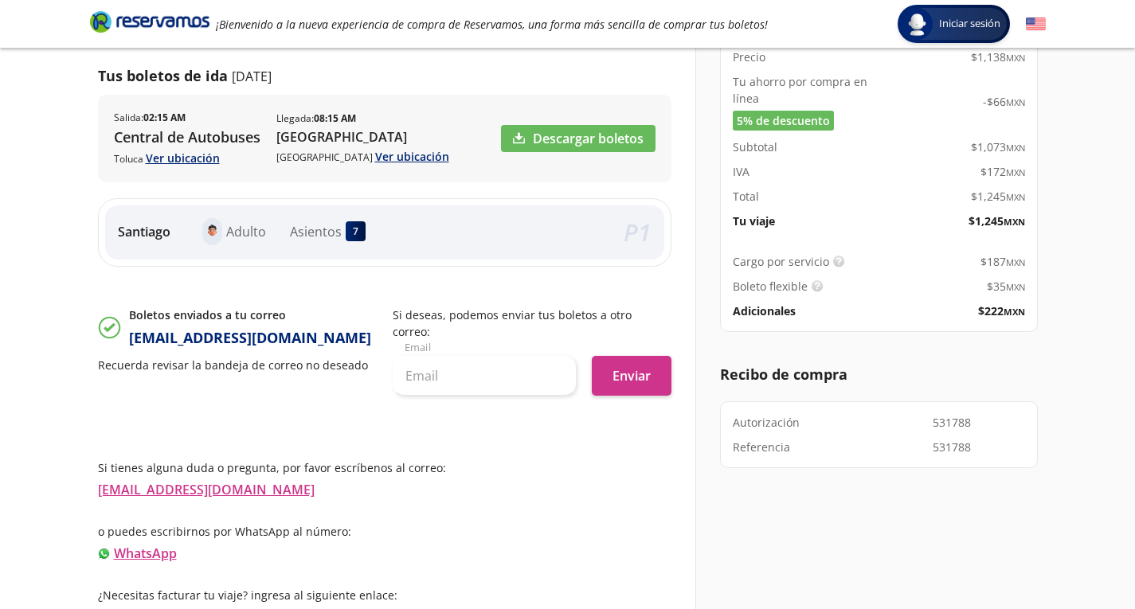
scroll to position [0, 0]
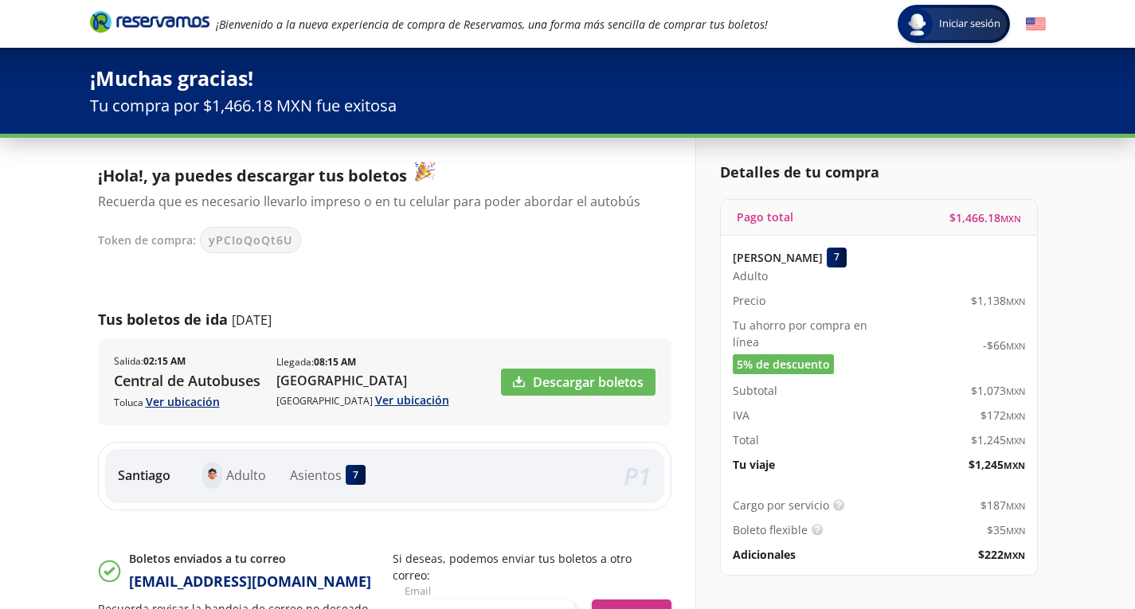
click at [660, 115] on p "Tu compra por $1,466.18 MXN fue exitosa" at bounding box center [568, 106] width 956 height 24
click at [39, 38] on header "Iniciar sesión Iniciar sesión ¡Bienvenido a la nueva experiencia de compra de R…" at bounding box center [567, 24] width 1135 height 48
click at [114, 22] on icon "Brand Logo" at bounding box center [149, 22] width 119 height 24
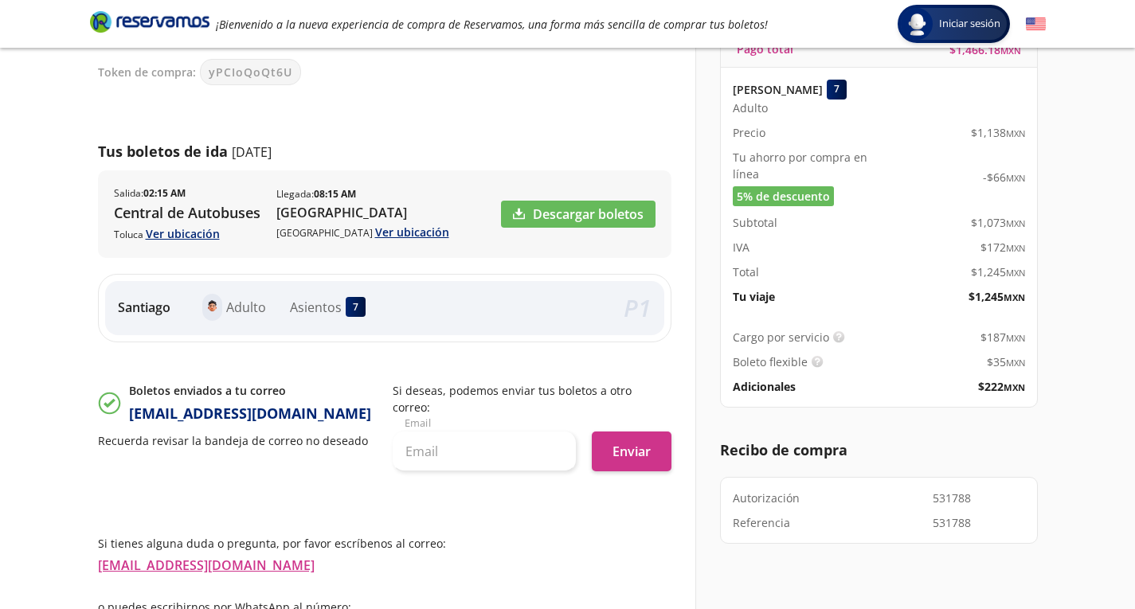
scroll to position [244, 0]
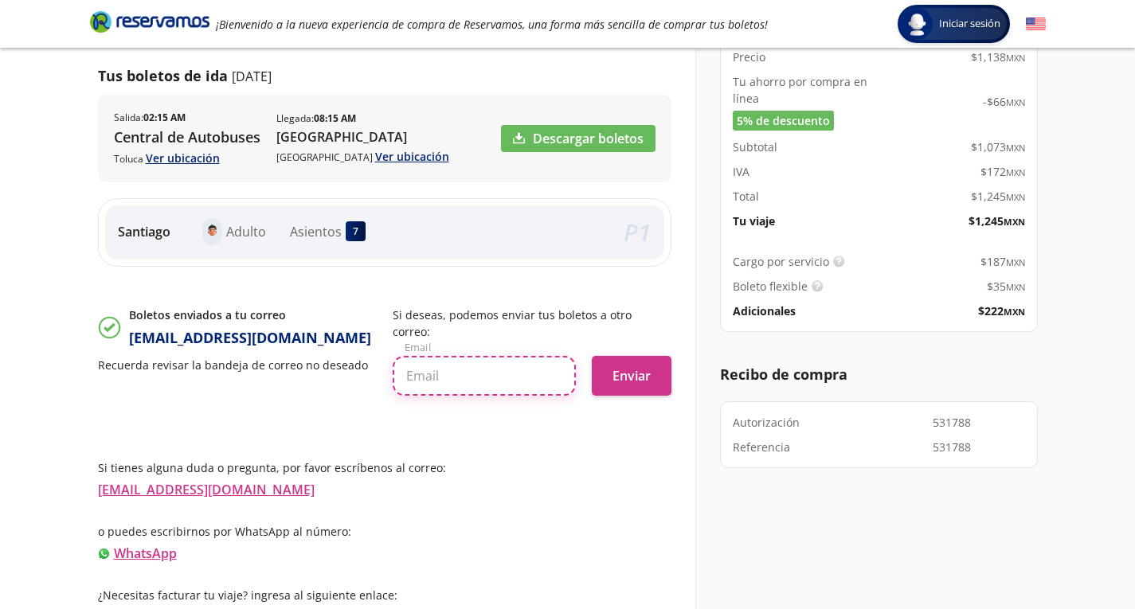
click at [479, 356] on input "text" at bounding box center [484, 376] width 183 height 40
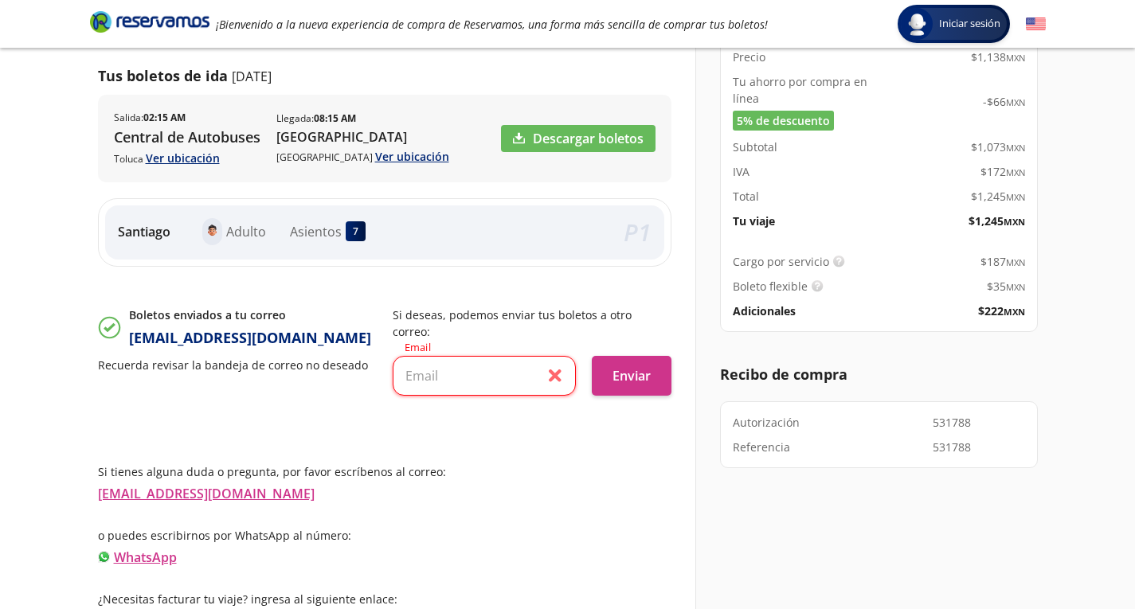
click at [547, 276] on div "¡Hola!, ya puedes descargar tus boletos Recuerda que es necesario llevarlo impr…" at bounding box center [384, 163] width 573 height 490
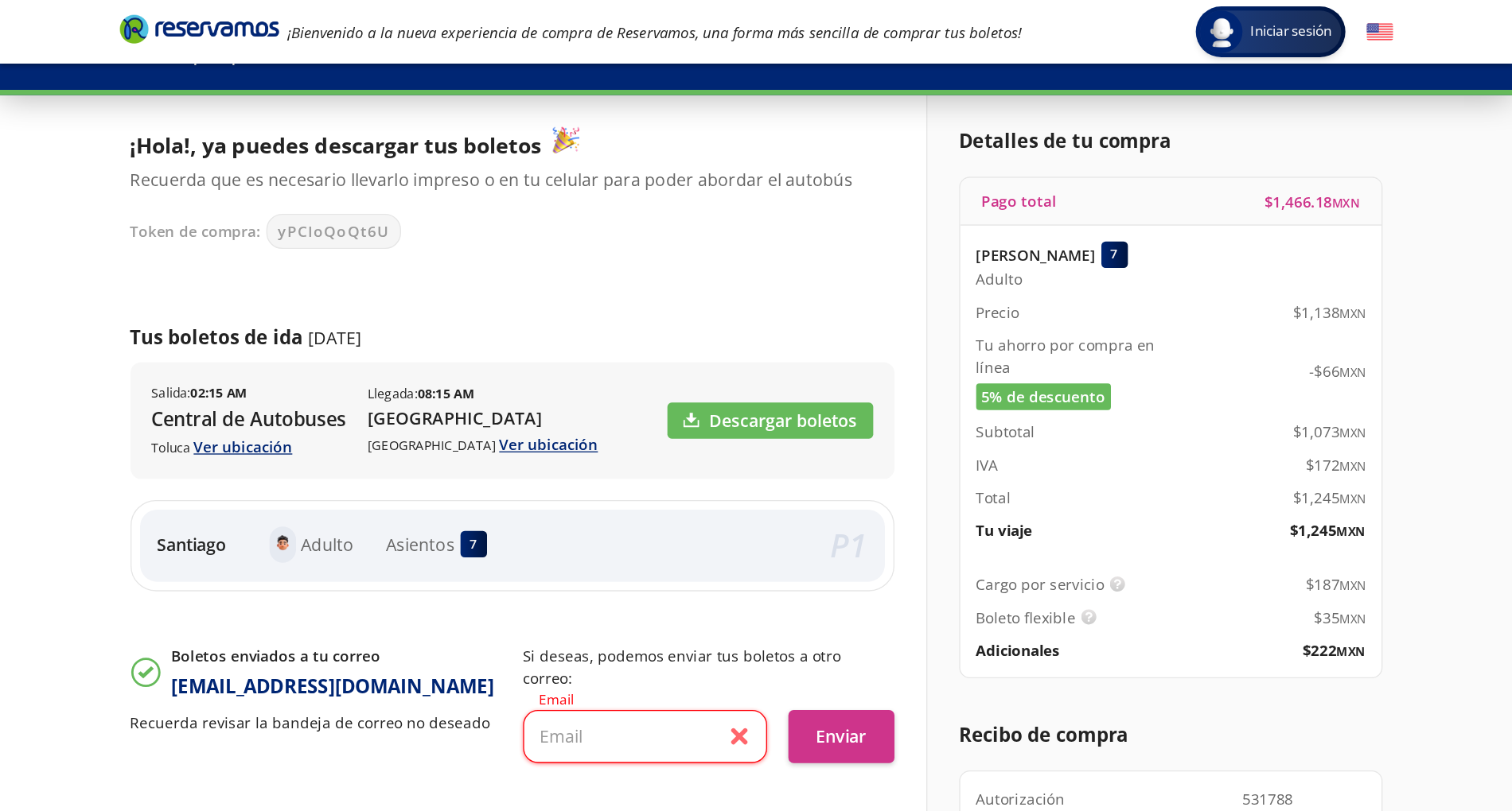
scroll to position [0, 0]
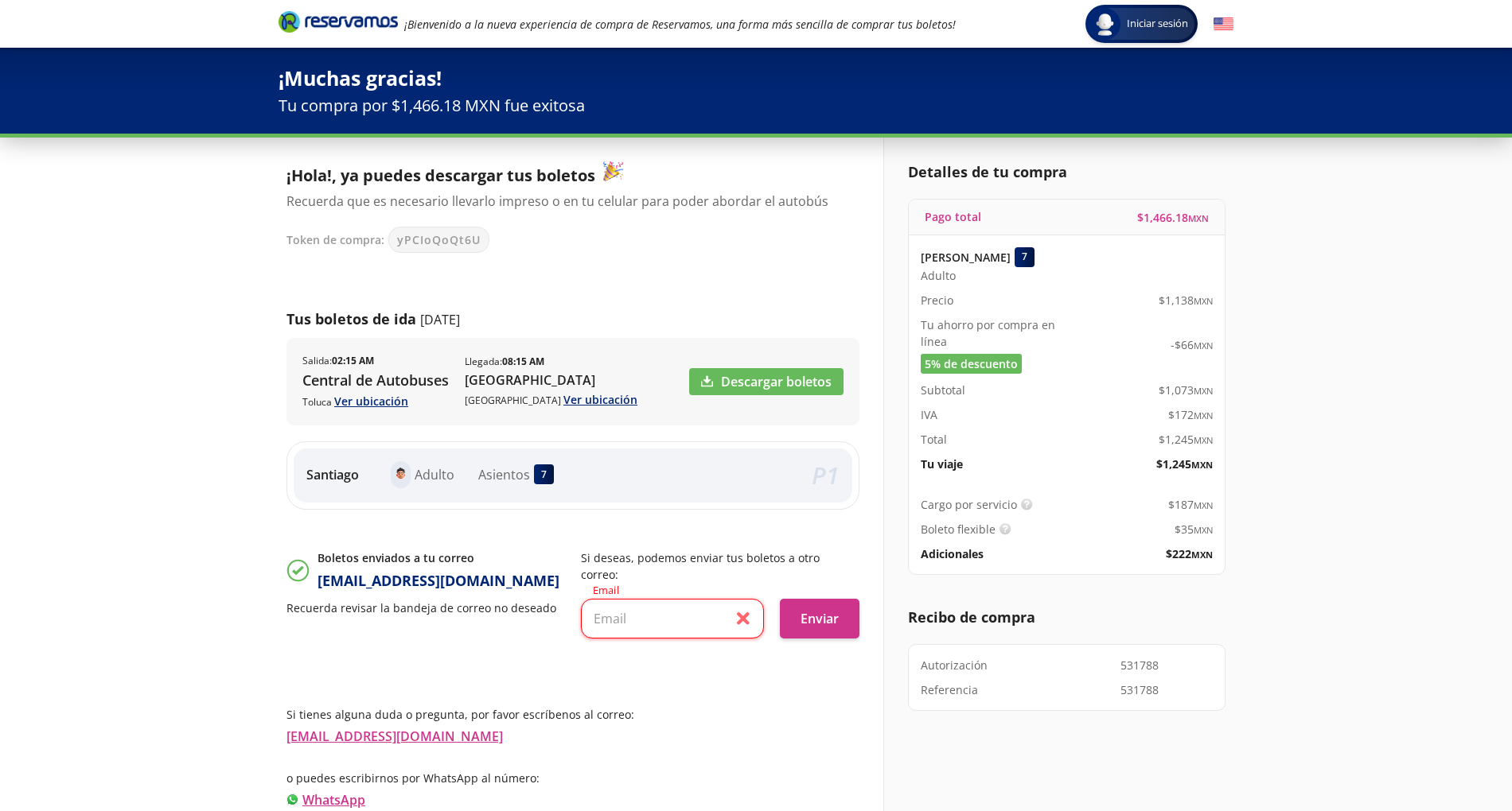
drag, startPoint x: 1128, startPoint y: 1, endPoint x: 122, endPoint y: 589, distance: 1165.2
click at [122, 589] on div "Iniciar sesión Iniciar sesión ¡Bienvenido a la nueva experiencia de compra de R…" at bounding box center [756, 436] width 1512 height 873
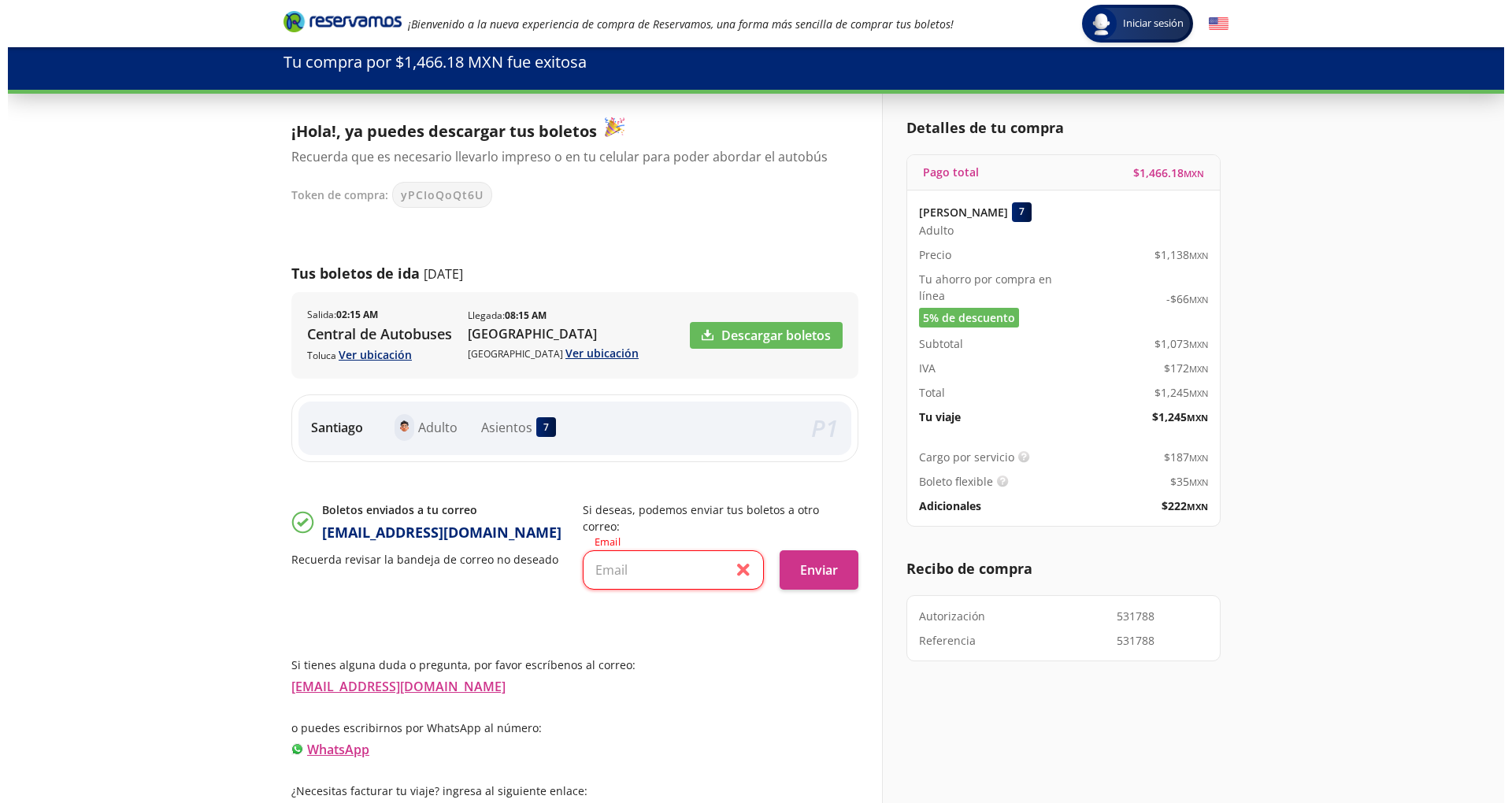
scroll to position [41, 0]
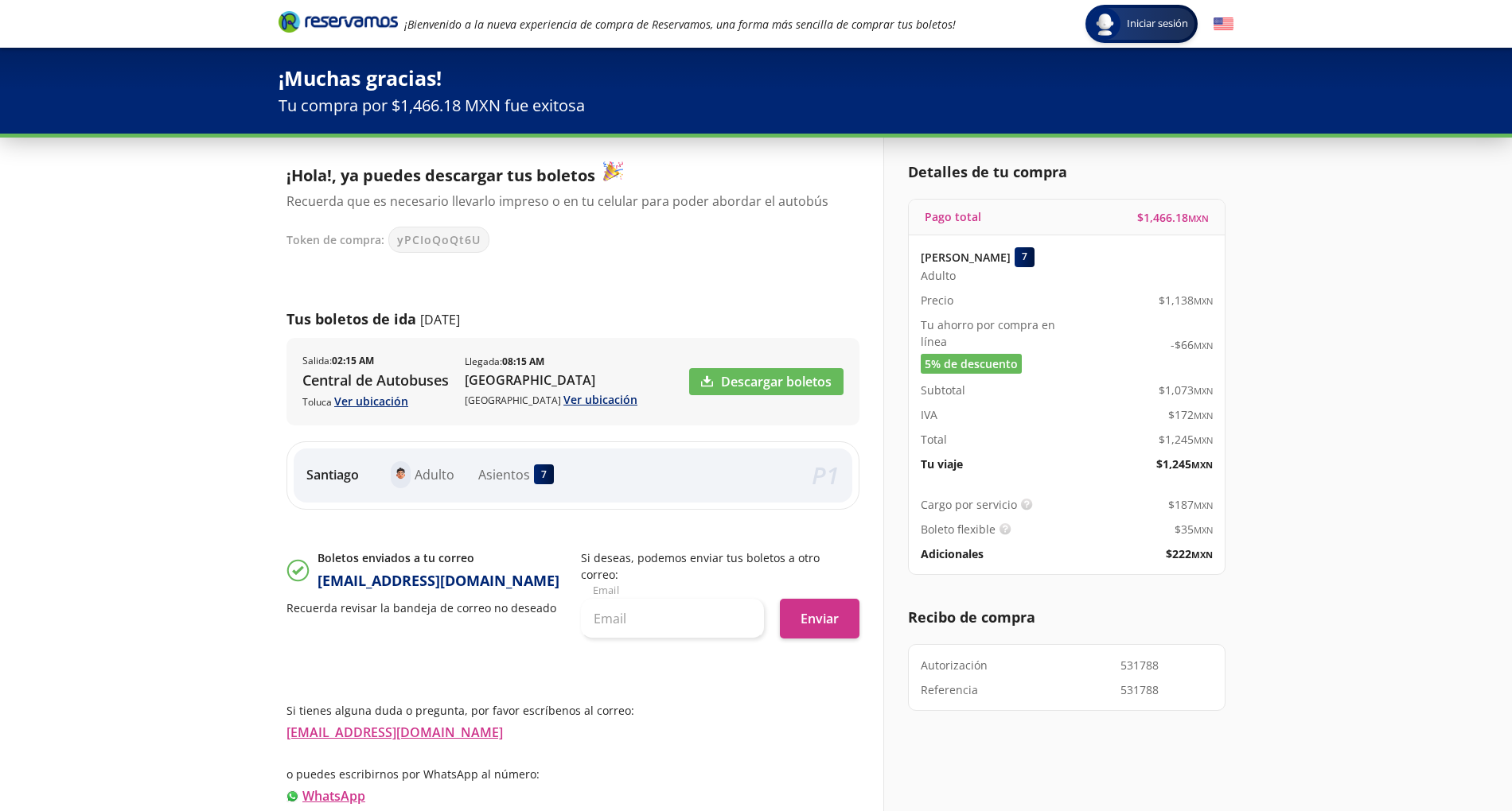
scroll to position [40, 0]
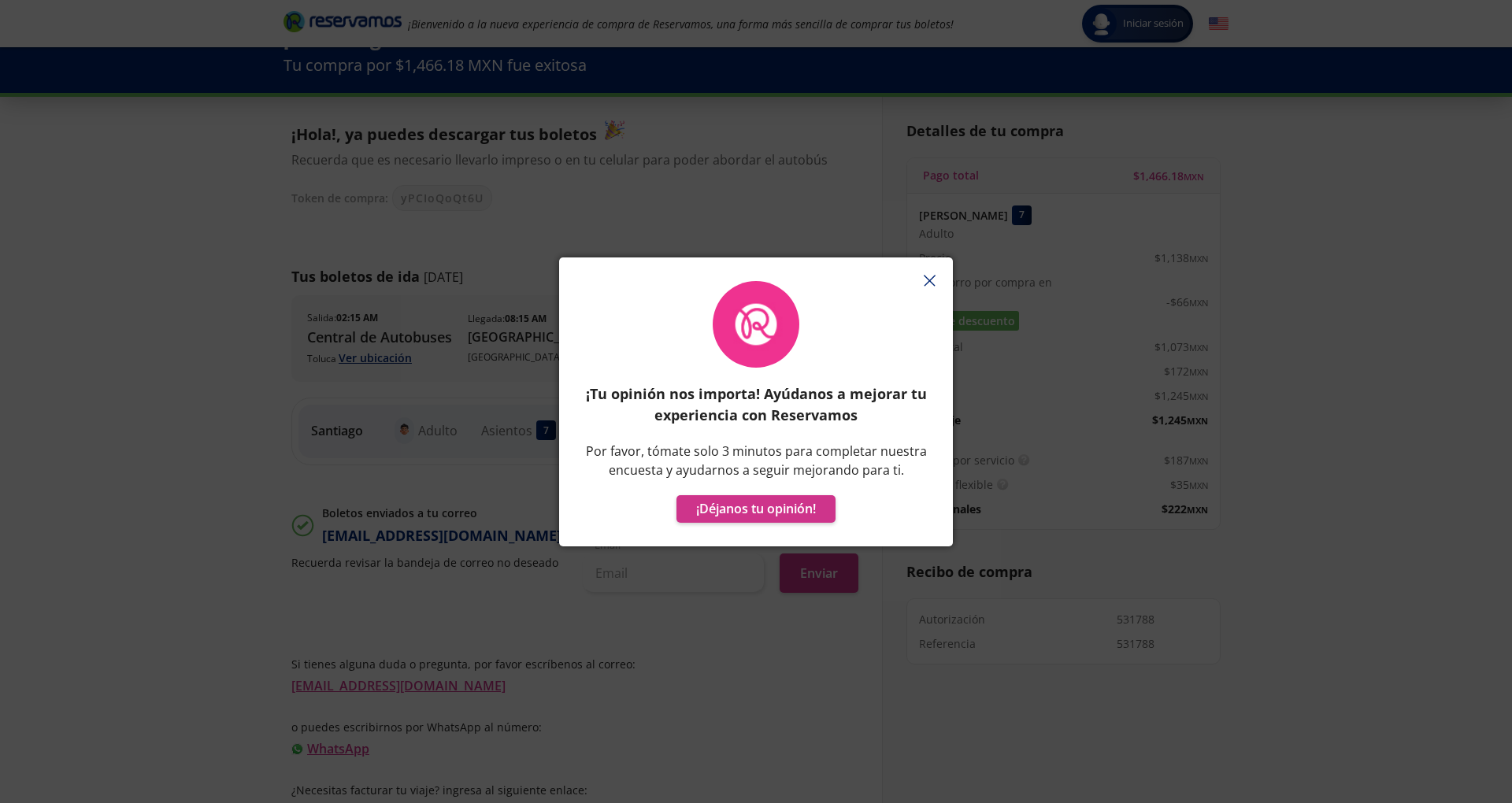
click at [930, 266] on div at bounding box center [756, 265] width 394 height 16
click at [930, 279] on icon "button" at bounding box center [930, 281] width 12 height 12
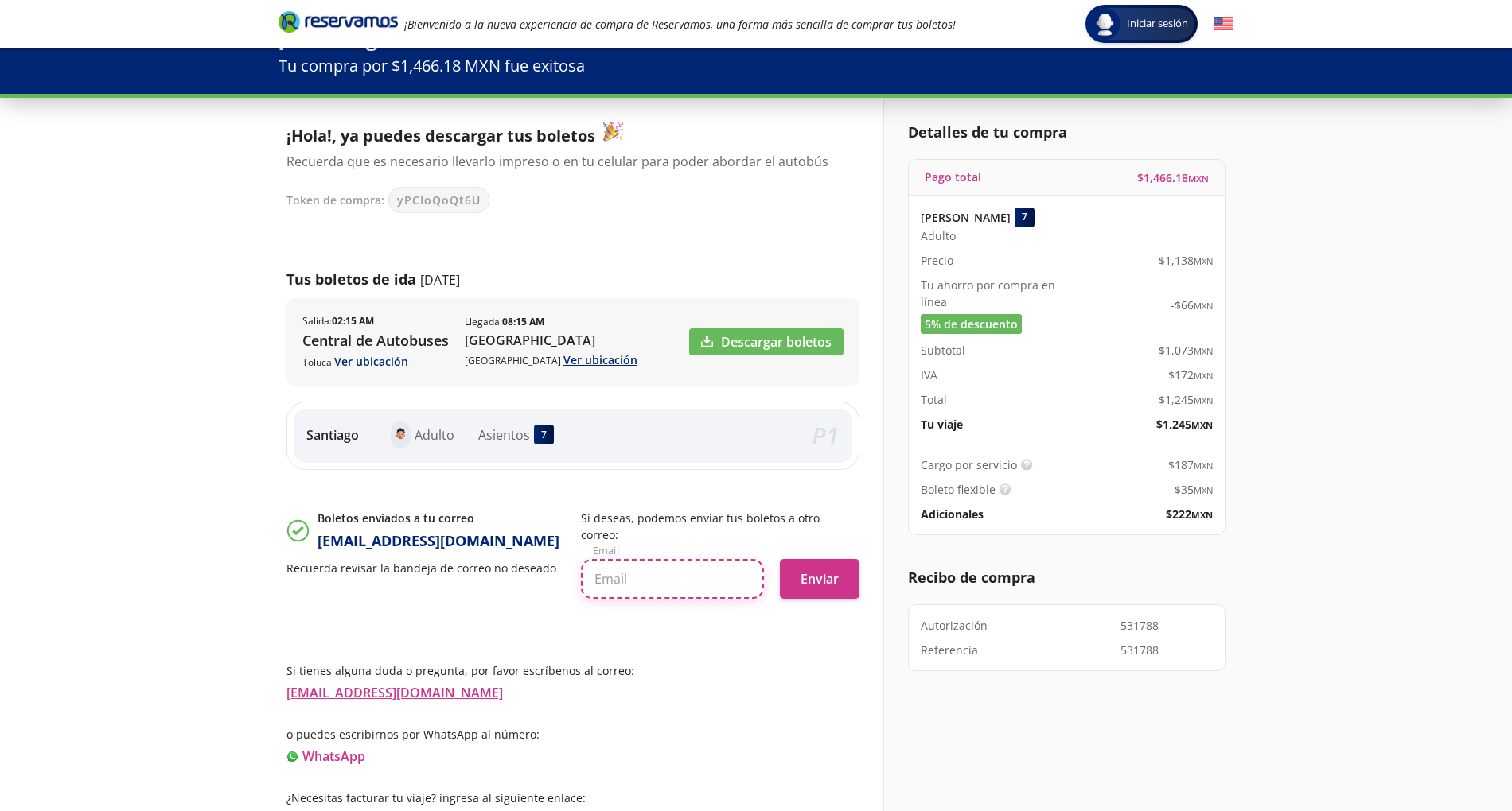
click at [632, 559] on input "text" at bounding box center [672, 579] width 183 height 40
click at [668, 509] on p "Si deseas, podemos enviar tus boletos a otro correo:" at bounding box center [720, 525] width 279 height 33
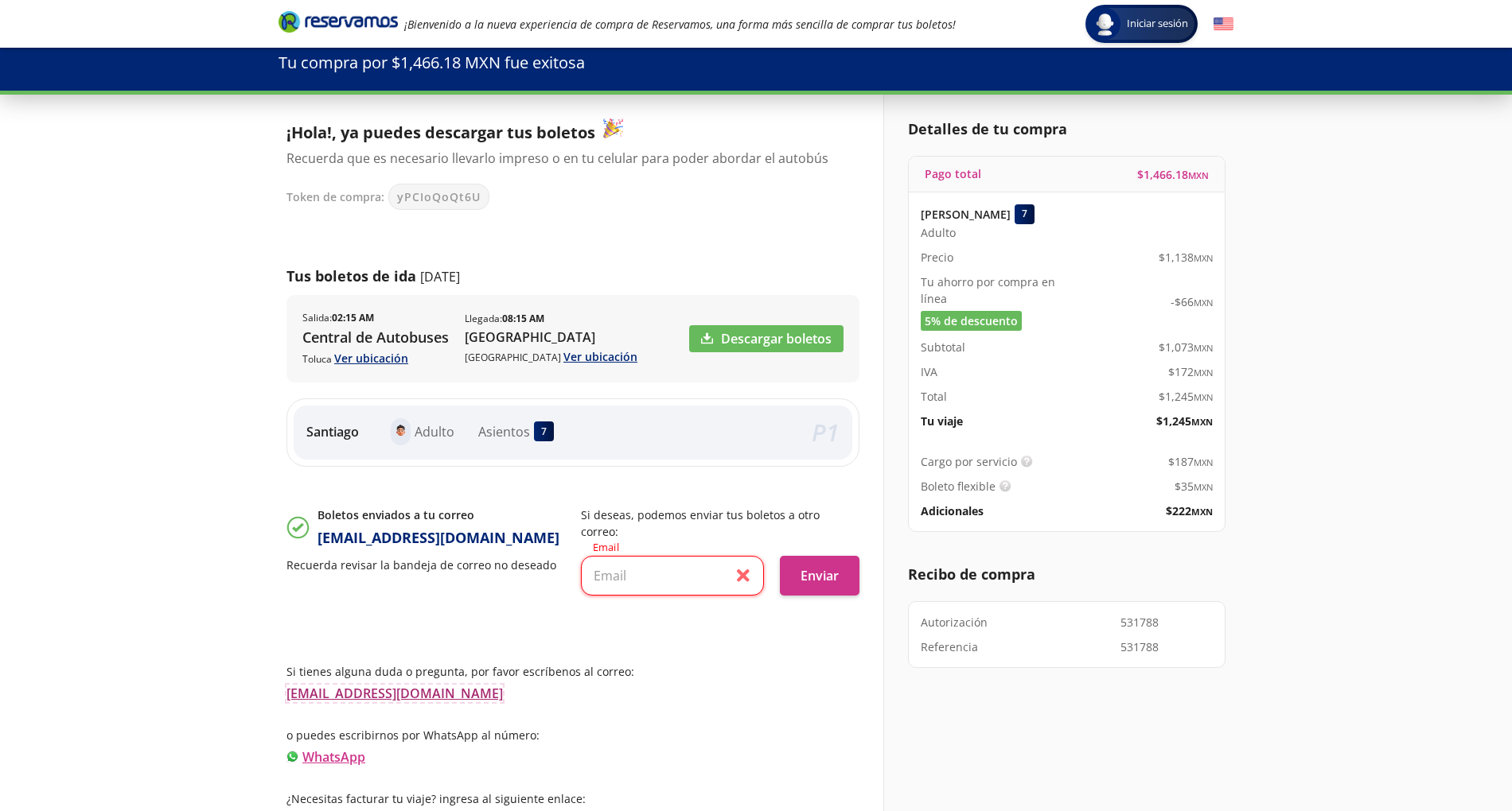
click at [373, 685] on link "[EMAIL_ADDRESS][DOMAIN_NAME]" at bounding box center [395, 694] width 217 height 18
drag, startPoint x: 513, startPoint y: 674, endPoint x: 256, endPoint y: 688, distance: 257.4
click at [256, 688] on div "Iniciar sesión Iniciar sesión ¡Bienvenido a la nueva experiencia de compra de R…" at bounding box center [756, 394] width 1512 height 873
copy link "[EMAIL_ADDRESS][DOMAIN_NAME]"
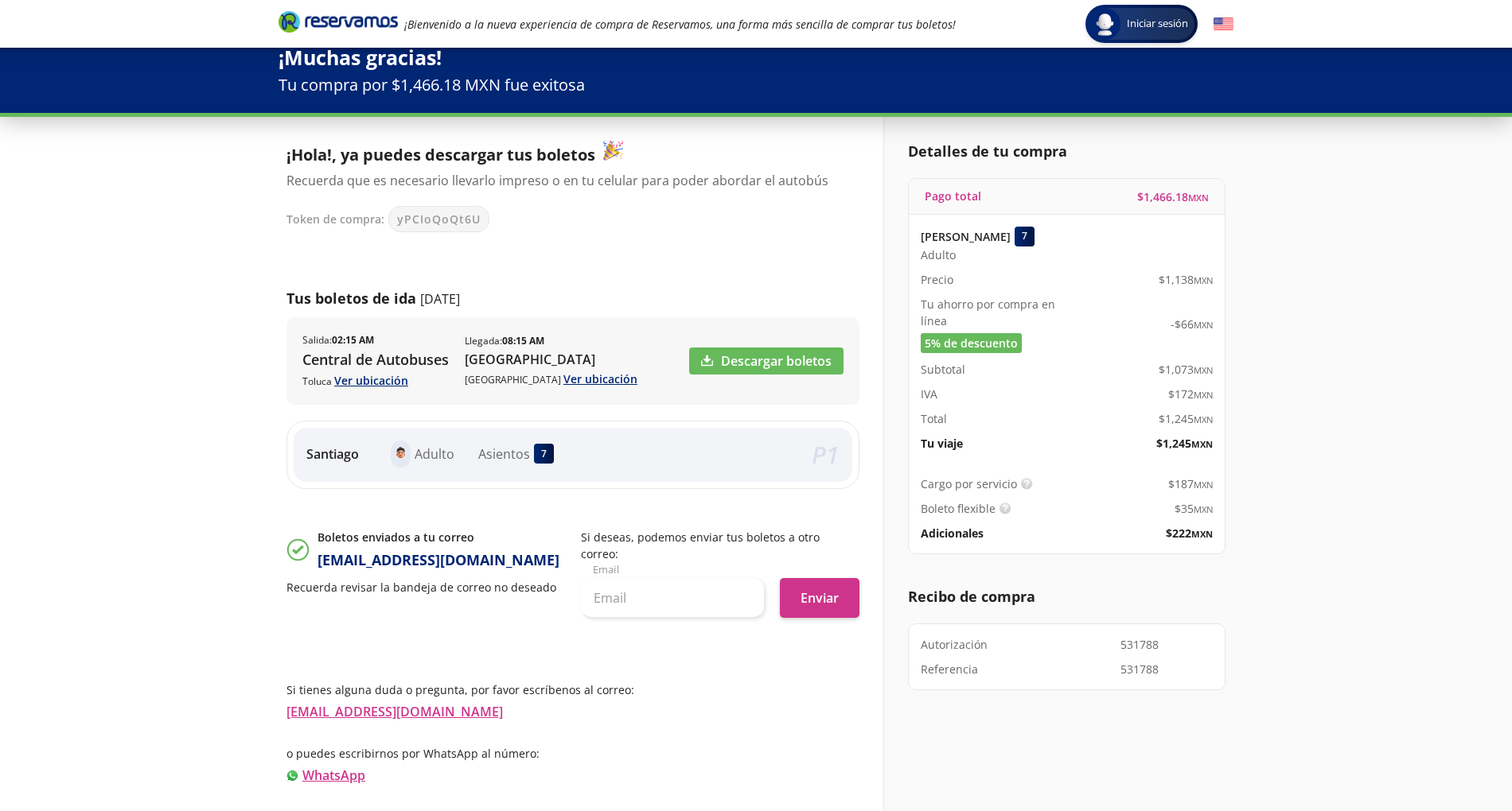
scroll to position [40, 0]
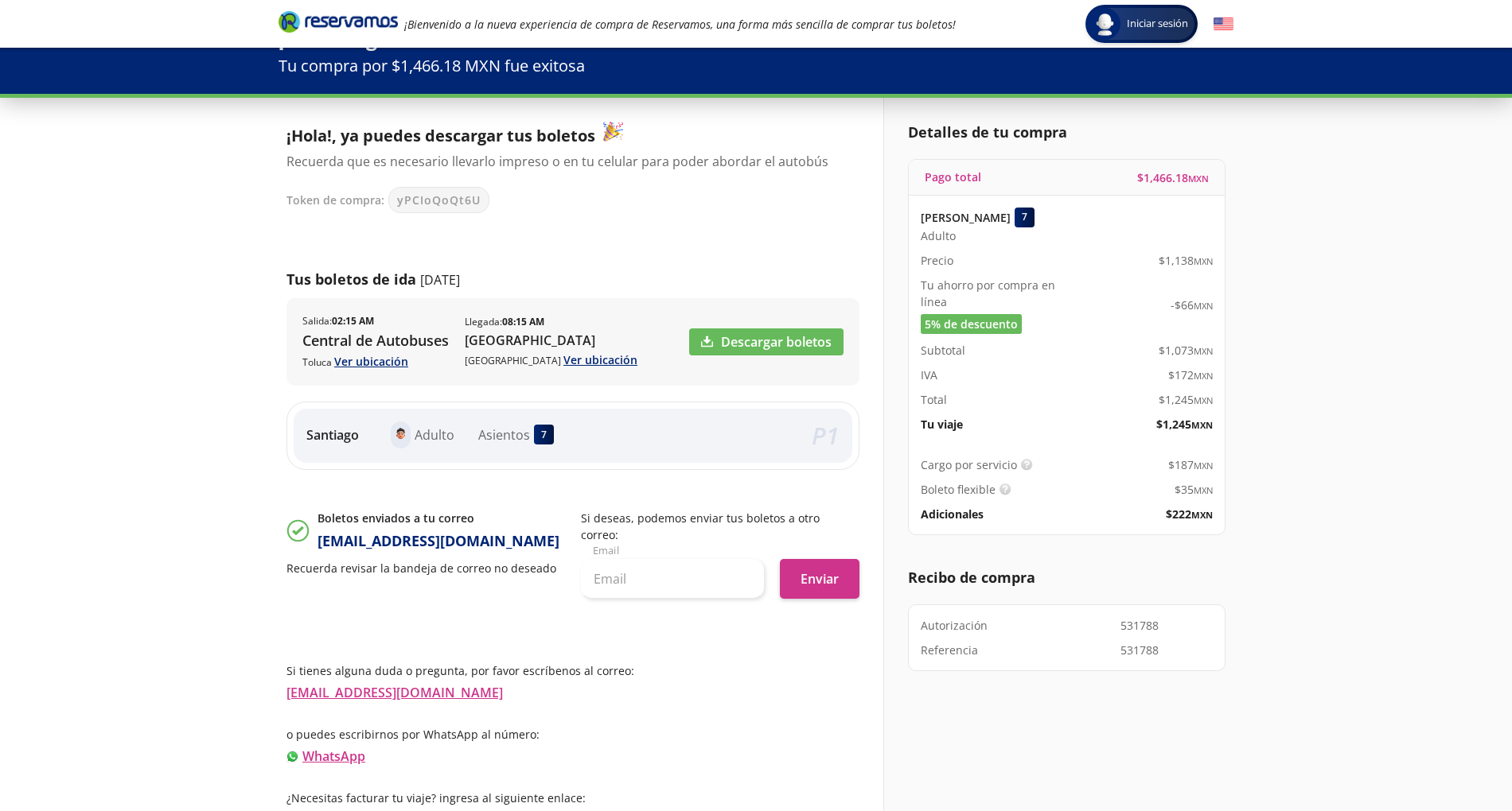
click at [530, 726] on p "o puedes escribirnos por WhatsApp al número:" at bounding box center [573, 734] width 573 height 17
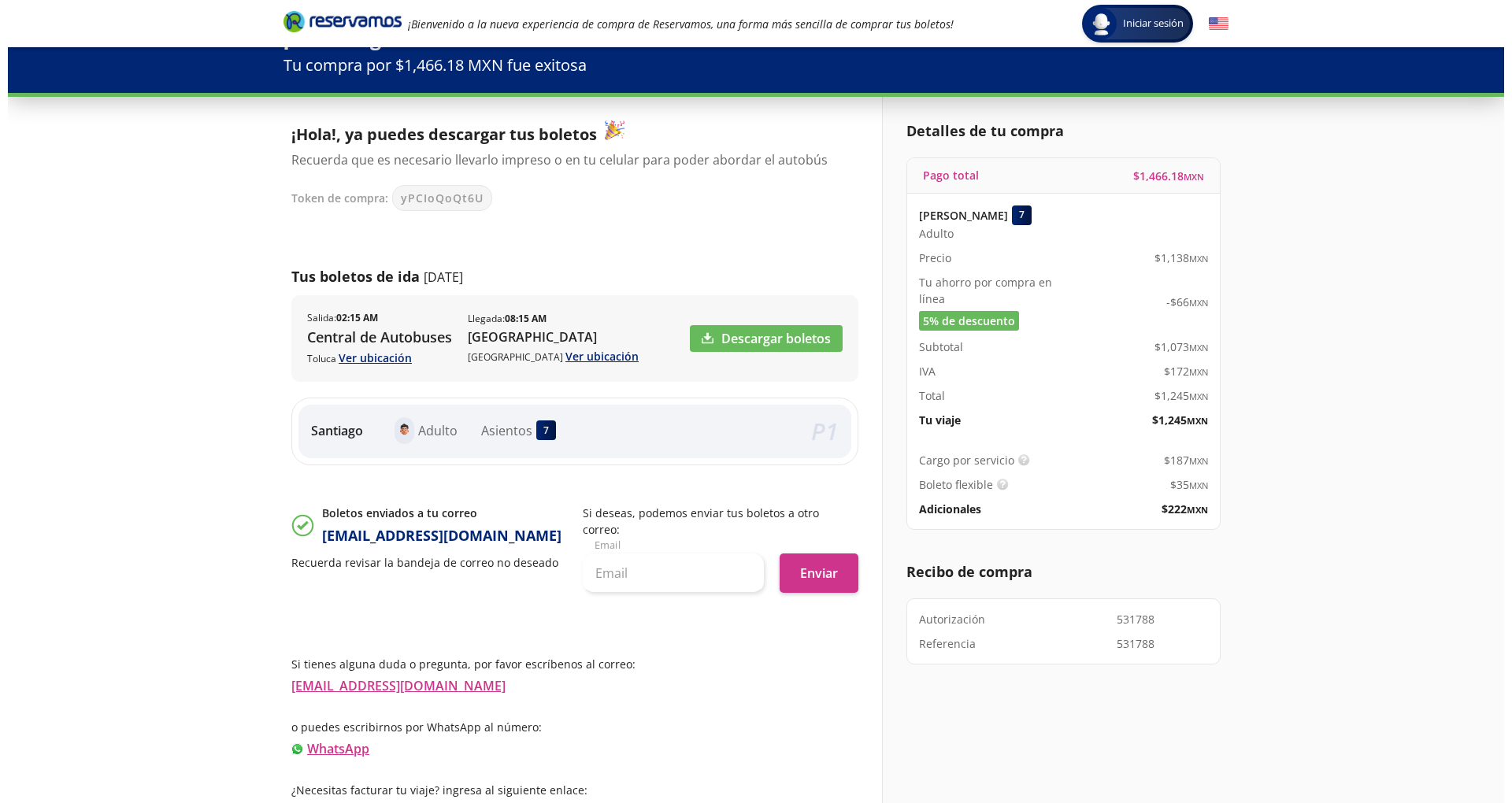
scroll to position [0, 0]
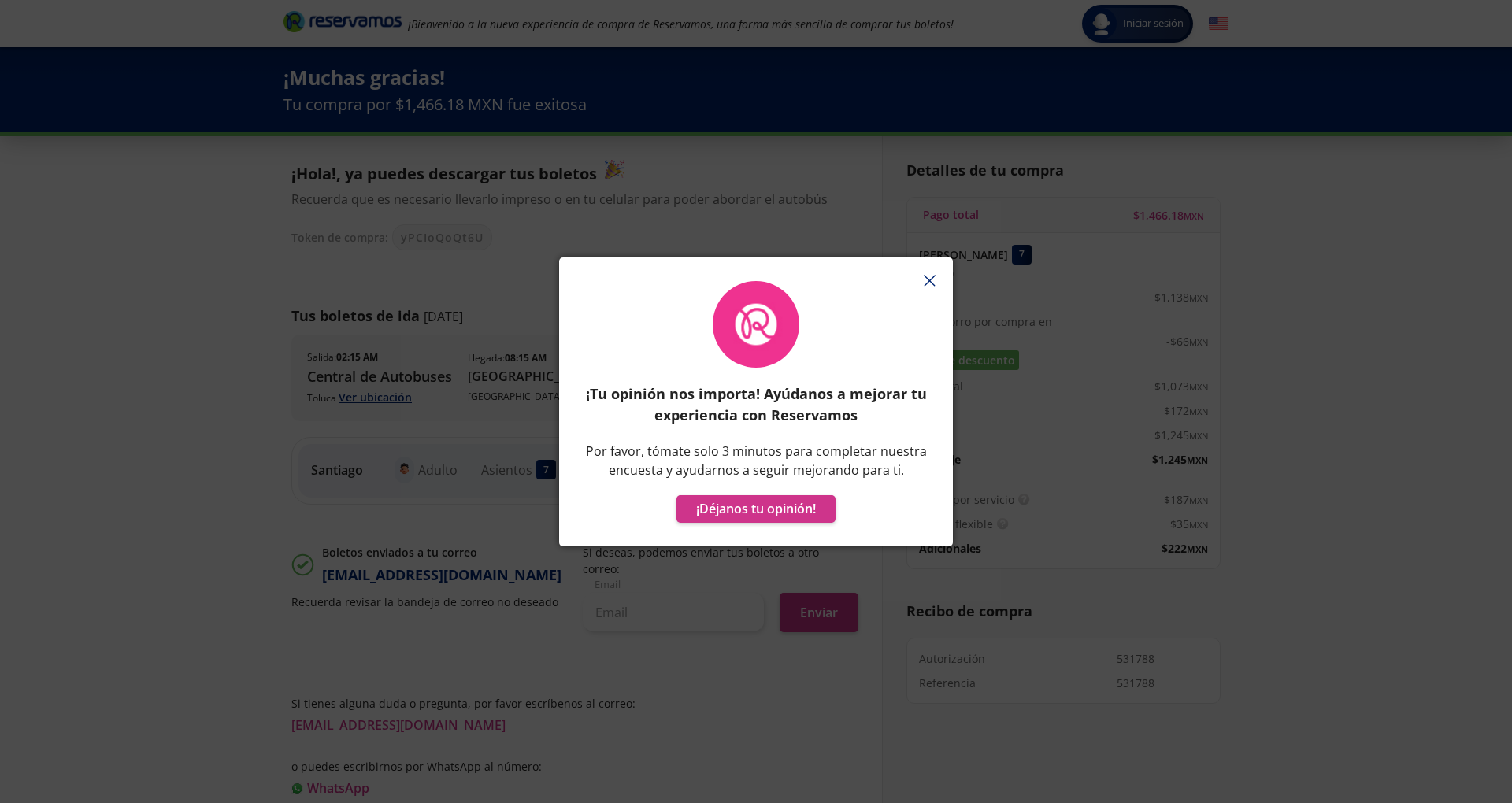
click at [945, 271] on div at bounding box center [756, 265] width 394 height 16
click at [935, 284] on button "button" at bounding box center [930, 281] width 24 height 24
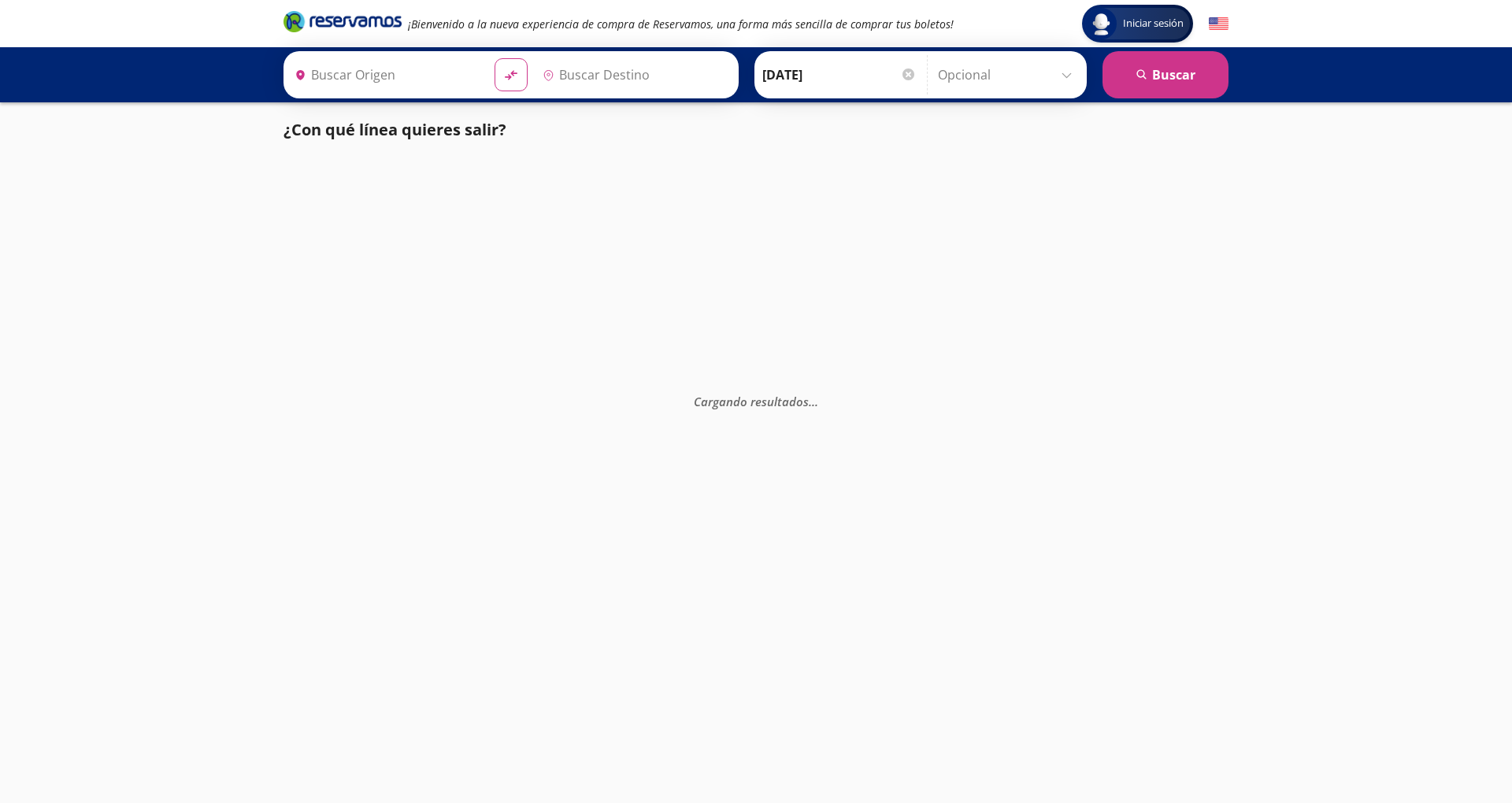
type input "[GEOGRAPHIC_DATA], [GEOGRAPHIC_DATA]"
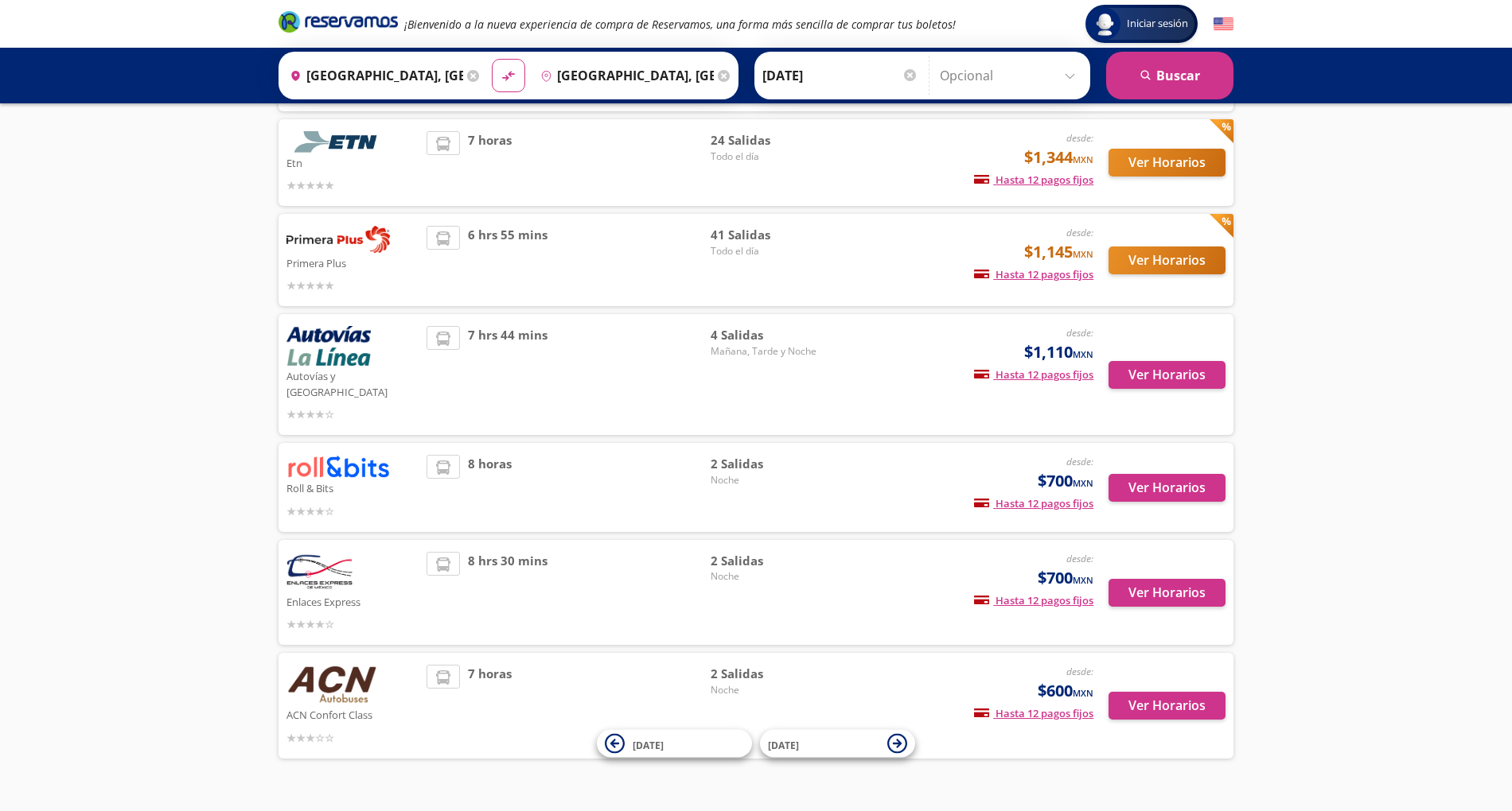
scroll to position [227, 0]
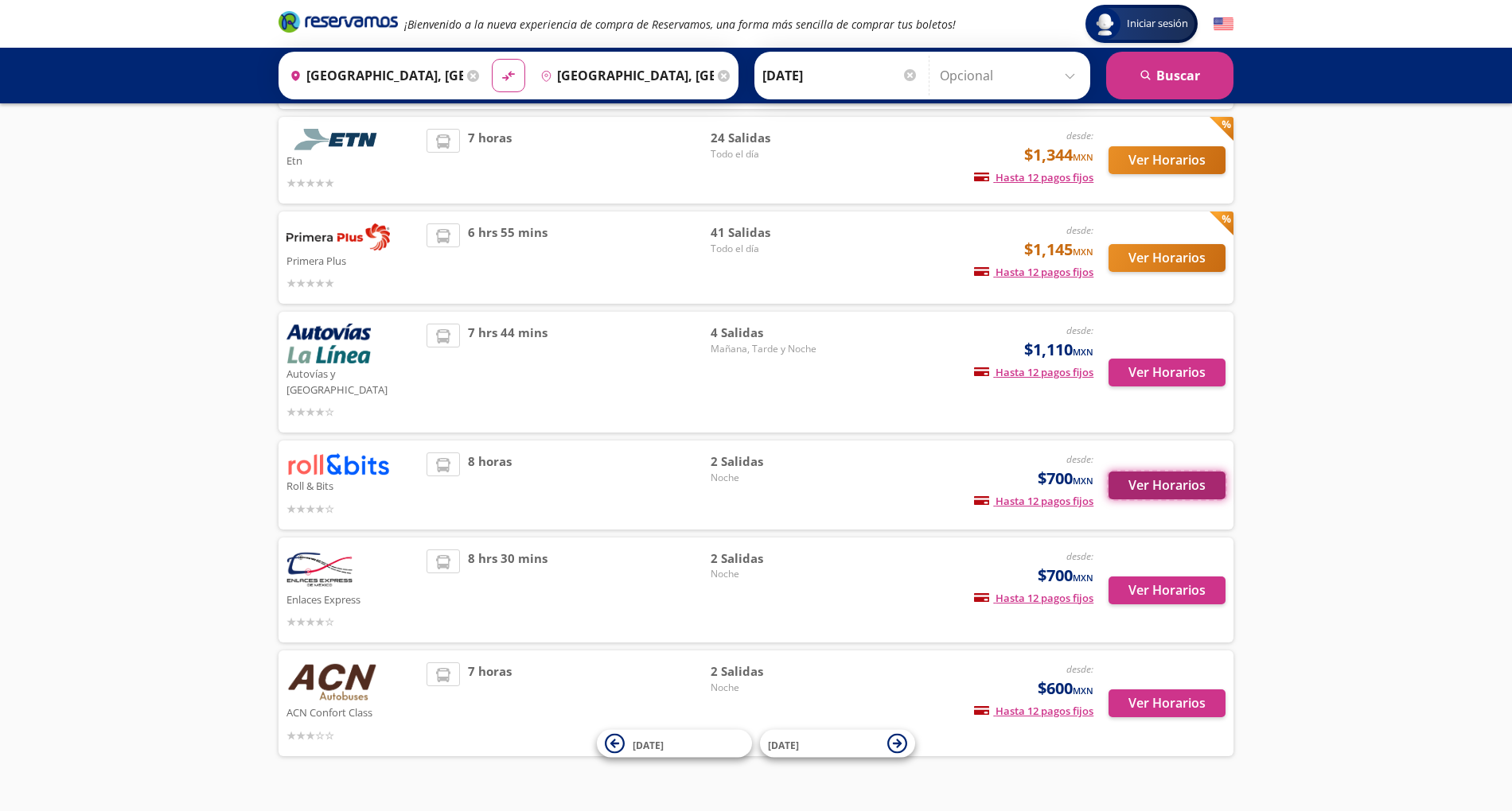
click at [1140, 471] on button "Ver Horarios" at bounding box center [1166, 485] width 117 height 28
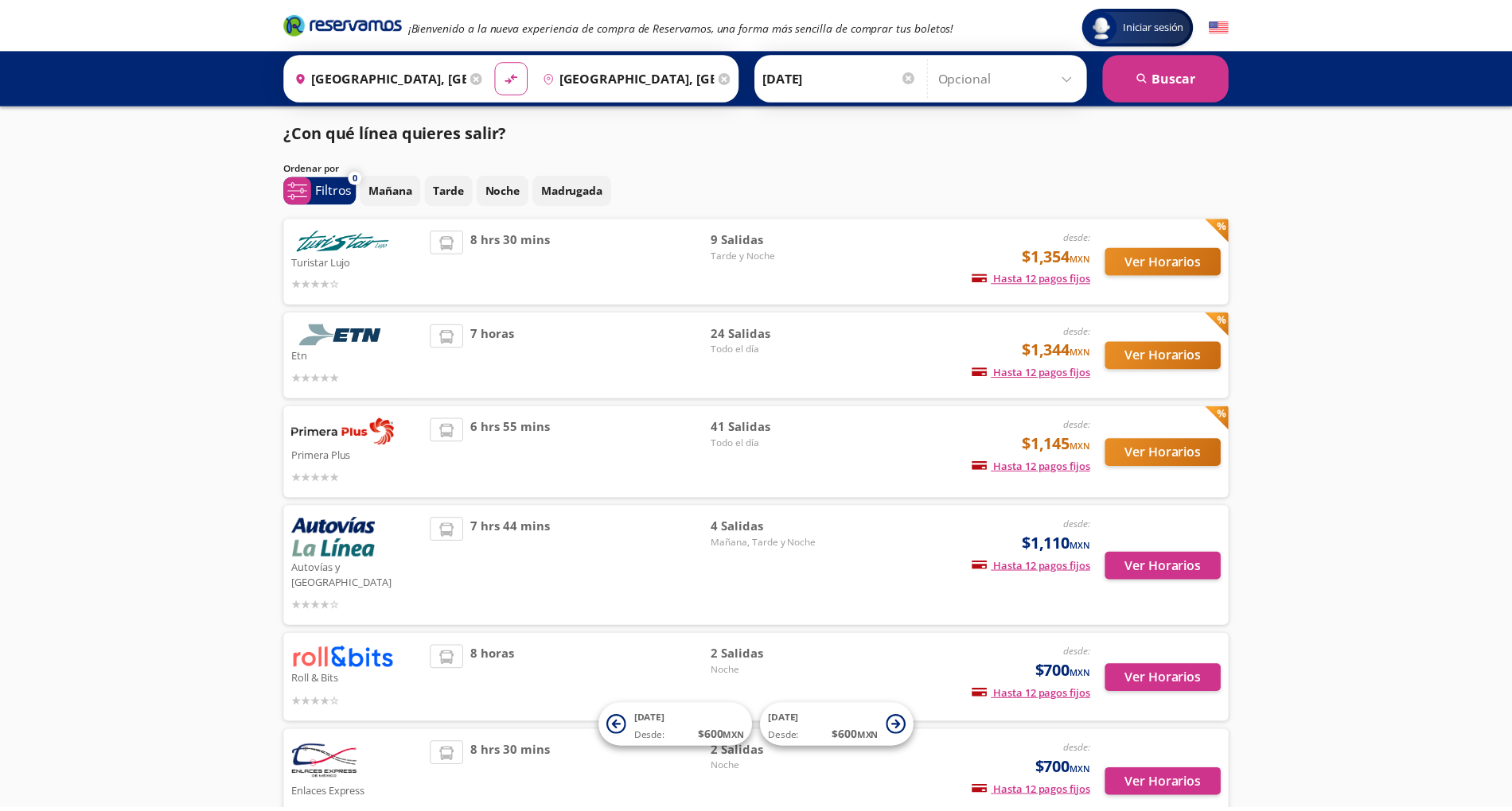
scroll to position [211, 0]
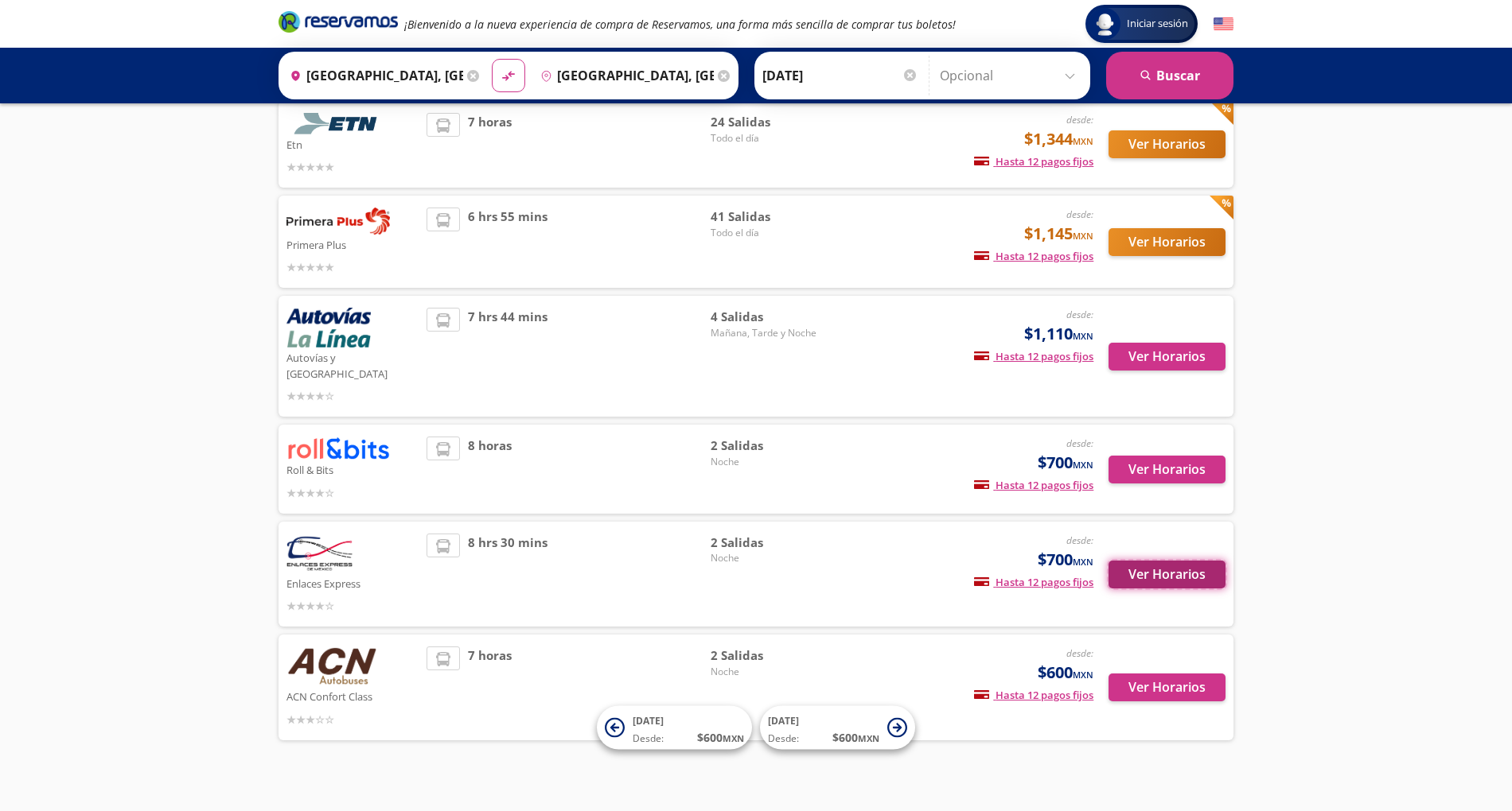
click at [1143, 560] on button "Ver Horarios" at bounding box center [1166, 574] width 117 height 28
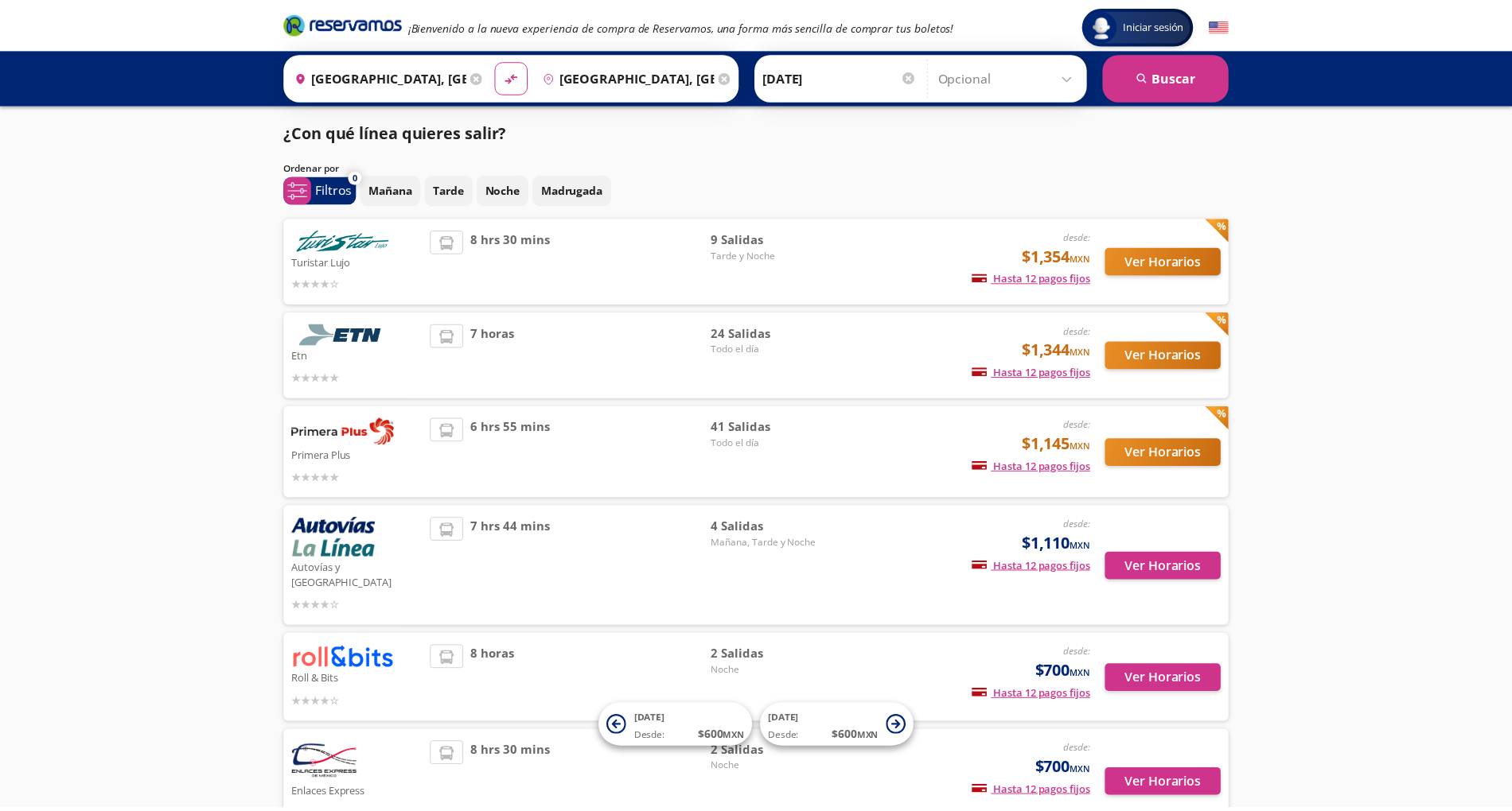
scroll to position [211, 0]
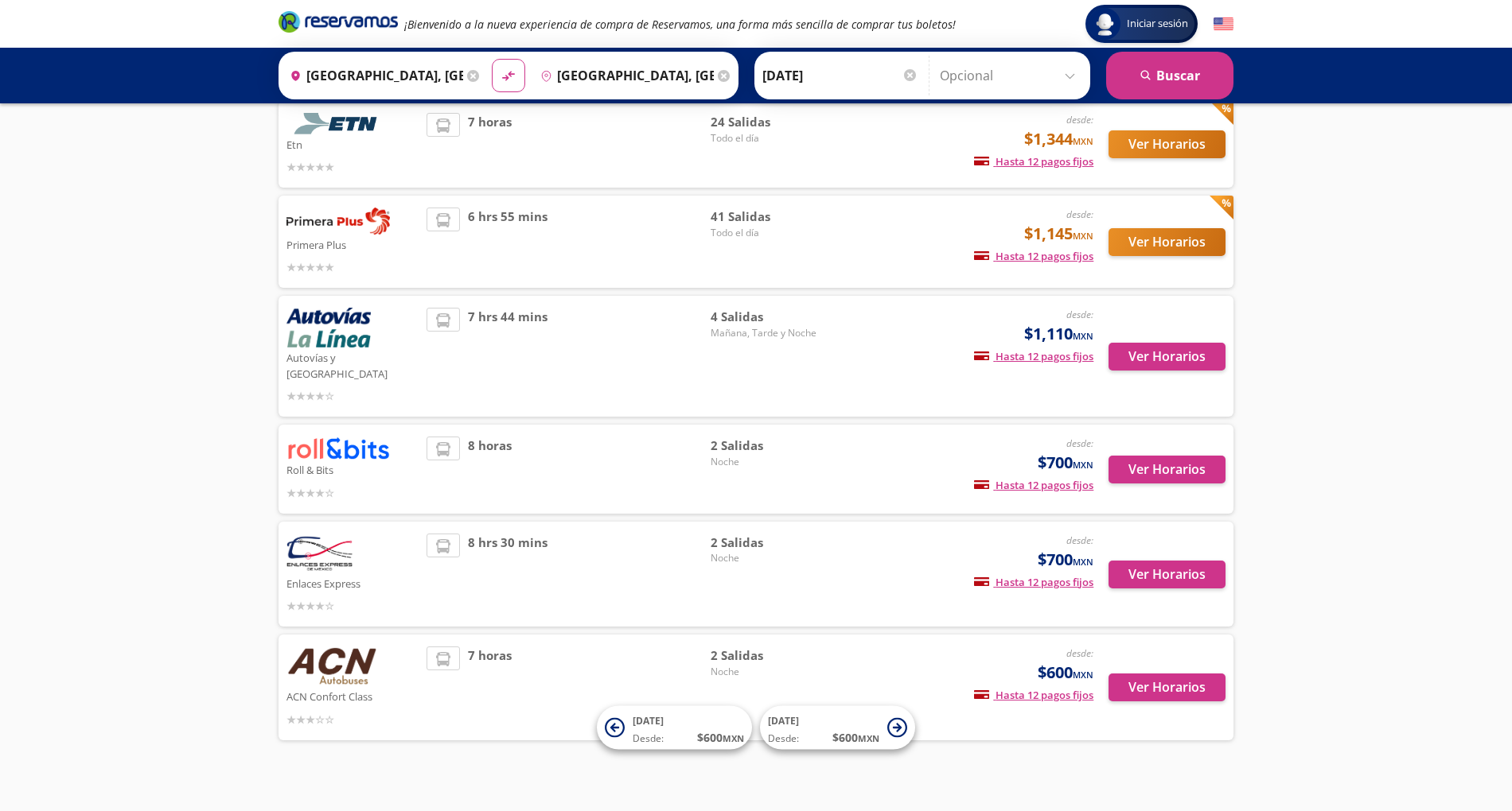
click at [1162, 689] on div "Ver Horarios" at bounding box center [1159, 687] width 132 height 82
click at [1189, 677] on button "Ver Horarios" at bounding box center [1166, 688] width 117 height 28
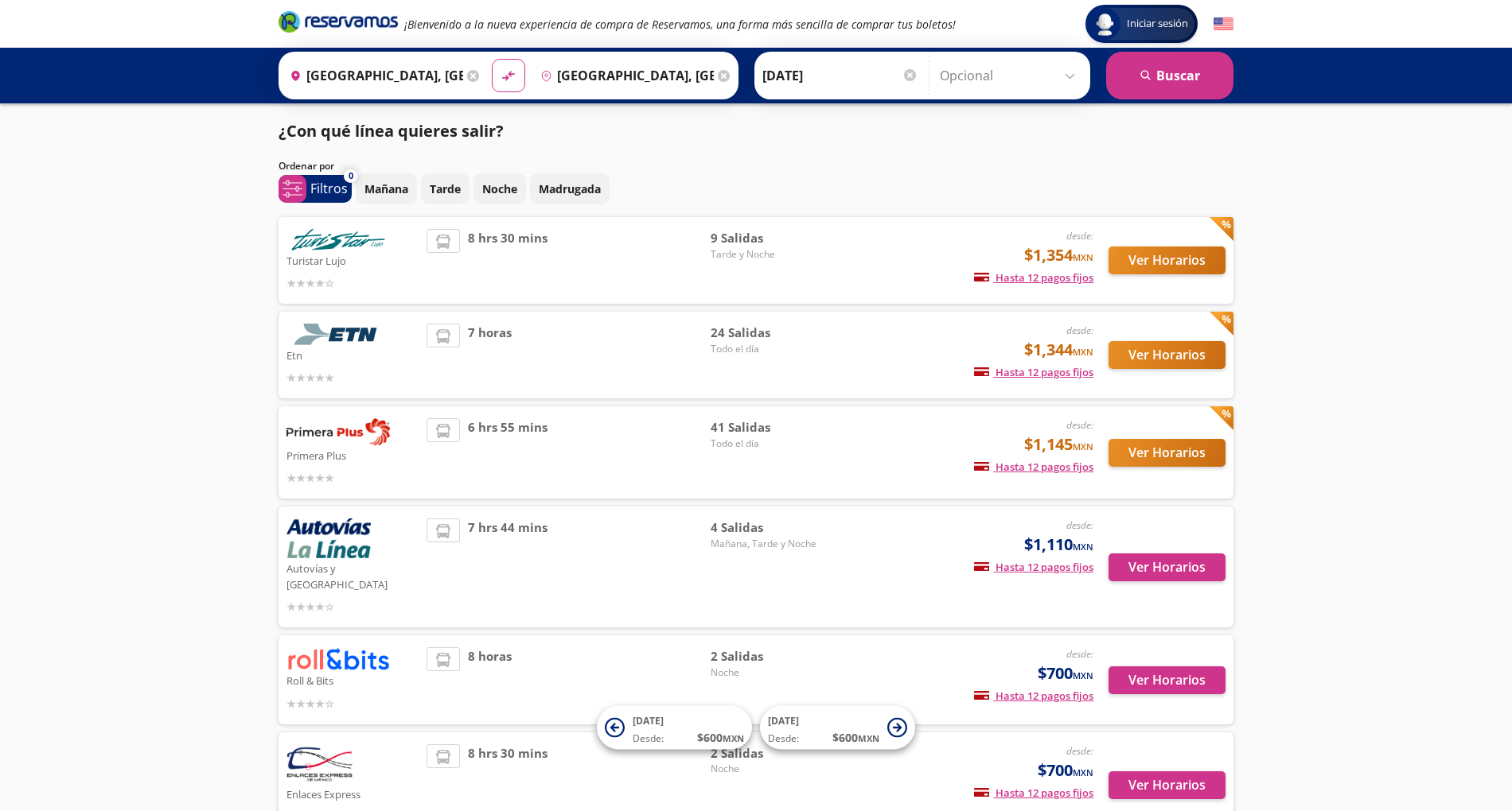
click at [1166, 373] on div "Ver Horarios" at bounding box center [1159, 355] width 132 height 63
click at [1205, 338] on div "Ver Horarios" at bounding box center [1159, 355] width 132 height 63
click at [1182, 344] on button "Ver Horarios" at bounding box center [1166, 356] width 117 height 28
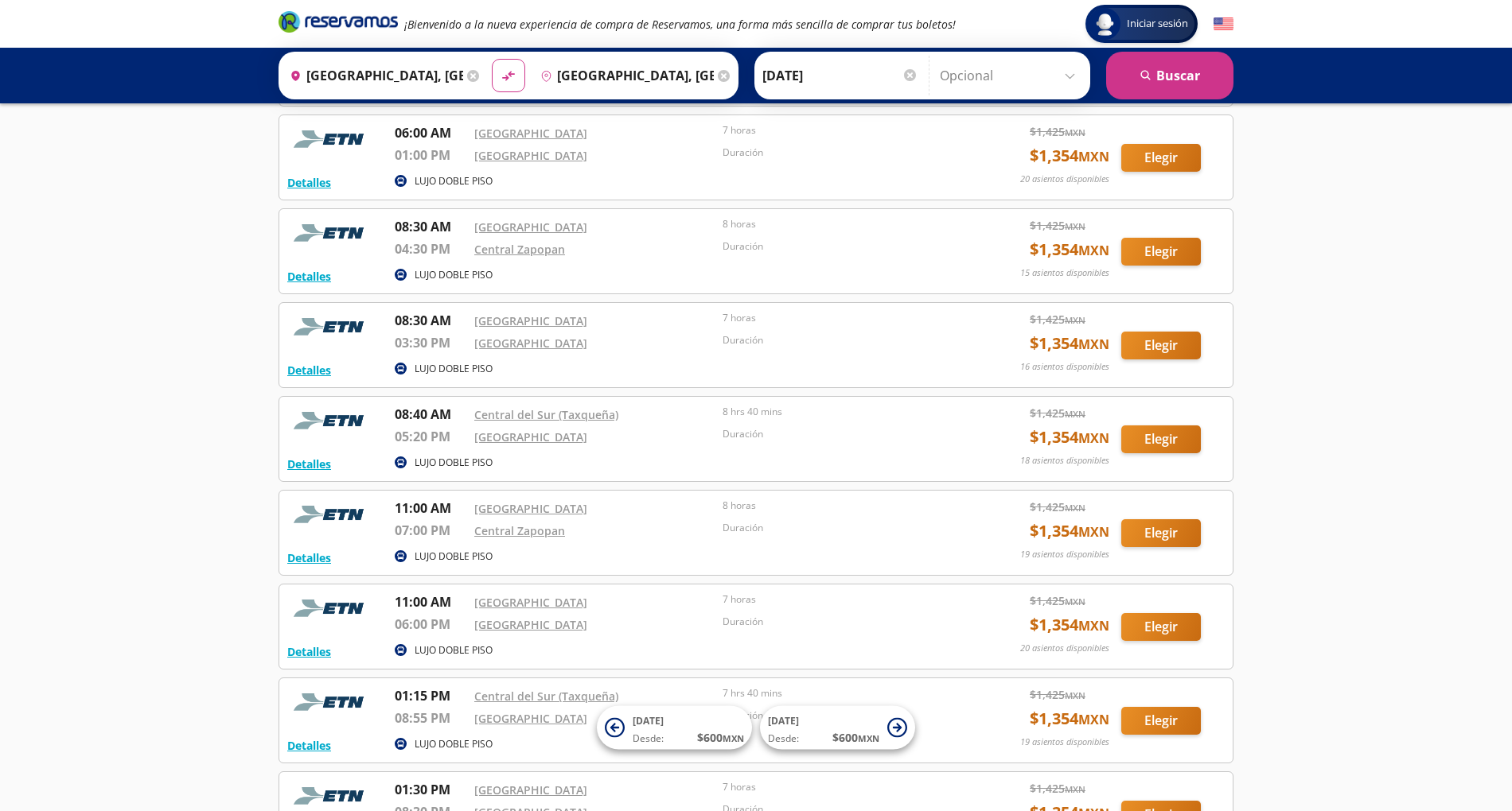
scroll to position [167, 0]
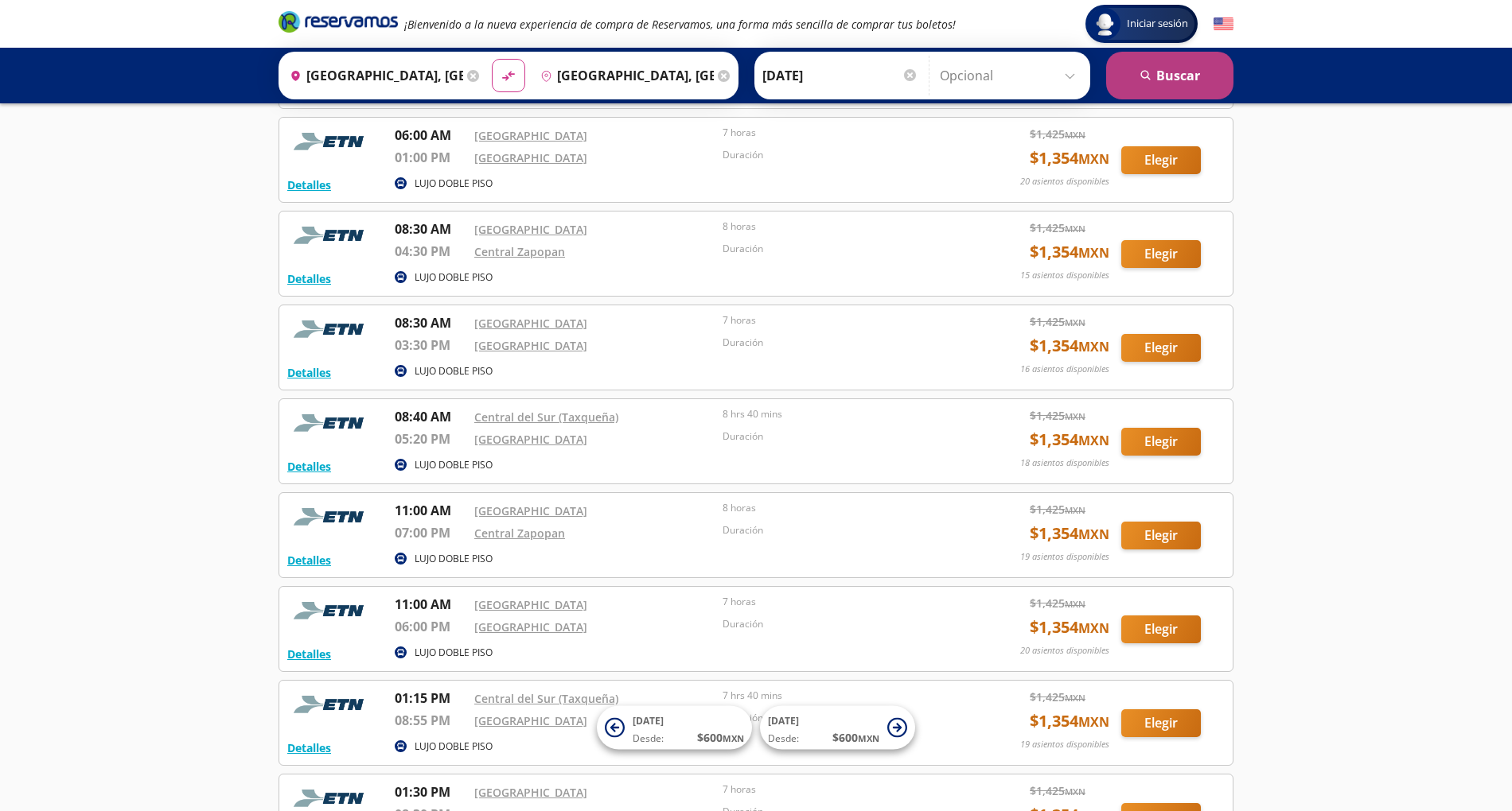
click at [1139, 76] on button "search [GEOGRAPHIC_DATA]" at bounding box center [1169, 76] width 127 height 48
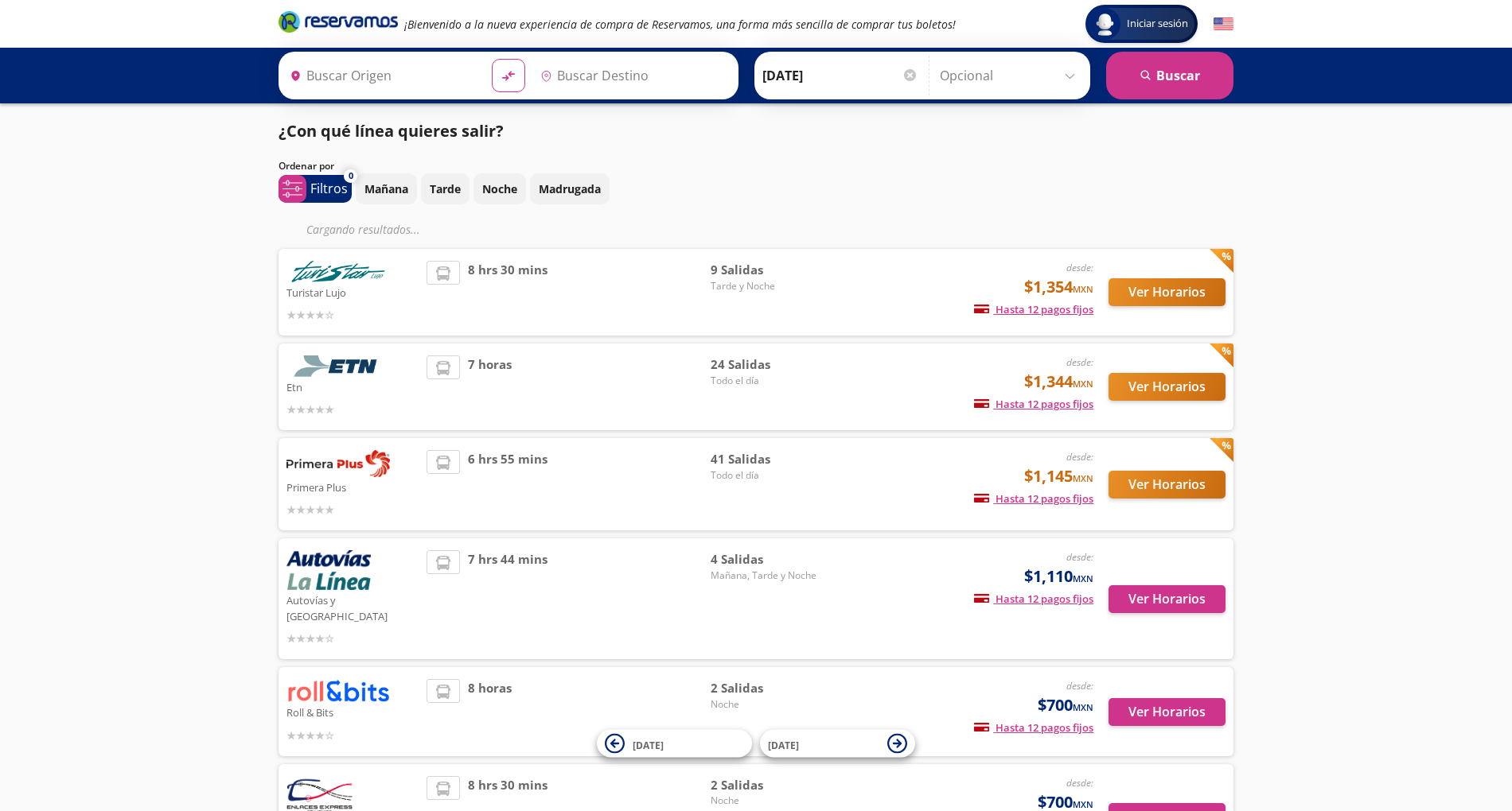
scroll to position [93, 0]
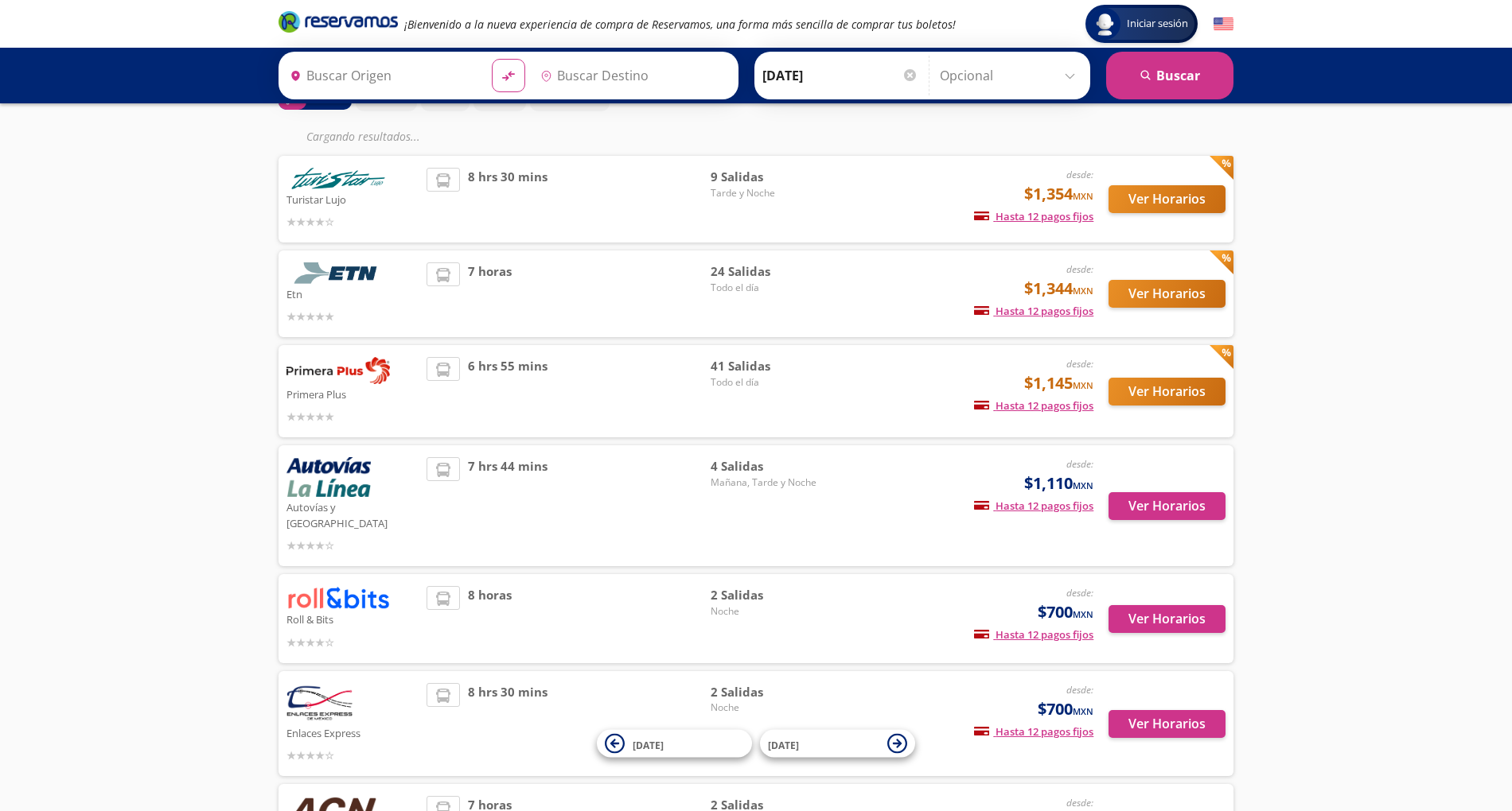
type input "[GEOGRAPHIC_DATA], [GEOGRAPHIC_DATA]"
click at [1157, 301] on button "Ver Horarios" at bounding box center [1166, 294] width 117 height 28
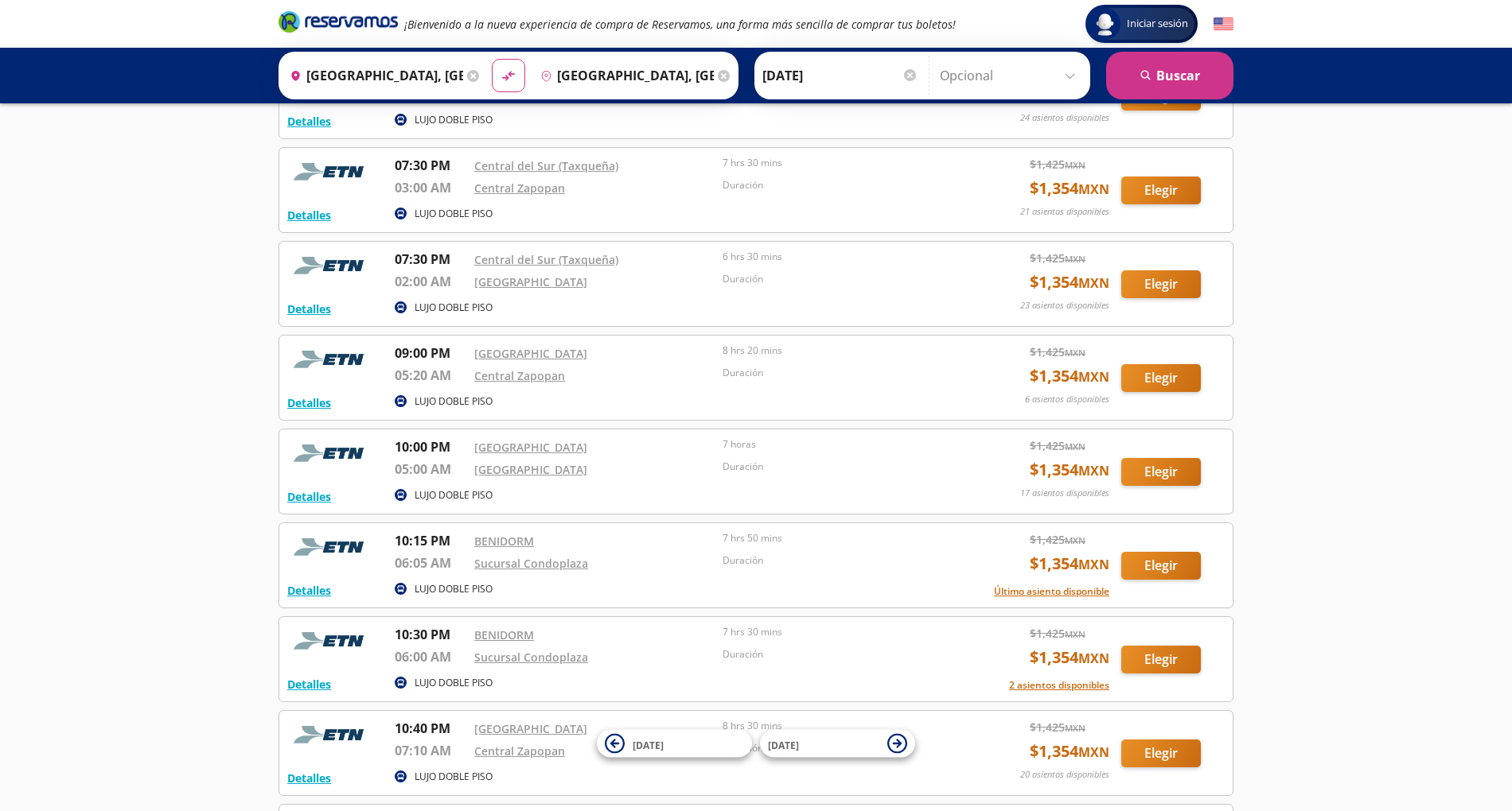
scroll to position [1031, 0]
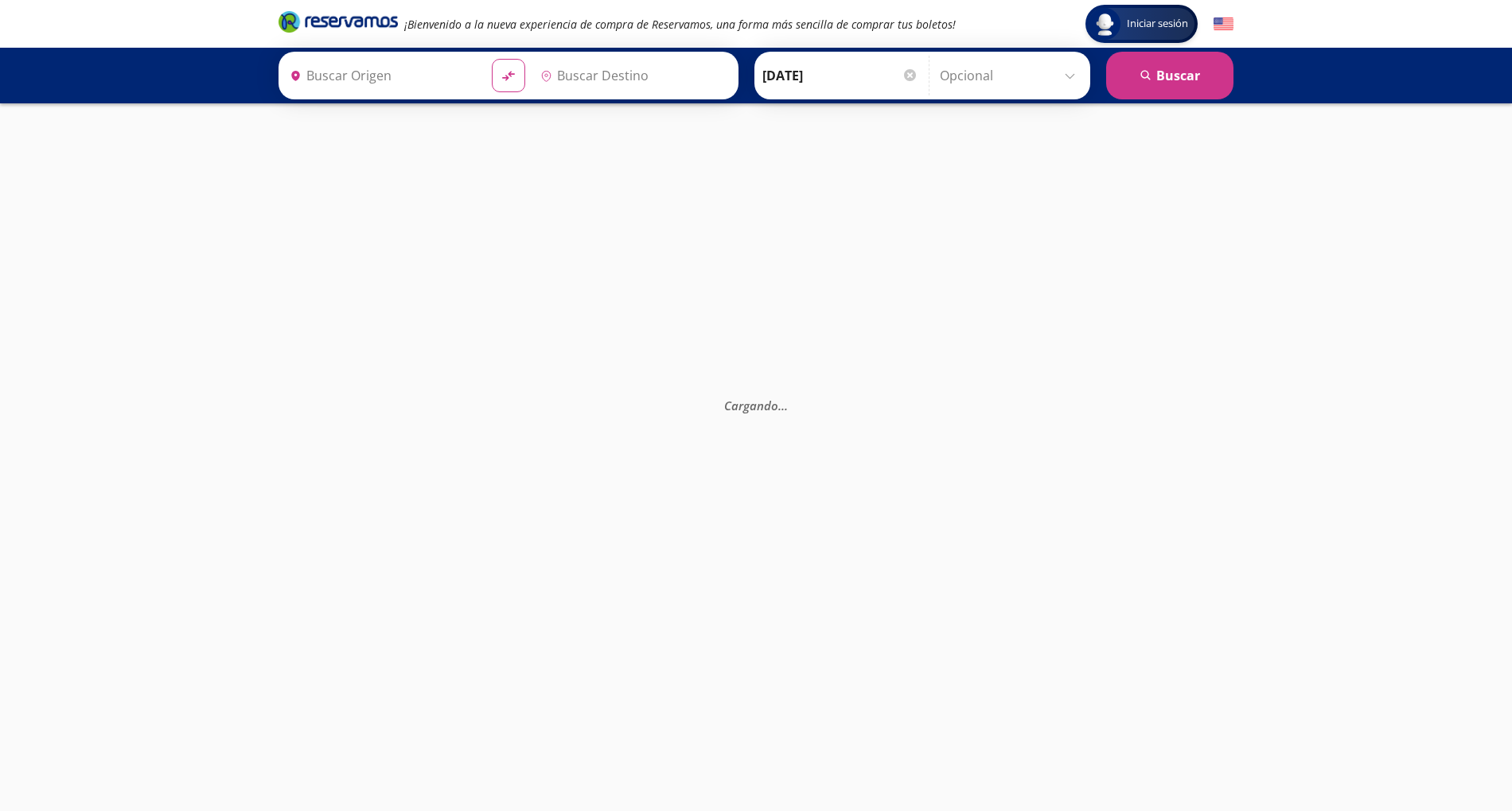
type input "Central Nueva, Jalisco"
type input "Central de Autobuses, México"
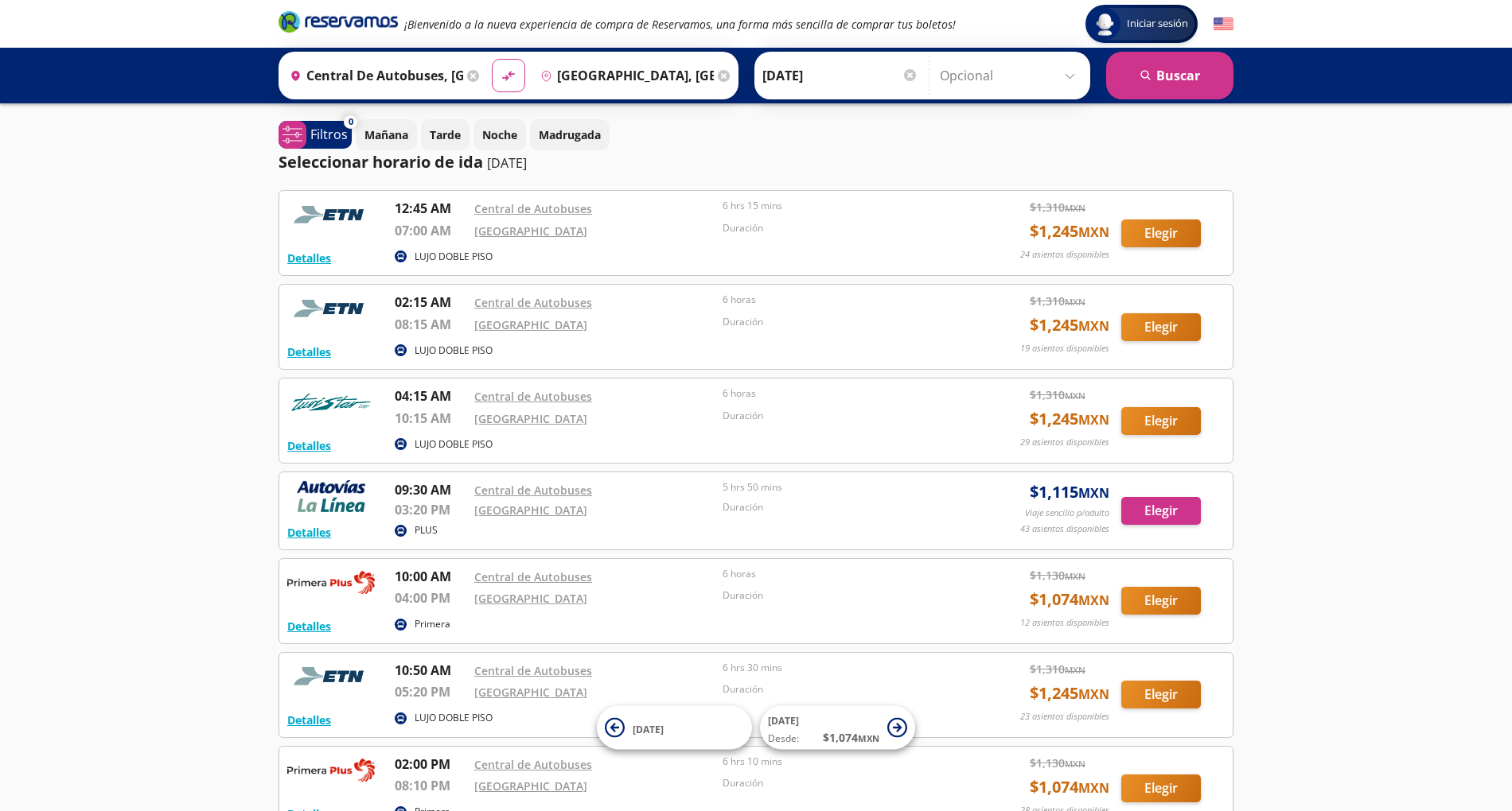
click at [354, 199] on img at bounding box center [331, 215] width 88 height 32
click at [320, 237] on div at bounding box center [335, 222] width 96 height 47
click at [339, 212] on img at bounding box center [331, 215] width 88 height 32
click at [454, 217] on p "12:45 AM" at bounding box center [431, 208] width 72 height 19
click at [331, 205] on img at bounding box center [331, 215] width 88 height 32
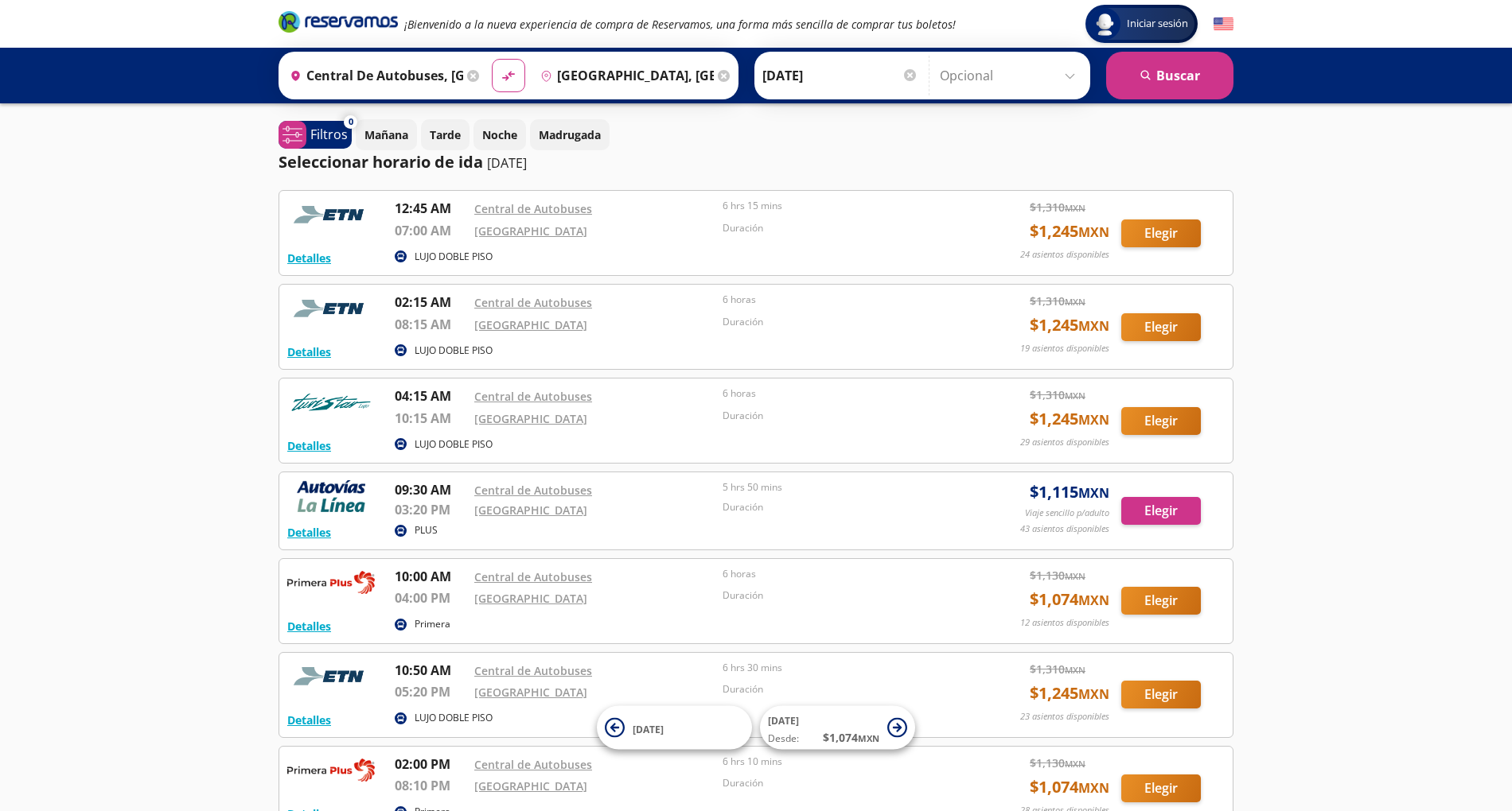
click at [352, 18] on icon "Brand Logo" at bounding box center [338, 22] width 119 height 24
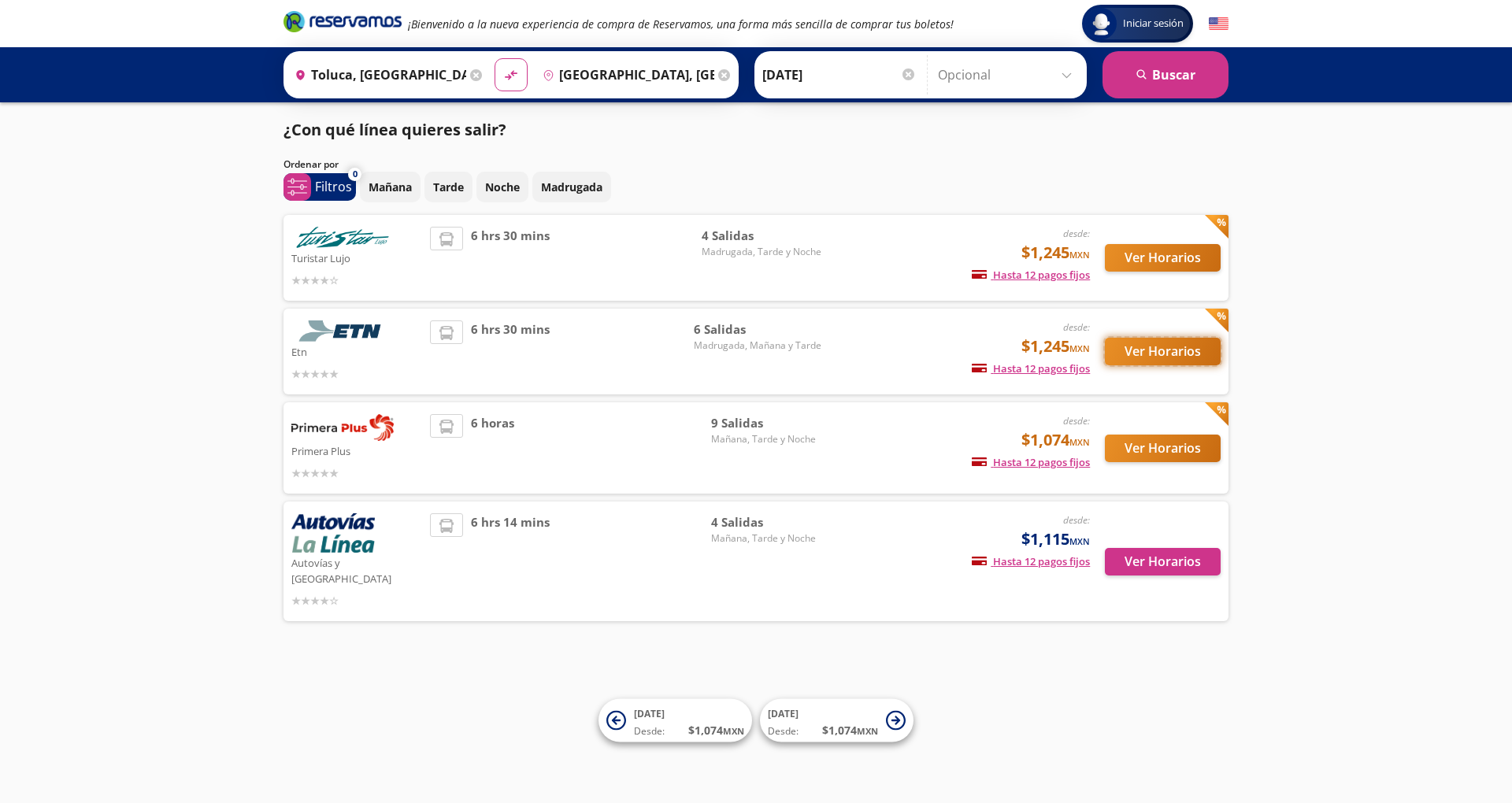
click at [1167, 364] on button "Ver Horarios" at bounding box center [1162, 352] width 116 height 28
